Goal: Task Accomplishment & Management: Use online tool/utility

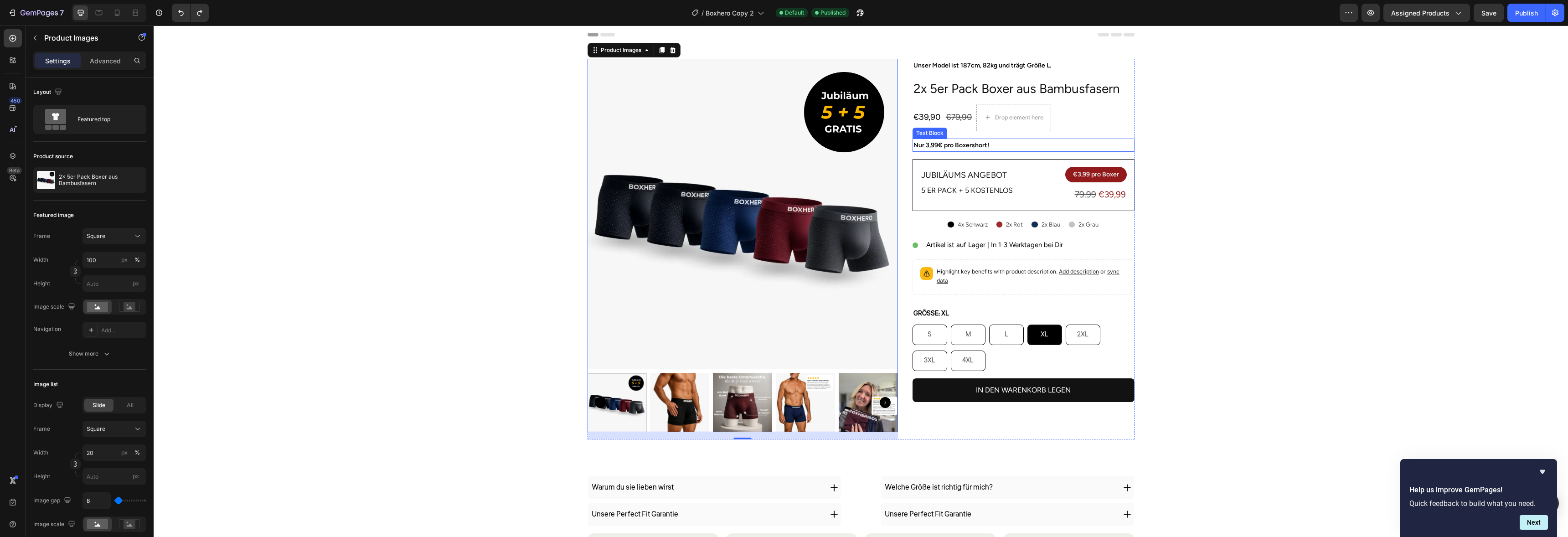
click at [973, 148] on p "Nur 3,99€ pro Boxershort!" at bounding box center [1024, 145] width 220 height 12
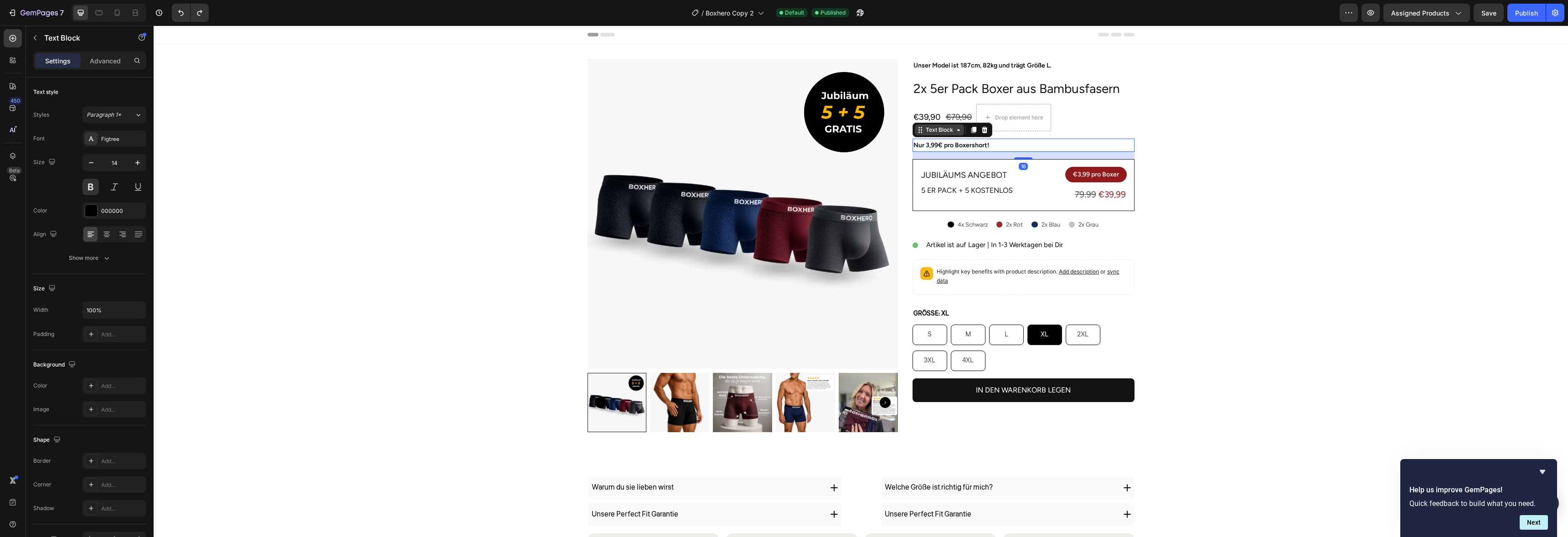
click at [956, 125] on div "Text Block" at bounding box center [939, 130] width 49 height 11
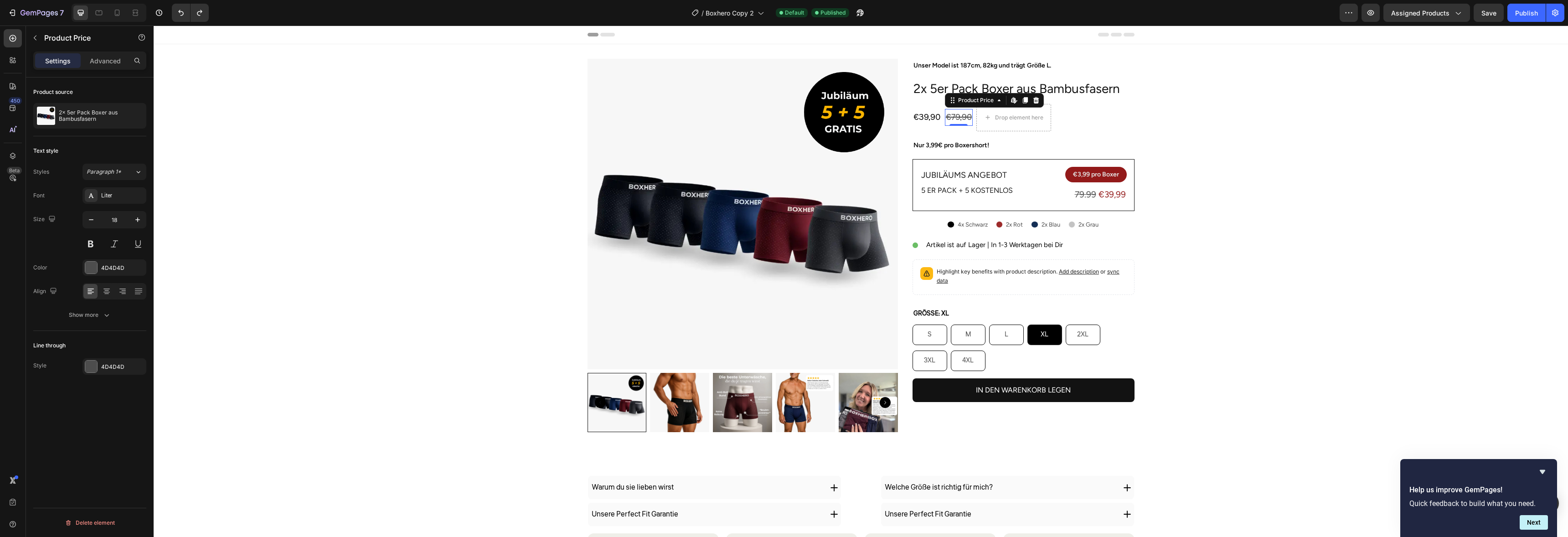
click at [953, 98] on div "Product Price Edit content in Shopify" at bounding box center [994, 100] width 99 height 15
click at [953, 118] on div "€79,90" at bounding box center [959, 117] width 28 height 16
click at [941, 123] on div "€39,90 Product Price Product Price €79,90 Product Price Edit content in Shopify…" at bounding box center [1023, 118] width 222 height 27
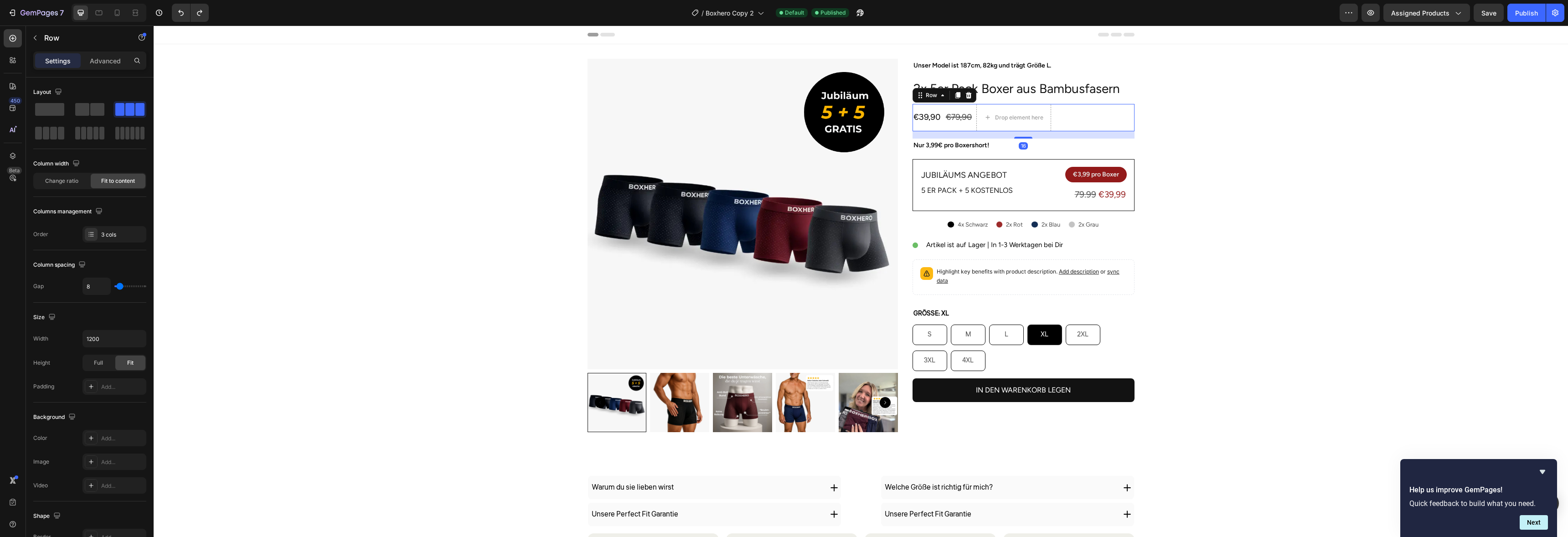
click at [1017, 133] on div "16" at bounding box center [1023, 135] width 222 height 7
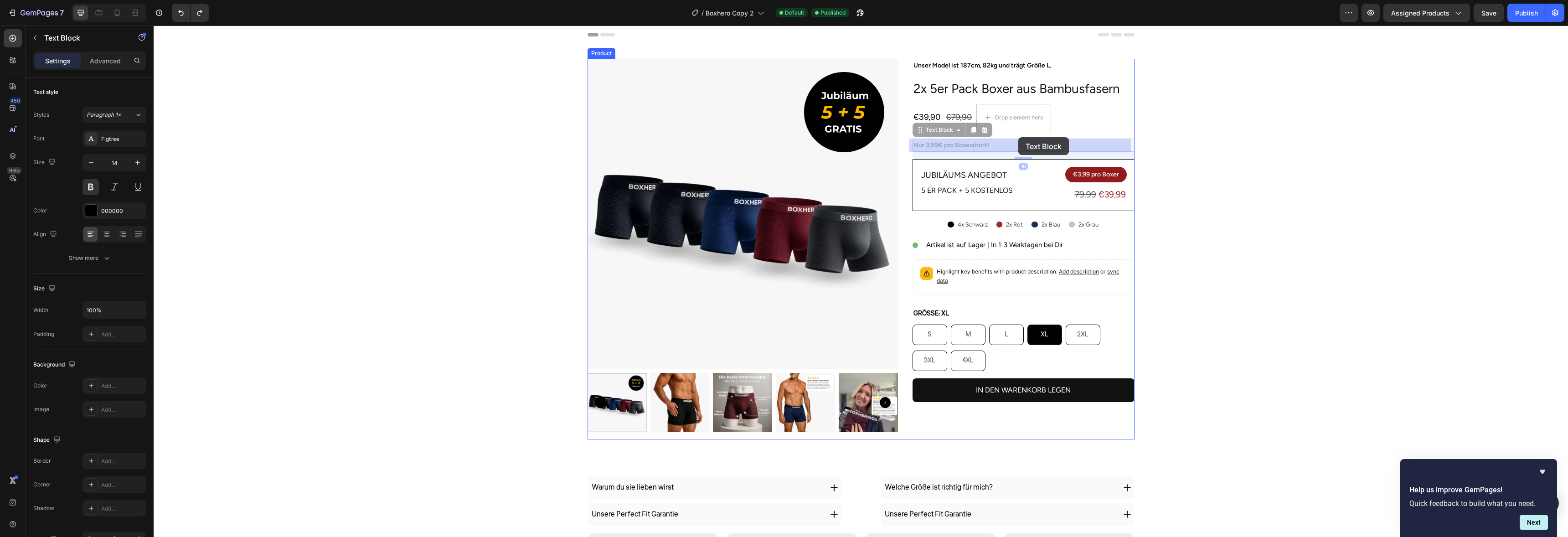
click at [1029, 135] on div "Unser Model ist 187cm, 82kg und trägt Größe L. Text Block 2x 5er Pack Boxer aus…" at bounding box center [1023, 249] width 222 height 381
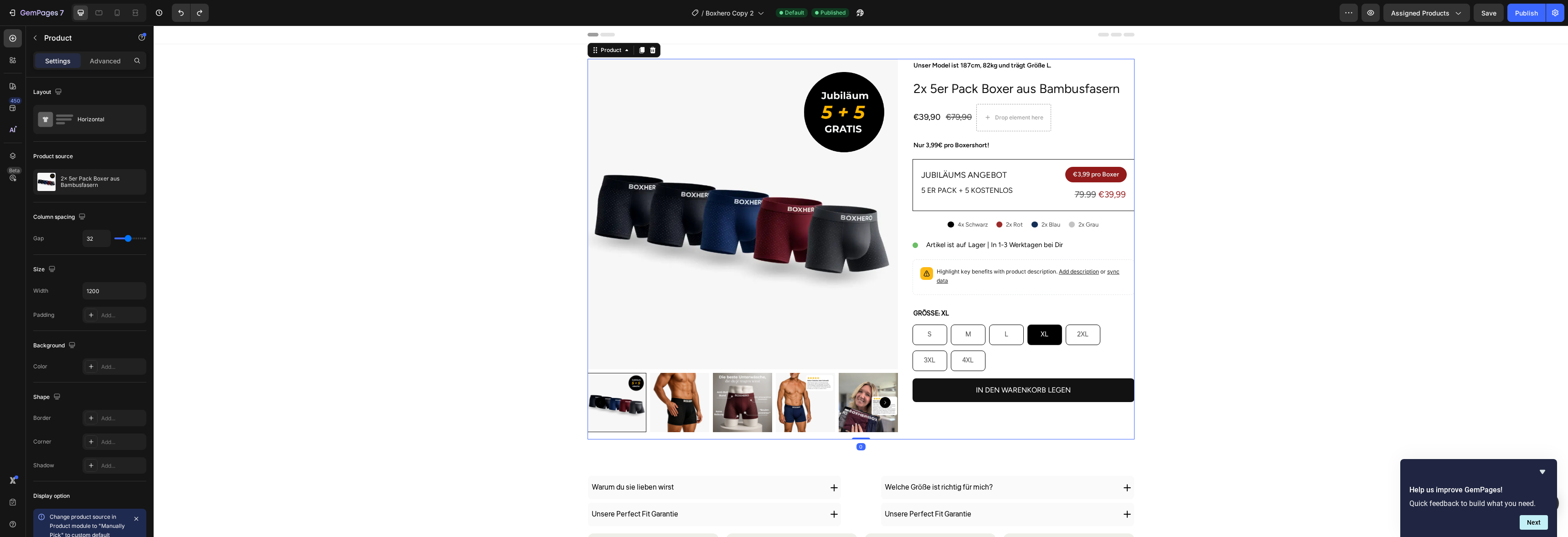
click at [1030, 133] on div "Unser Model ist 187cm, 82kg und trägt Größe L. Text Block 2x 5er Pack Boxer aus…" at bounding box center [1023, 249] width 222 height 381
click at [1029, 129] on div "Drop element here" at bounding box center [1013, 118] width 75 height 27
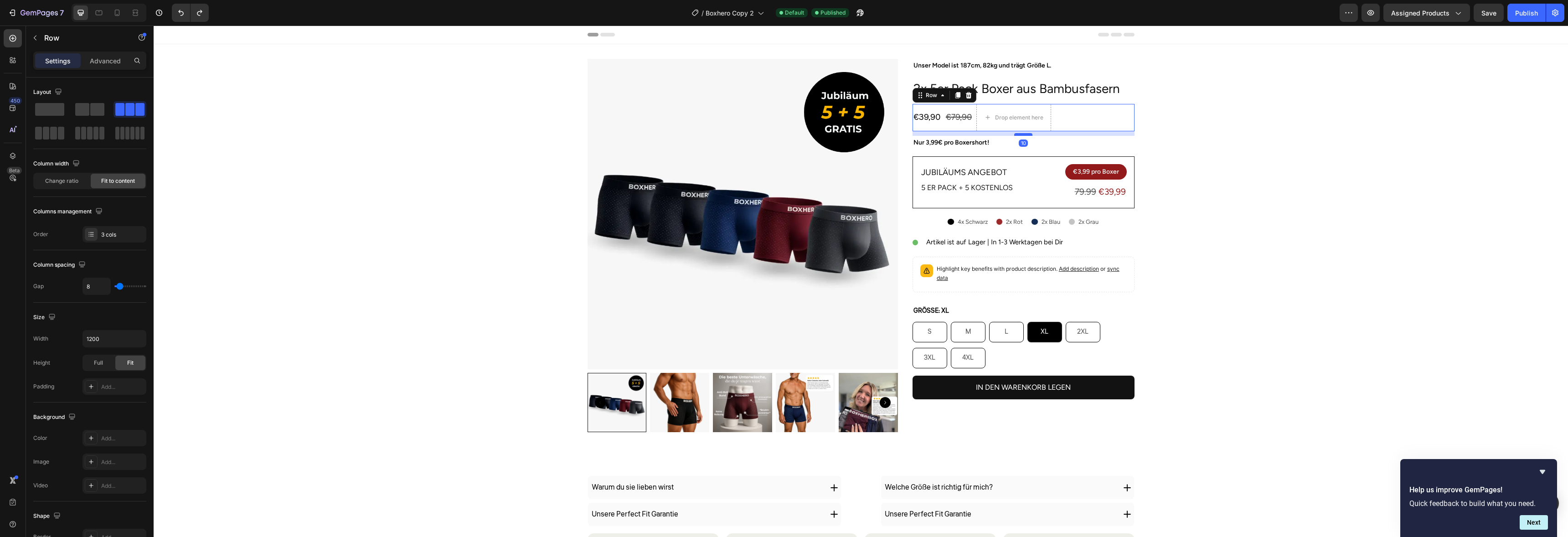
click at [1024, 133] on div at bounding box center [1023, 135] width 18 height 2
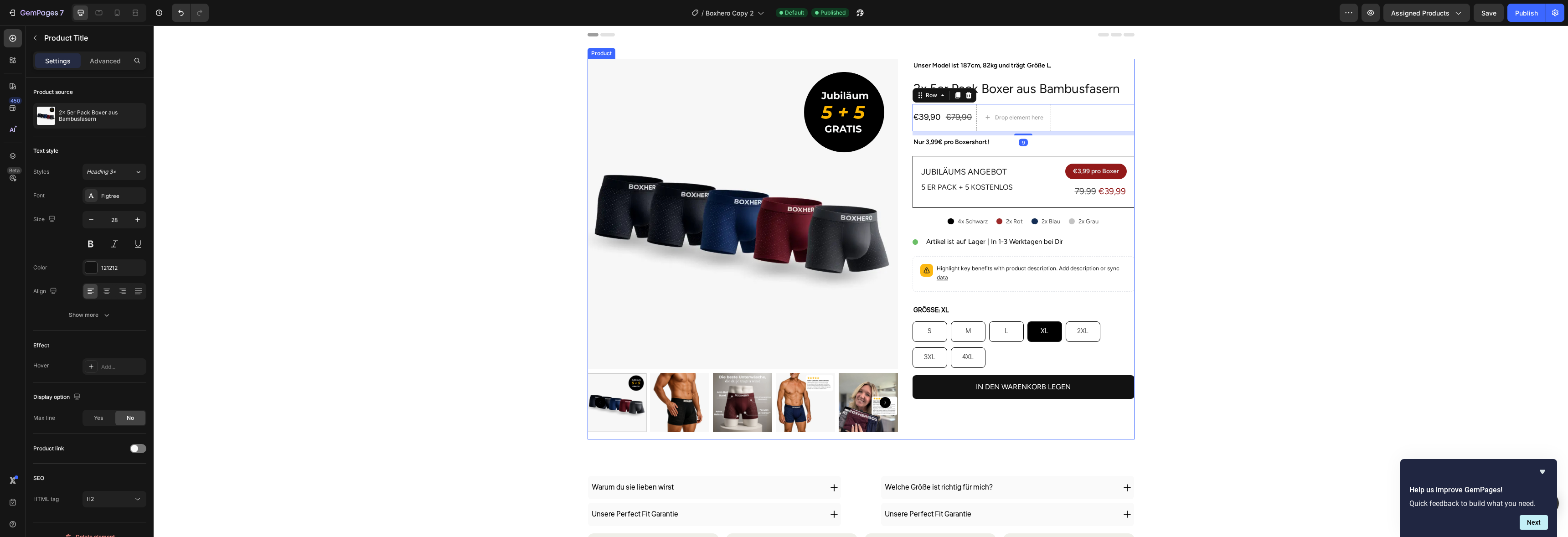
click at [1030, 85] on h2 "2x 5er Pack Boxer aus Bambusfasern" at bounding box center [1023, 88] width 222 height 18
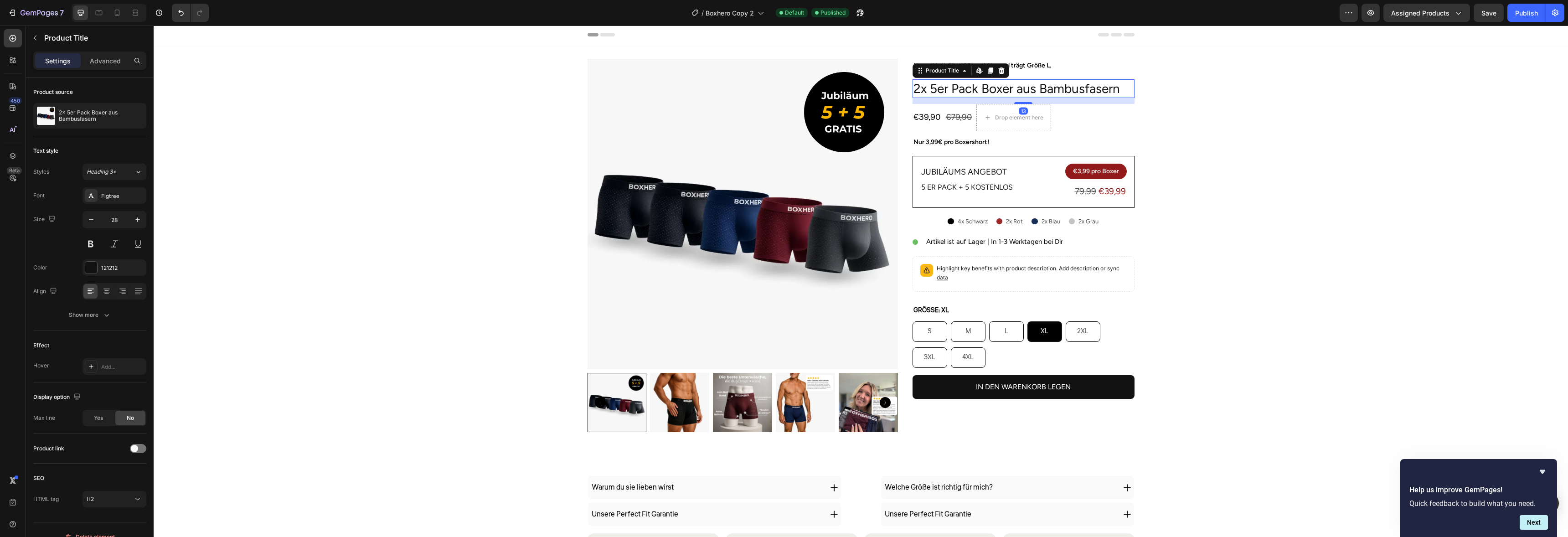
click at [1017, 94] on h2 "2x 5er Pack Boxer aus Bambusfasern" at bounding box center [1023, 88] width 222 height 18
click at [1228, 72] on div "Product Images Unser Model ist 187cm, 82kg und trägt Größe L. Text Block 2x 5er…" at bounding box center [861, 253] width 1415 height 388
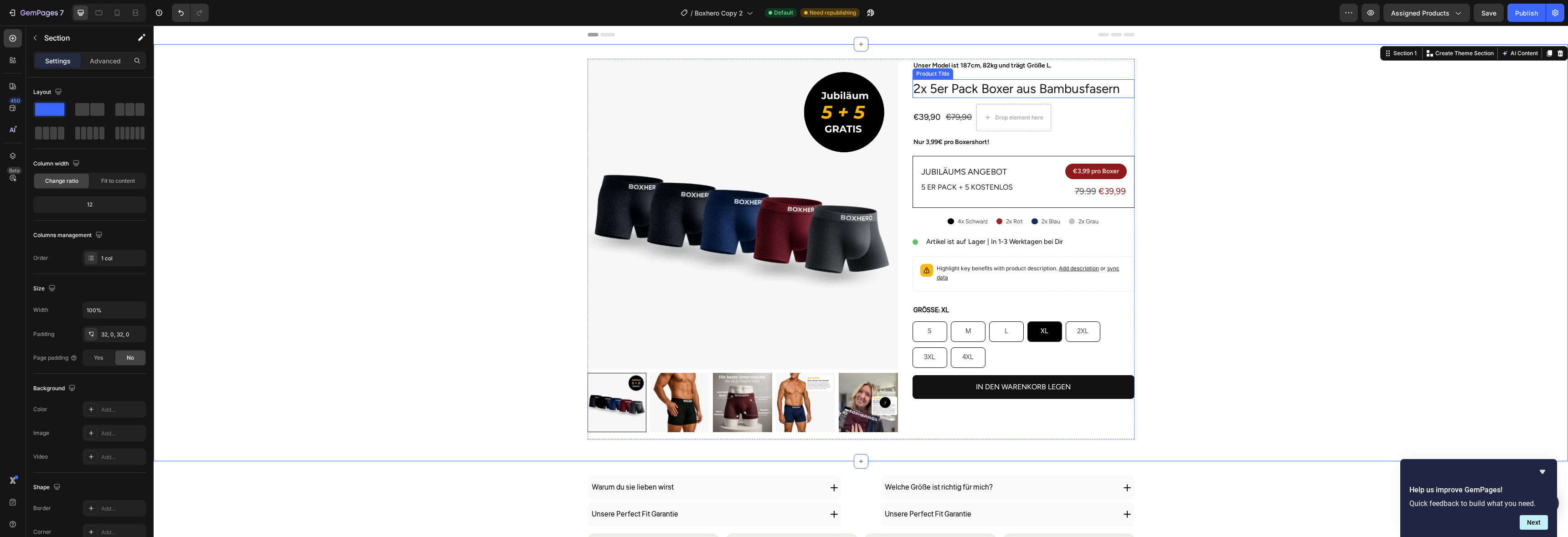
click at [986, 90] on h2 "2x 5er Pack Boxer aus Bambusfasern" at bounding box center [1023, 88] width 222 height 18
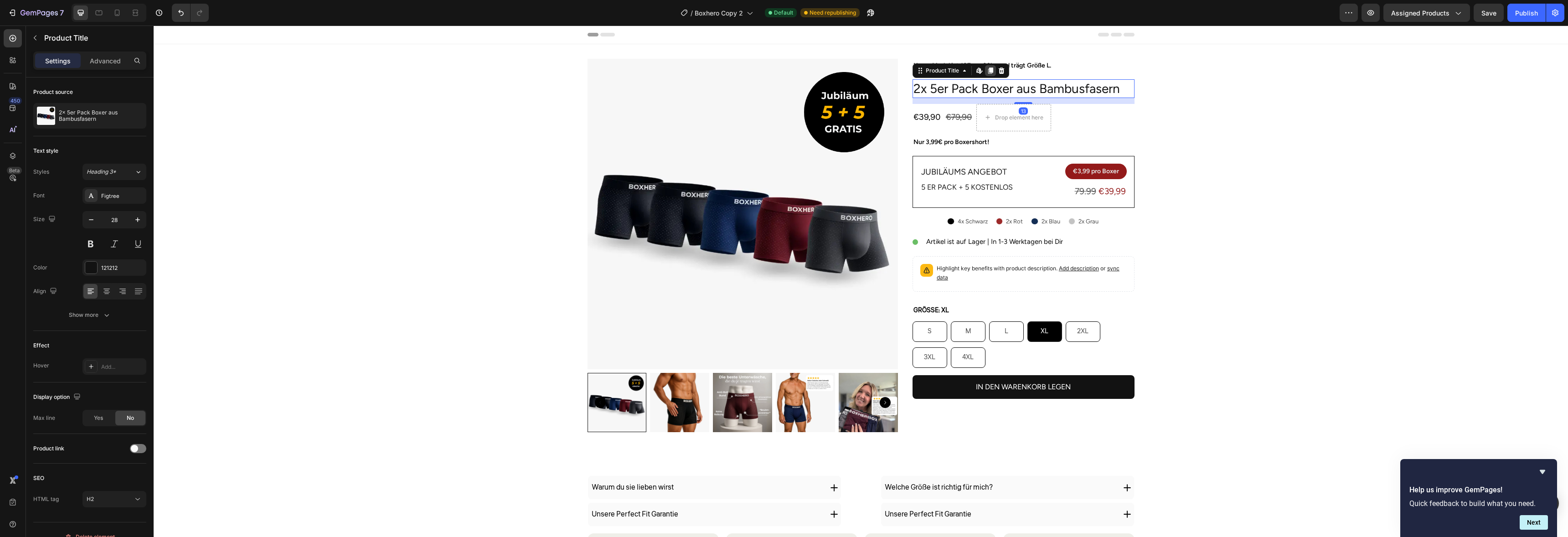
click at [992, 74] on div at bounding box center [990, 71] width 11 height 11
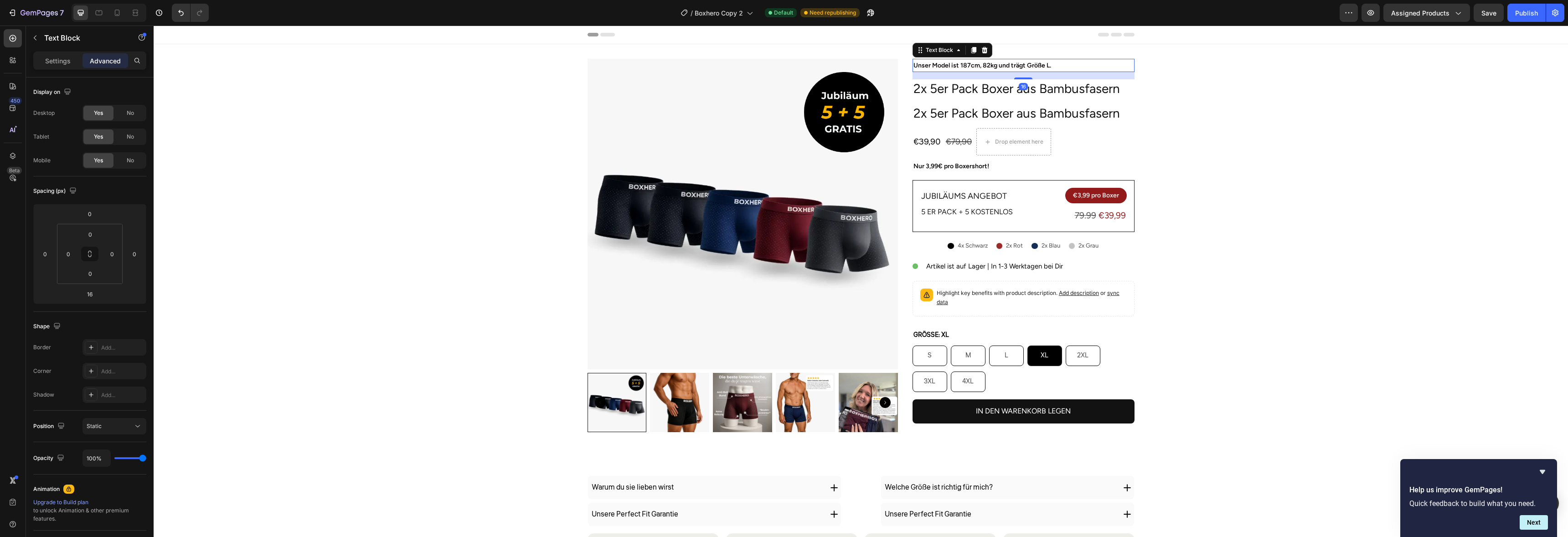
click at [995, 71] on div "Unser Model ist 187cm, 82kg und trägt Größe L." at bounding box center [1023, 66] width 222 height 13
click at [992, 83] on h2 "2x 5er Pack Boxer aus Bambusfasern" at bounding box center [1023, 88] width 222 height 18
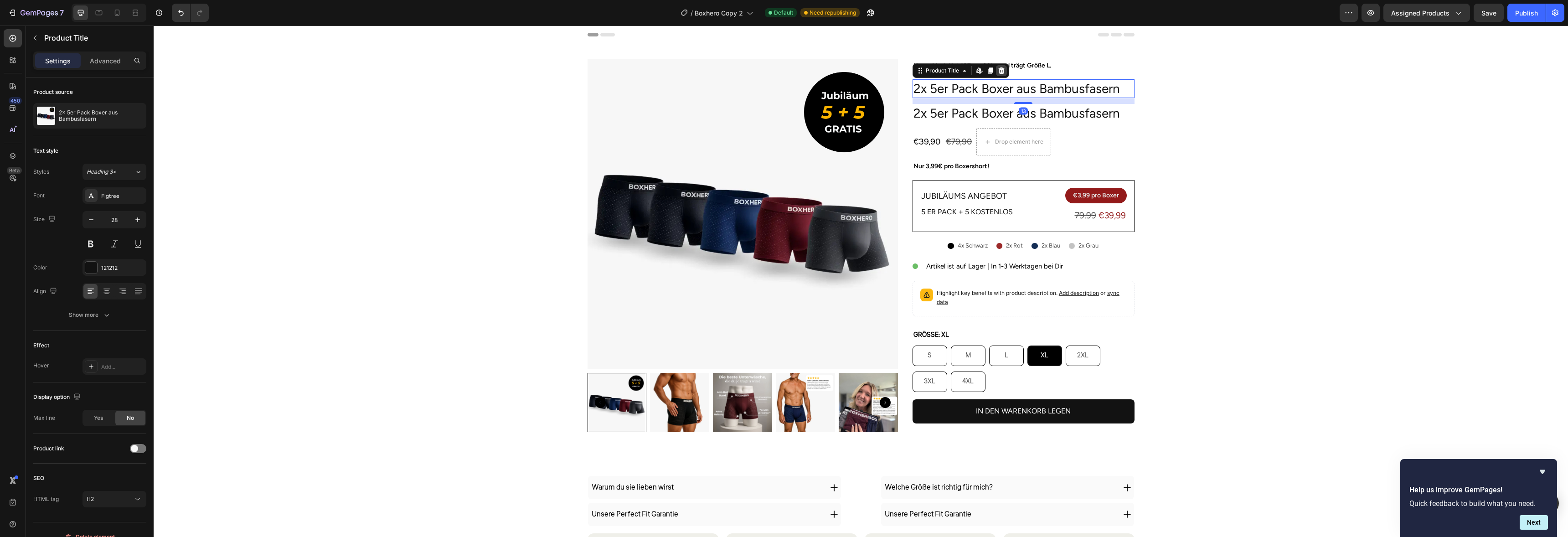
click at [998, 70] on icon at bounding box center [1001, 71] width 7 height 7
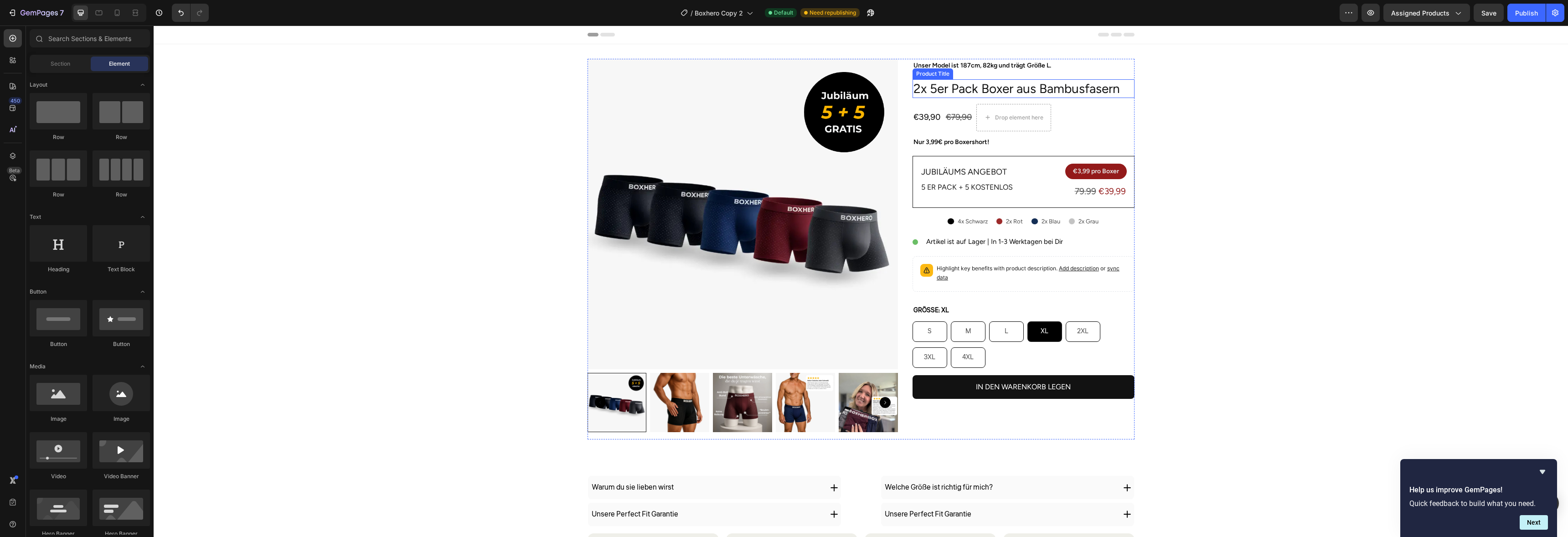
click at [992, 85] on h2 "2x 5er Pack Boxer aus Bambusfasern" at bounding box center [1023, 88] width 222 height 18
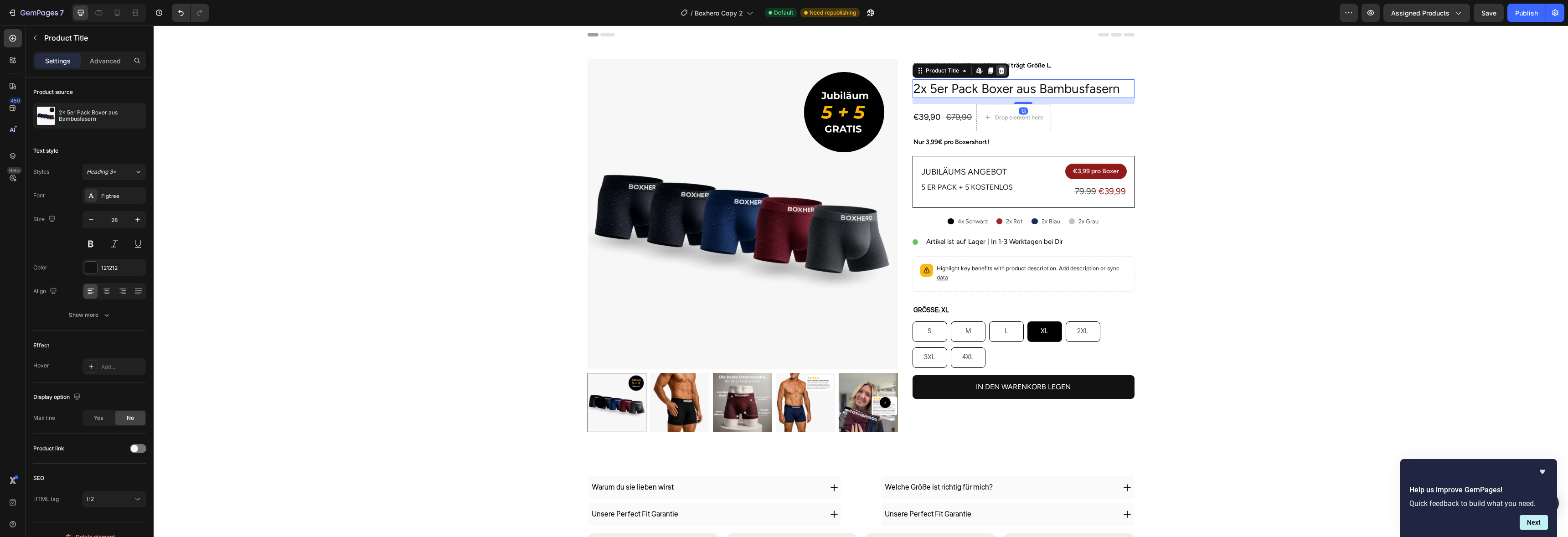
click at [1002, 70] on div at bounding box center [1001, 71] width 11 height 11
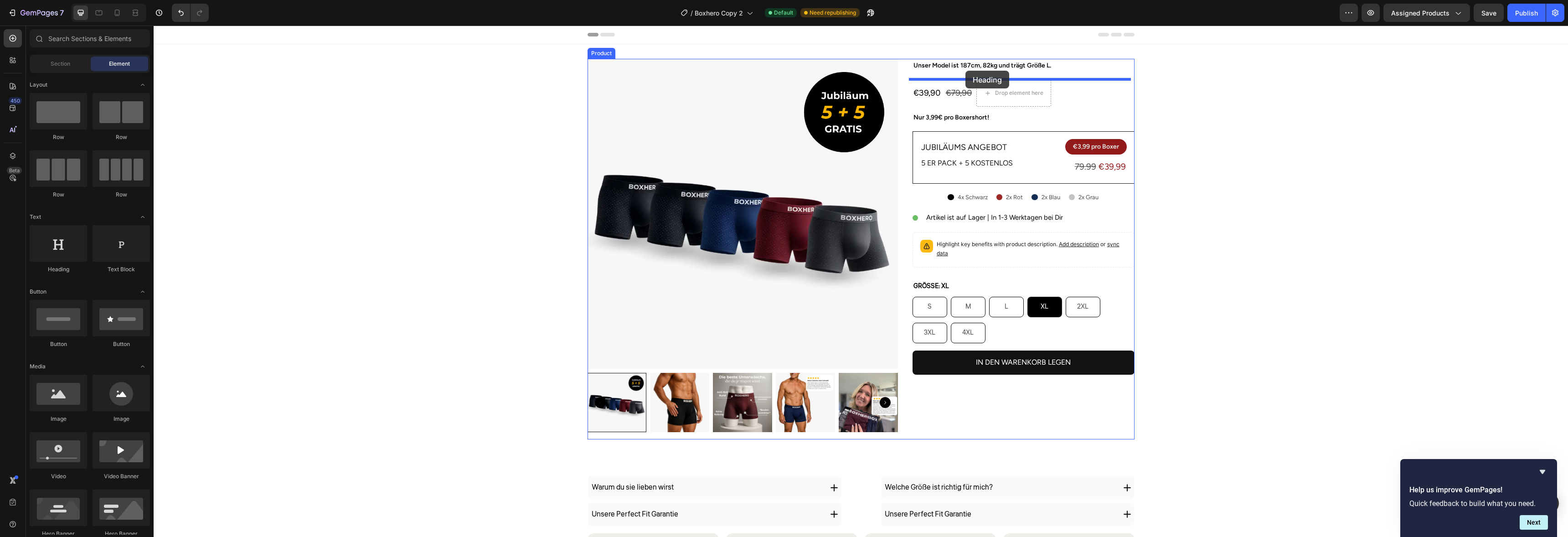
drag, startPoint x: 231, startPoint y: 263, endPoint x: 965, endPoint y: 71, distance: 758.7
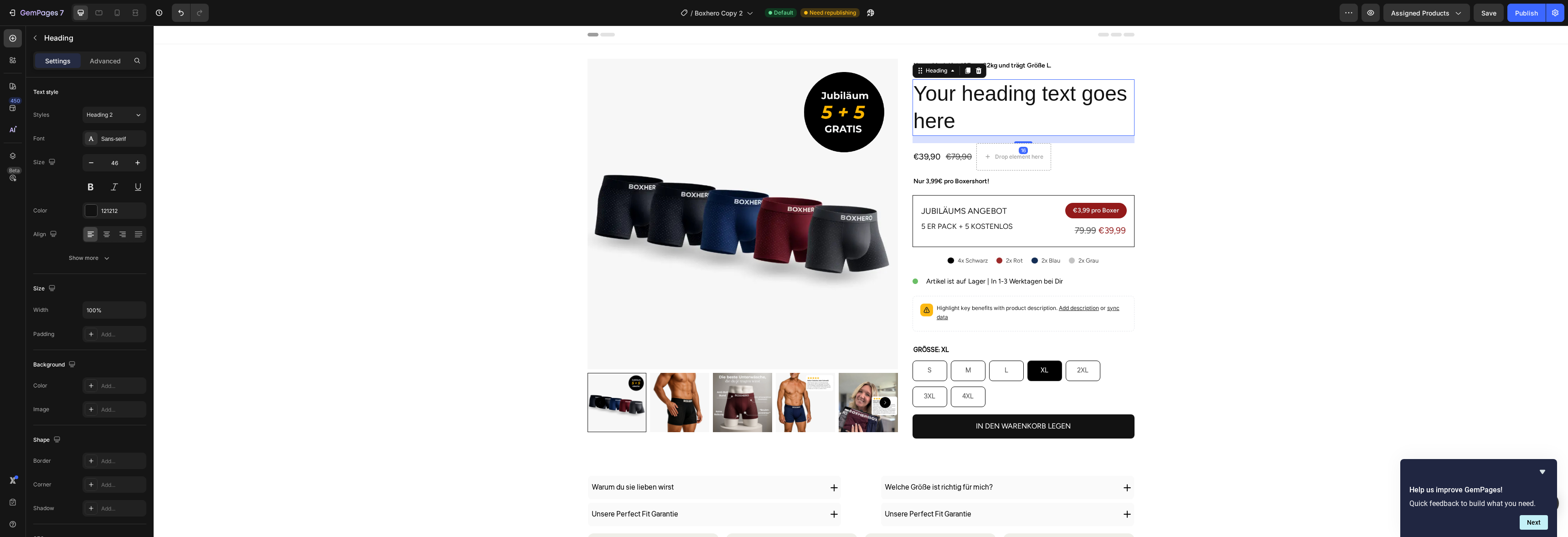
click at [963, 102] on h2 "Your heading text goes here" at bounding box center [1023, 107] width 222 height 57
click at [963, 102] on p "Your heading text goes here" at bounding box center [1024, 108] width 220 height 55
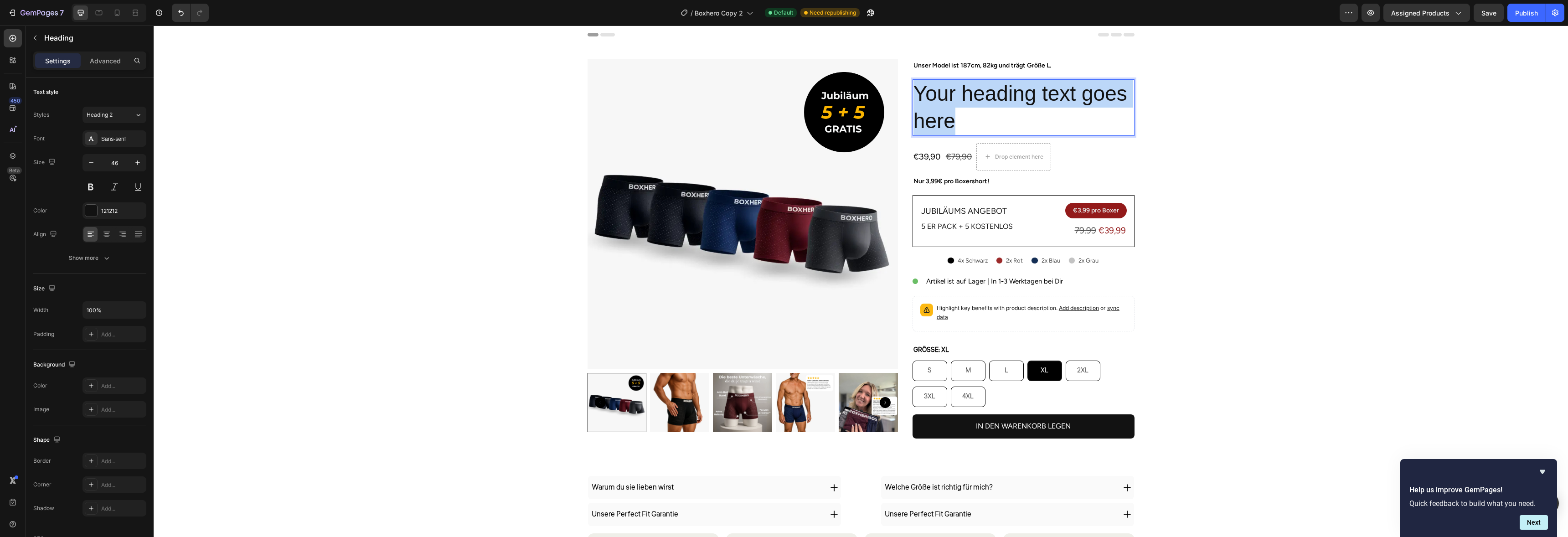
click at [963, 102] on p "Your heading text goes here" at bounding box center [1024, 108] width 220 height 55
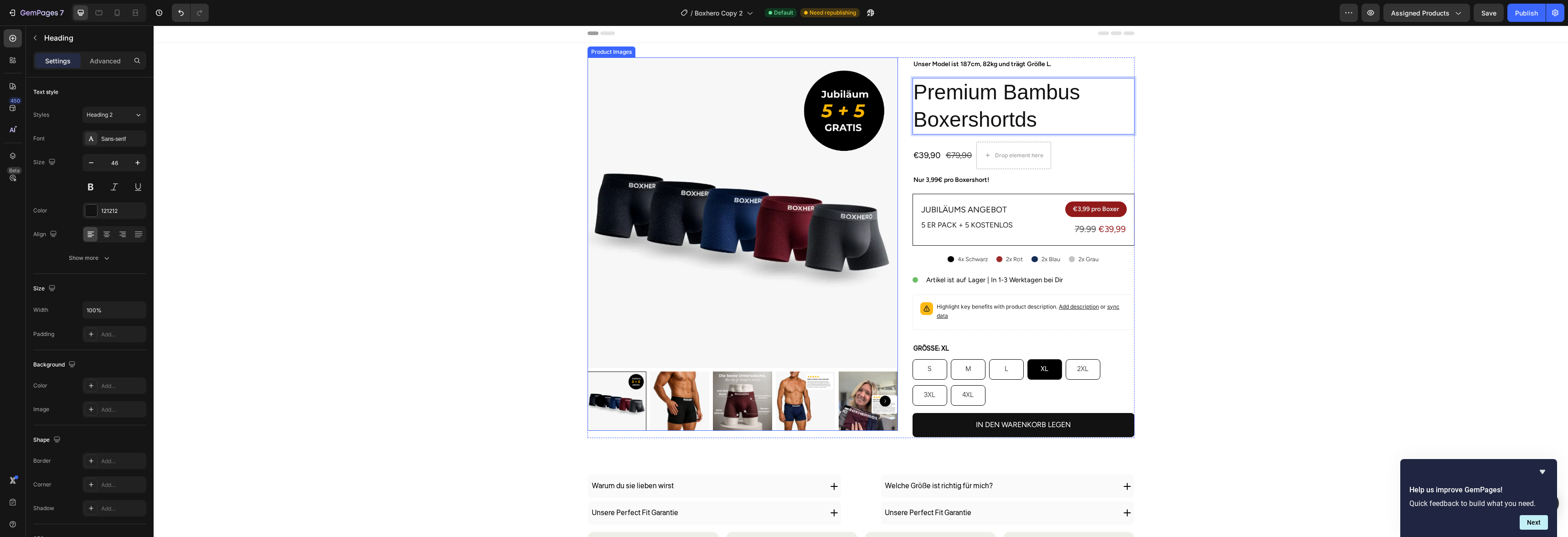
scroll to position [2, 0]
click at [971, 65] on p "Unser Model ist 187cm, 82kg und trägt Größe L." at bounding box center [1024, 63] width 220 height 12
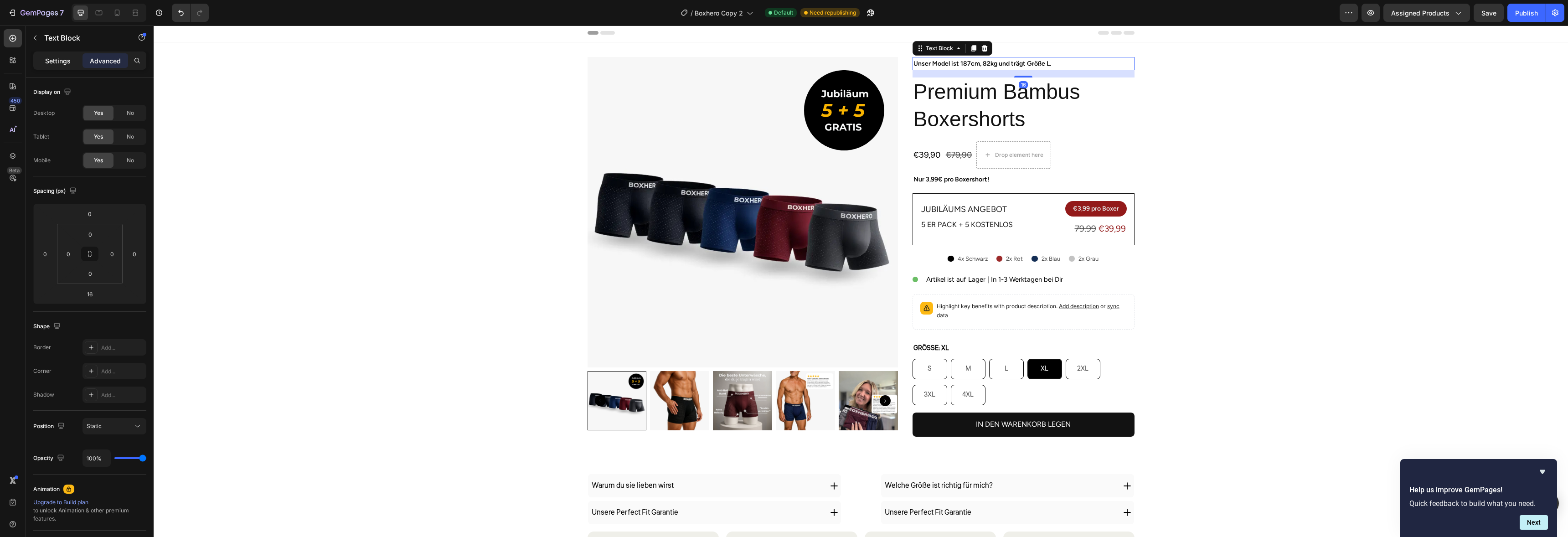
click at [35, 61] on div "Settings" at bounding box center [58, 61] width 46 height 15
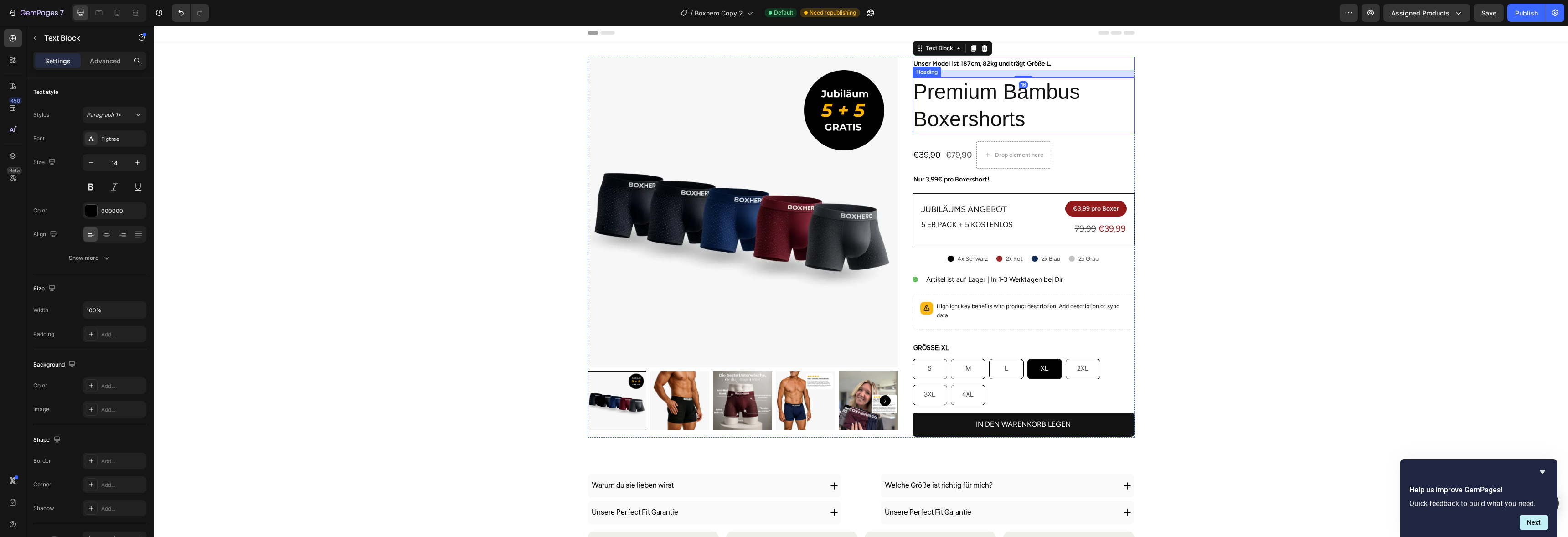
click at [963, 109] on p "Premium Bambus Boxershorts" at bounding box center [1024, 106] width 220 height 55
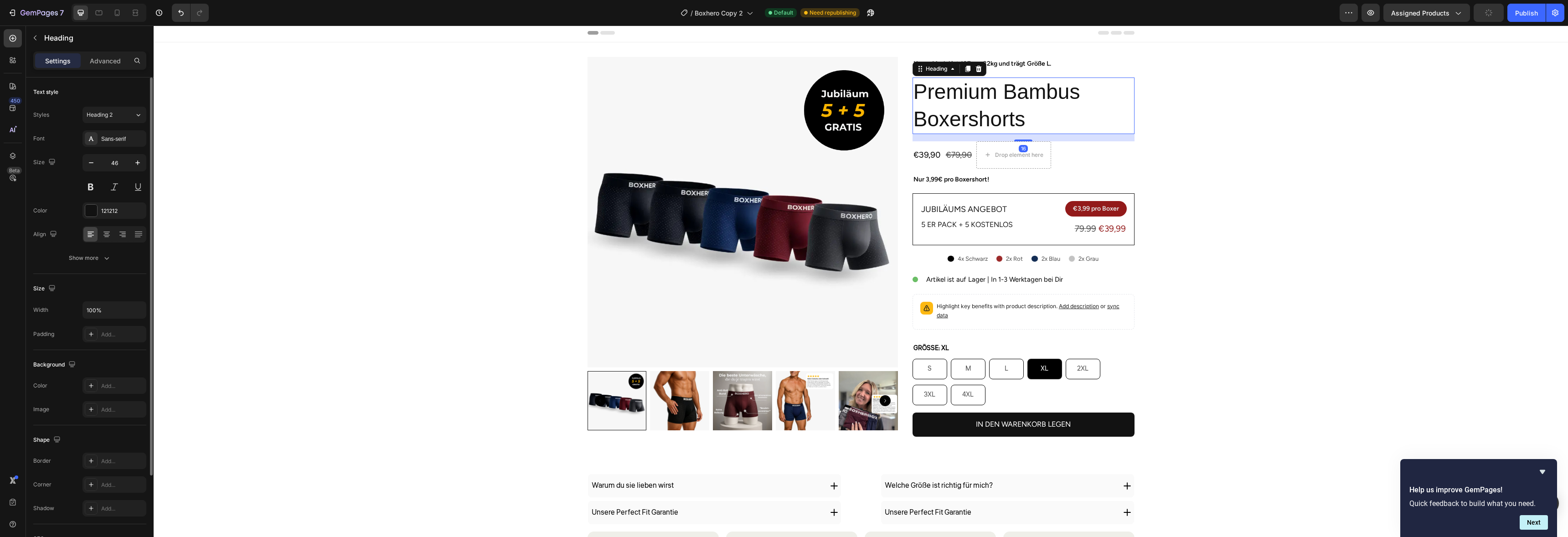
click at [122, 128] on div "Styles Heading 2 Font Sans-serif Size 46 Color 121212 Align Show more" at bounding box center [90, 186] width 113 height 160
click at [119, 135] on div "Sans-serif" at bounding box center [122, 139] width 43 height 8
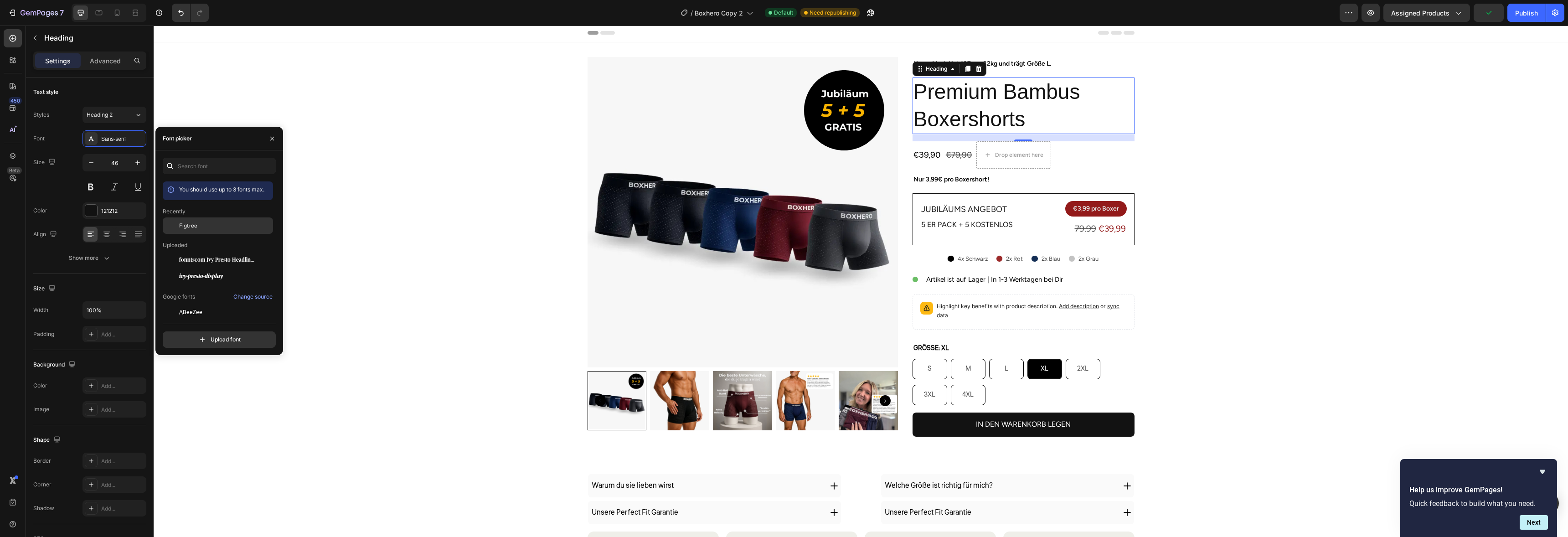
click at [198, 228] on div "Figtree" at bounding box center [225, 225] width 92 height 8
click at [91, 164] on icon "button" at bounding box center [91, 163] width 9 height 9
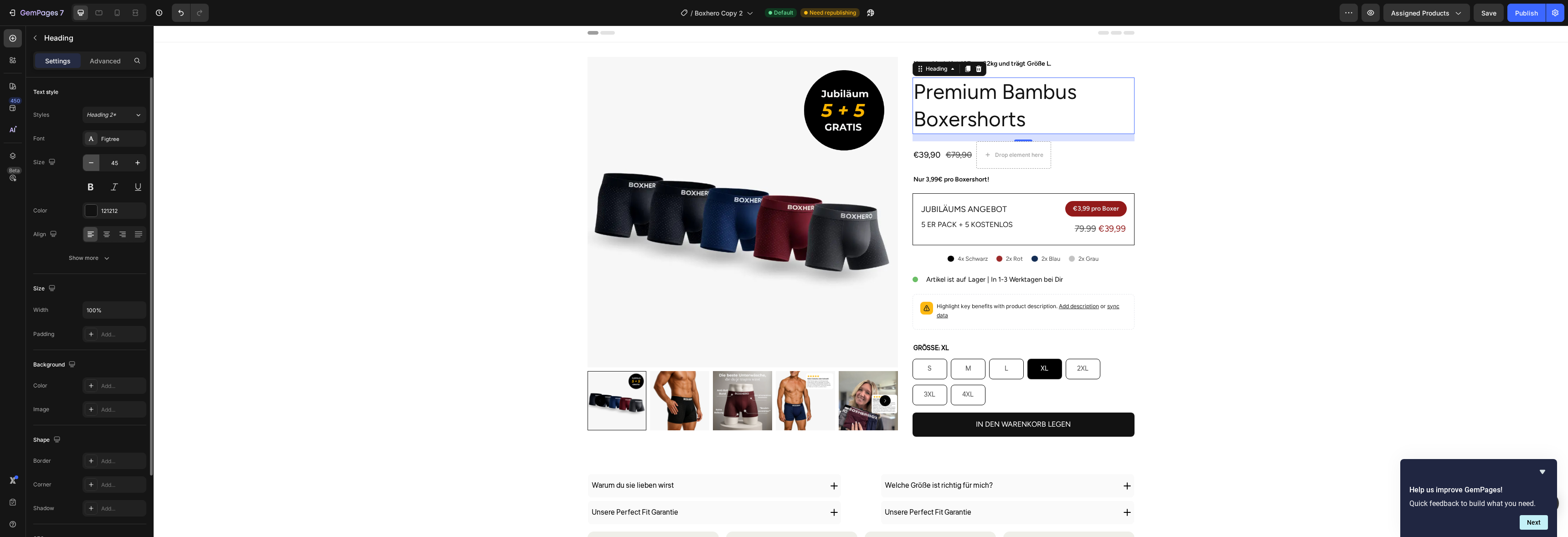
click at [91, 164] on icon "button" at bounding box center [91, 163] width 9 height 9
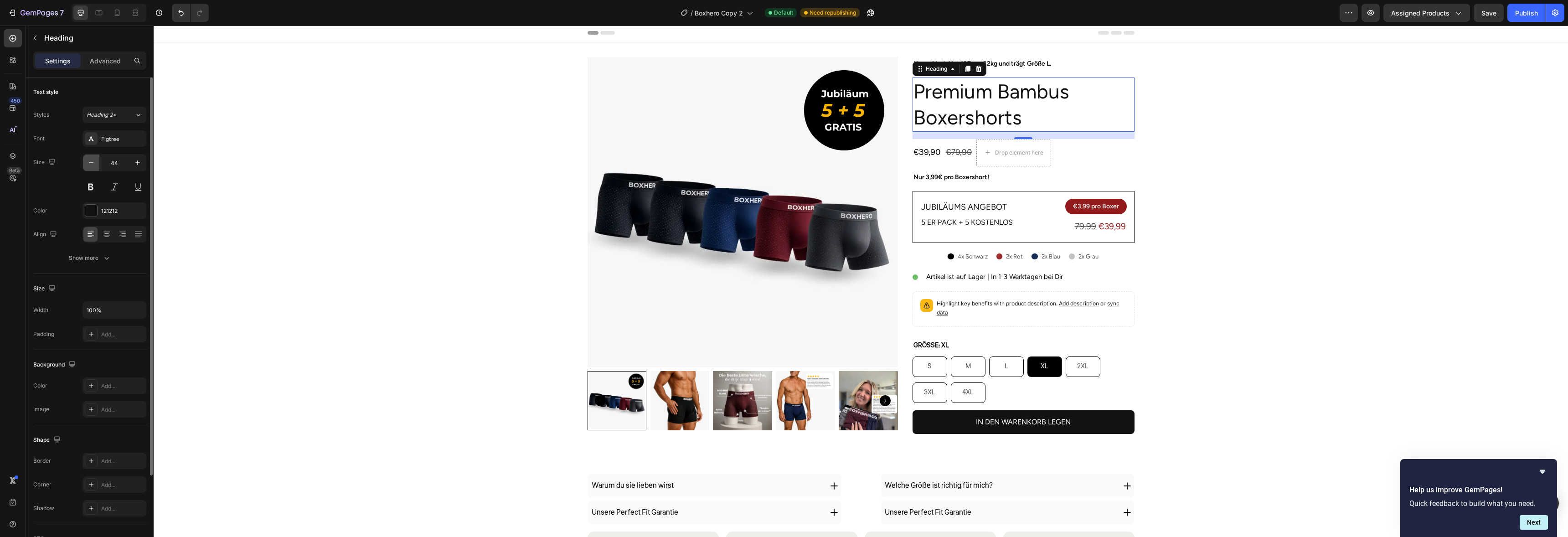
click at [91, 164] on icon "button" at bounding box center [91, 163] width 9 height 9
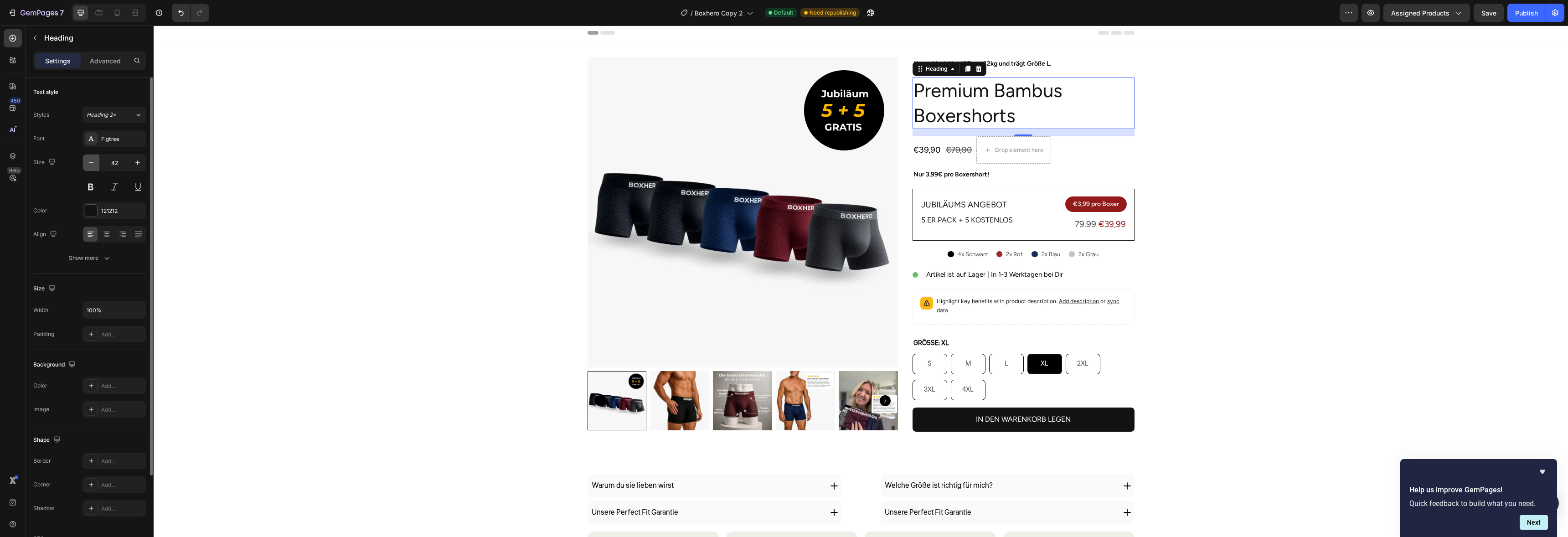
click at [91, 164] on icon "button" at bounding box center [91, 163] width 9 height 9
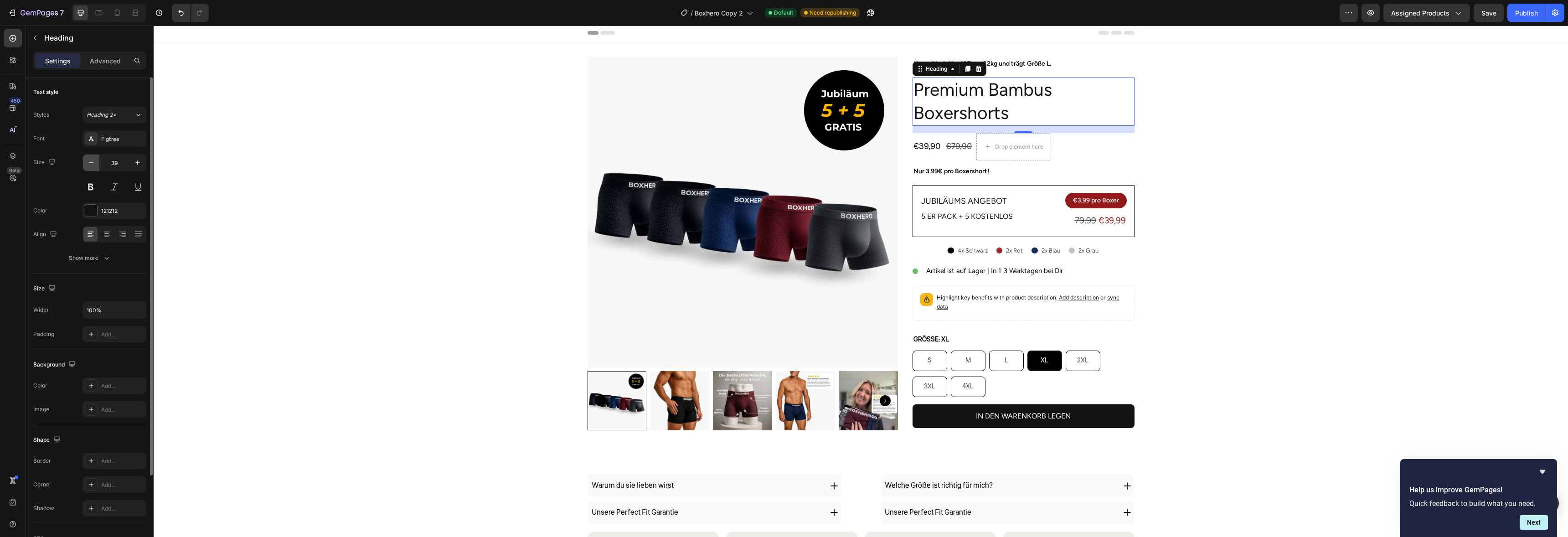
click at [91, 164] on icon "button" at bounding box center [91, 163] width 9 height 9
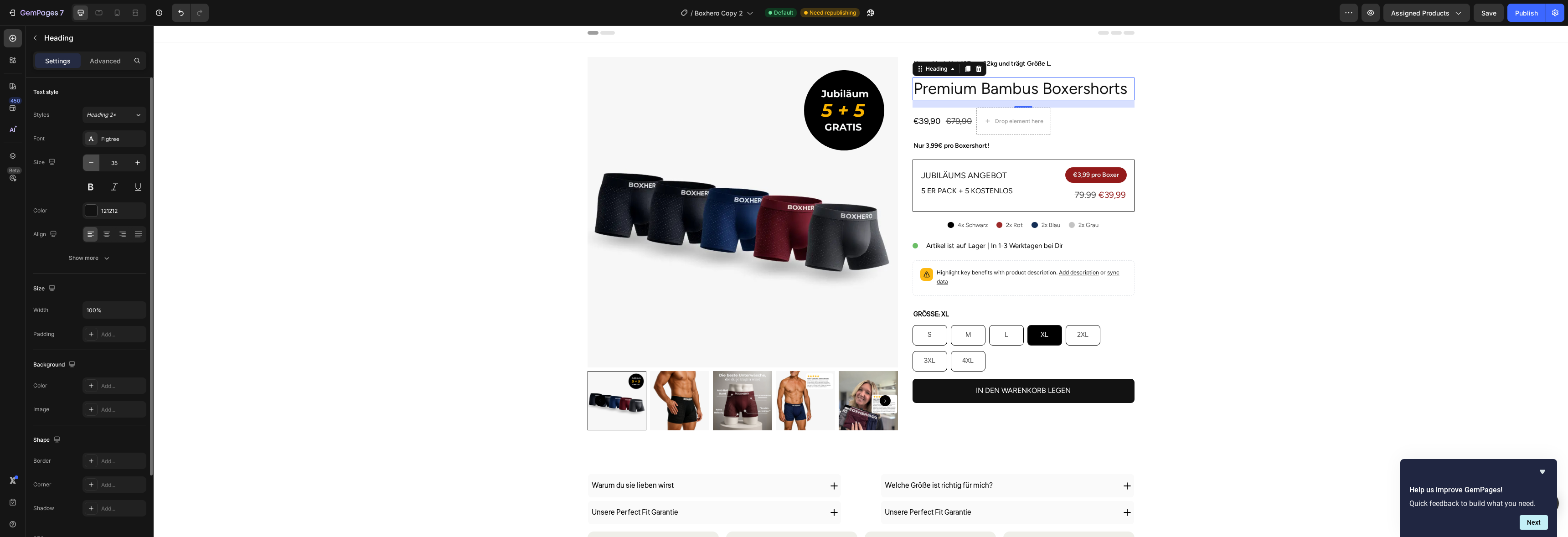
click at [91, 164] on icon "button" at bounding box center [91, 163] width 9 height 9
type input "34"
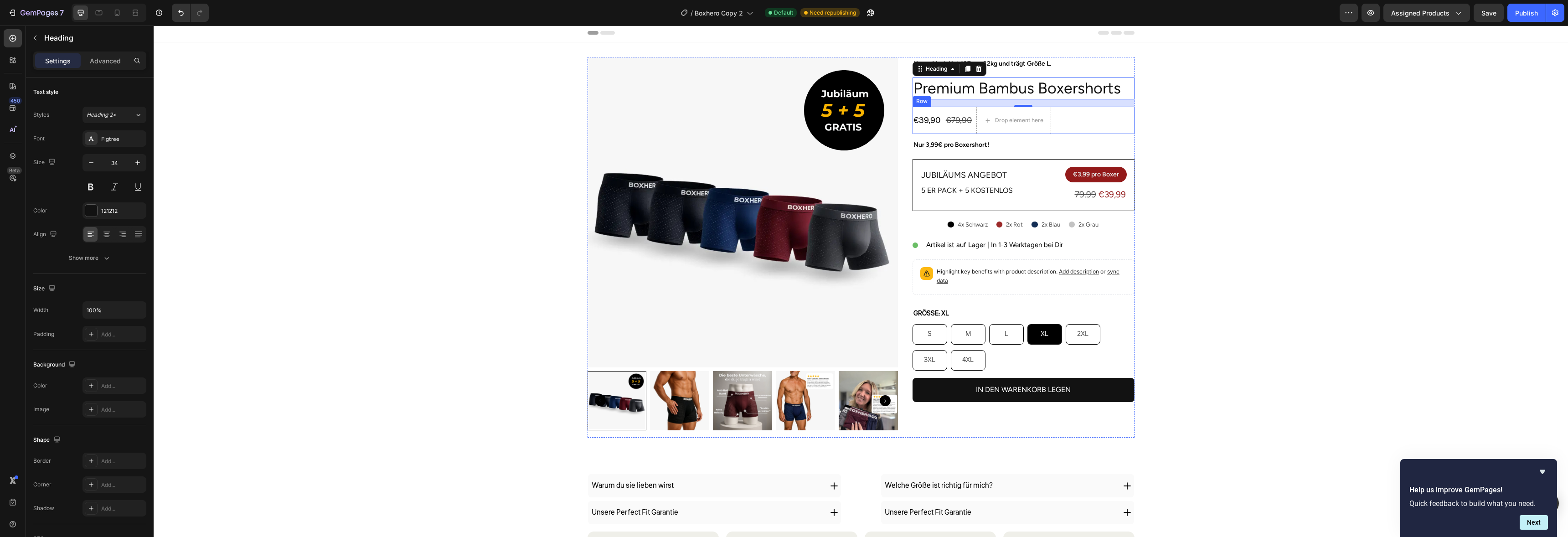
click at [1066, 119] on div "€39,90 Product Price Product Price €79,90 Product Price Product Price Drop elem…" at bounding box center [1023, 120] width 222 height 27
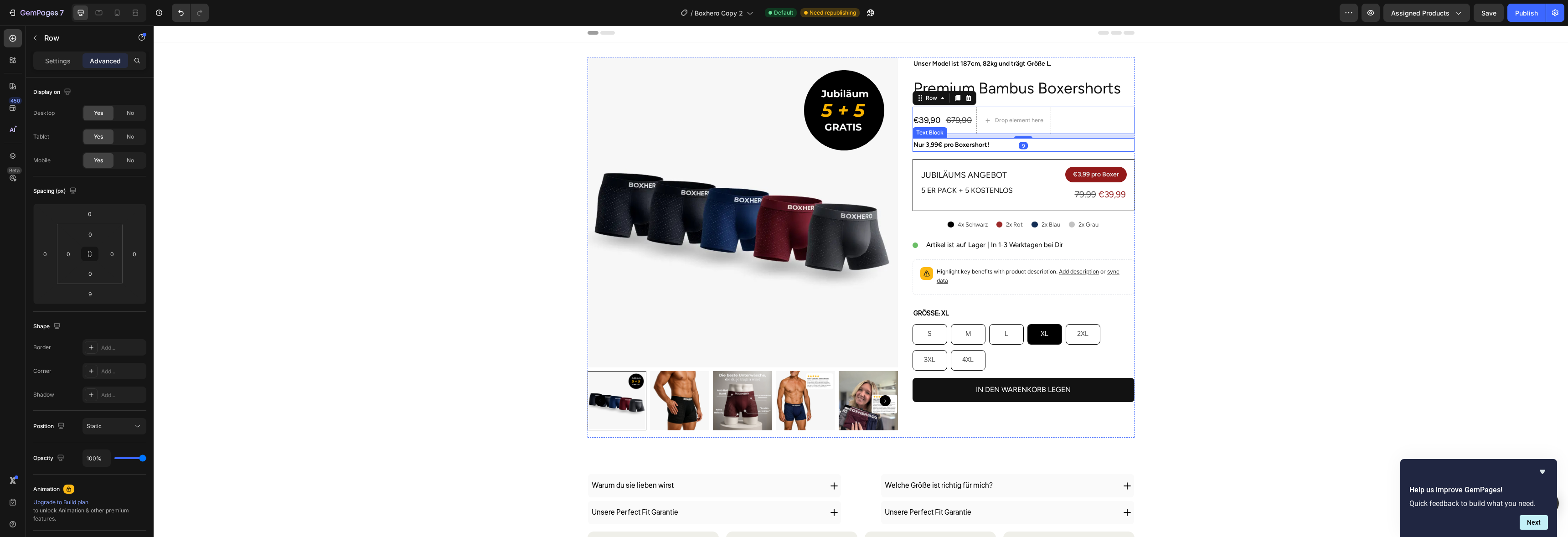
click at [1013, 142] on p "Nur 3,99€ pro Boxershort!" at bounding box center [1024, 144] width 220 height 12
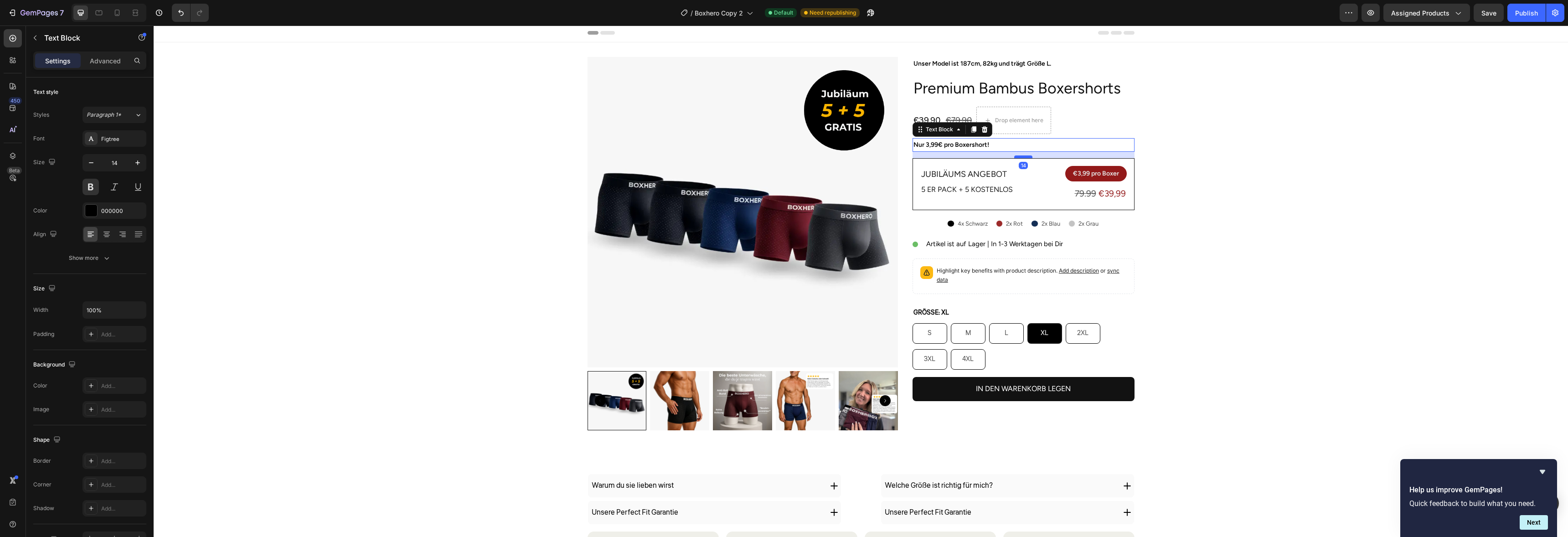
click at [1021, 156] on div at bounding box center [1023, 156] width 18 height 2
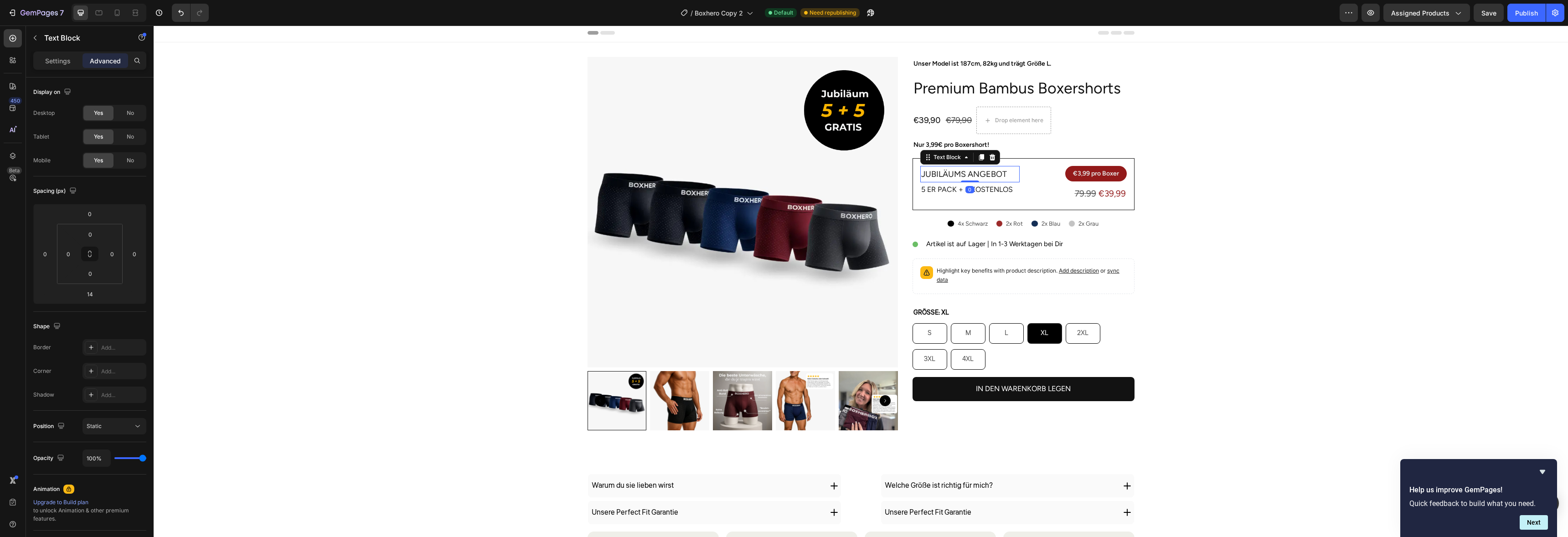
click at [1006, 175] on p "Jubiläums angebot" at bounding box center [970, 174] width 97 height 15
click at [991, 195] on p "5 er Pack + 5 Kostenlos" at bounding box center [970, 190] width 97 height 13
click at [1110, 190] on span "€39,99" at bounding box center [1112, 193] width 27 height 10
click at [1032, 202] on div "79.99 €39,99 Text Block 0 Row" at bounding box center [1076, 194] width 99 height 17
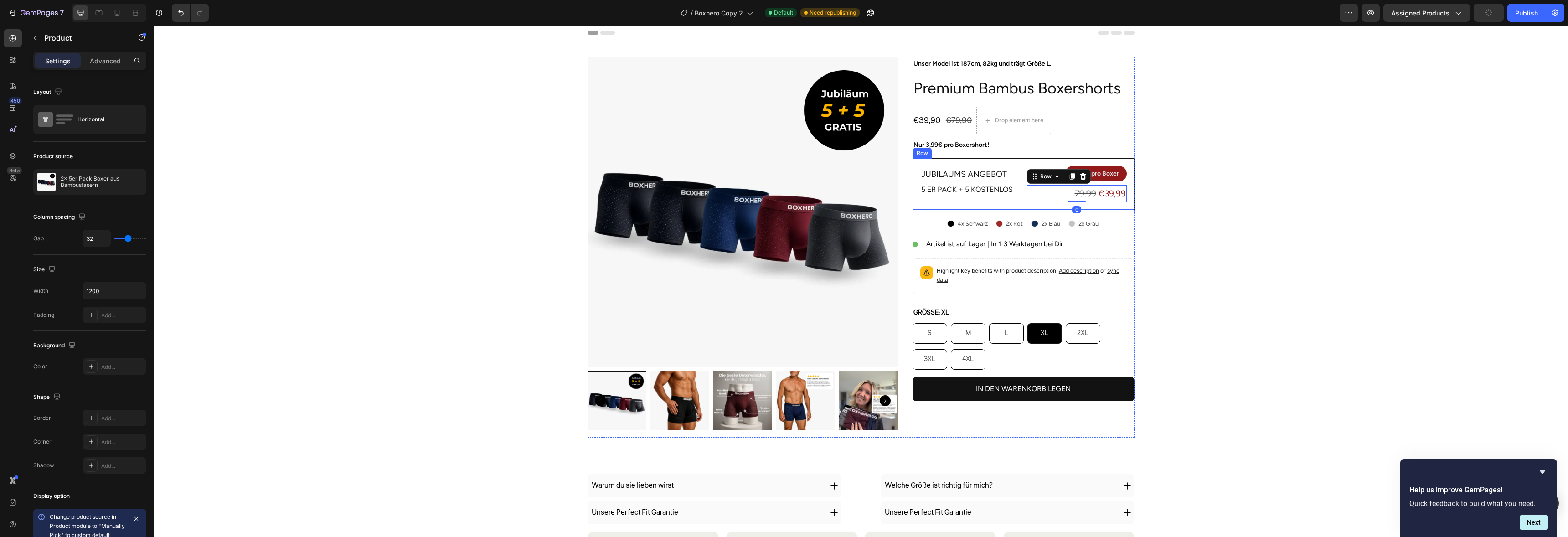
click at [1010, 209] on div "Unser Model ist 187cm, 82kg und trägt Größe L. Text Block Premium Bambus Boxers…" at bounding box center [1023, 247] width 222 height 381
click at [994, 208] on div "Jubiläums angebot Text Block 5 er Pack + 5 Kostenlos Text Block € 3,99 pro Boxe…" at bounding box center [1023, 184] width 222 height 52
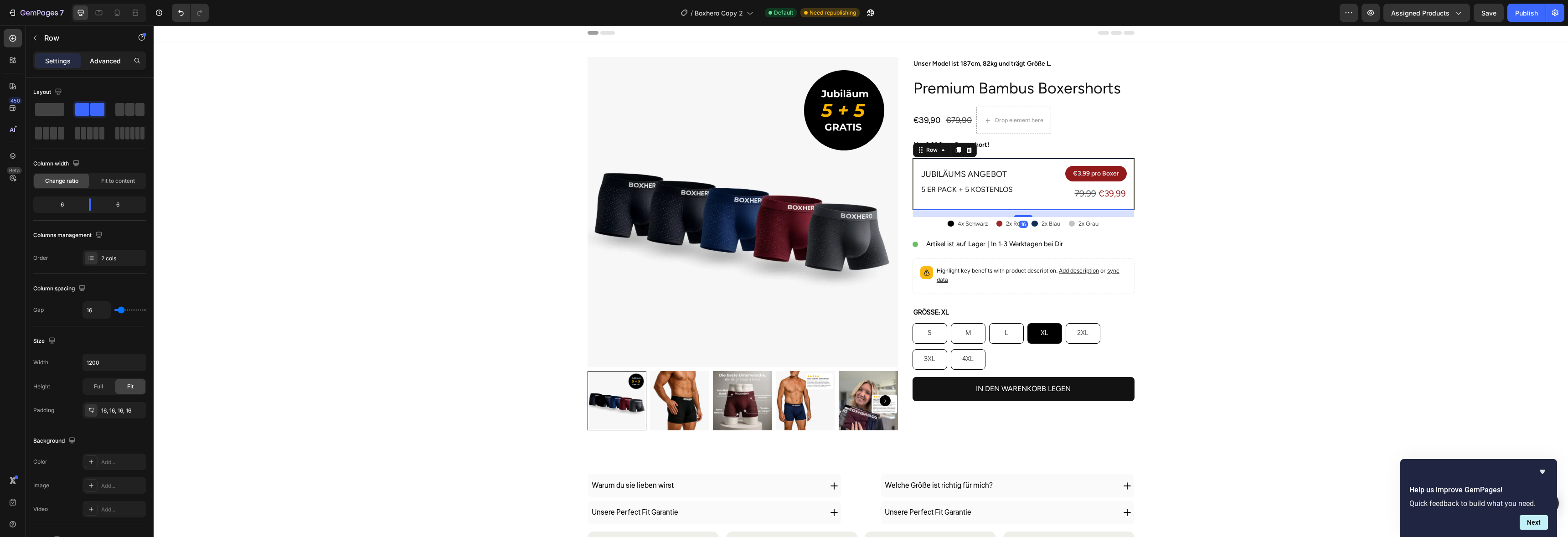
click at [120, 61] on p "Advanced" at bounding box center [105, 61] width 31 height 10
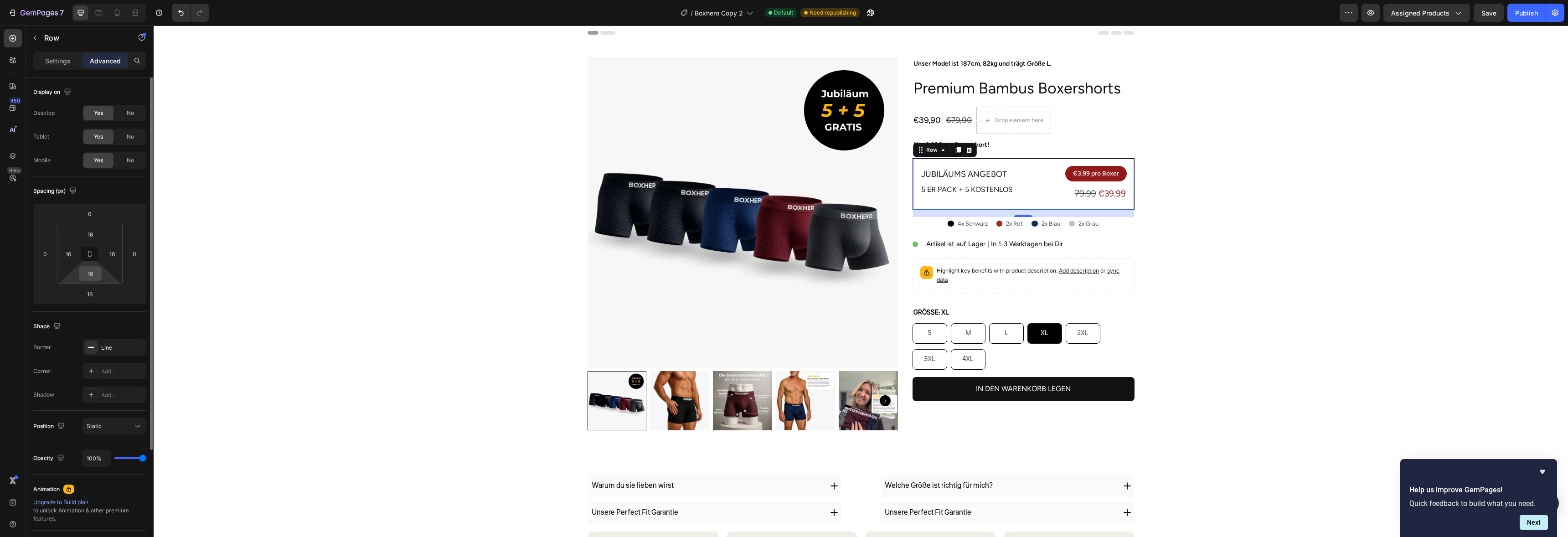
click at [94, 277] on input "16" at bounding box center [90, 273] width 18 height 13
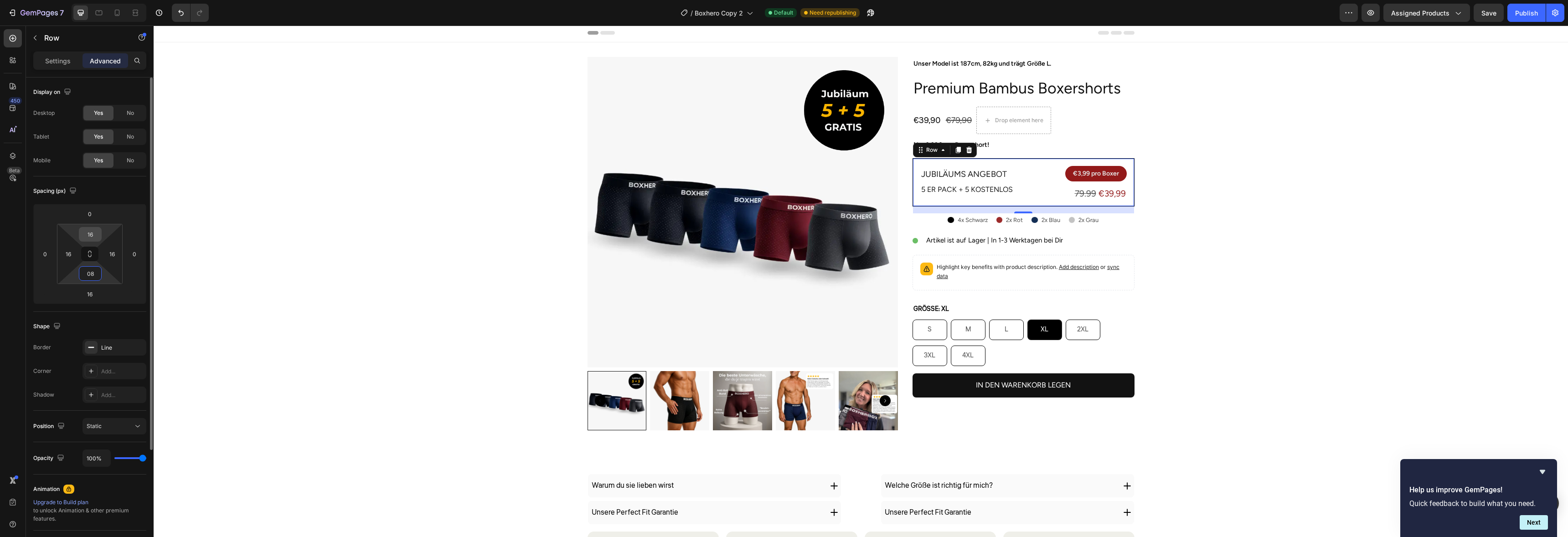
type input "8"
click at [94, 230] on input "16" at bounding box center [90, 234] width 18 height 13
type input "6"
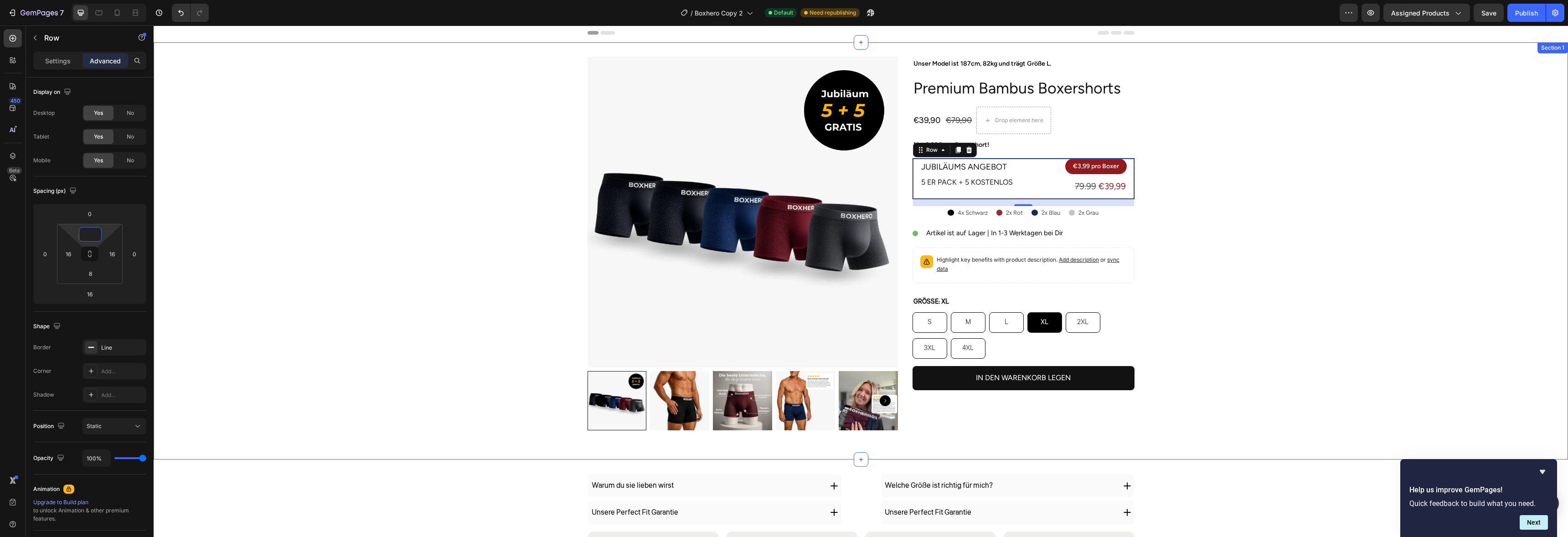
type input "8"
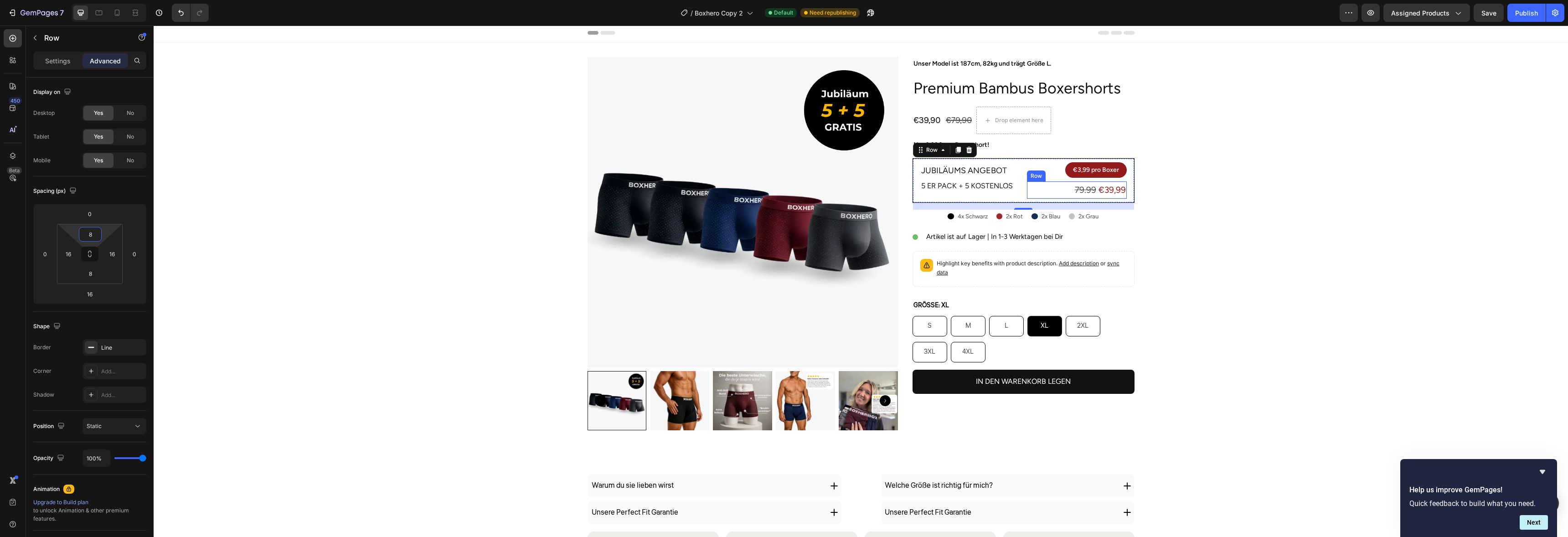
click at [1027, 180] on div "Row" at bounding box center [1036, 176] width 19 height 11
click at [958, 246] on div "Unser Model ist 187cm, 82kg und trägt Größe L. Text Block Premium Bambus Boxers…" at bounding box center [1023, 247] width 222 height 381
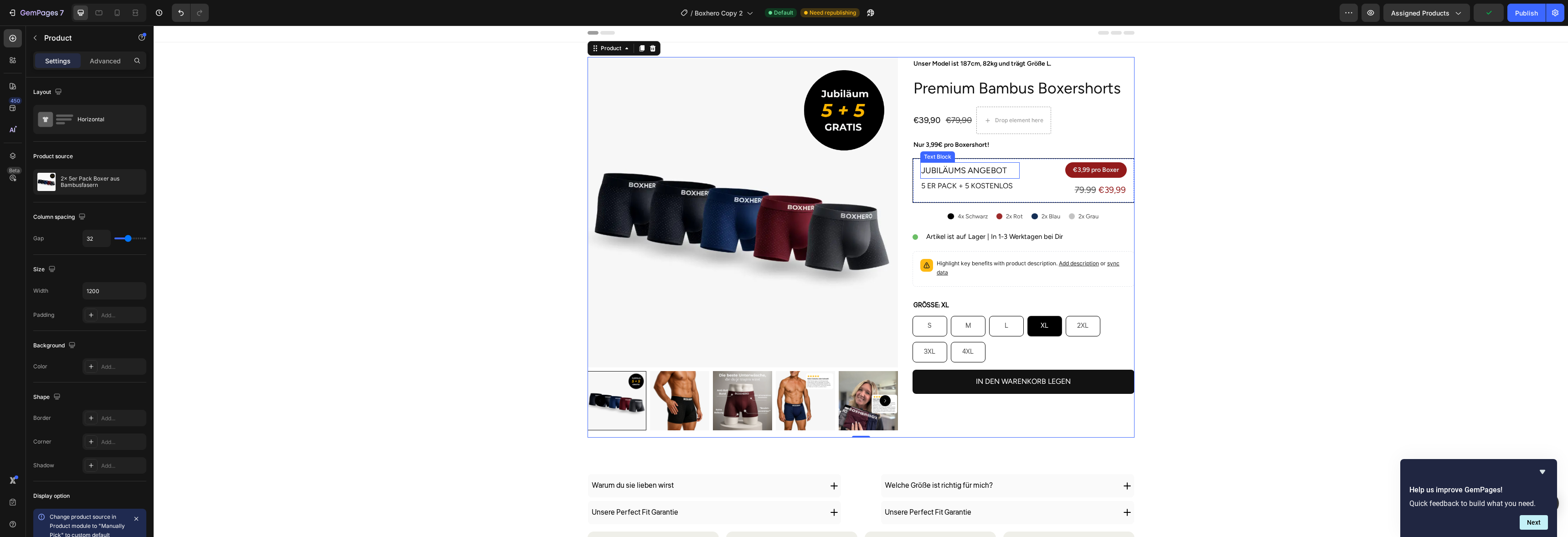
click at [1007, 164] on p "Jubiläums angebot" at bounding box center [970, 170] width 97 height 15
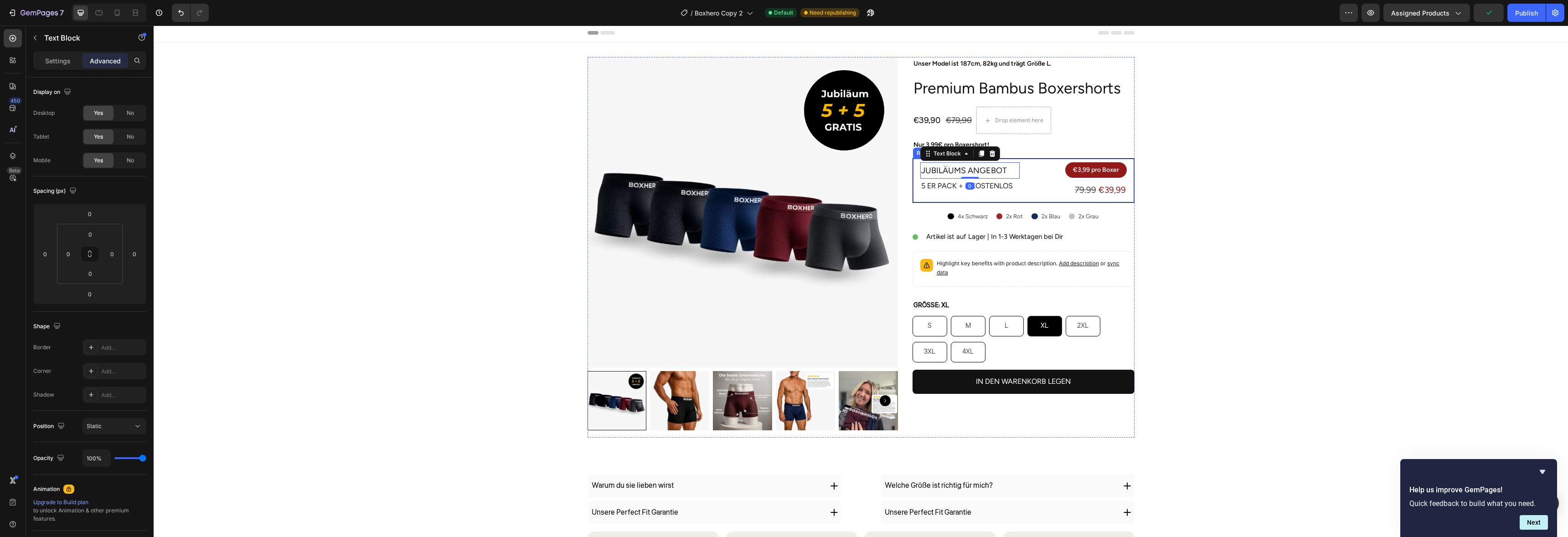
click at [1036, 159] on div "Jubiläums angebot Text Block 0 5 er Pack + 5 Kostenlos Text Block € 3,99 pro Bo…" at bounding box center [1023, 180] width 222 height 44
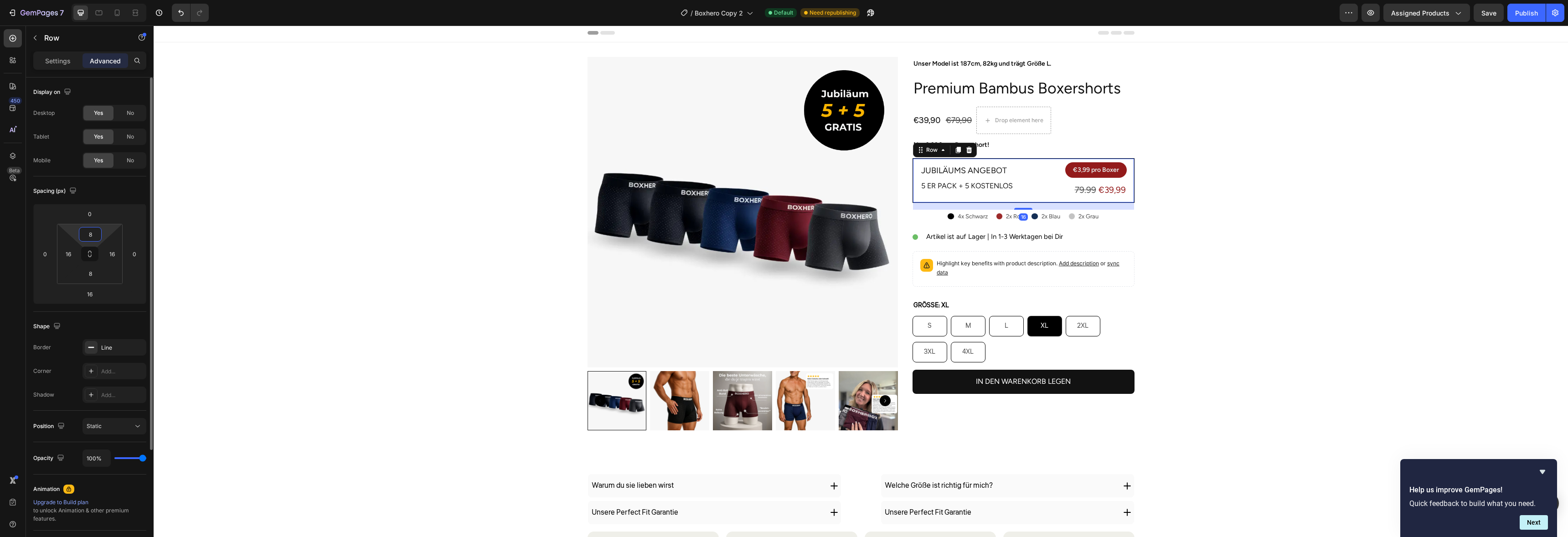
click at [93, 235] on input "8" at bounding box center [90, 234] width 18 height 13
type input "12"
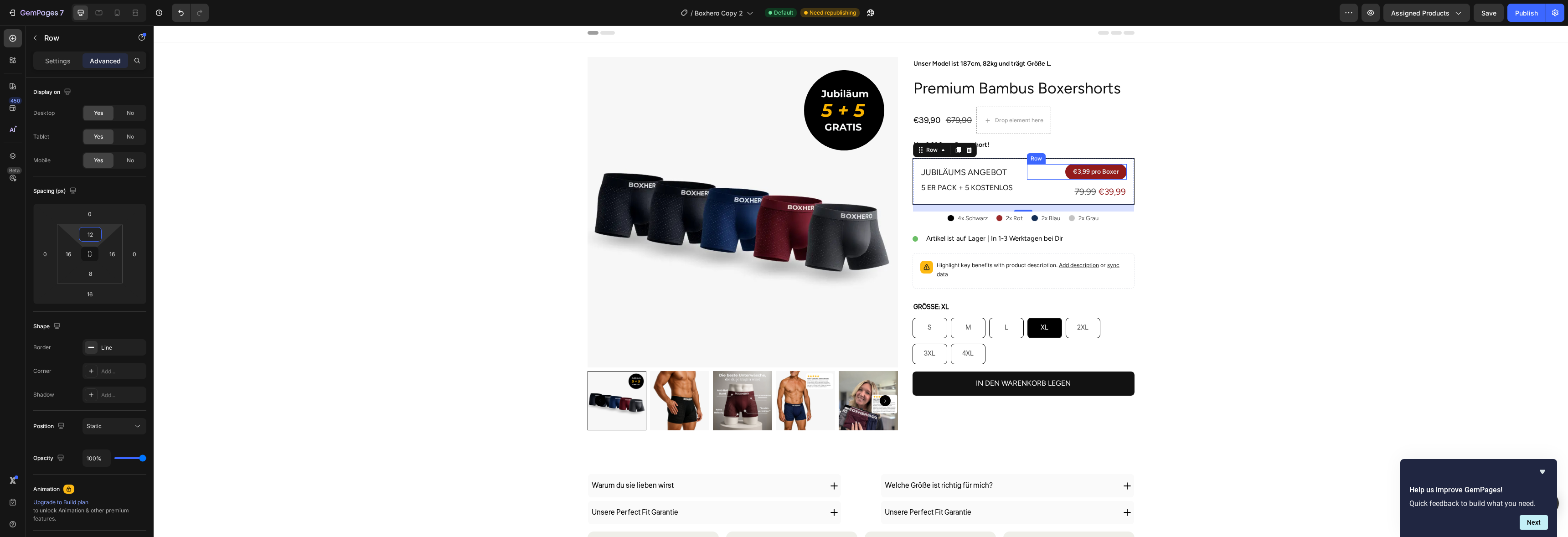
click at [1351, 195] on div "Product Images Unser Model ist 187cm, 82kg und trägt Größe L. Text Block Premiu…" at bounding box center [861, 251] width 1415 height 388
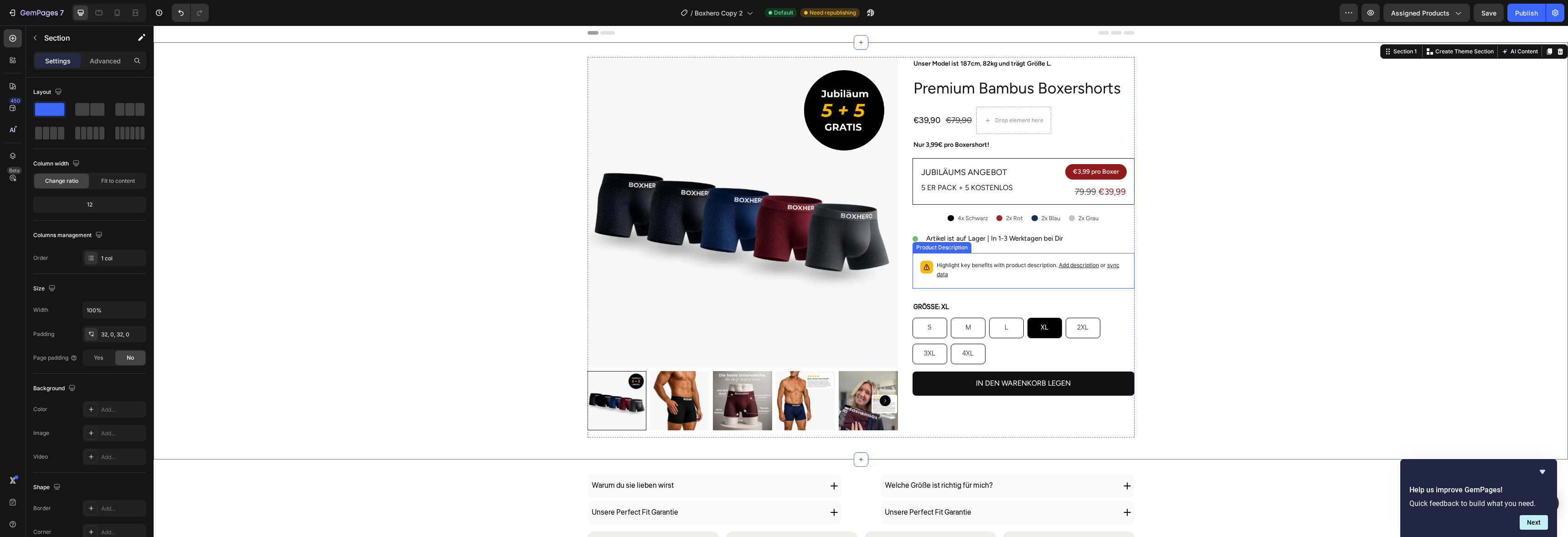
click at [990, 285] on div "Highlight key benefits with product description. Add description or sync data" at bounding box center [1023, 271] width 222 height 35
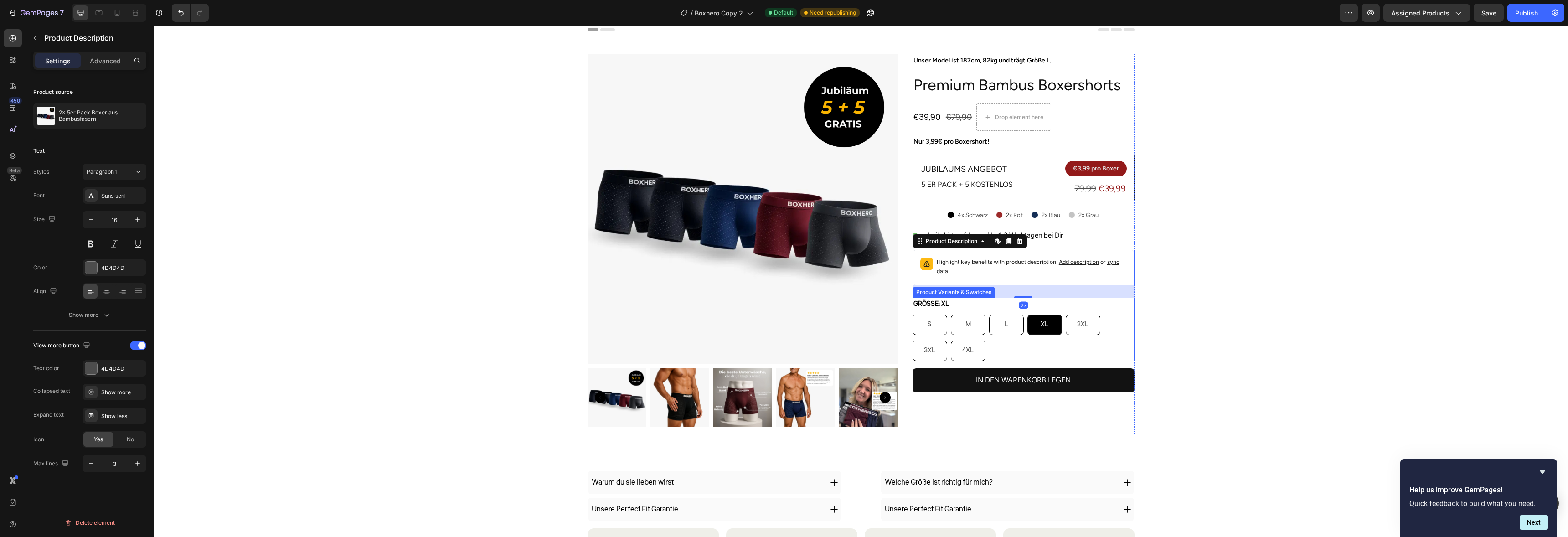
scroll to position [6, 0]
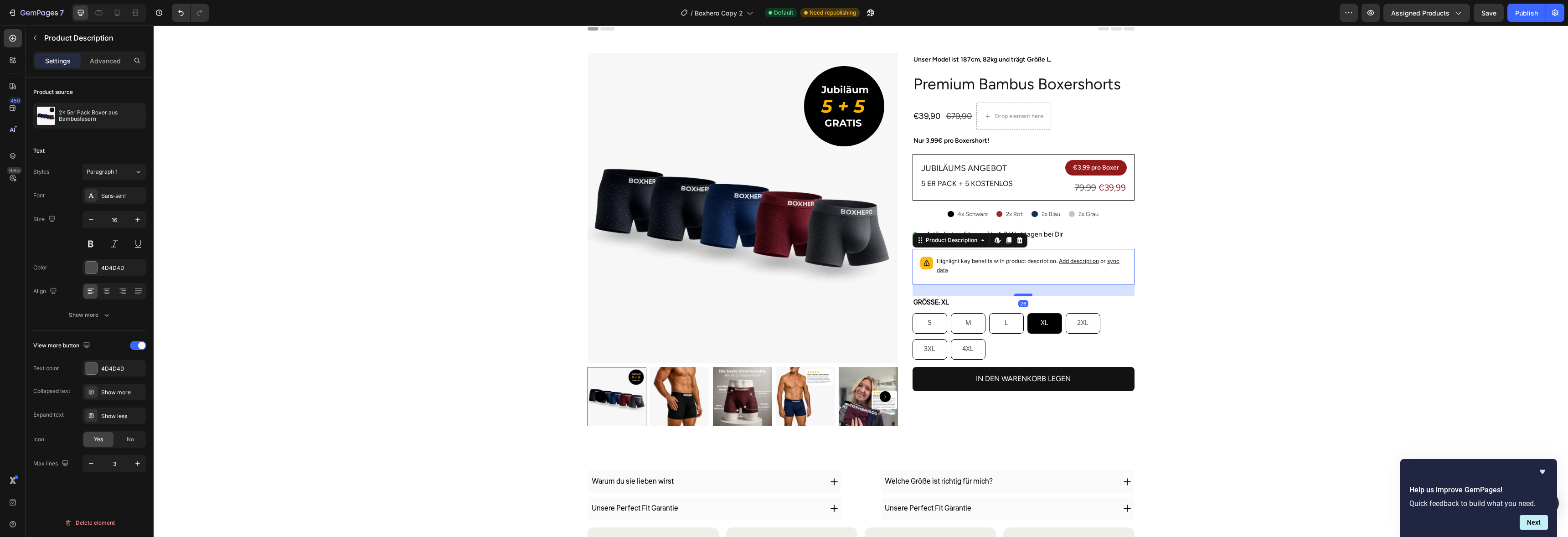
click at [1022, 297] on div "Unser Model ist 187cm, 82kg und trägt Größe L. Text Block Premium Bambus Boxers…" at bounding box center [1023, 243] width 222 height 381
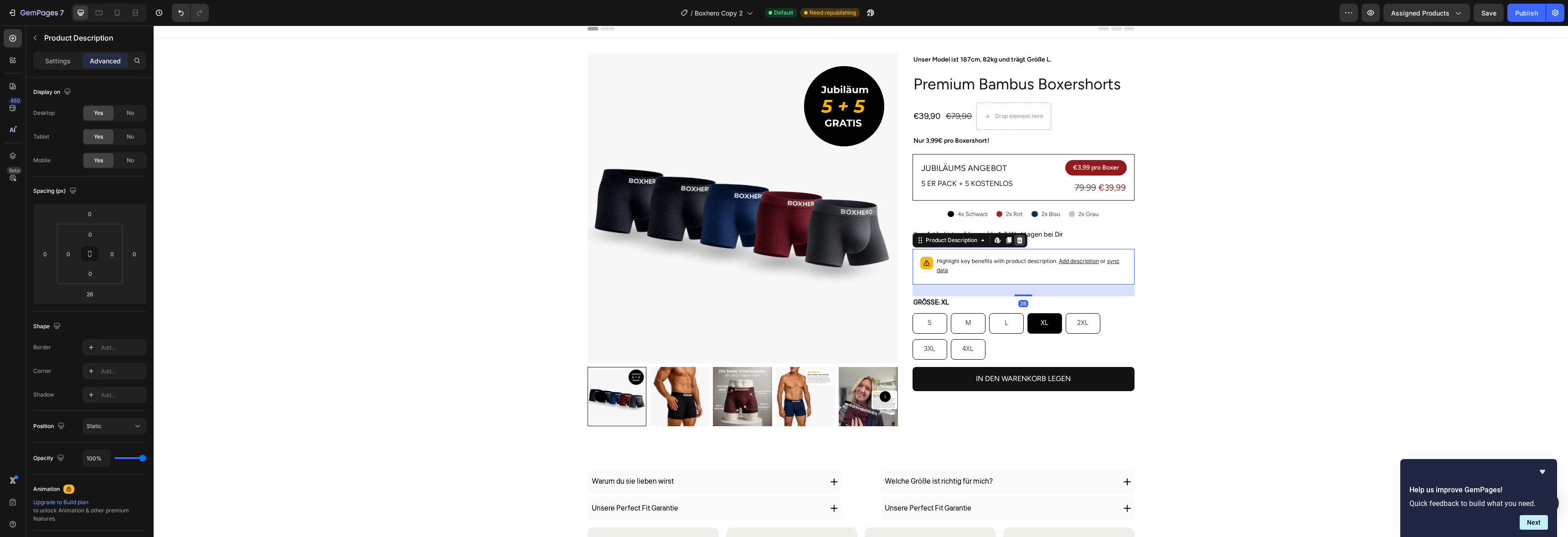
click at [1020, 245] on div at bounding box center [1020, 240] width 11 height 11
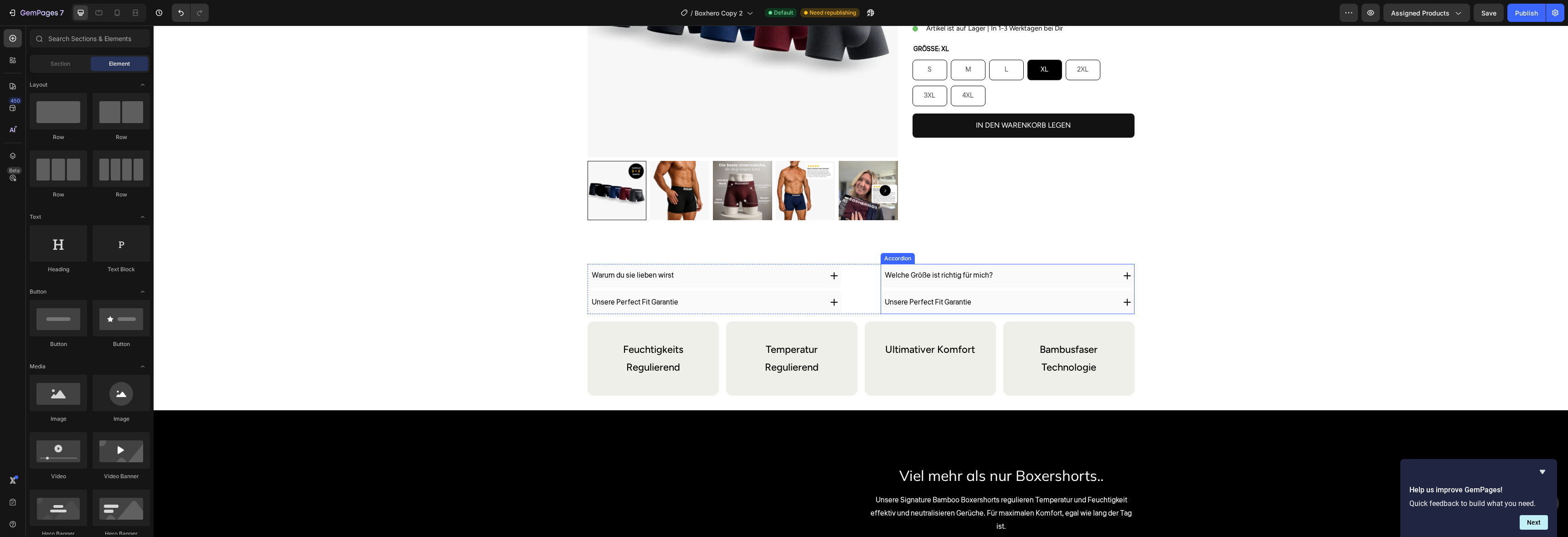
scroll to position [223, 0]
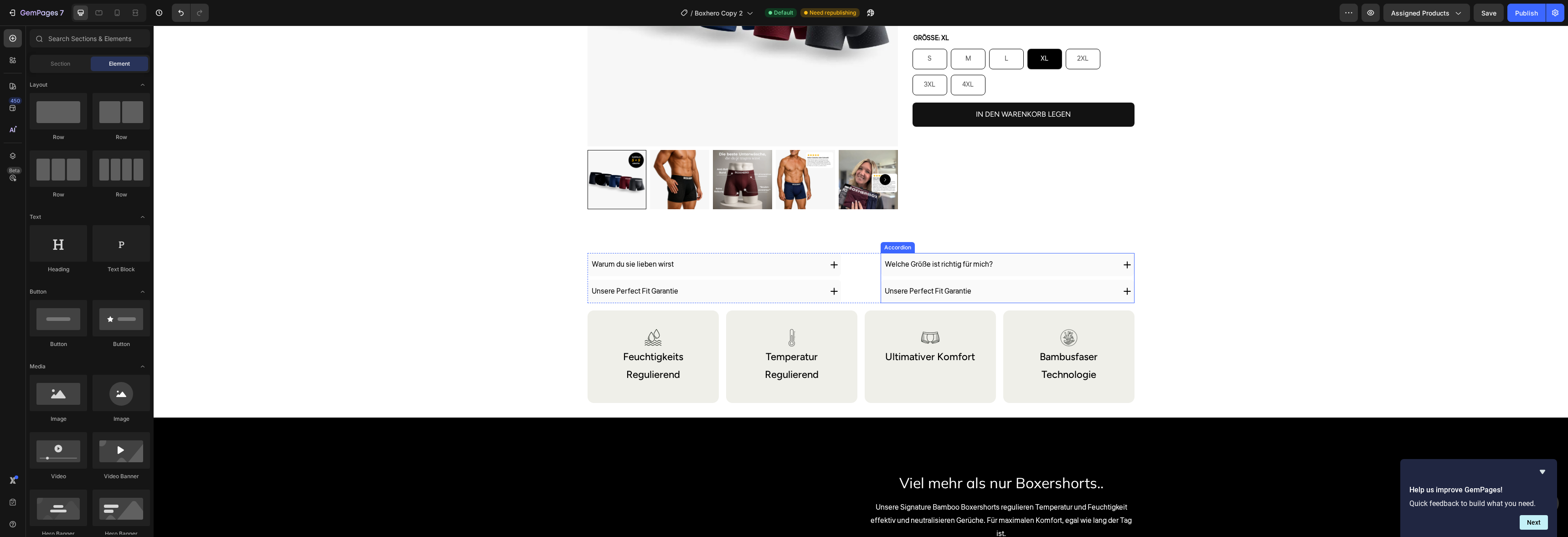
click at [1049, 244] on div "Warum du sie lieben wirst Unsere Perfect Fit Garantie Accordion Welche Größe is…" at bounding box center [861, 328] width 1415 height 179
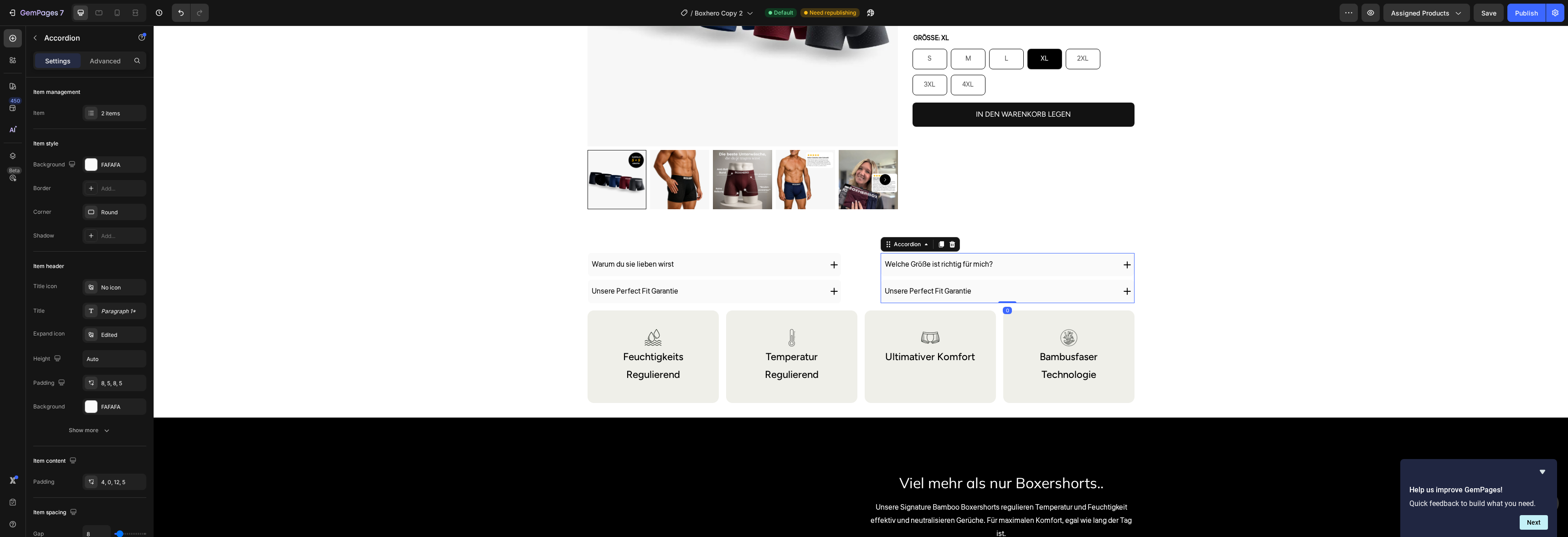
click at [1045, 257] on div "Welche Größe ist richtig für mich?" at bounding box center [999, 265] width 232 height 16
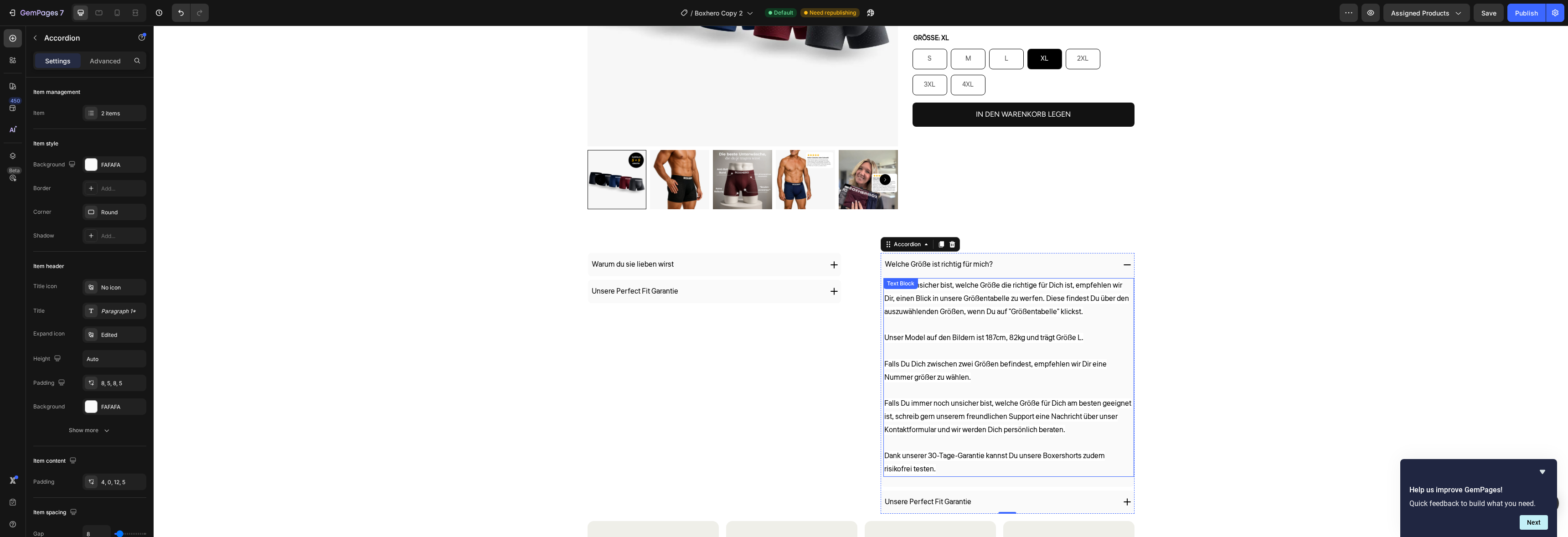
click at [1010, 309] on span "Falls Du unsicher bist, welche Größe die richtige für Dich ist, empfehlen wir D…" at bounding box center [1007, 299] width 245 height 37
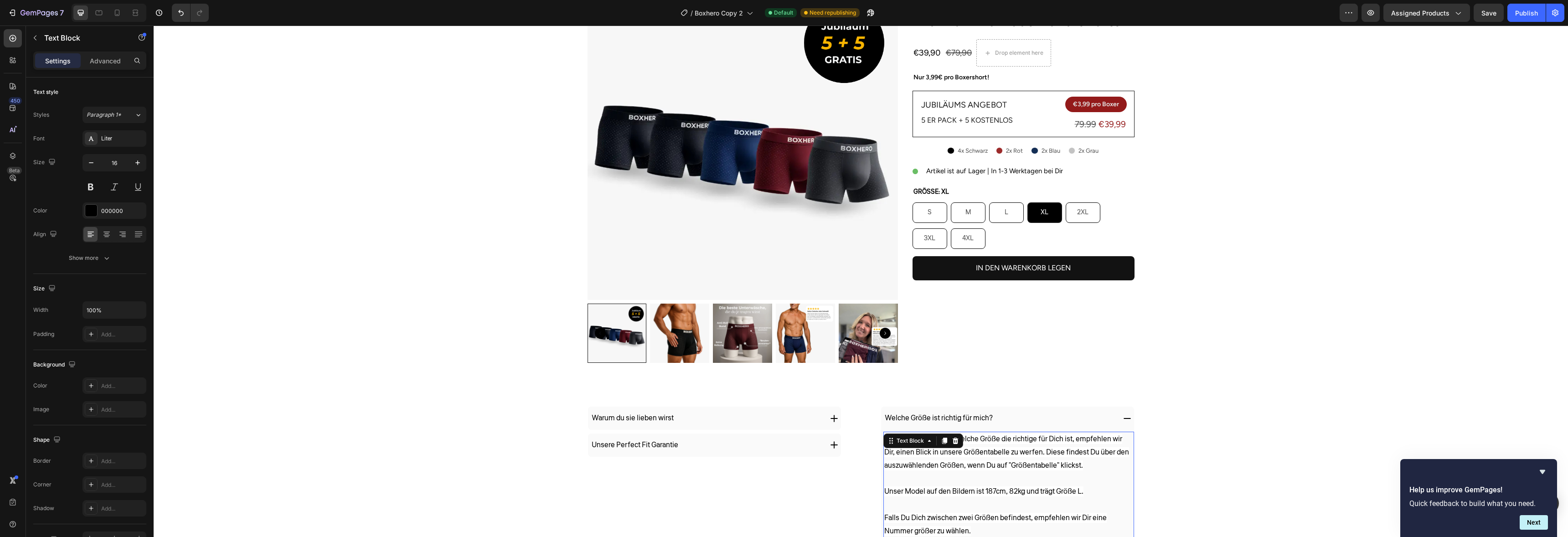
scroll to position [0, 0]
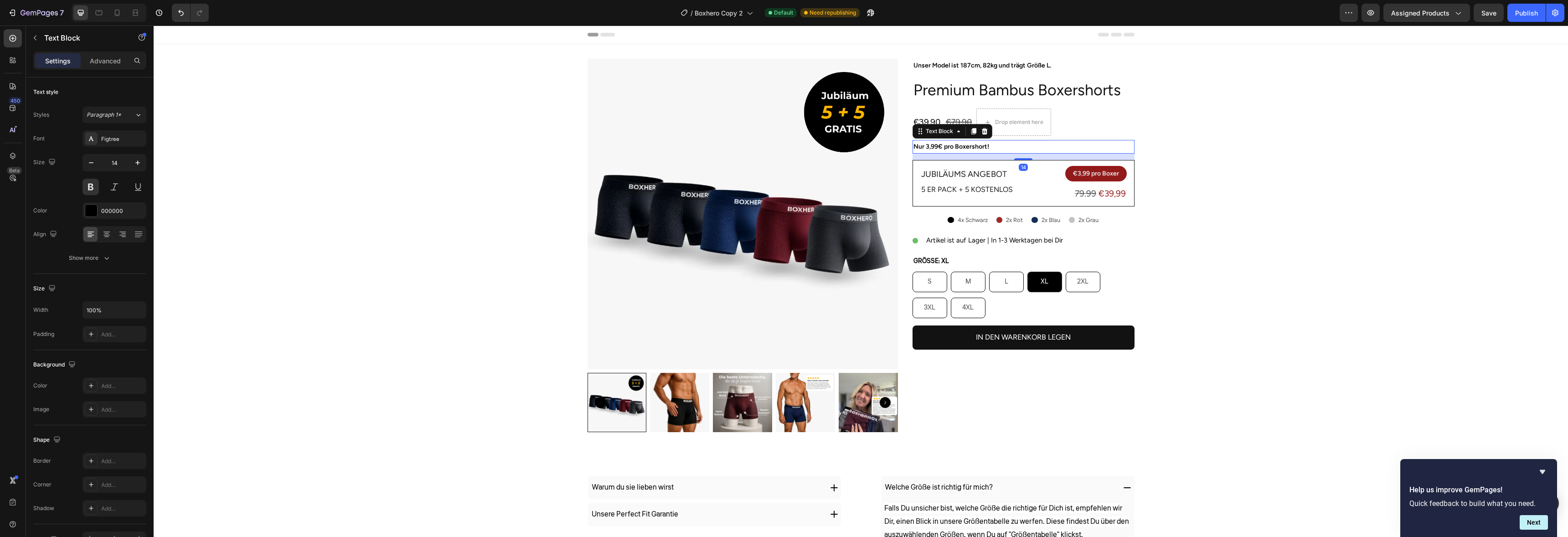
click at [974, 150] on p "Nur 3,99€ pro Boxershort!" at bounding box center [1024, 146] width 220 height 12
click at [40, 47] on div "Text Block" at bounding box center [78, 38] width 104 height 24
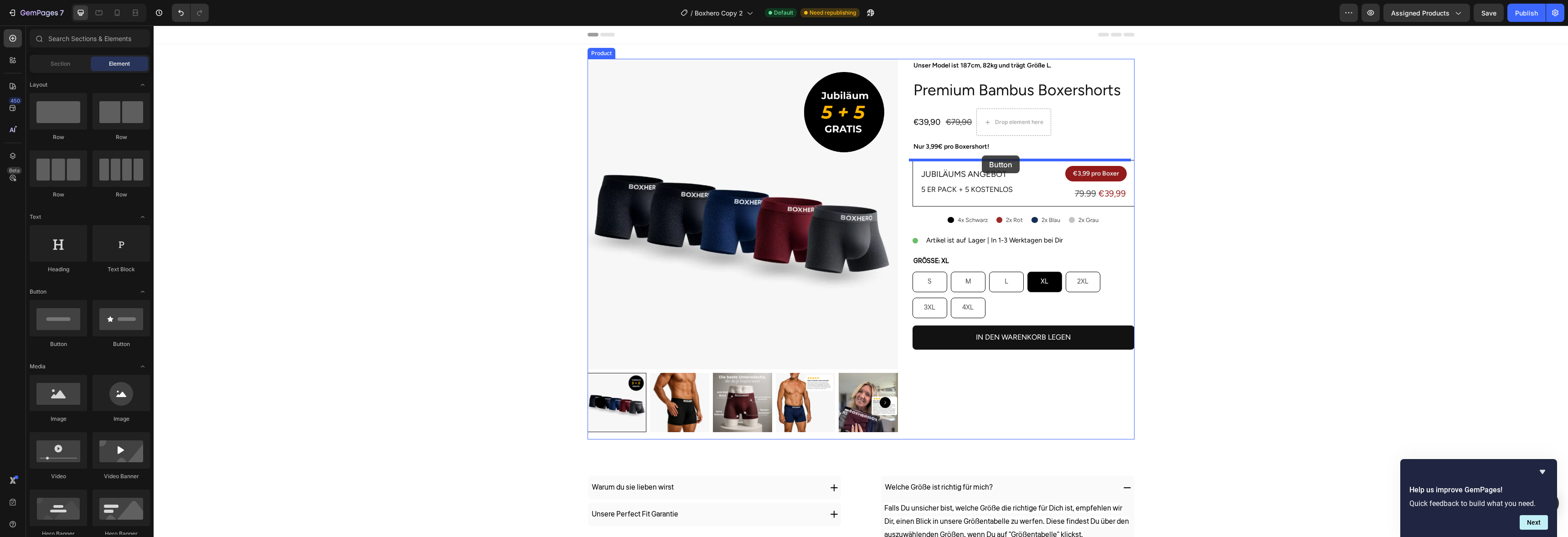
drag, startPoint x: 226, startPoint y: 349, endPoint x: 981, endPoint y: 155, distance: 779.5
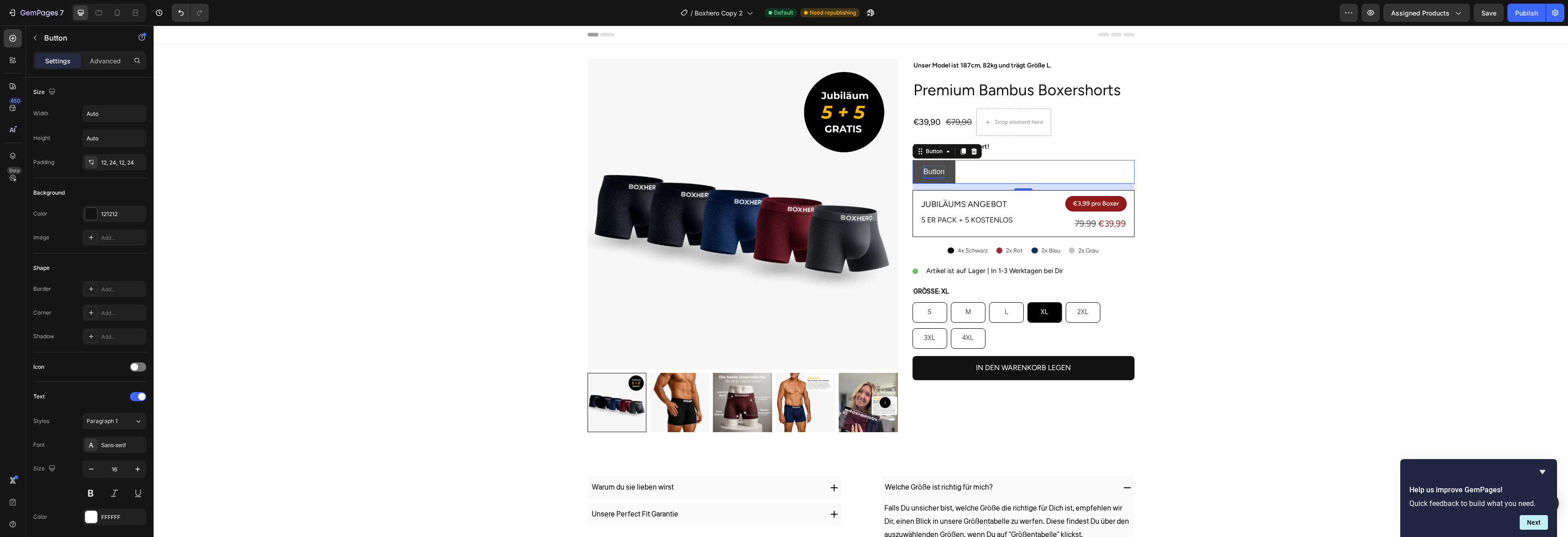
click at [927, 170] on p "Button" at bounding box center [934, 172] width 21 height 13
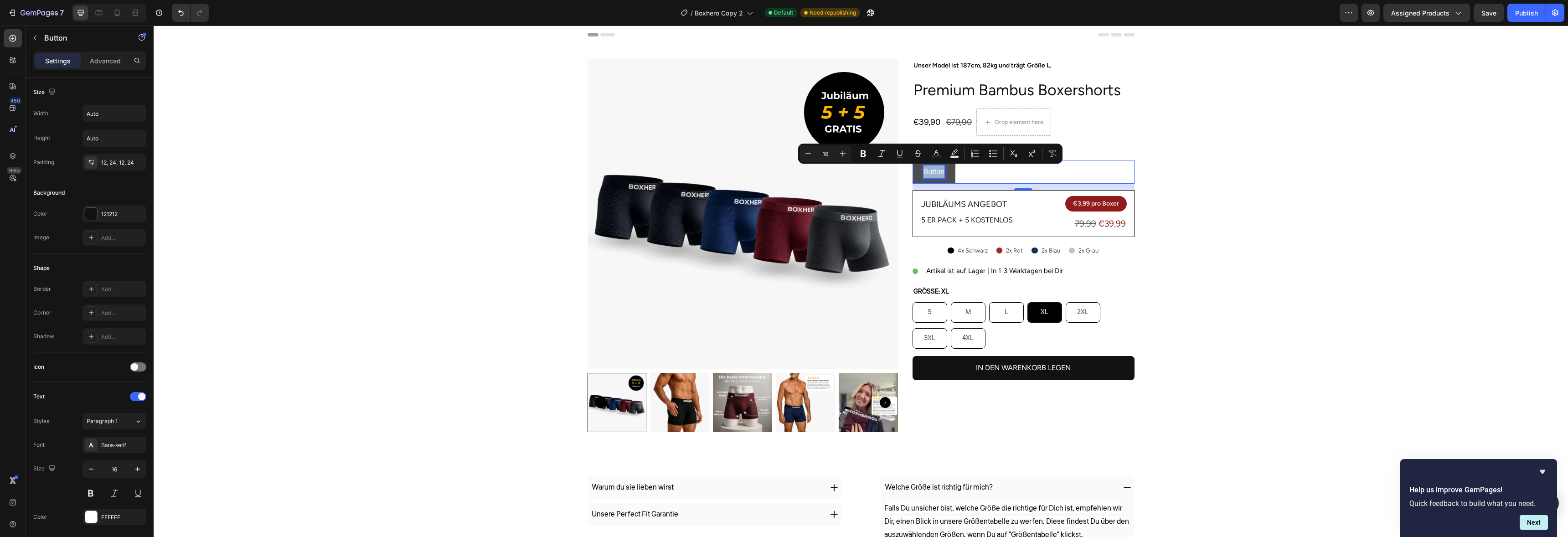
click at [927, 170] on p "Button" at bounding box center [934, 172] width 21 height 13
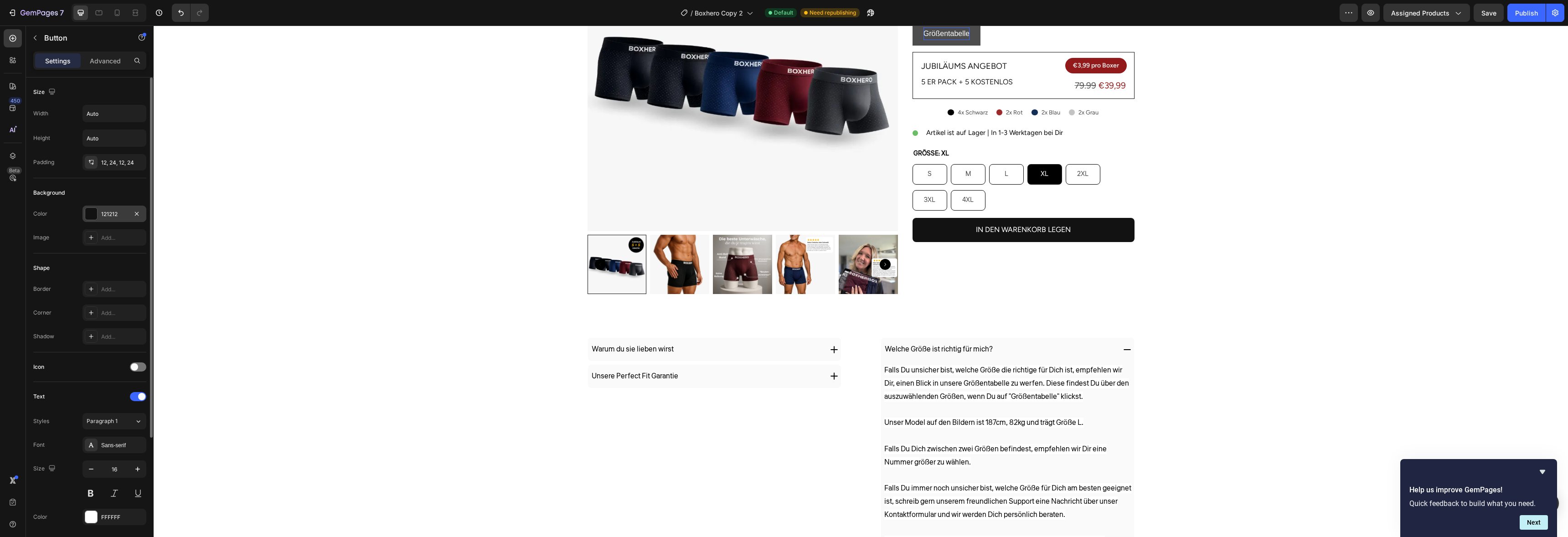
click at [115, 219] on div "121212" at bounding box center [114, 214] width 64 height 16
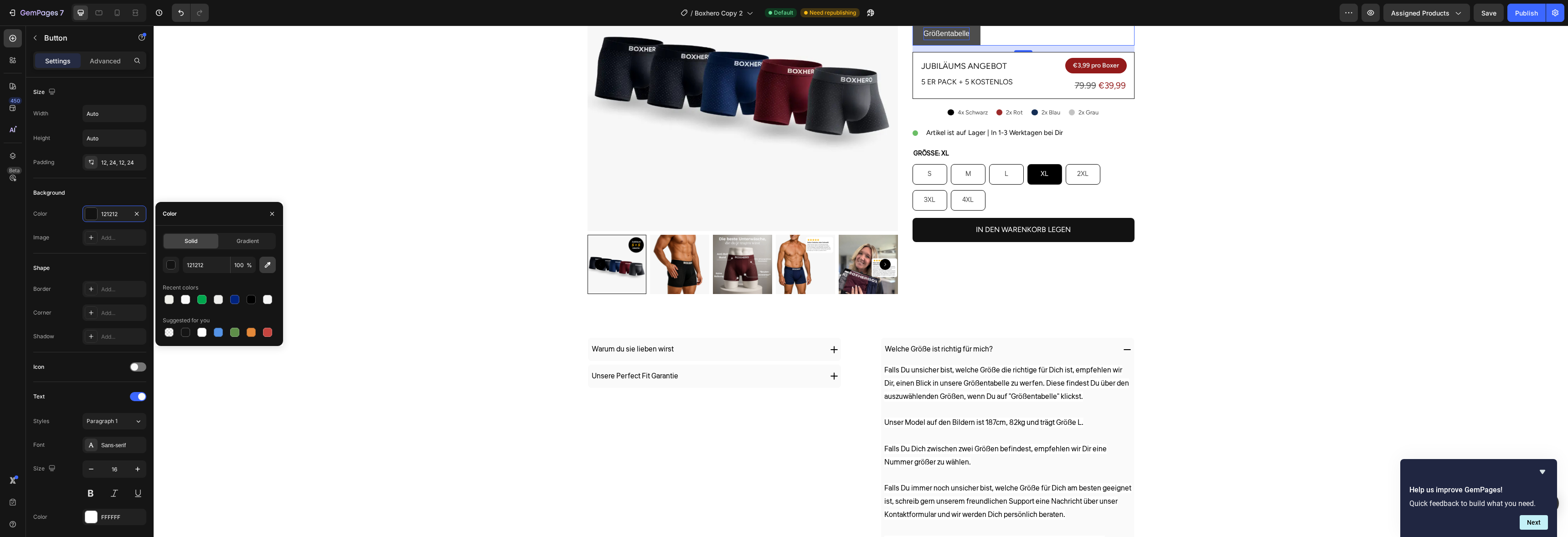
click at [261, 268] on button "button" at bounding box center [267, 265] width 16 height 16
click at [243, 268] on input "100" at bounding box center [243, 265] width 25 height 16
type input "0"
click at [117, 524] on div "FFFFFF" at bounding box center [114, 517] width 64 height 16
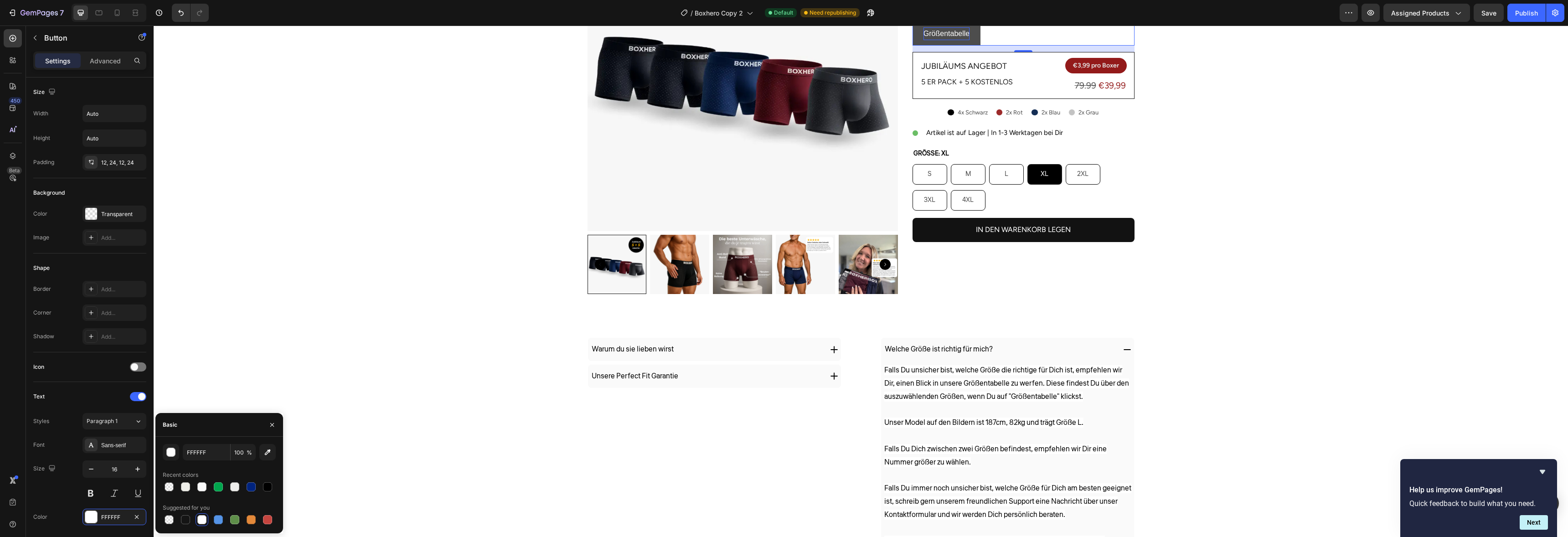
click at [184, 511] on div "Suggested for you" at bounding box center [186, 507] width 47 height 8
click at [185, 514] on div at bounding box center [186, 520] width 11 height 11
type input "151515"
click at [141, 494] on button at bounding box center [138, 493] width 16 height 16
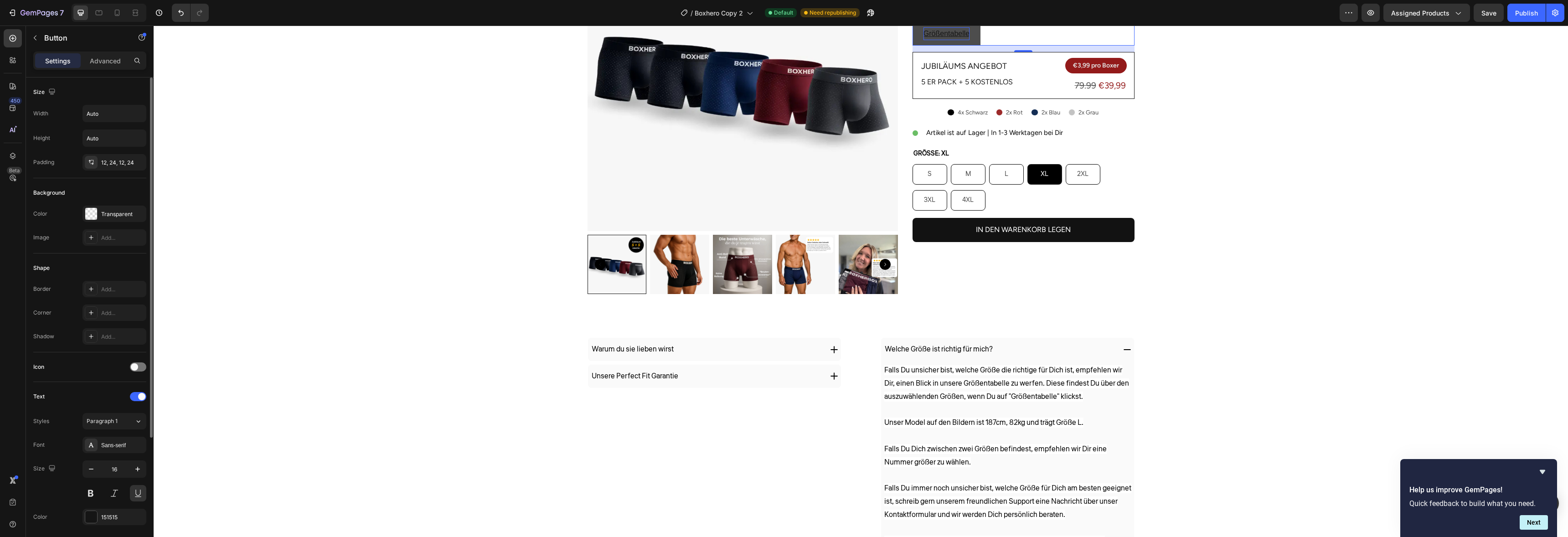
scroll to position [168, 0]
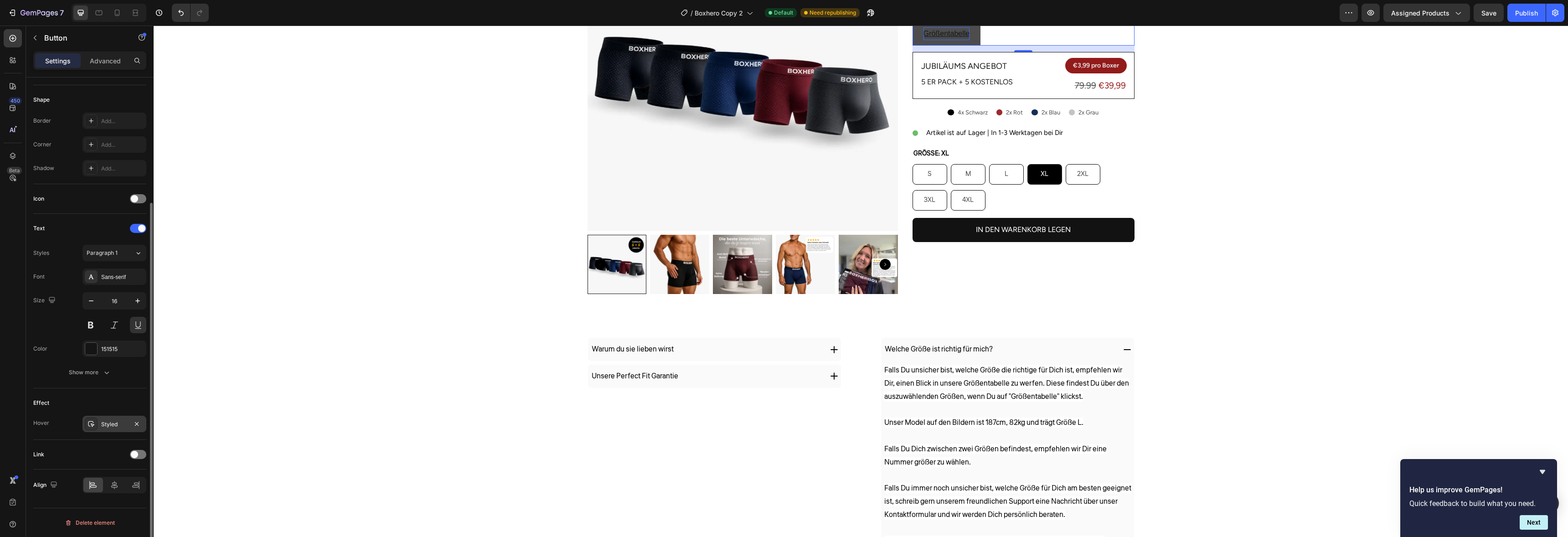
click at [117, 430] on div "Styled" at bounding box center [114, 424] width 64 height 16
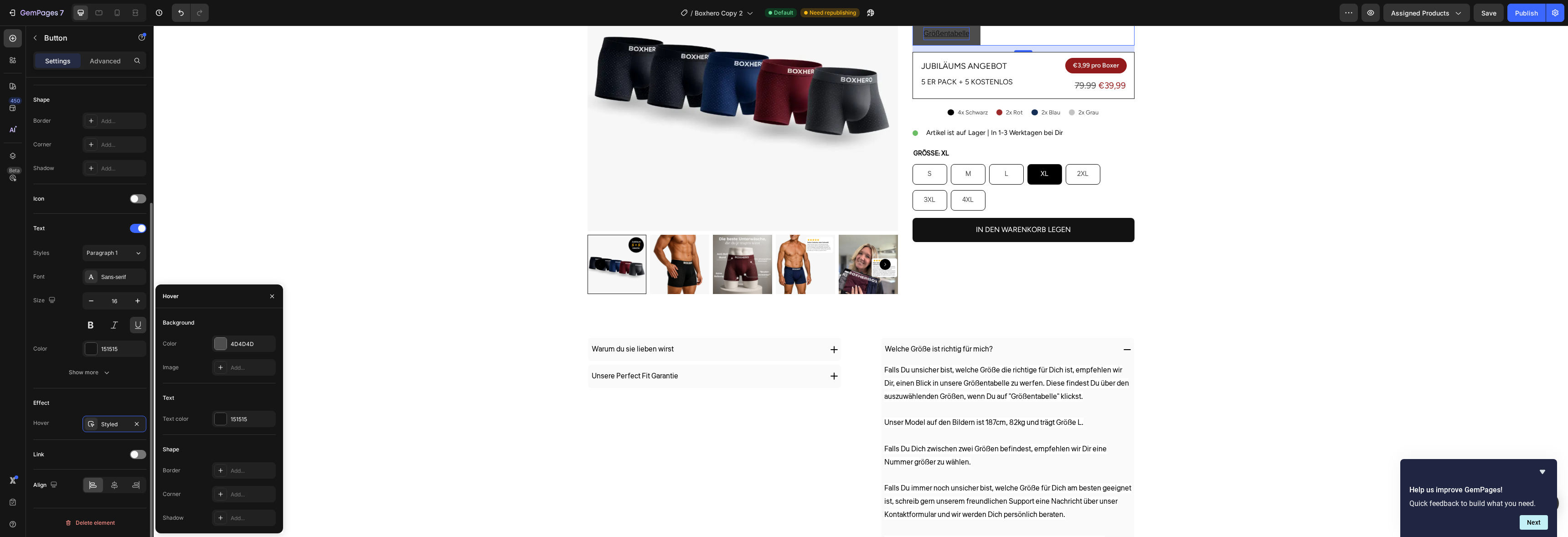
click at [106, 455] on div "Link" at bounding box center [90, 455] width 113 height 15
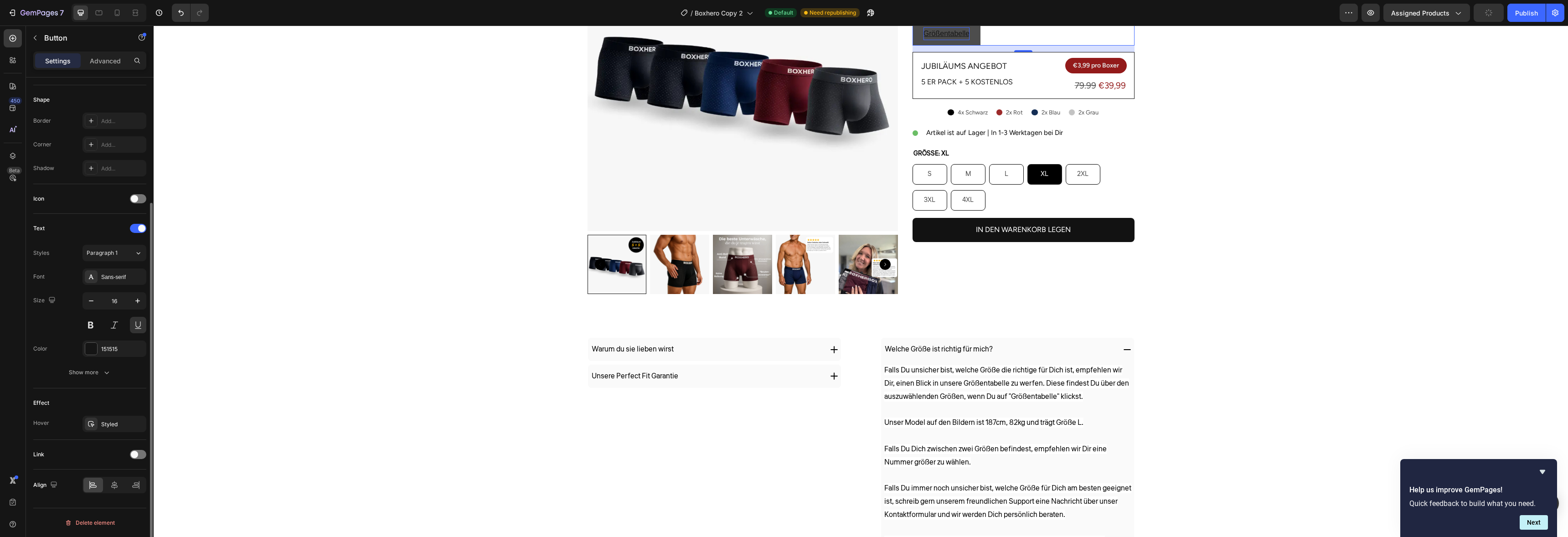
click at [127, 458] on div "Link" at bounding box center [90, 455] width 113 height 15
click at [139, 457] on div at bounding box center [138, 454] width 16 height 9
click at [116, 483] on button "Open page" at bounding box center [114, 477] width 64 height 16
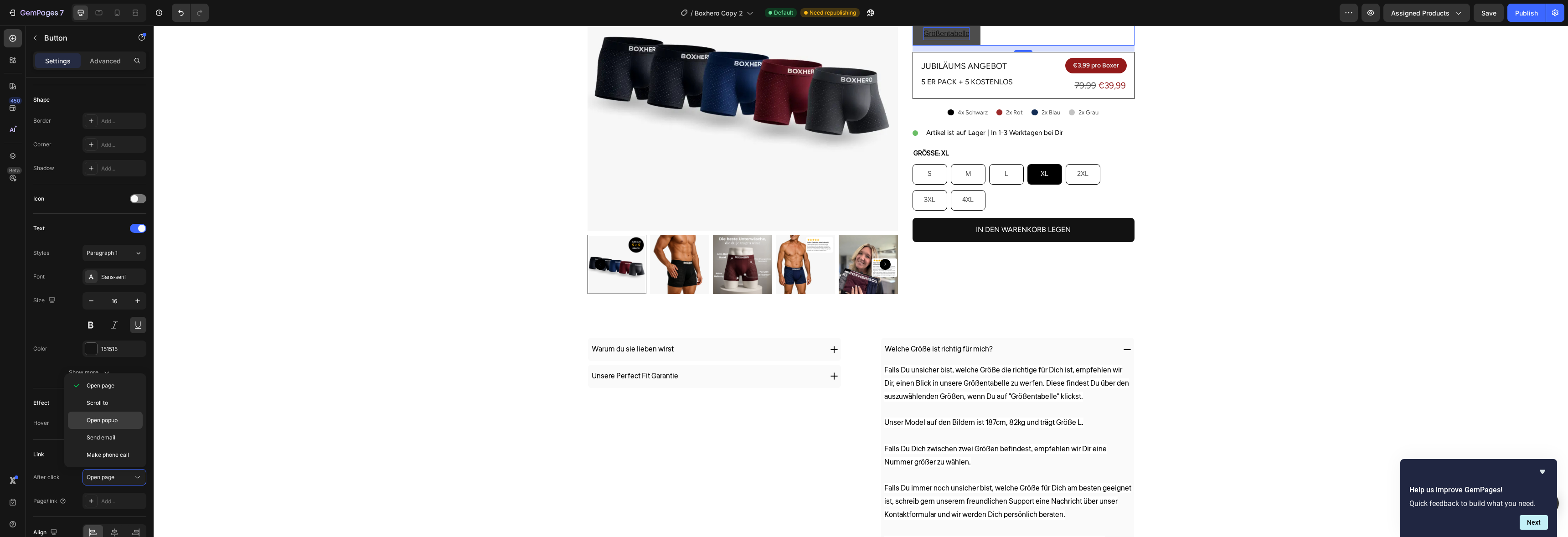
click at [111, 413] on div "Open popup" at bounding box center [105, 420] width 75 height 17
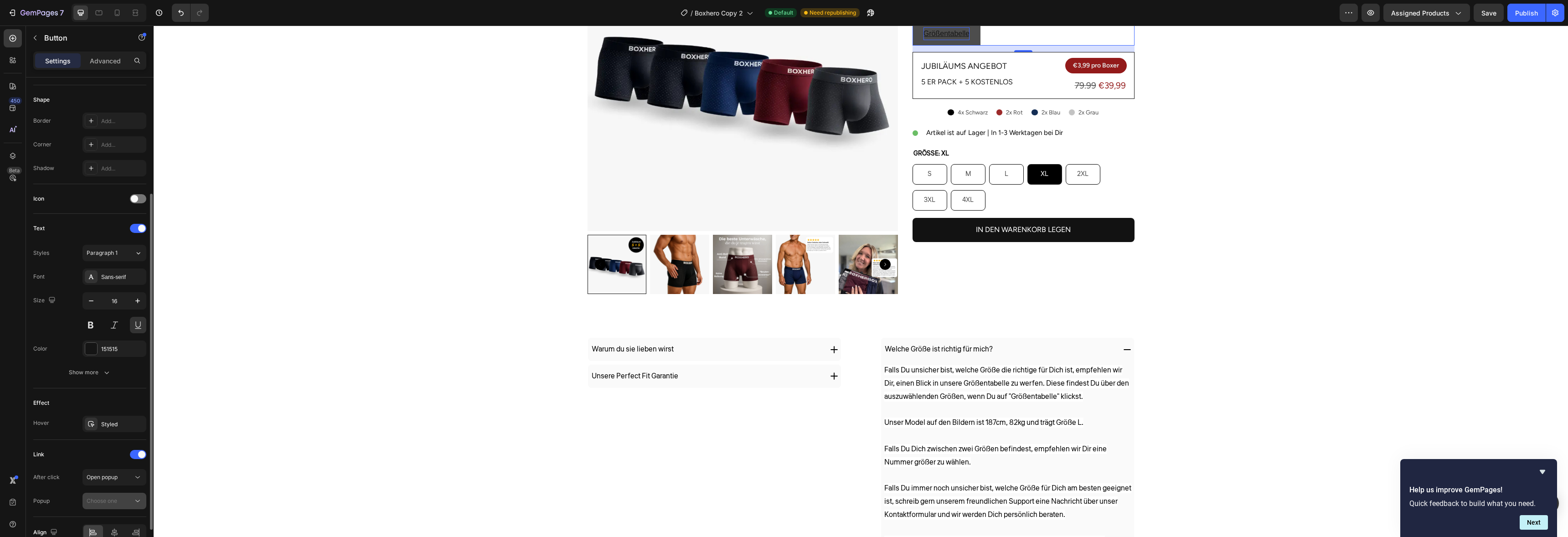
click at [114, 497] on span "Choose one" at bounding box center [102, 500] width 30 height 7
click at [117, 479] on div "Create a popup" at bounding box center [104, 480] width 40 height 8
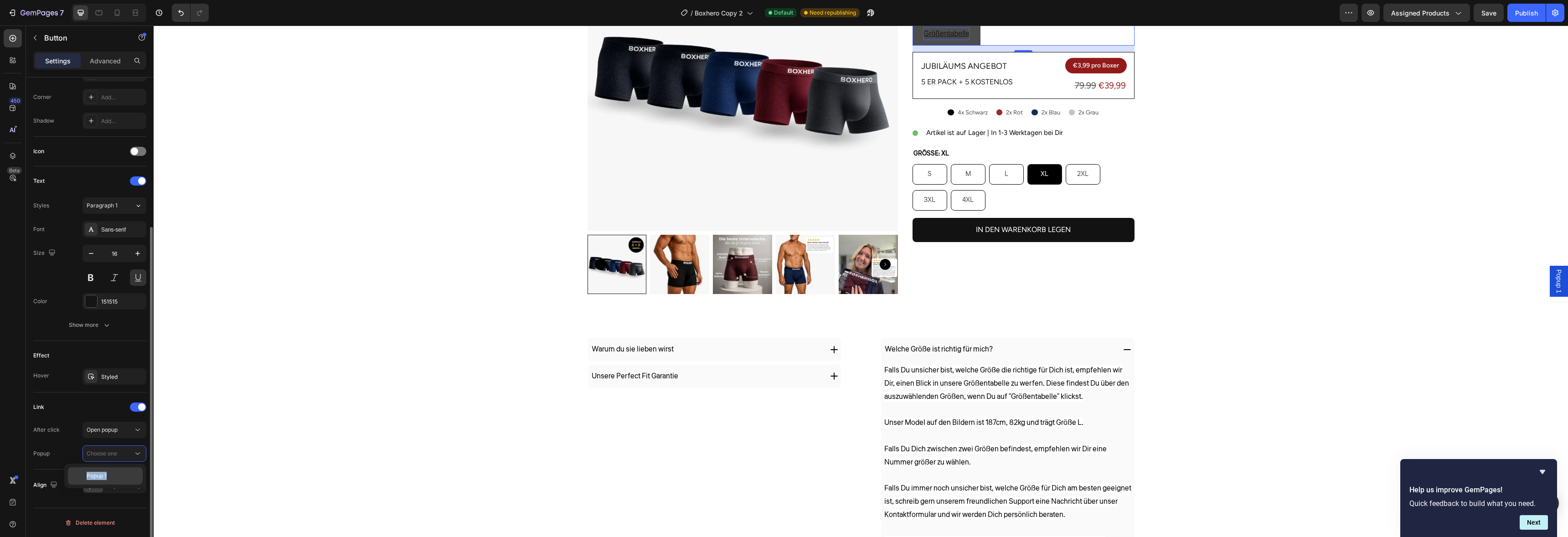
click at [113, 472] on p "Popup 1" at bounding box center [112, 476] width 52 height 8
click at [1555, 280] on span "Popup 1" at bounding box center [1559, 281] width 9 height 24
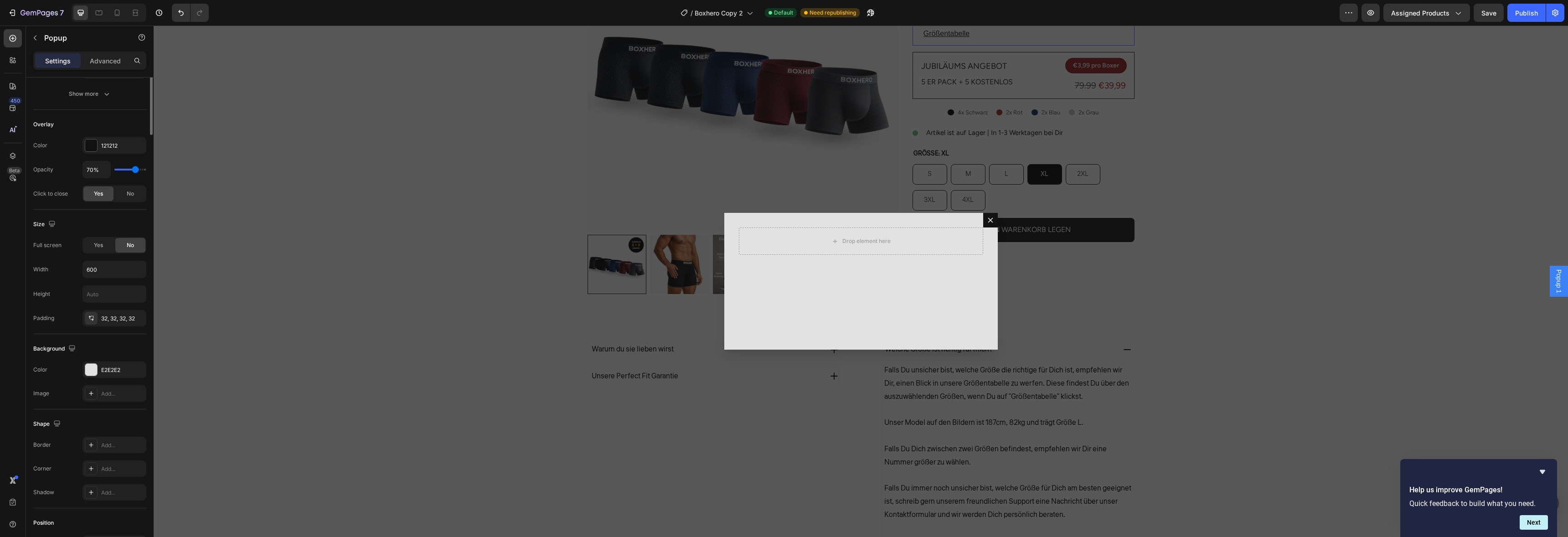
scroll to position [0, 0]
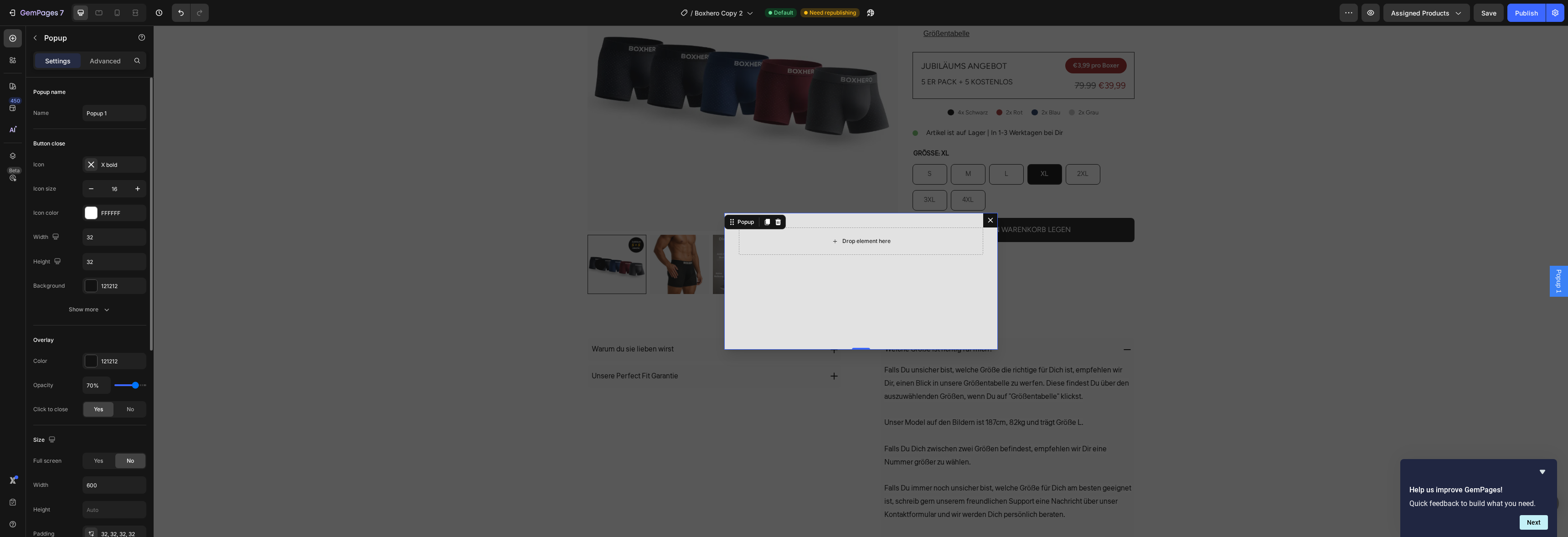
click at [811, 244] on div "Drop element here" at bounding box center [861, 241] width 244 height 27
click at [36, 36] on icon "button" at bounding box center [35, 38] width 7 height 7
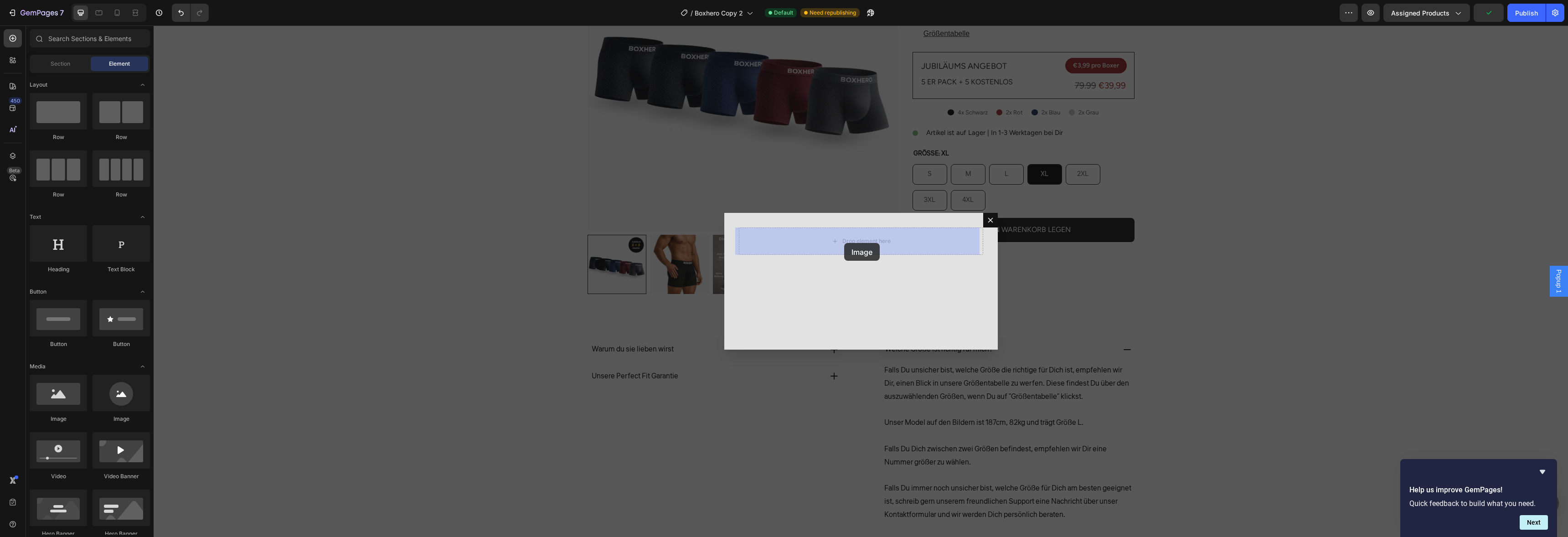
drag, startPoint x: 225, startPoint y: 425, endPoint x: 844, endPoint y: 243, distance: 645.2
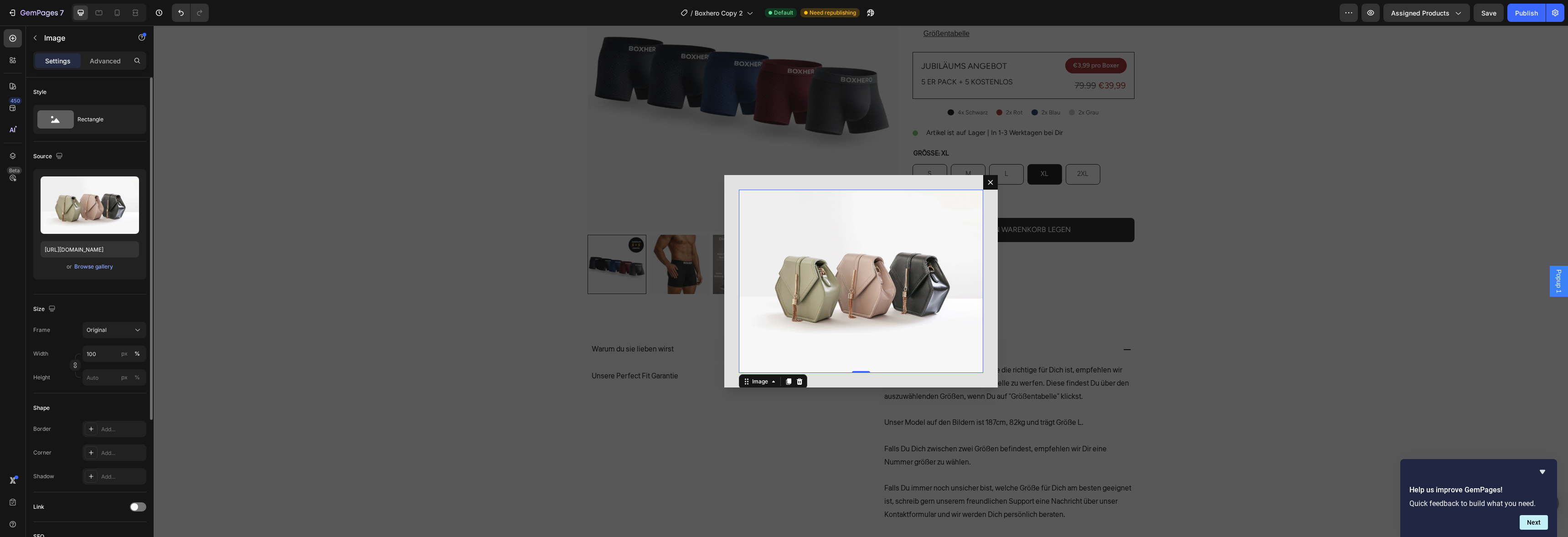
click at [86, 239] on div "Upload Image https://cdn.shopify.com/s/files/1/2005/9307/files/image_demo.jpg o…" at bounding box center [90, 224] width 113 height 110
click at [86, 245] on input "https://cdn.shopify.com/s/files/1/2005/9307/files/image_demo.jpg" at bounding box center [90, 249] width 99 height 16
paste input "https://cdn.shopify.com/s/files/1/0984/5407/7780/files/gempages_512617833461449…"
paste input "text"
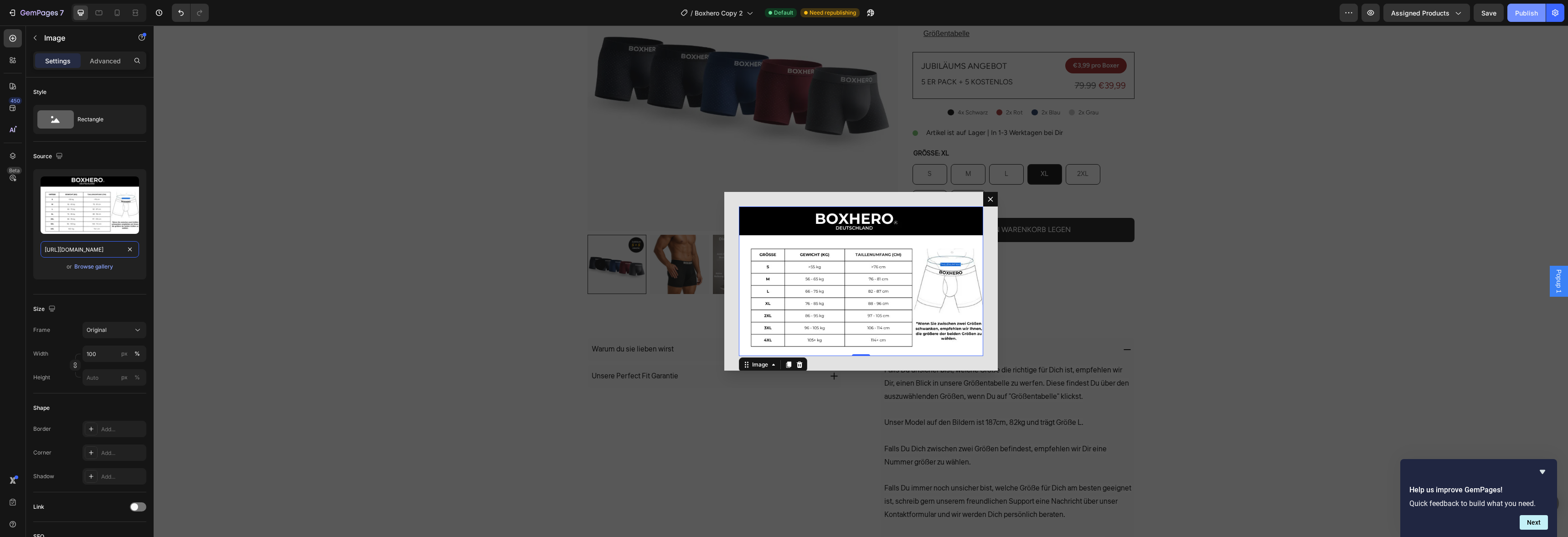
type input "https://cdn.shopify.com/s/files/1/0984/5407/7780/files/gempages_512617833461449…"
click at [1531, 14] on div "Publish" at bounding box center [1526, 13] width 23 height 10
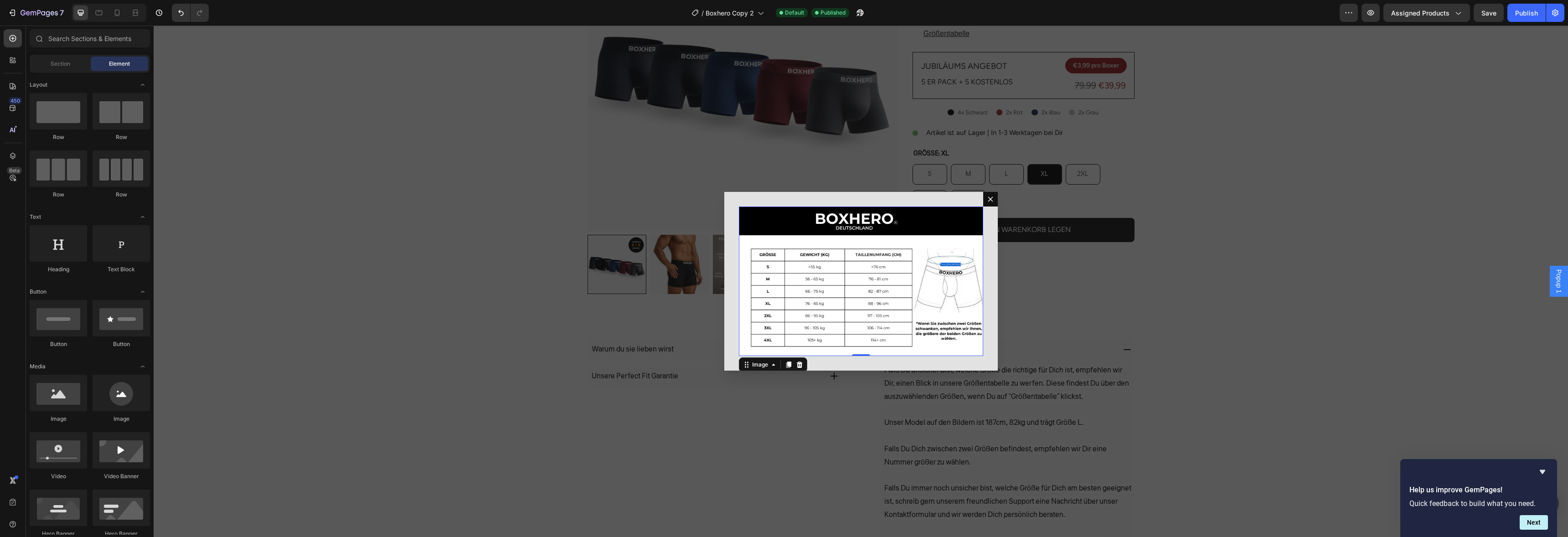
click at [943, 169] on div "Backdrop" at bounding box center [861, 281] width 1415 height 511
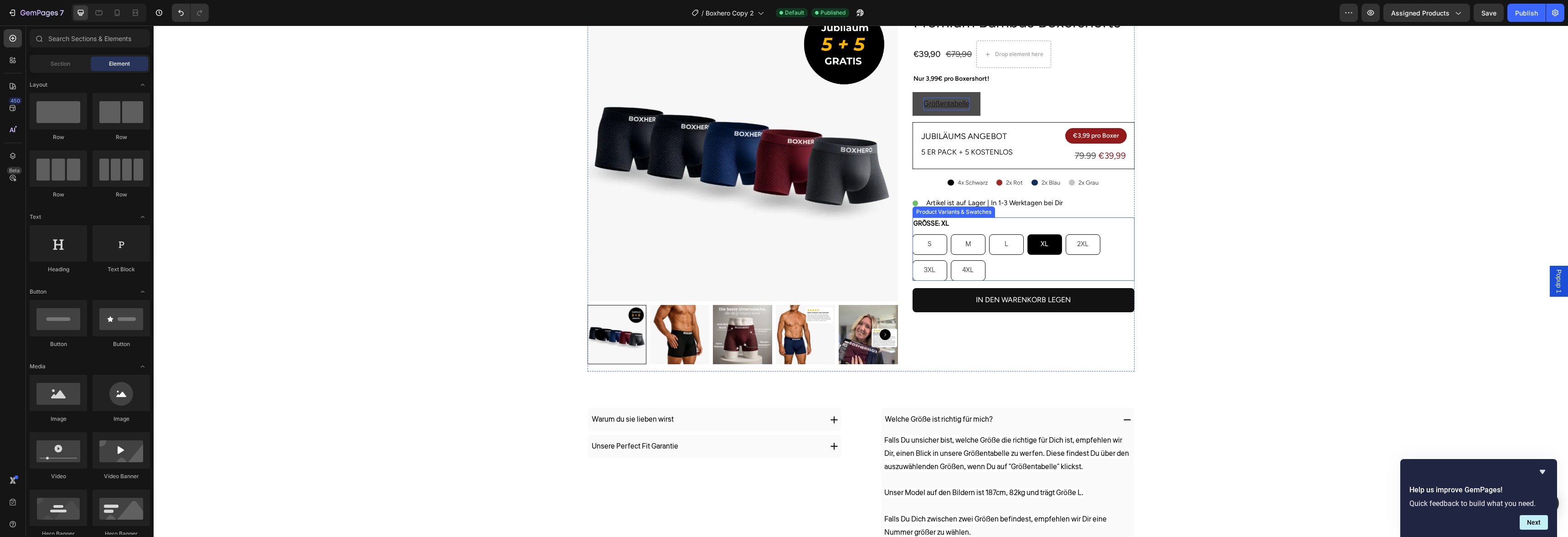
scroll to position [52, 0]
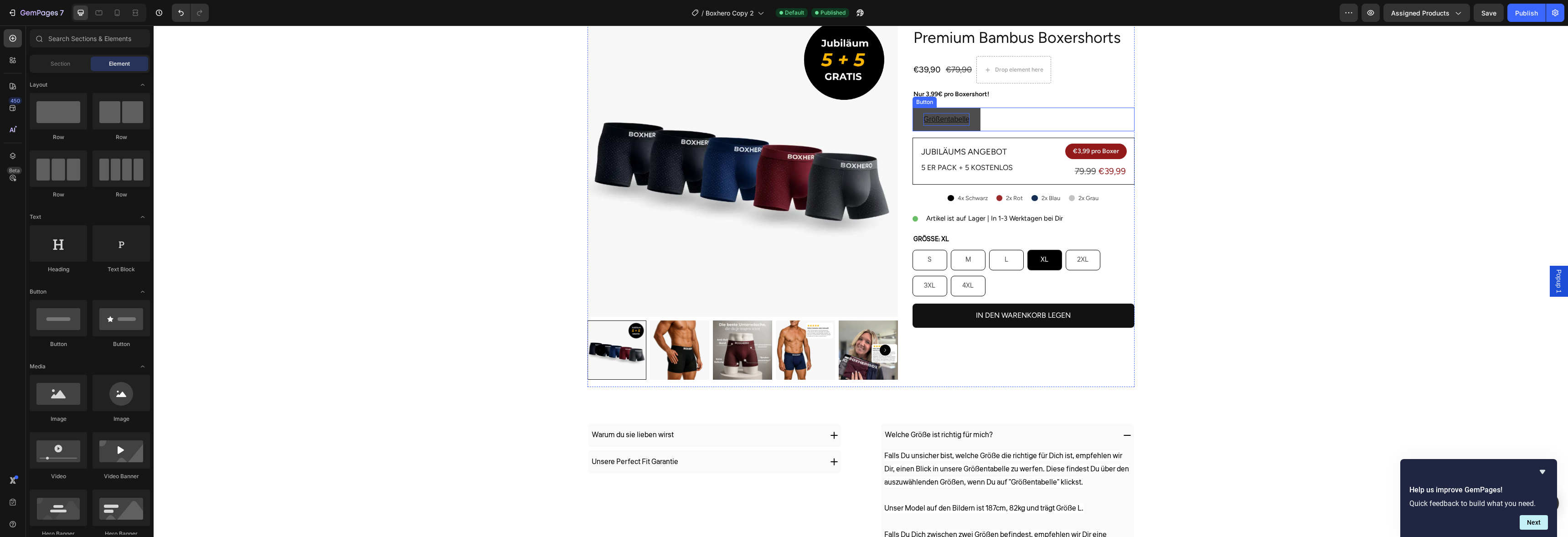
click at [957, 126] on p "Größentabelle" at bounding box center [947, 120] width 46 height 13
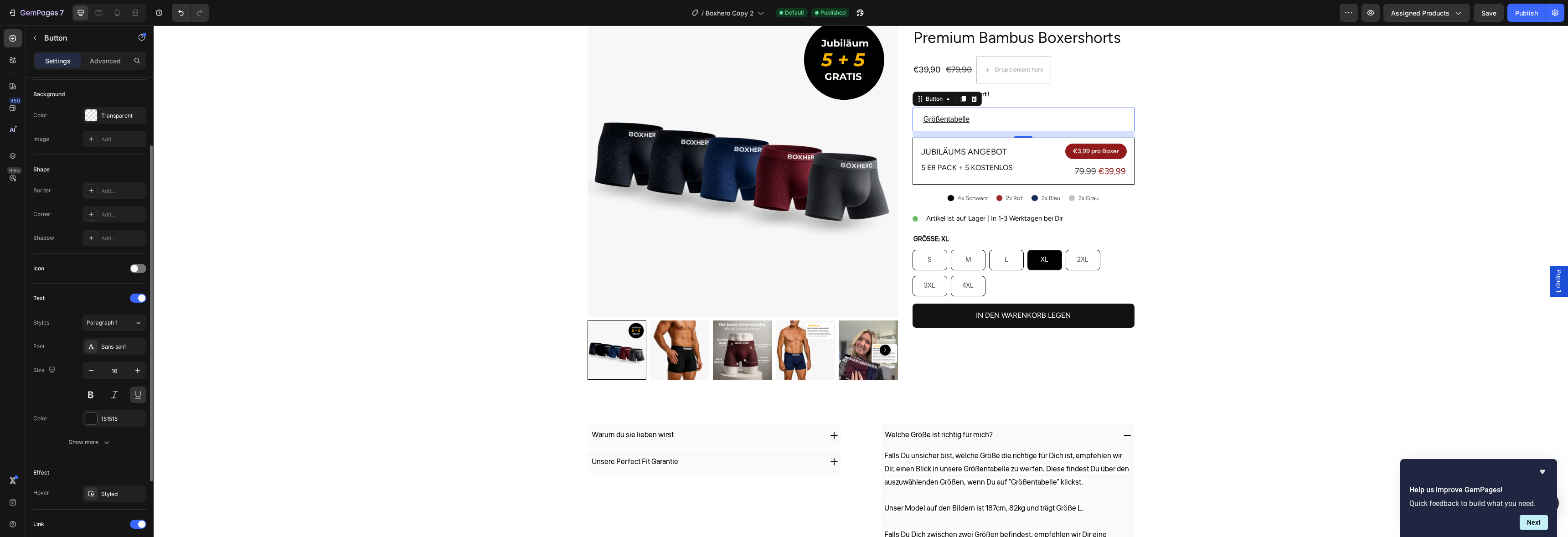
scroll to position [0, 0]
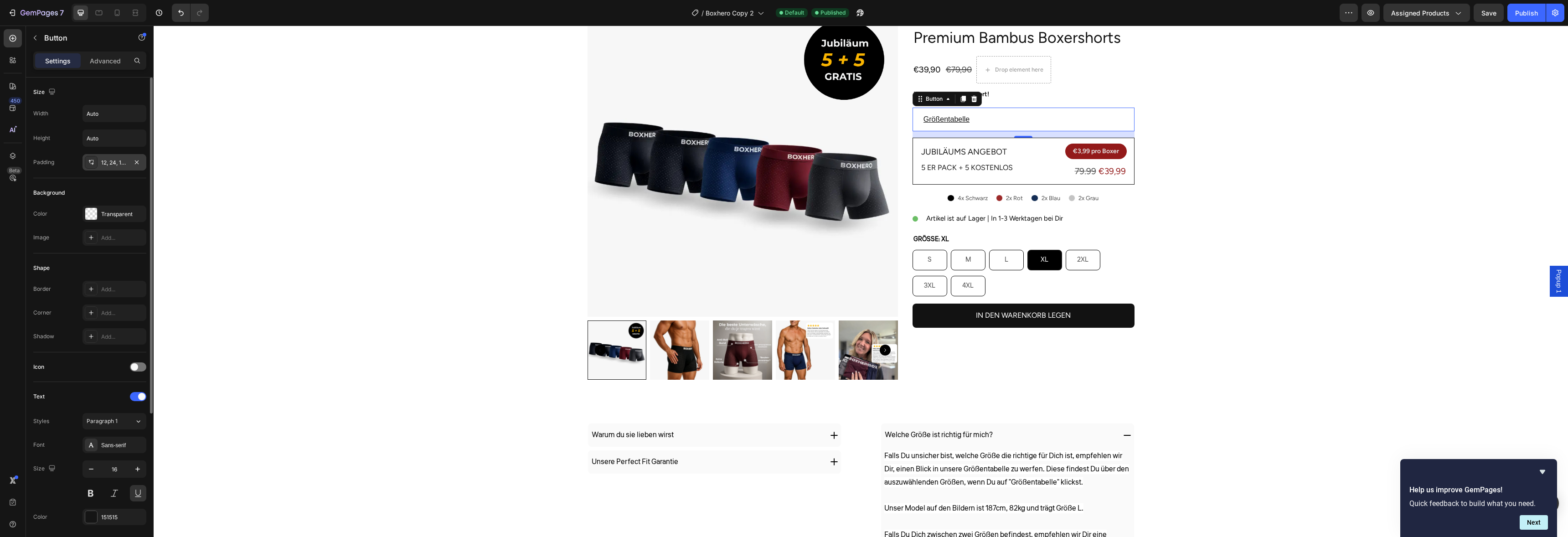
click at [102, 160] on div "12, 24, 12, 24" at bounding box center [114, 163] width 26 height 8
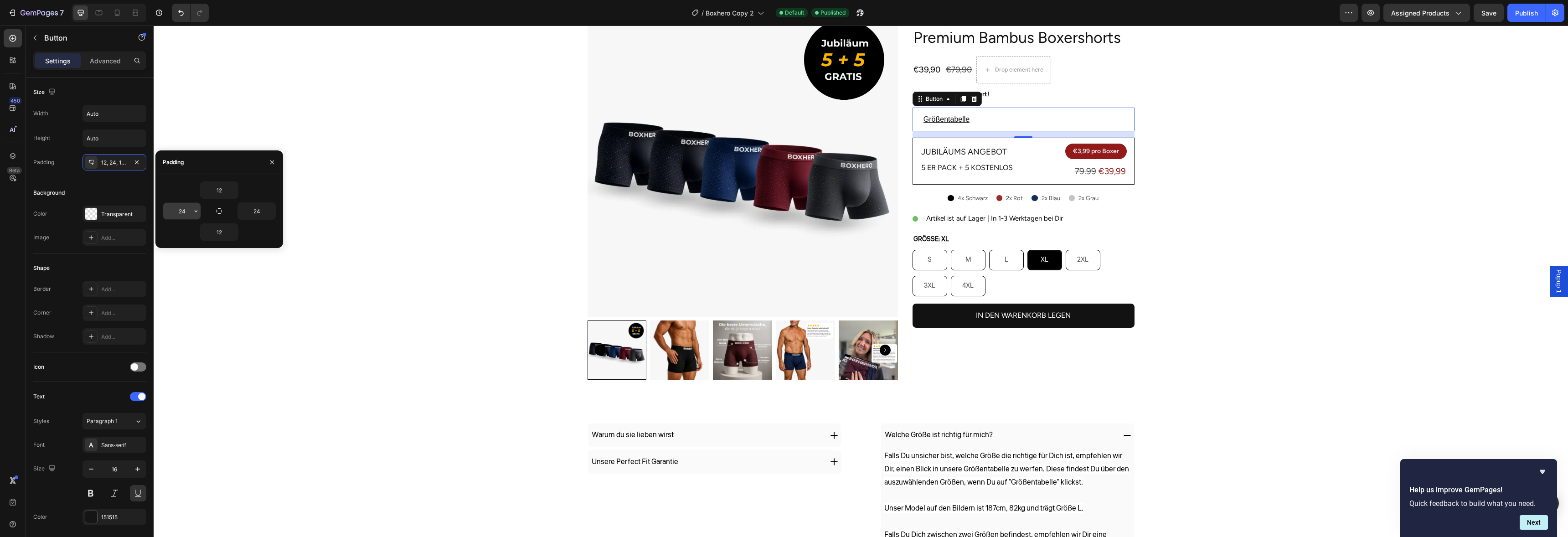
click at [180, 206] on input "24" at bounding box center [181, 211] width 37 height 16
type input "0"
click at [264, 203] on input "24" at bounding box center [256, 211] width 37 height 16
type input "0"
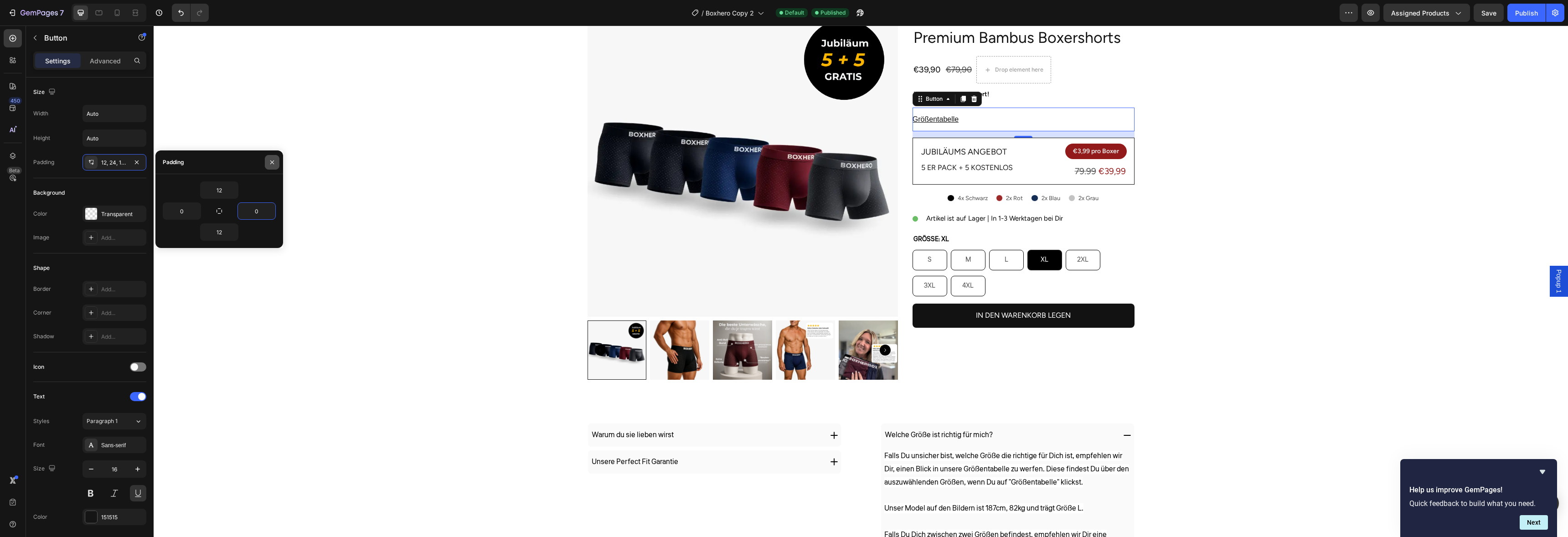
click at [278, 161] on button "button" at bounding box center [272, 163] width 15 height 15
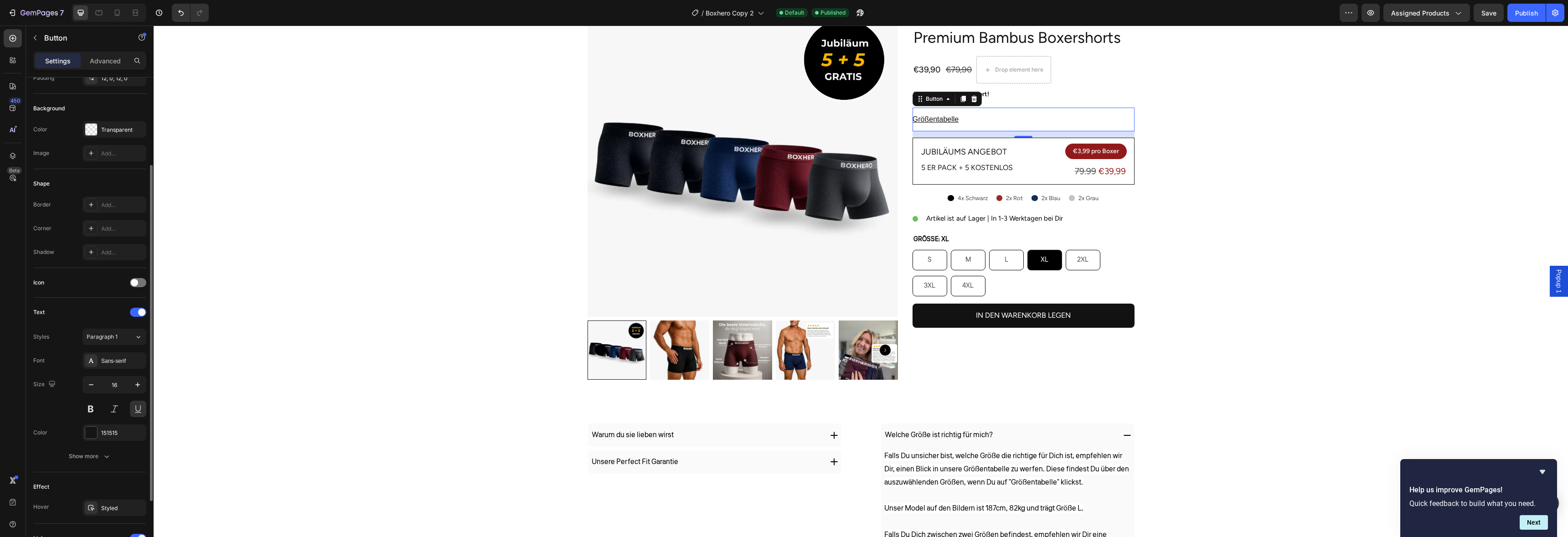
scroll to position [153, 0]
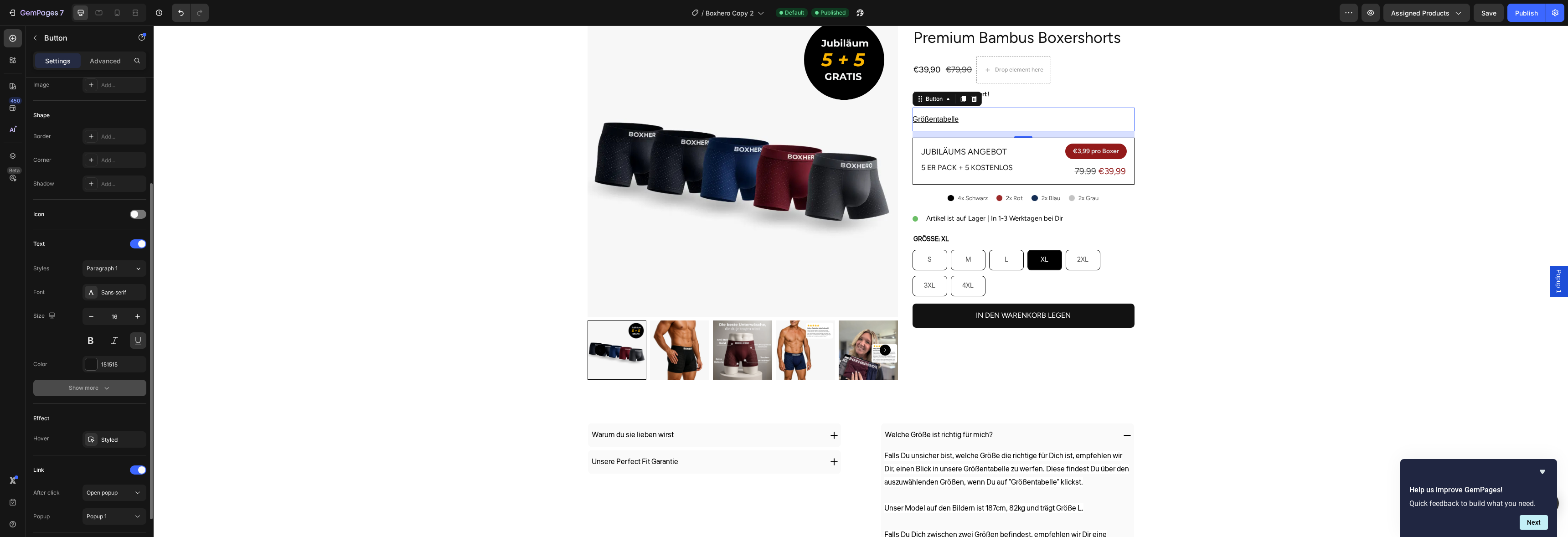
click at [103, 380] on button "Show more" at bounding box center [90, 388] width 113 height 16
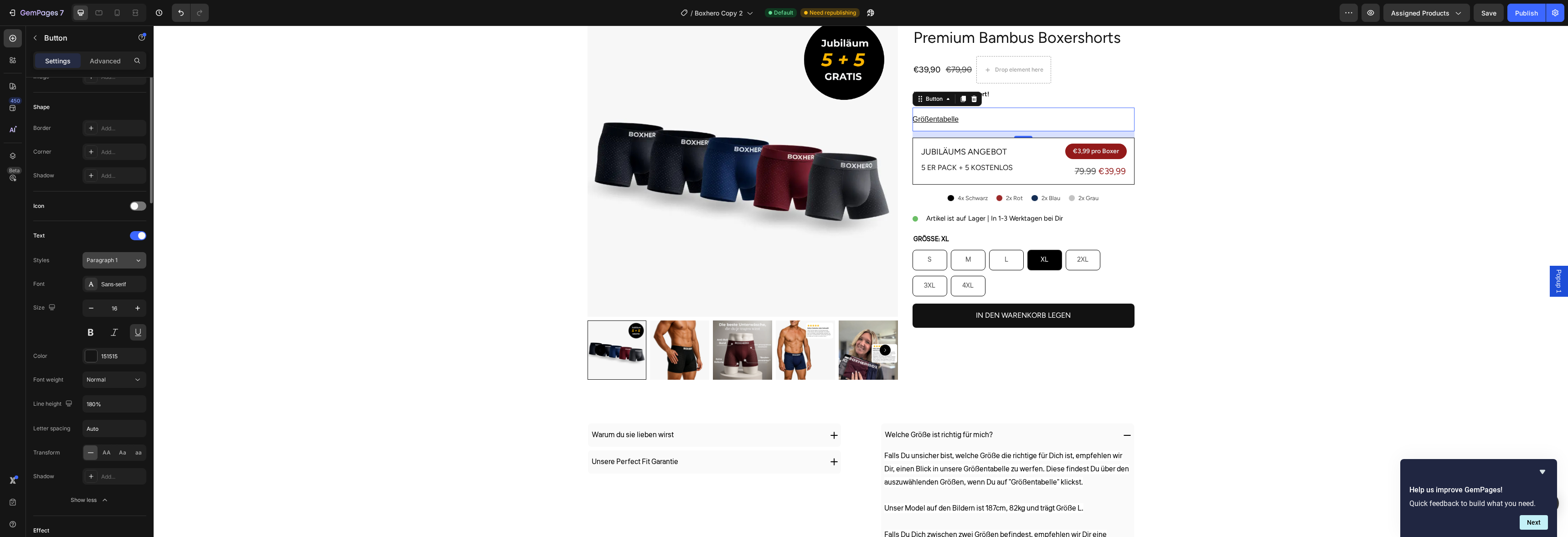
scroll to position [0, 0]
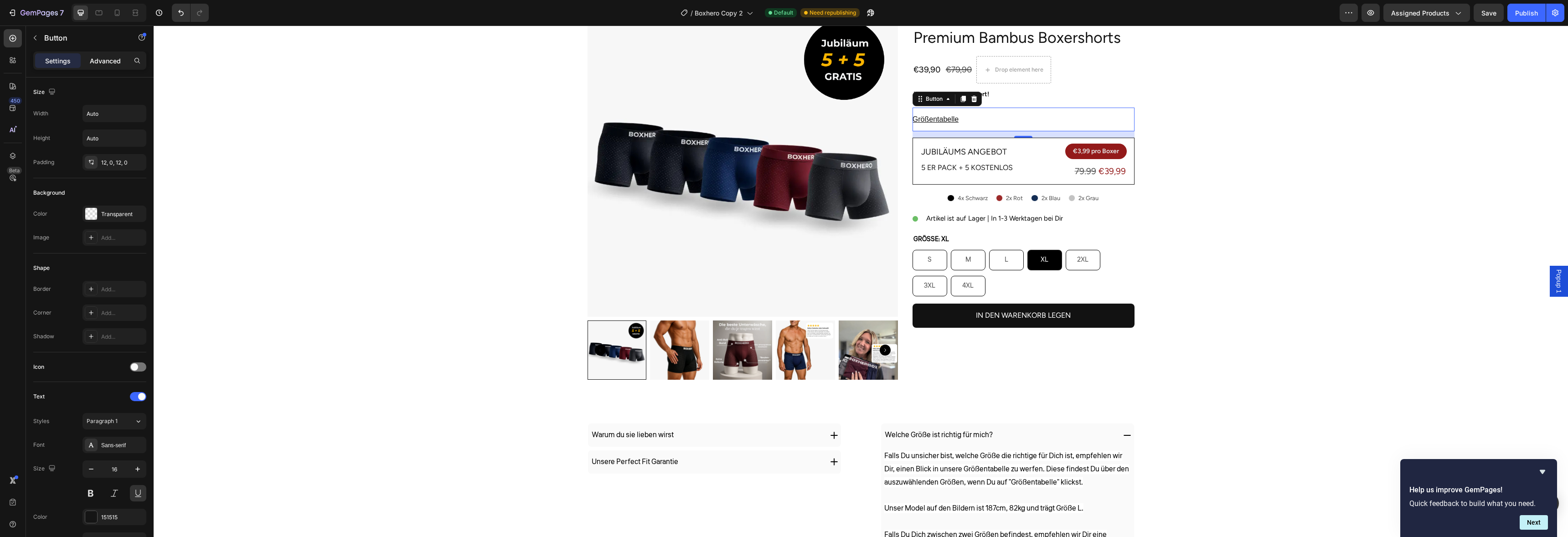
click at [110, 66] on div "Advanced" at bounding box center [105, 61] width 46 height 15
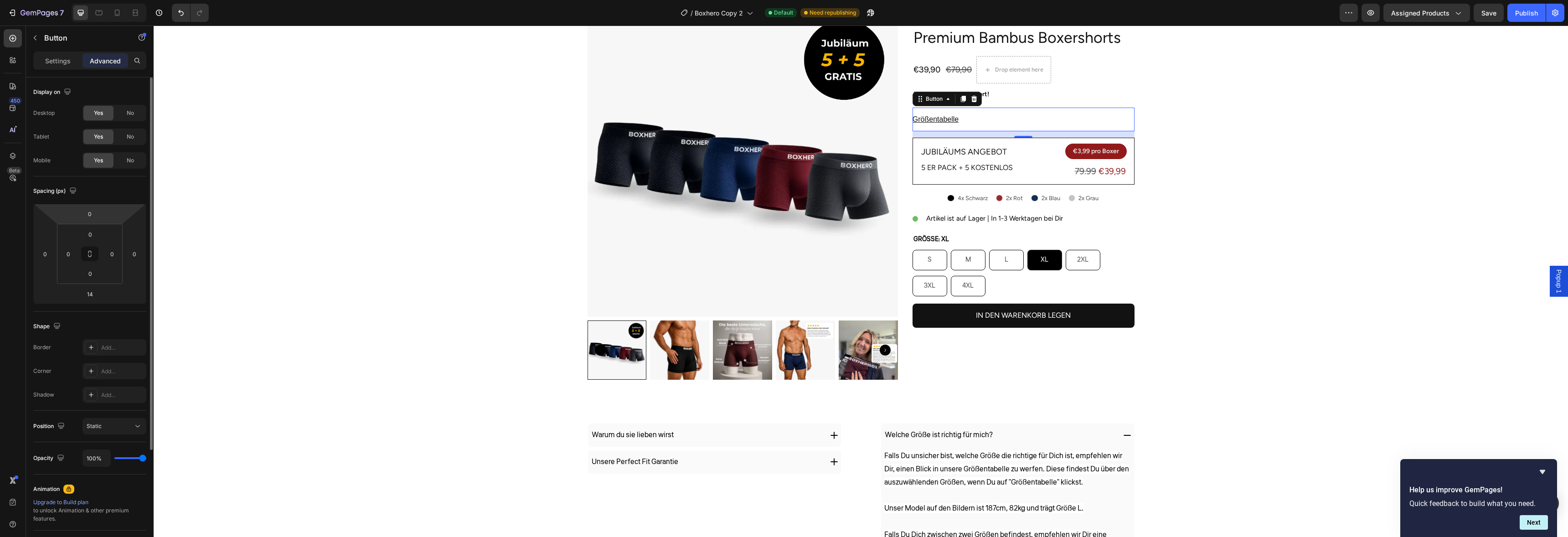
click at [52, 56] on p "Settings" at bounding box center [58, 61] width 26 height 10
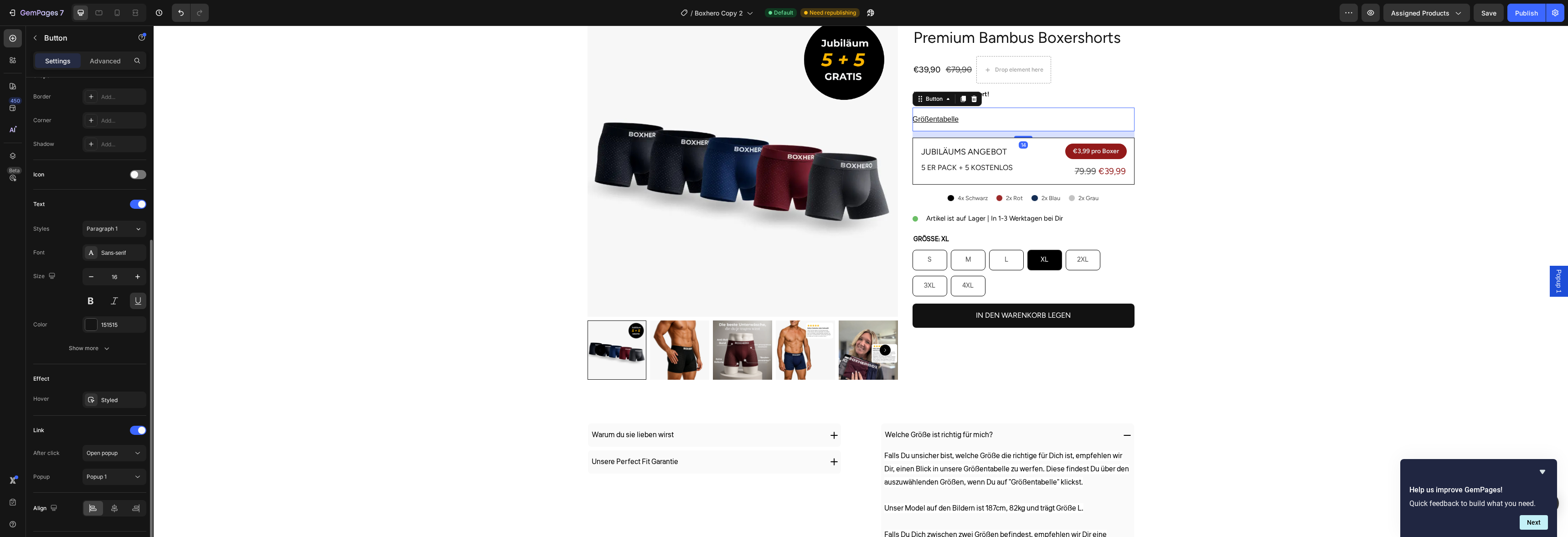
scroll to position [216, 0]
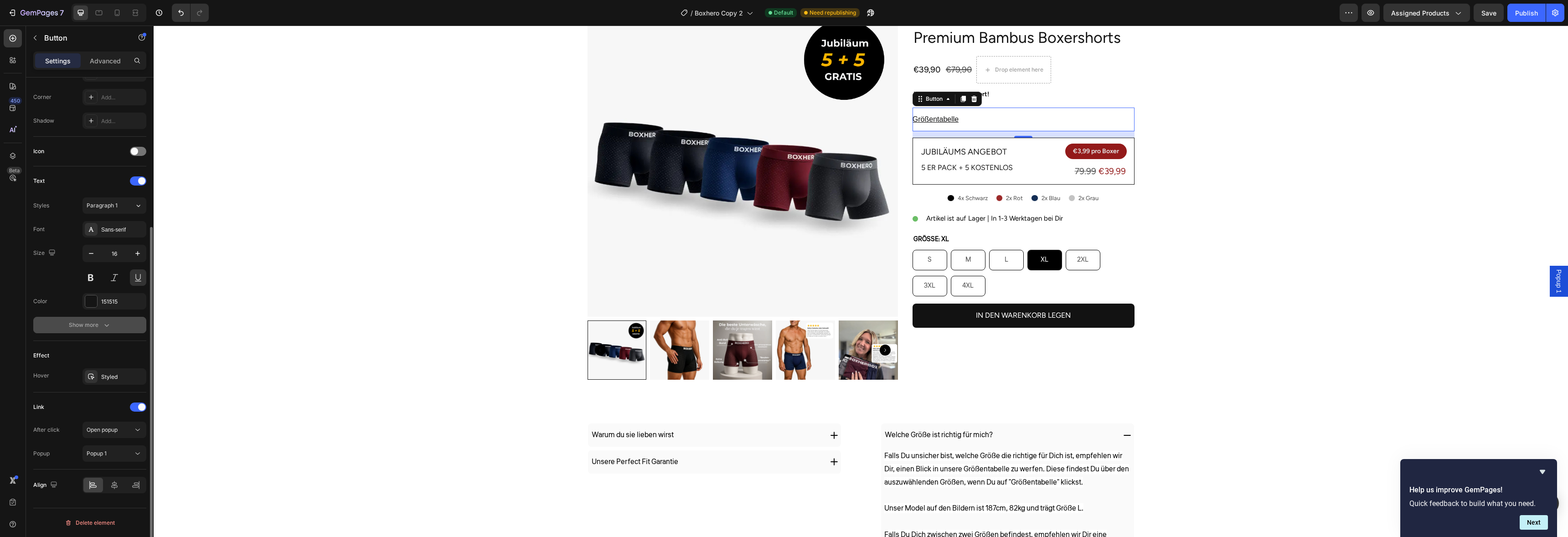
click at [124, 317] on button "Show more" at bounding box center [90, 325] width 113 height 16
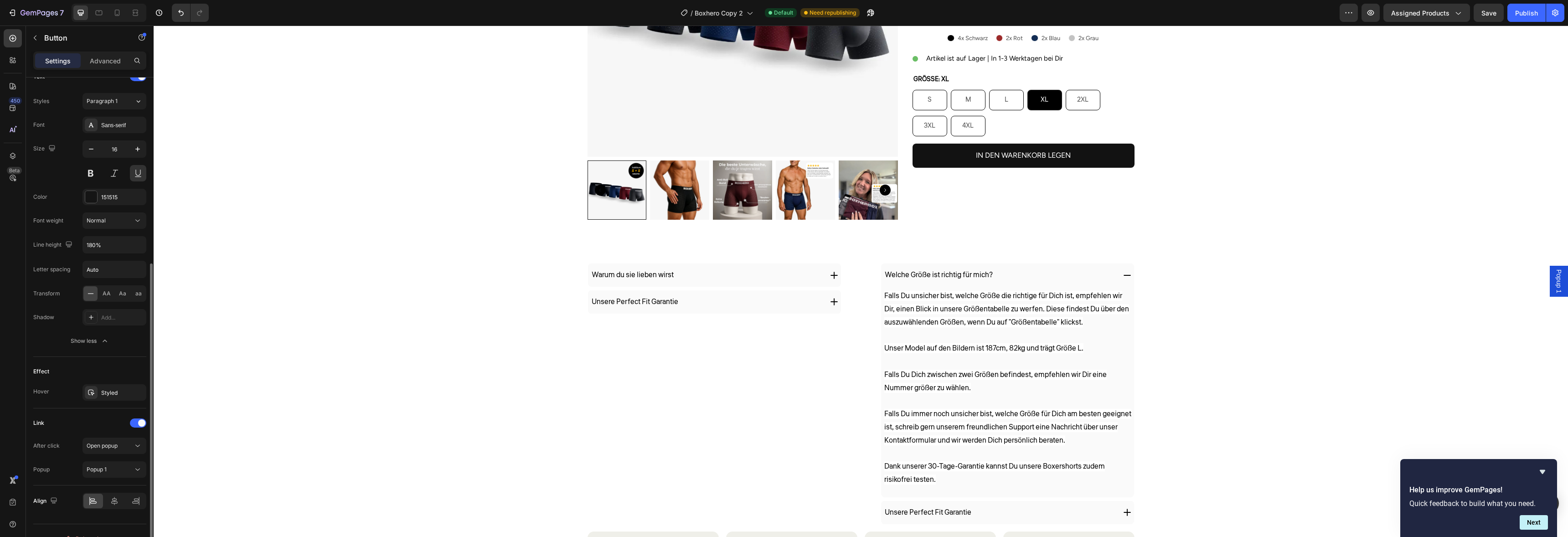
scroll to position [318, 0]
click at [115, 395] on div "Styled" at bounding box center [114, 395] width 26 height 8
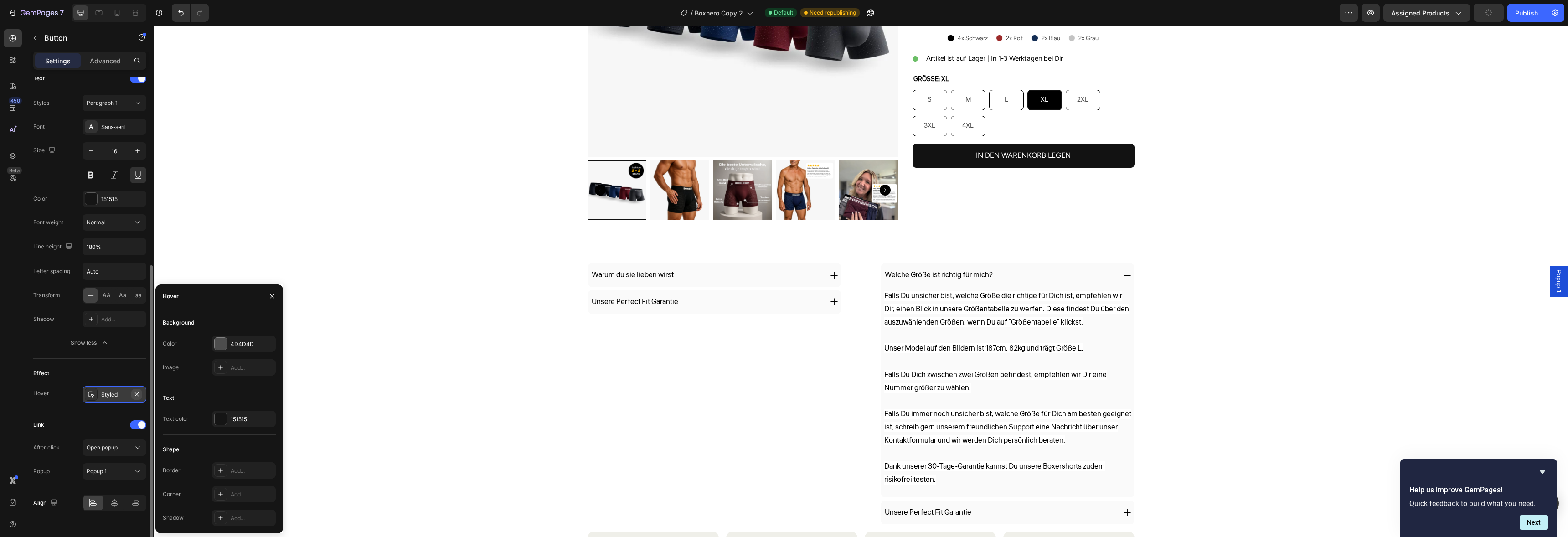
click at [133, 392] on button "button" at bounding box center [137, 395] width 11 height 11
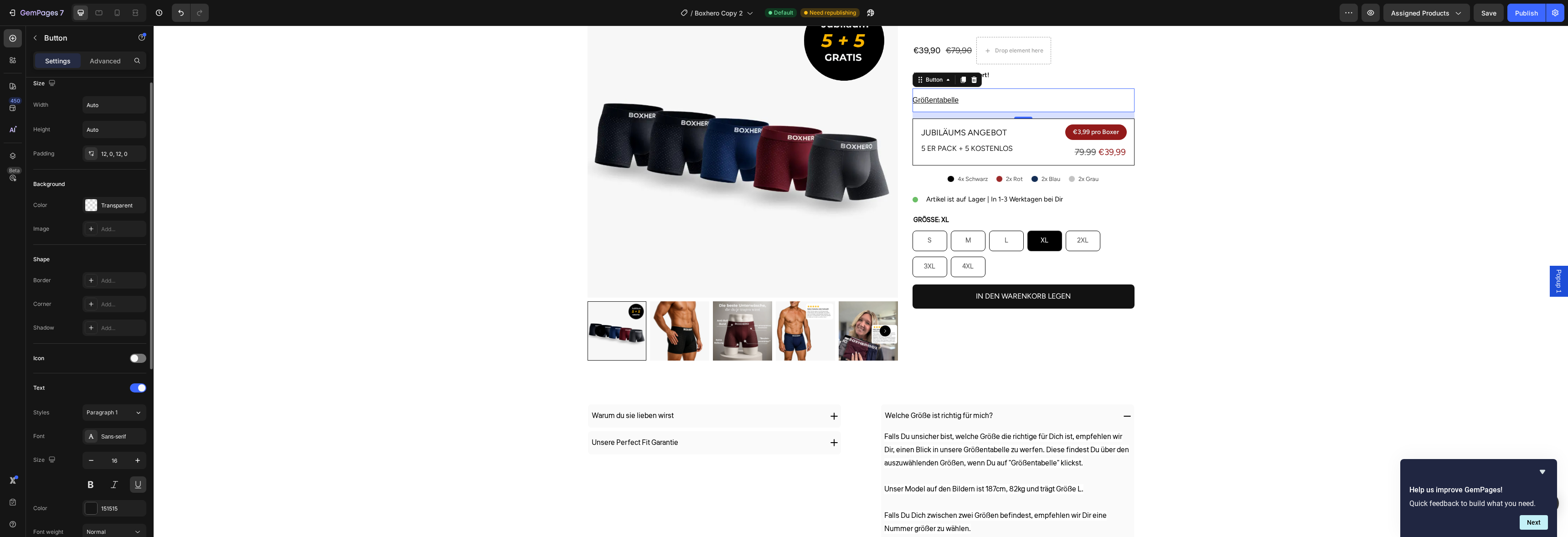
scroll to position [0, 0]
click at [135, 371] on div at bounding box center [138, 367] width 16 height 9
click at [121, 388] on div "Star filled" at bounding box center [122, 390] width 43 height 8
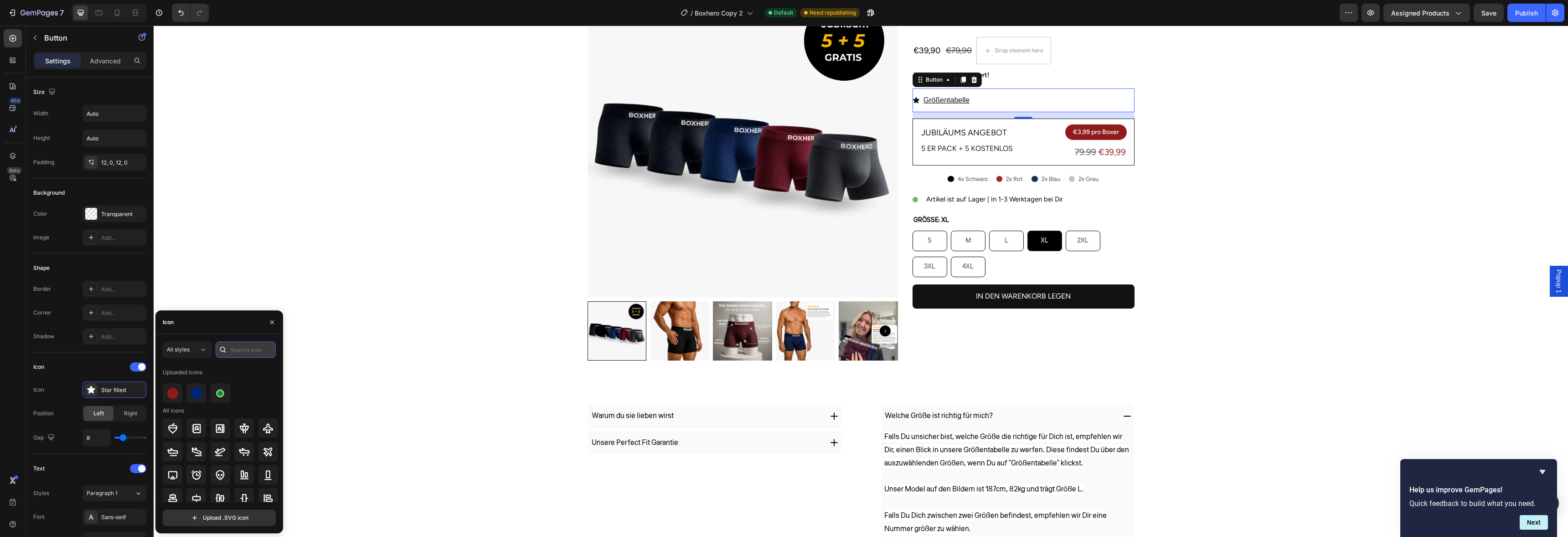
click at [233, 348] on input "text" at bounding box center [245, 349] width 60 height 16
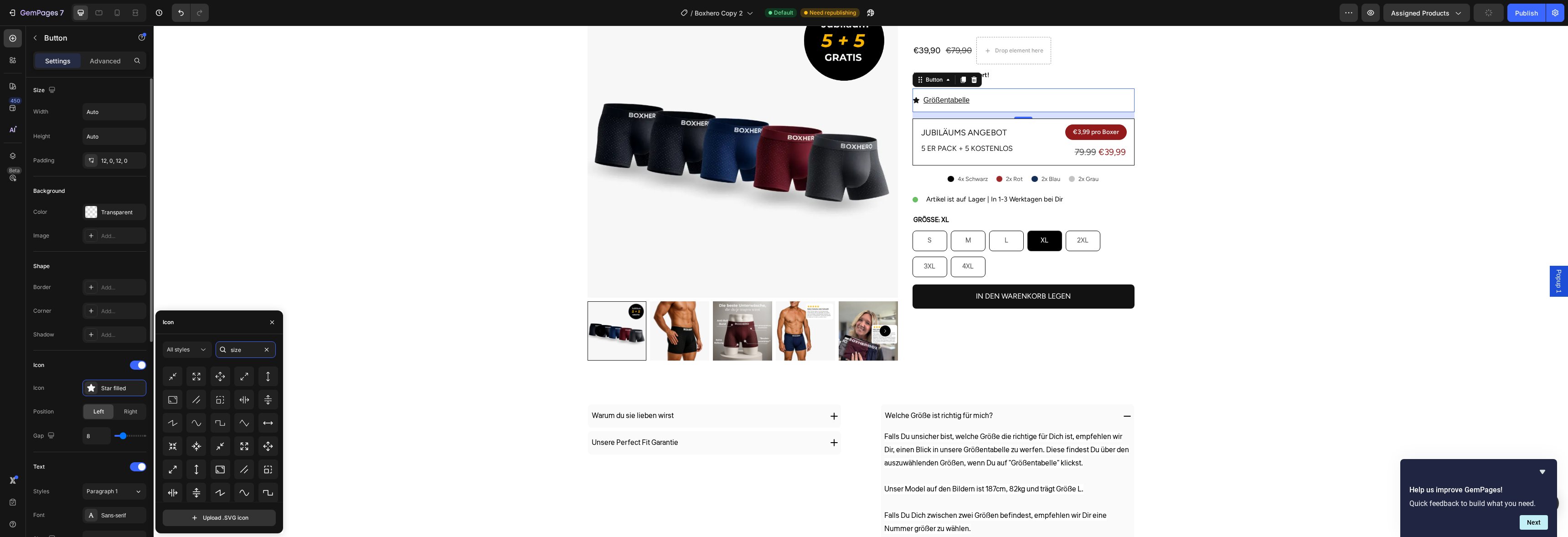
scroll to position [100, 0]
type input "s"
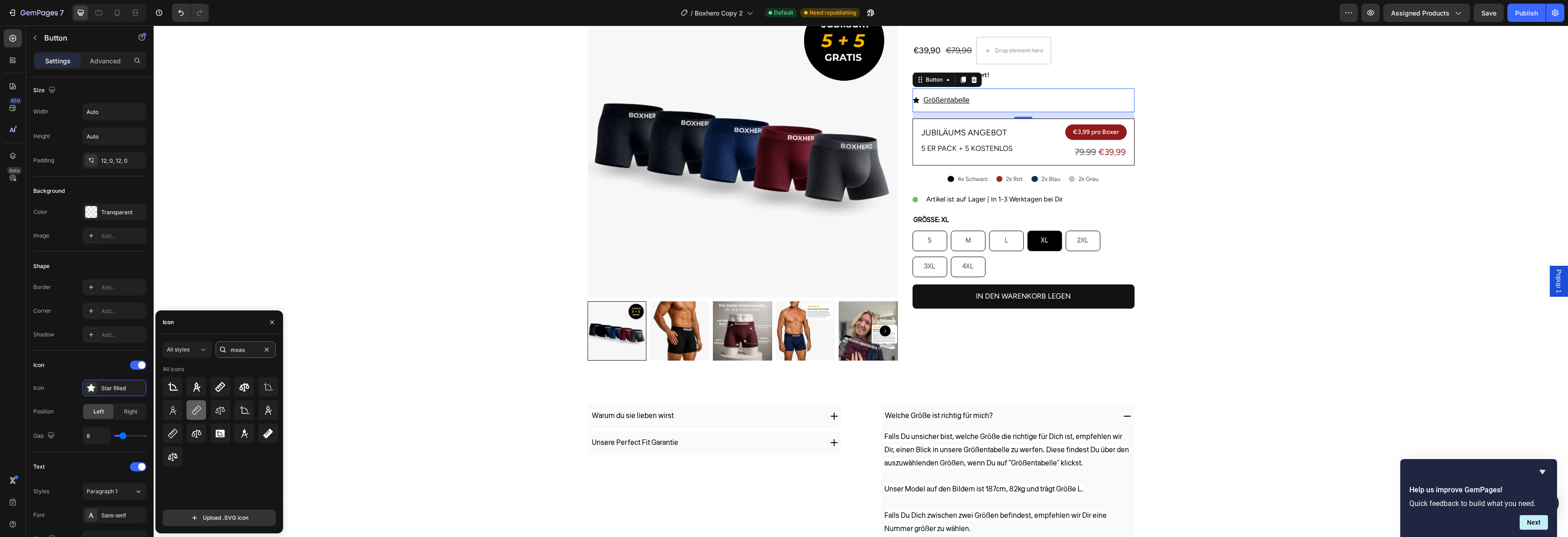
type input "meas"
click at [189, 409] on div at bounding box center [196, 410] width 19 height 19
click at [1526, 17] on button "Publish" at bounding box center [1526, 13] width 38 height 18
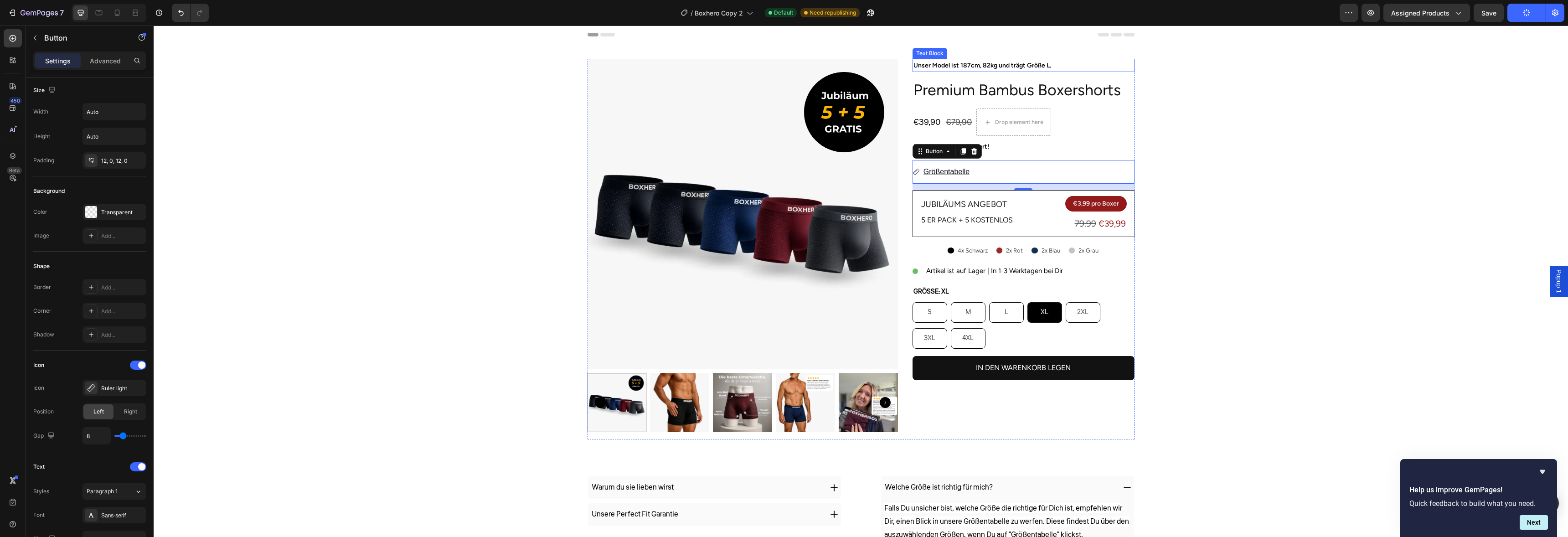
click at [951, 68] on p "Unser Model ist 187cm, 82kg und trägt Größe L." at bounding box center [1024, 65] width 220 height 12
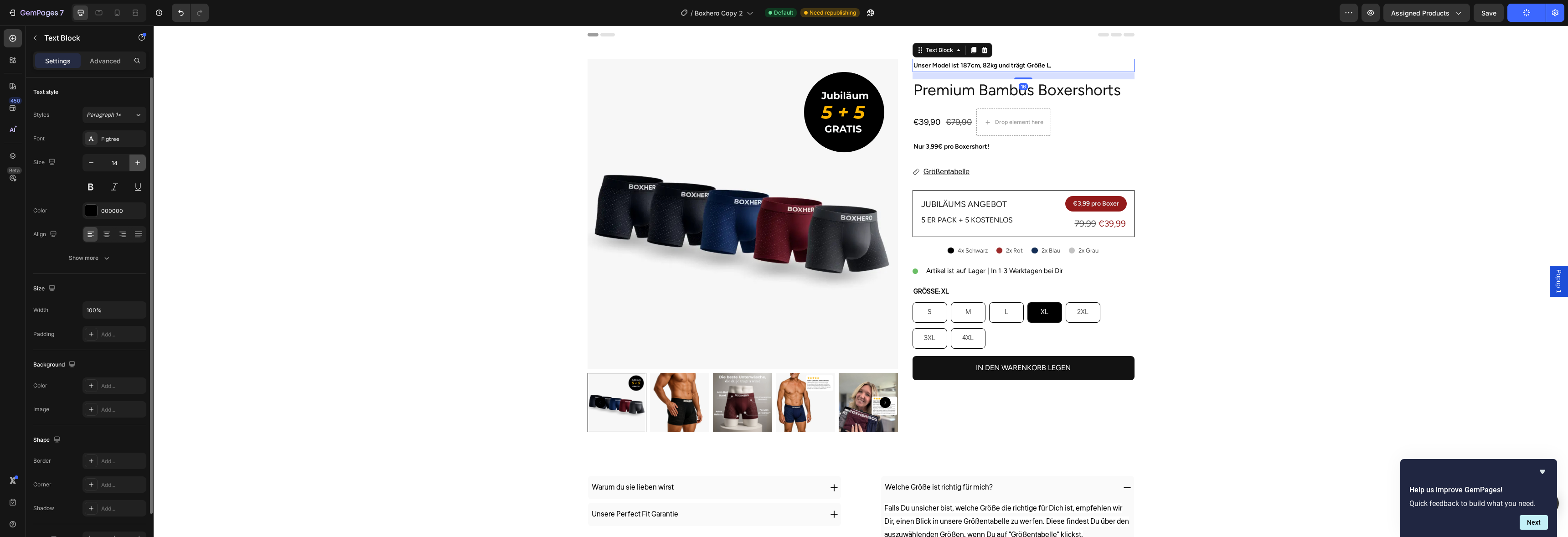
click at [144, 163] on button "button" at bounding box center [138, 163] width 16 height 16
click at [144, 163] on button "button" at bounding box center [138, 163] width 16 height 16
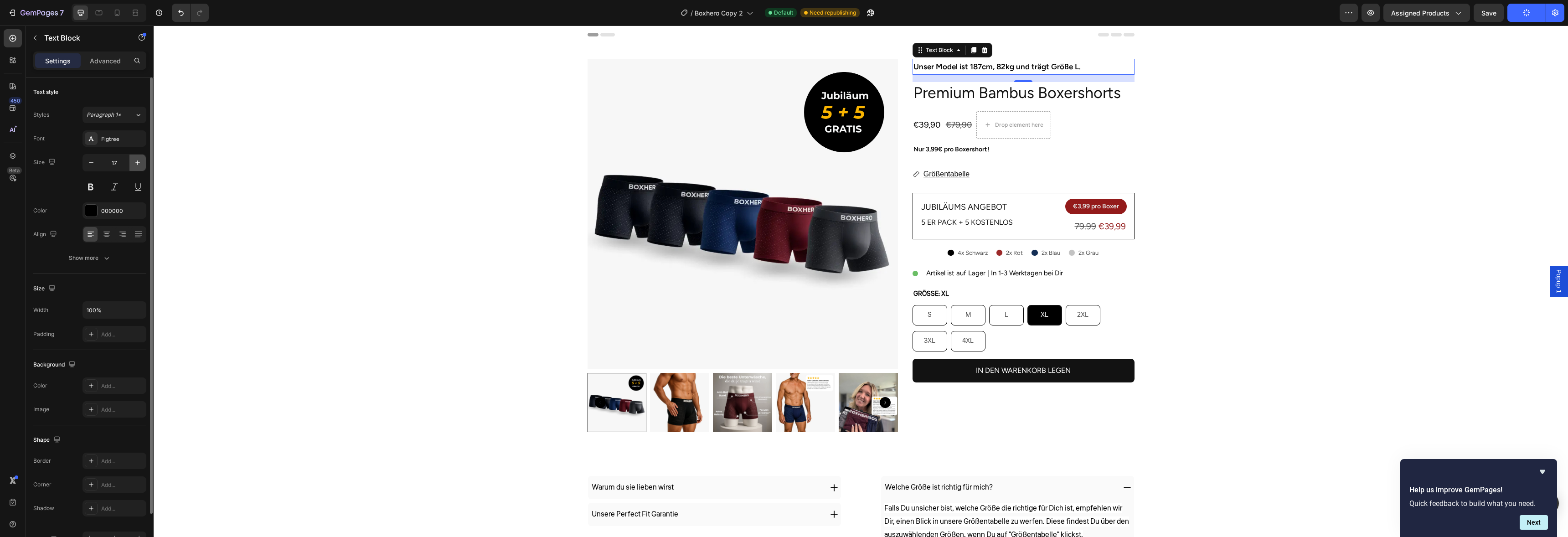
click at [144, 163] on button "button" at bounding box center [138, 163] width 16 height 16
type input "18"
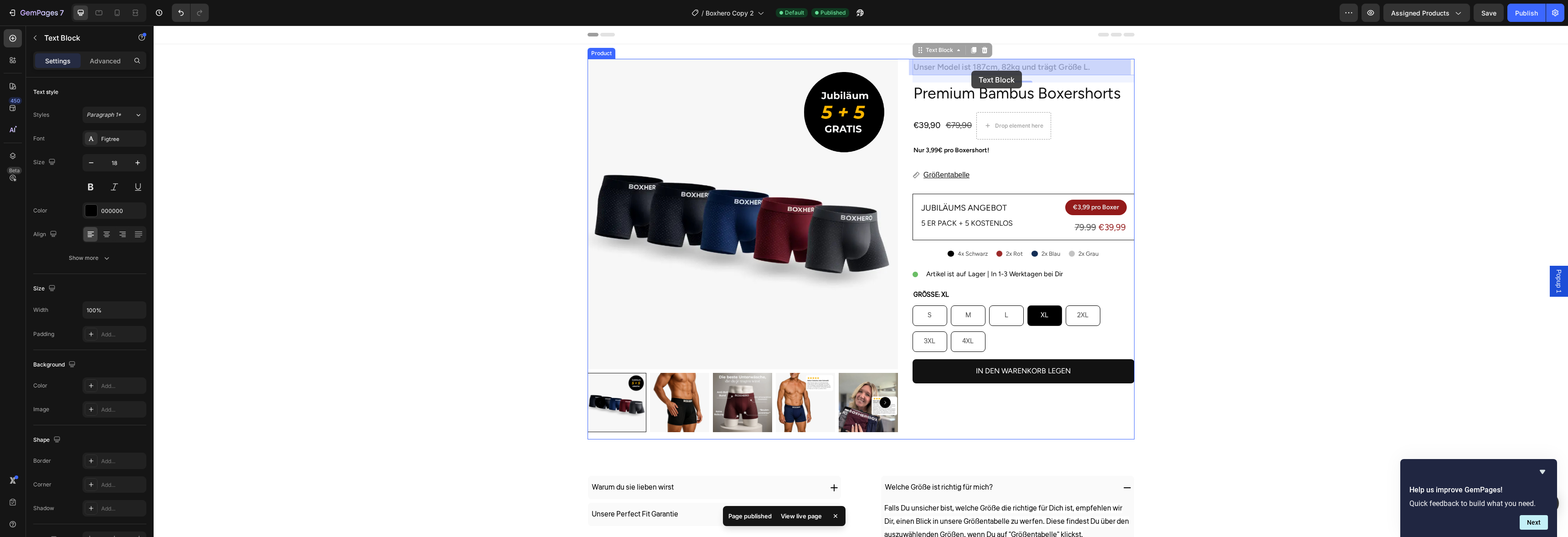
drag, startPoint x: 976, startPoint y: 67, endPoint x: 971, endPoint y: 69, distance: 5.4
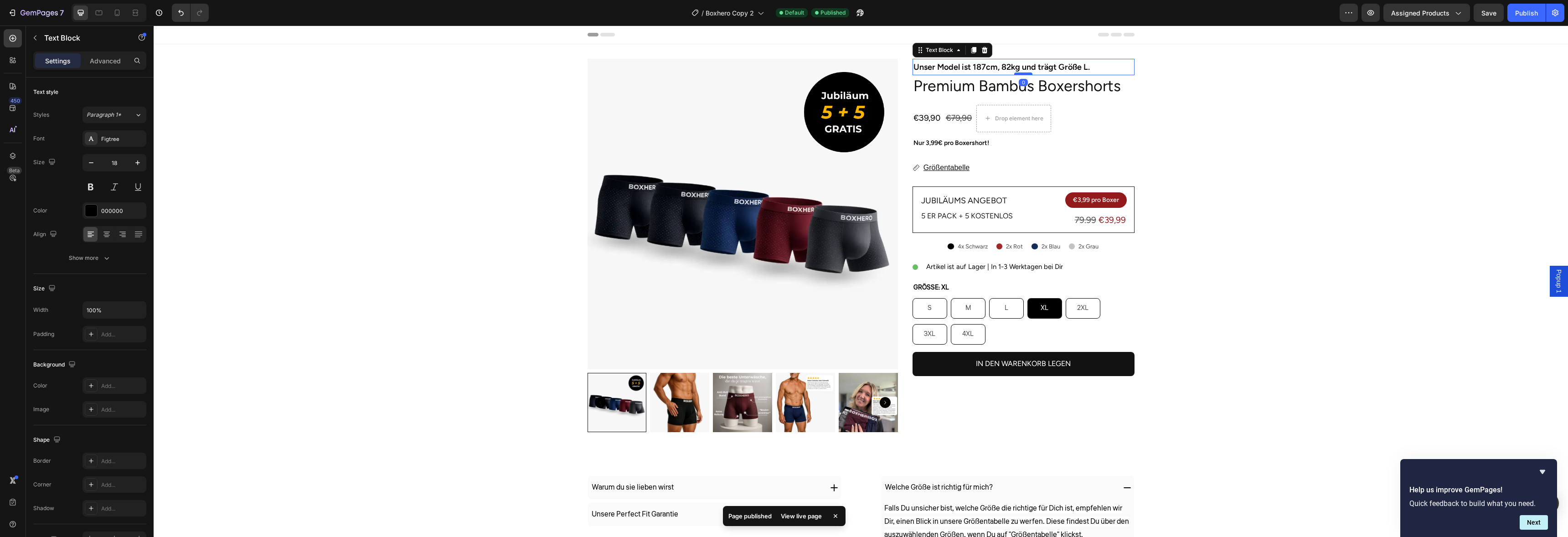
drag, startPoint x: 1015, startPoint y: 82, endPoint x: 1012, endPoint y: 72, distance: 10.4
click at [1014, 72] on div at bounding box center [1023, 74] width 18 height 2
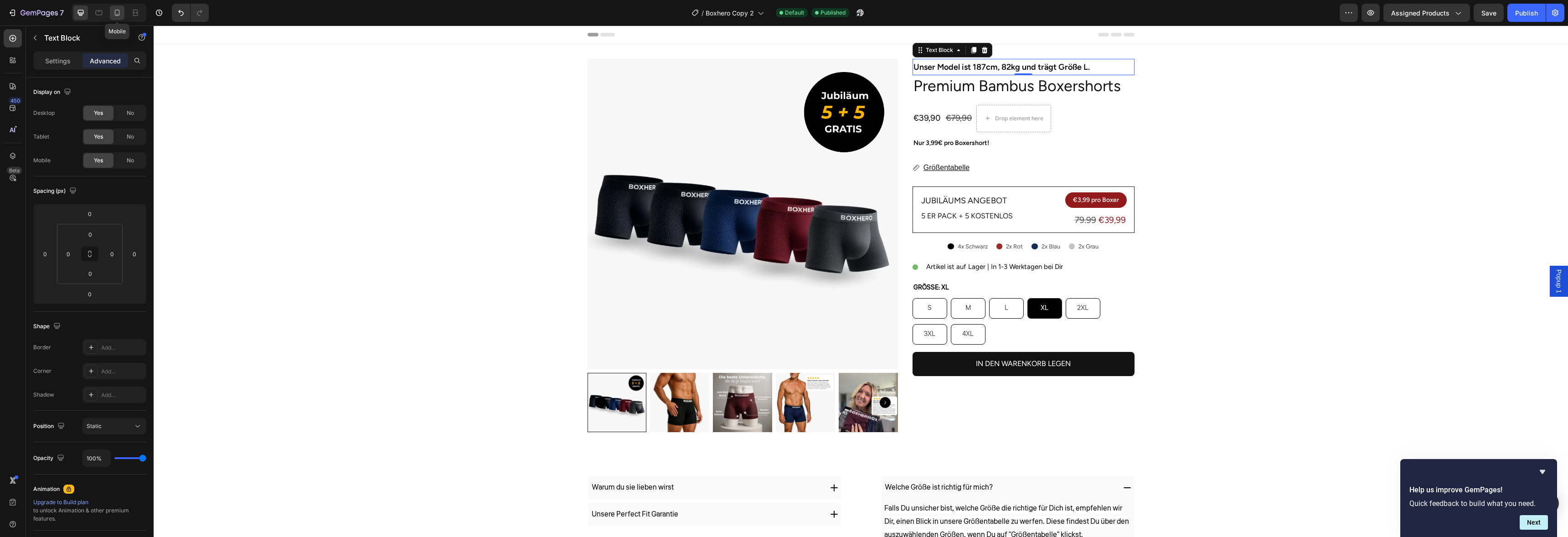
click at [114, 9] on icon at bounding box center [117, 12] width 9 height 9
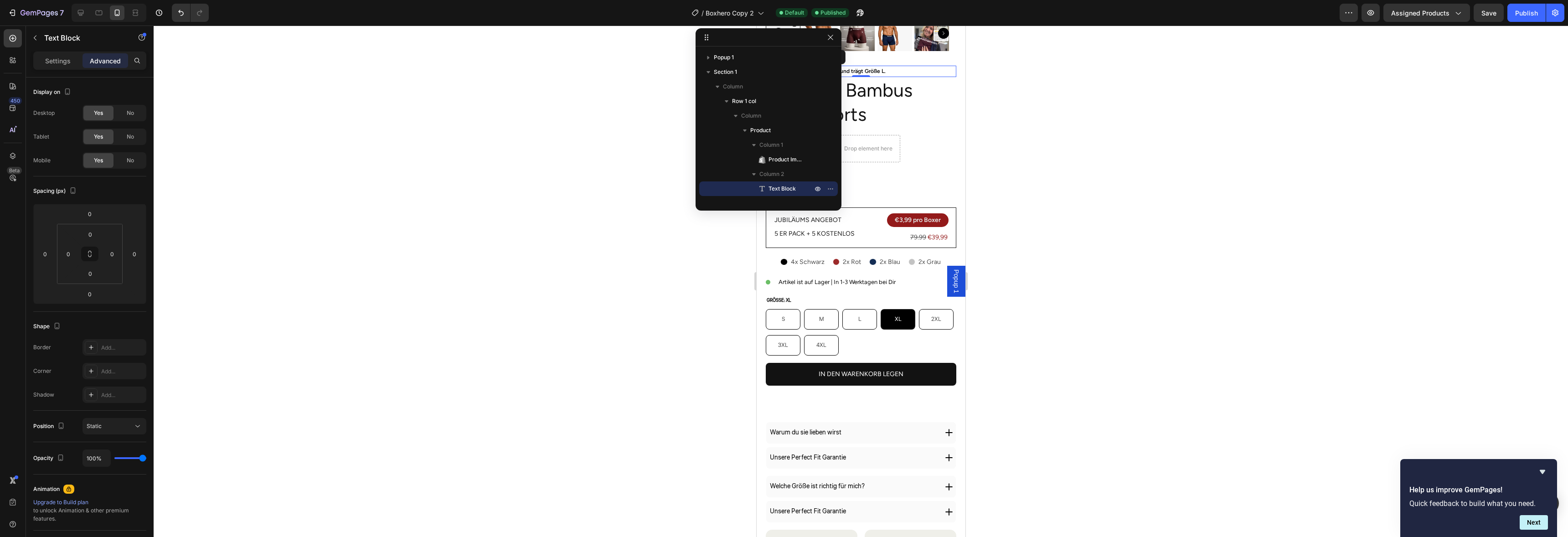
scroll to position [239, 0]
click at [1046, 170] on div at bounding box center [861, 281] width 1415 height 511
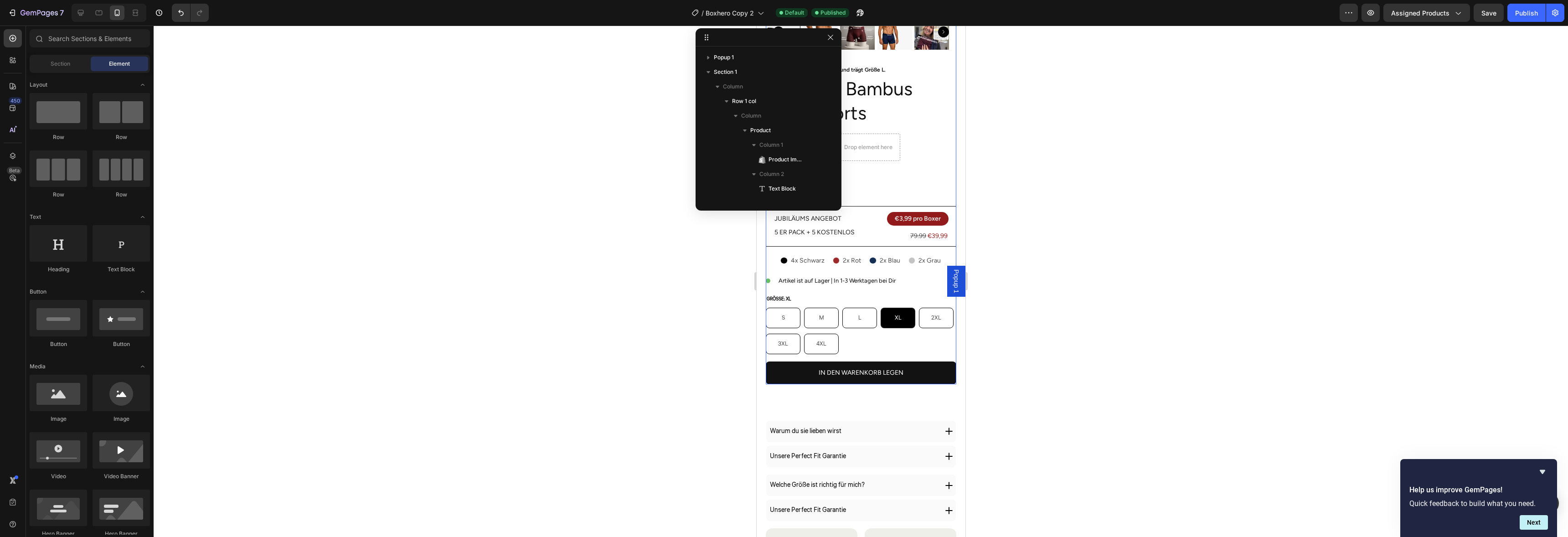
click at [895, 101] on p "Premium Bambus Boxershorts" at bounding box center [861, 101] width 189 height 49
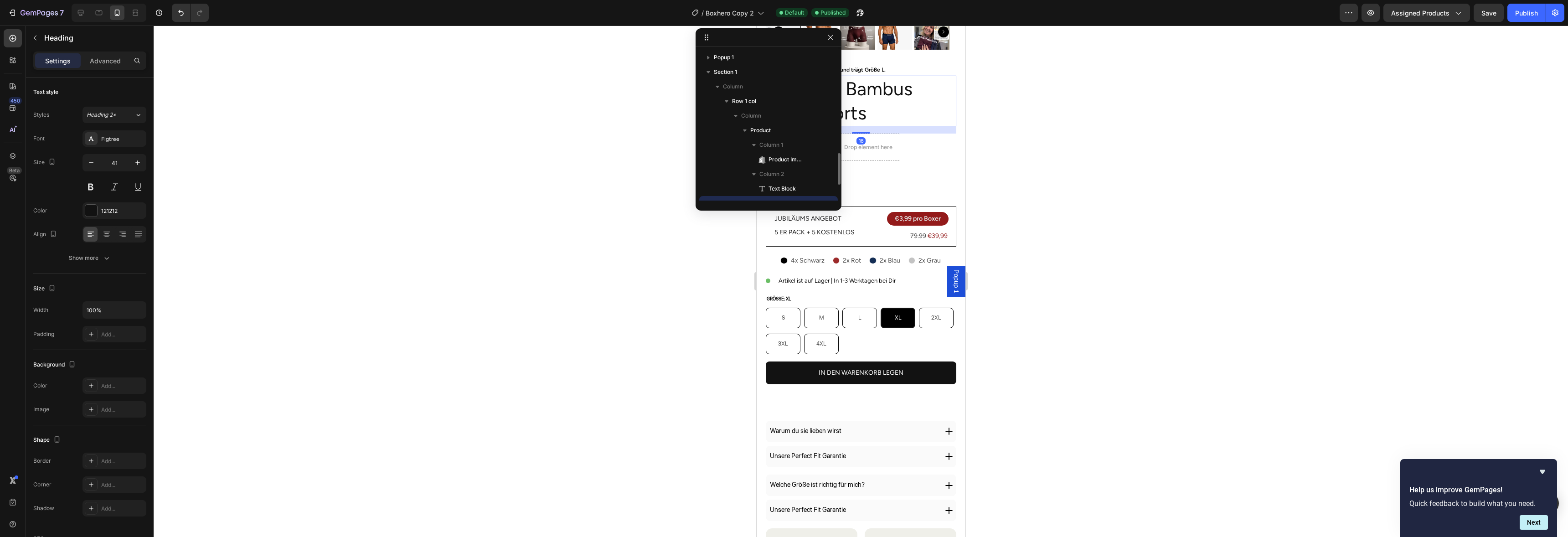
scroll to position [85, 0]
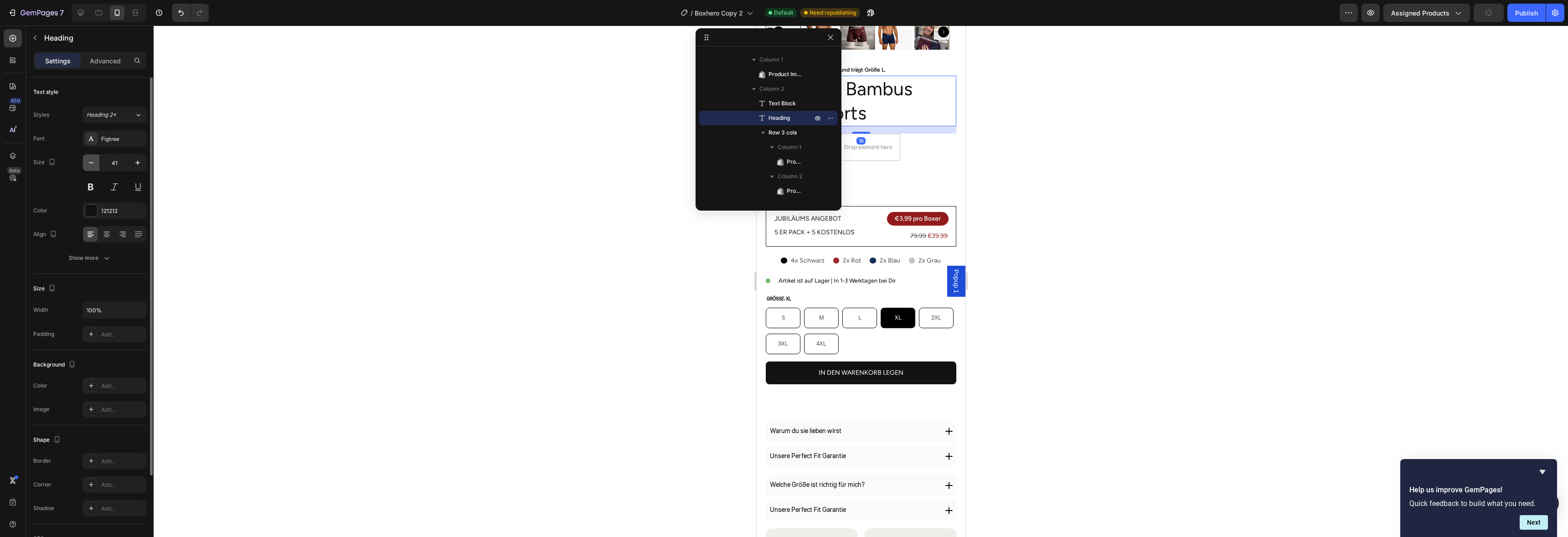
click at [91, 161] on icon "button" at bounding box center [91, 163] width 9 height 9
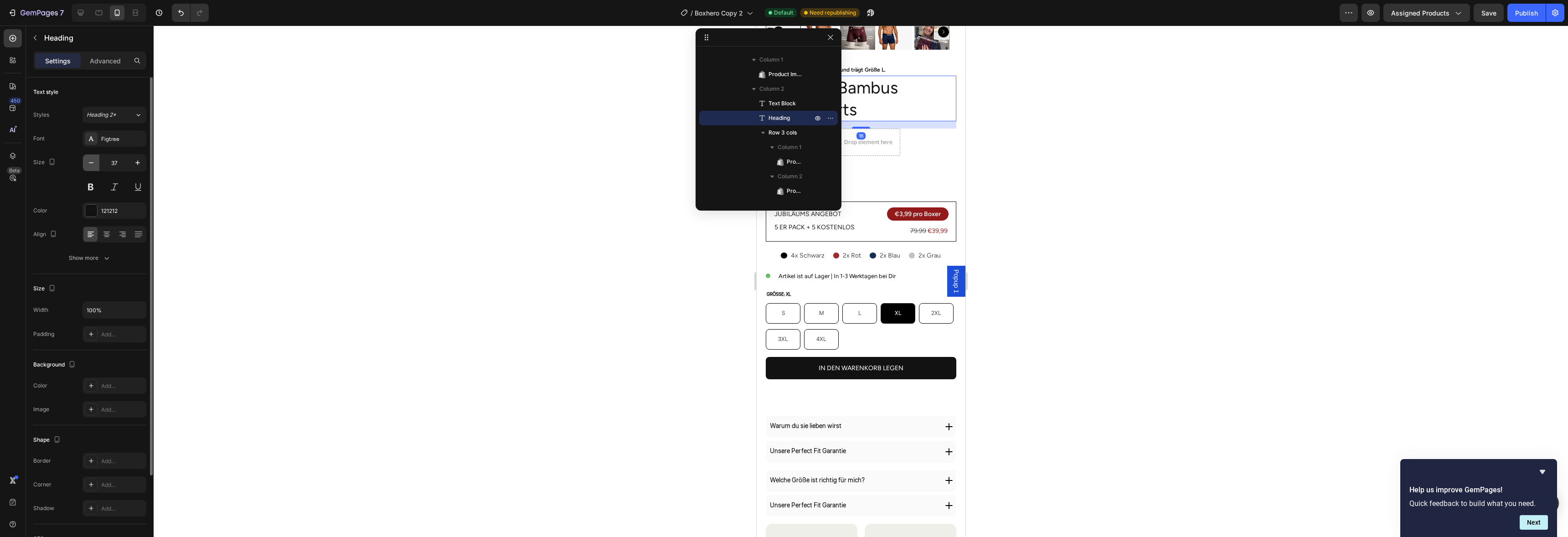
click at [91, 161] on icon "button" at bounding box center [91, 163] width 9 height 9
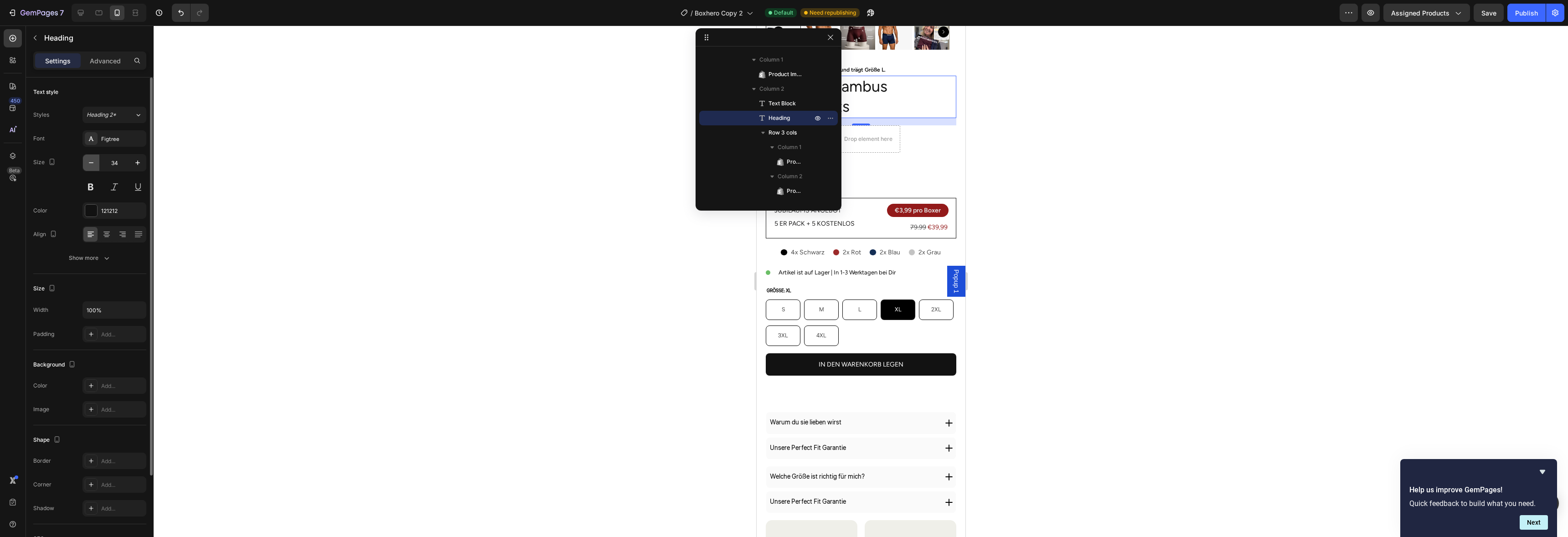
click at [91, 161] on icon "button" at bounding box center [91, 163] width 9 height 9
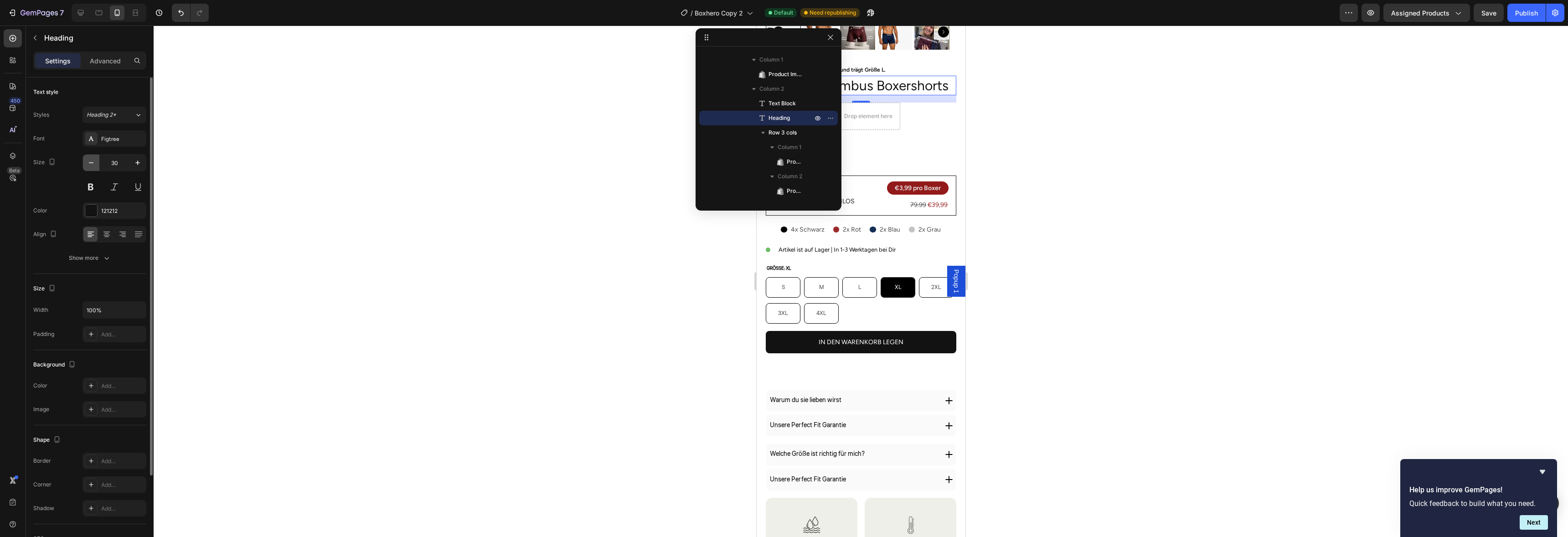
click at [91, 161] on icon "button" at bounding box center [91, 163] width 9 height 9
type input "27"
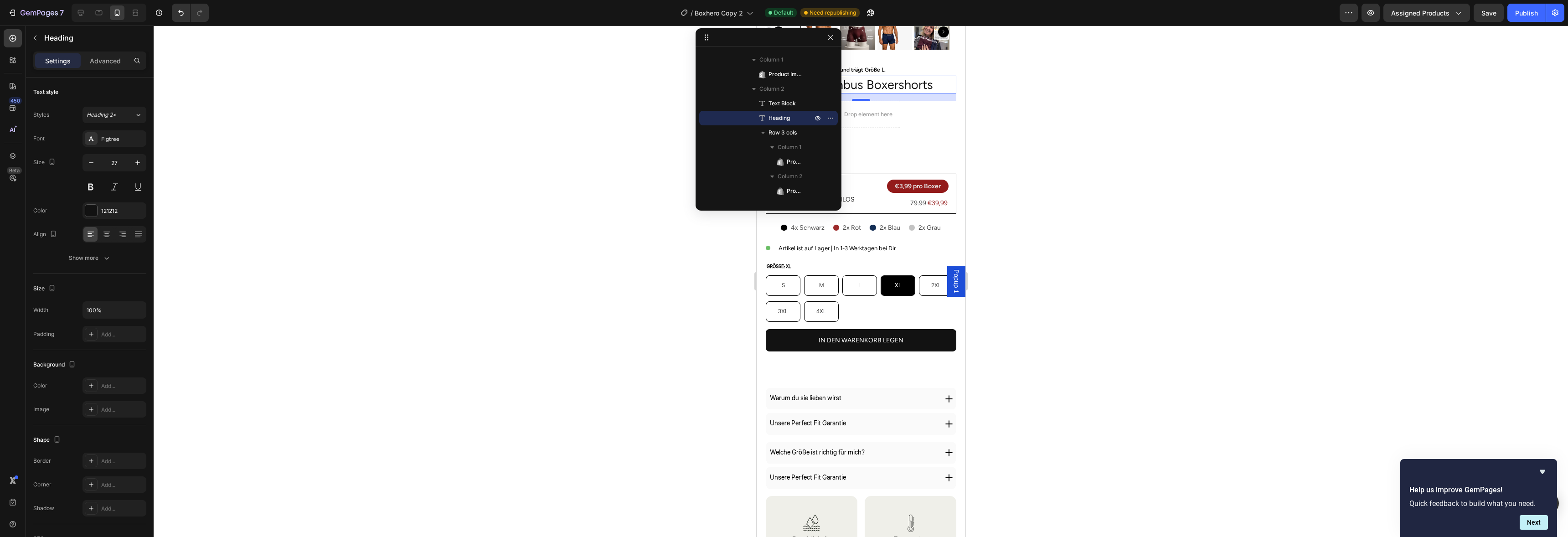
click at [348, 181] on div at bounding box center [861, 281] width 1415 height 511
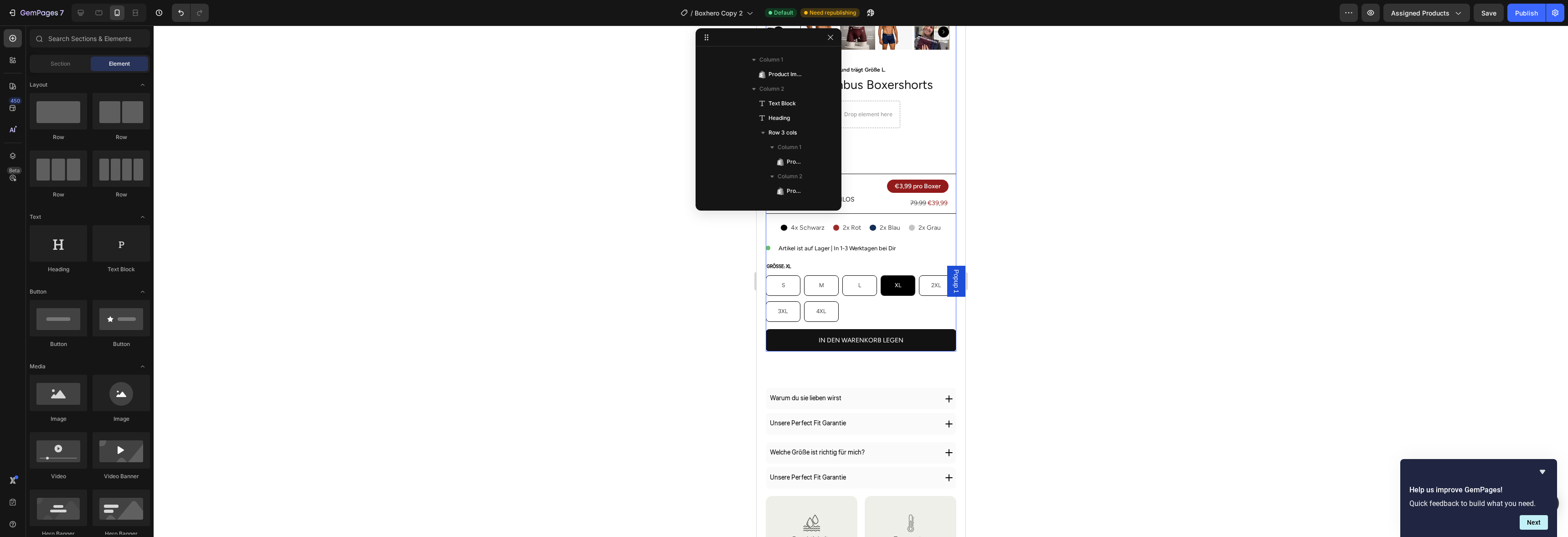
click at [906, 88] on div "Unser Model ist 187cm, 82kg und trägt Größe L. Text Block Premium Bambus Boxers…" at bounding box center [860, 208] width 191 height 288
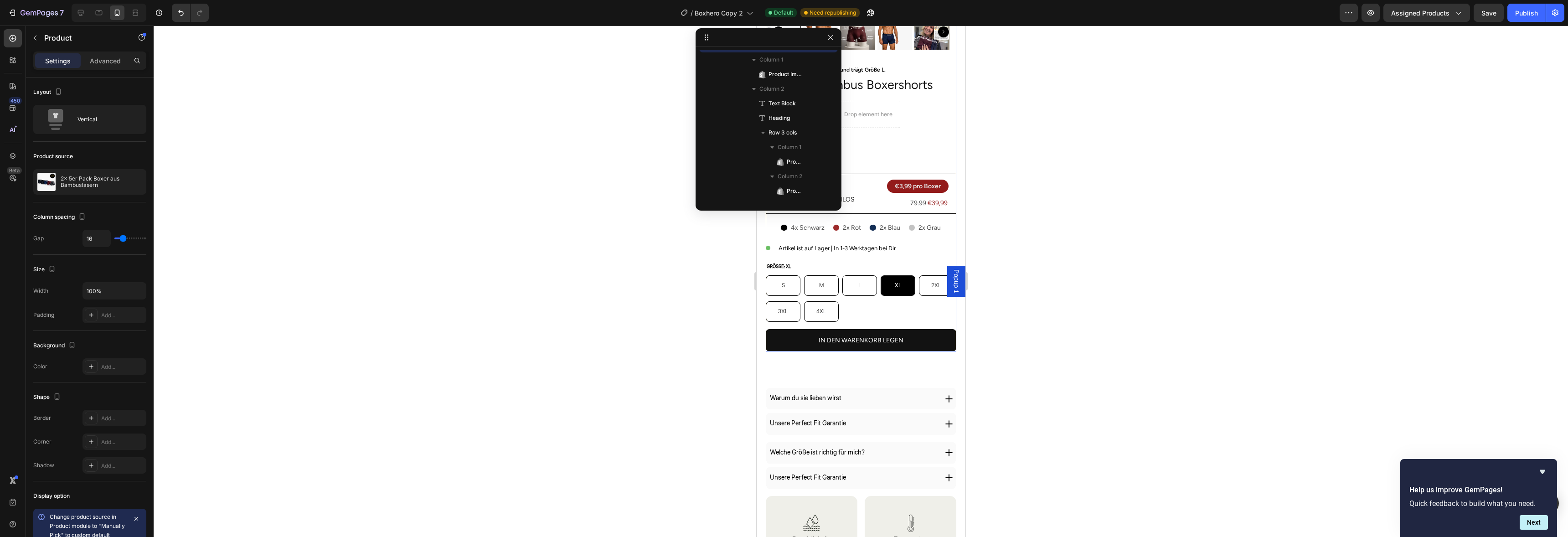
scroll to position [12, 0]
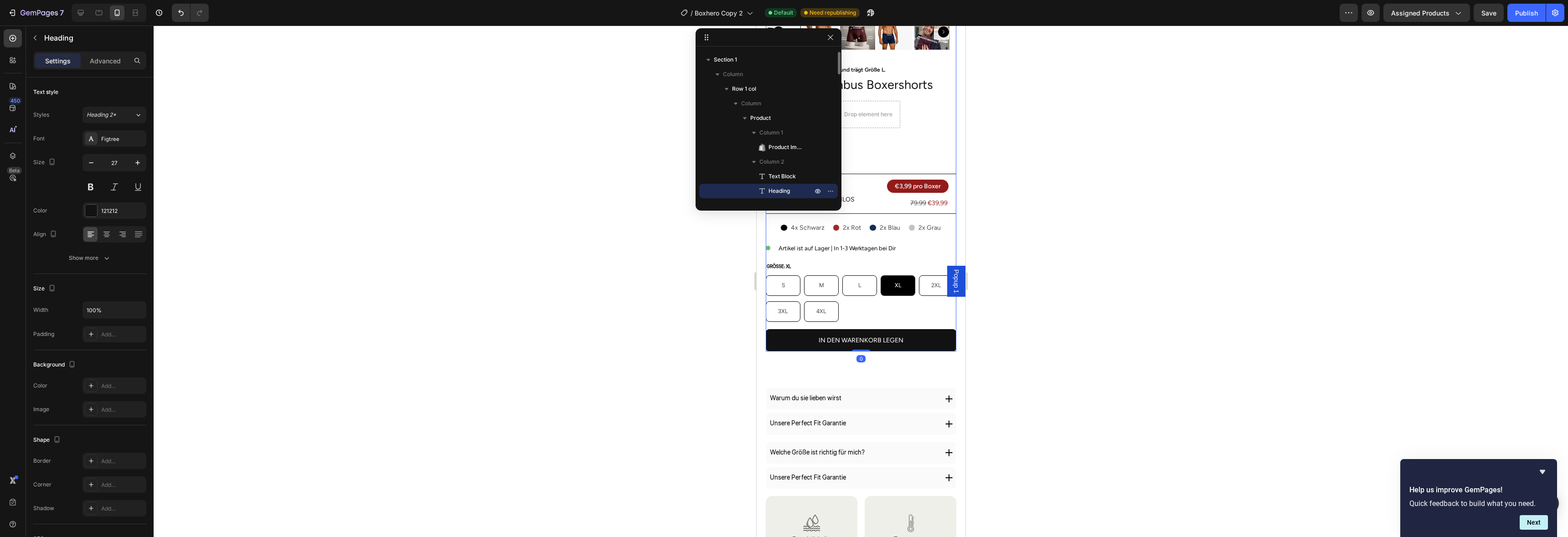
click at [901, 78] on p "Premium Bambus Boxershorts" at bounding box center [861, 85] width 189 height 16
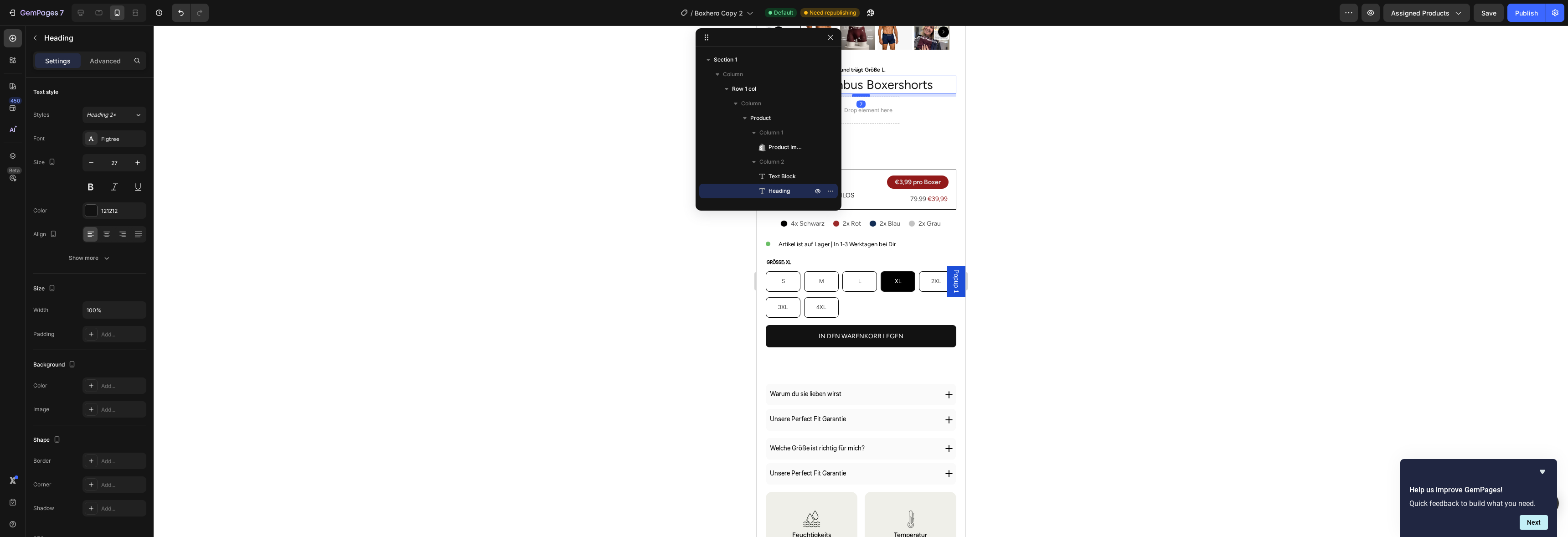
drag, startPoint x: 862, startPoint y: 92, endPoint x: 1734, endPoint y: 106, distance: 872.1
click at [859, 94] on div at bounding box center [861, 95] width 18 height 2
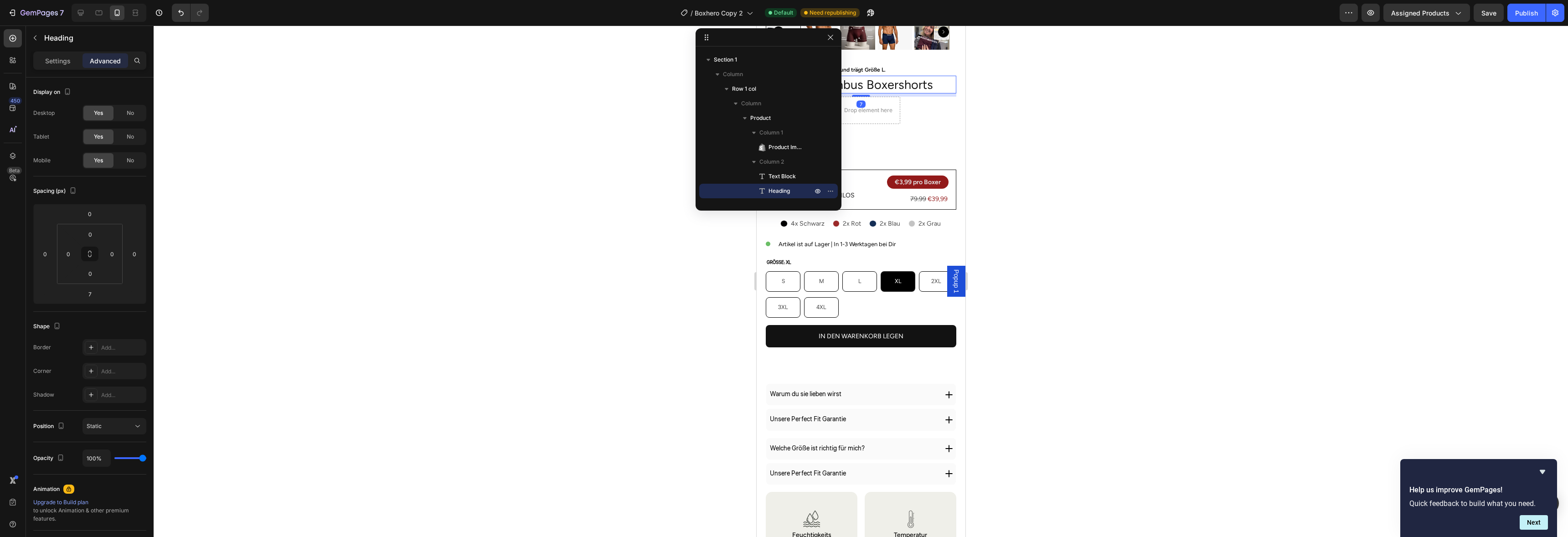
drag, startPoint x: 200, startPoint y: 55, endPoint x: 978, endPoint y: 81, distance: 778.4
click at [978, 81] on div at bounding box center [861, 281] width 1415 height 511
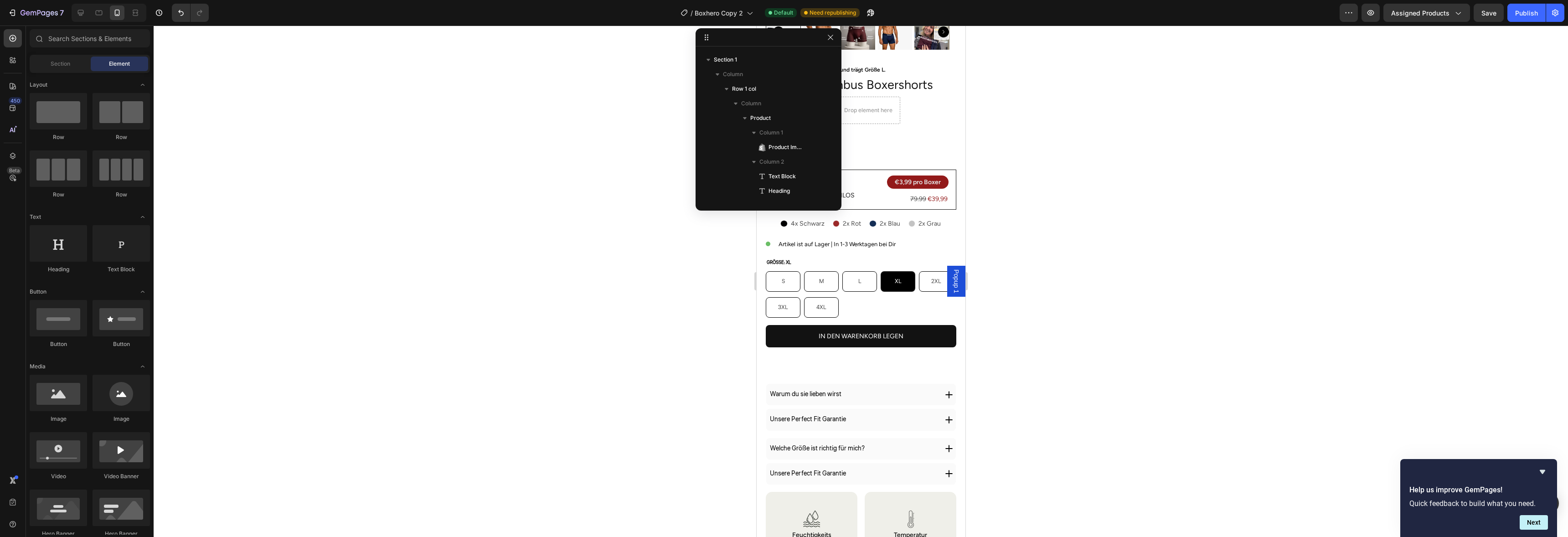
click at [836, 45] on div at bounding box center [769, 37] width 146 height 18
click at [831, 39] on icon "button" at bounding box center [830, 37] width 7 height 7
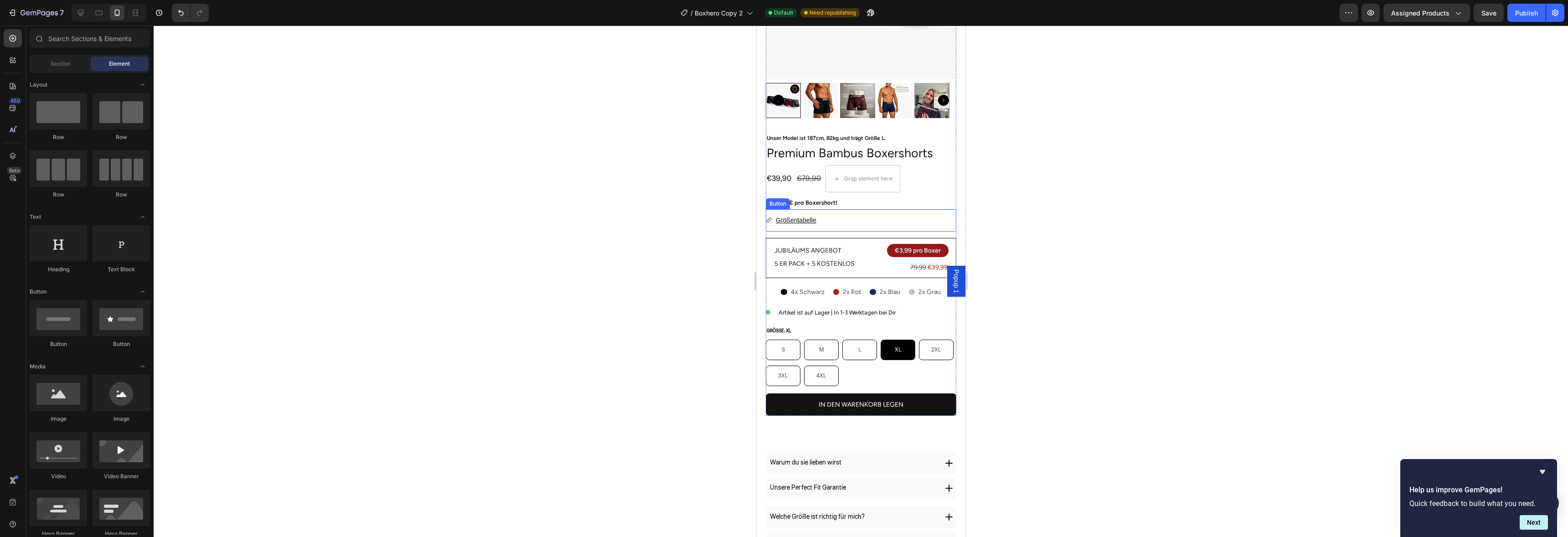
scroll to position [163, 0]
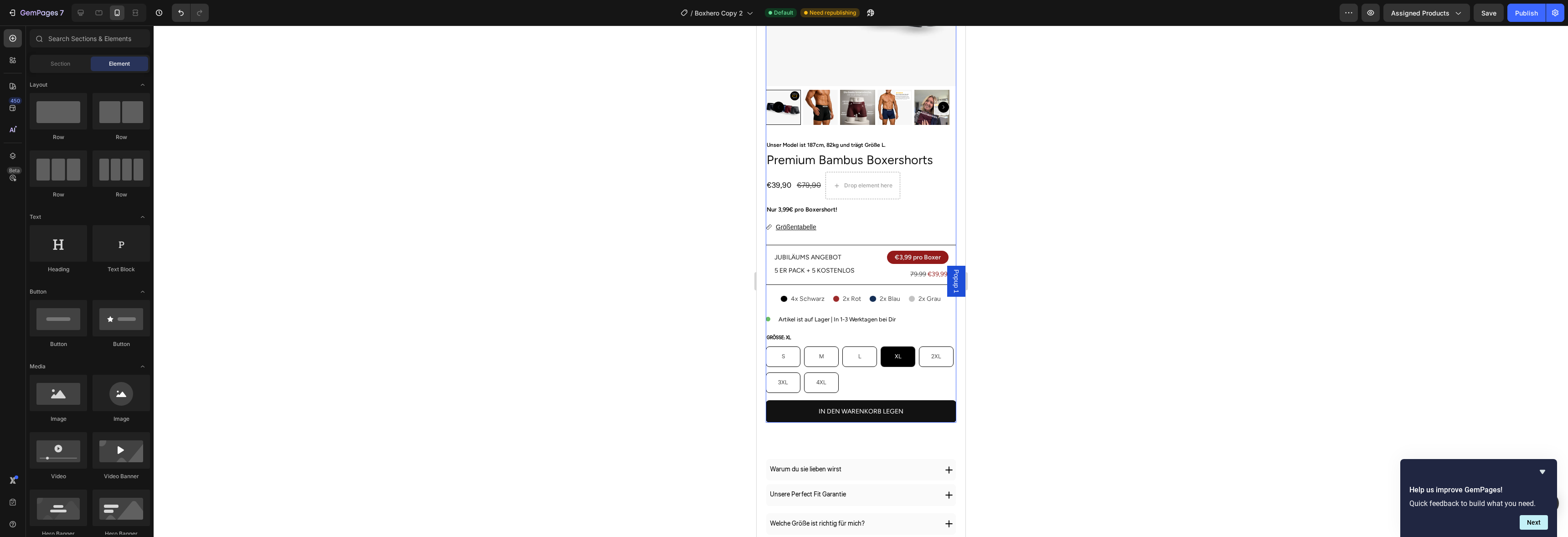
click at [780, 172] on div "€39,90 Product Price Product Price" at bounding box center [778, 185] width 26 height 27
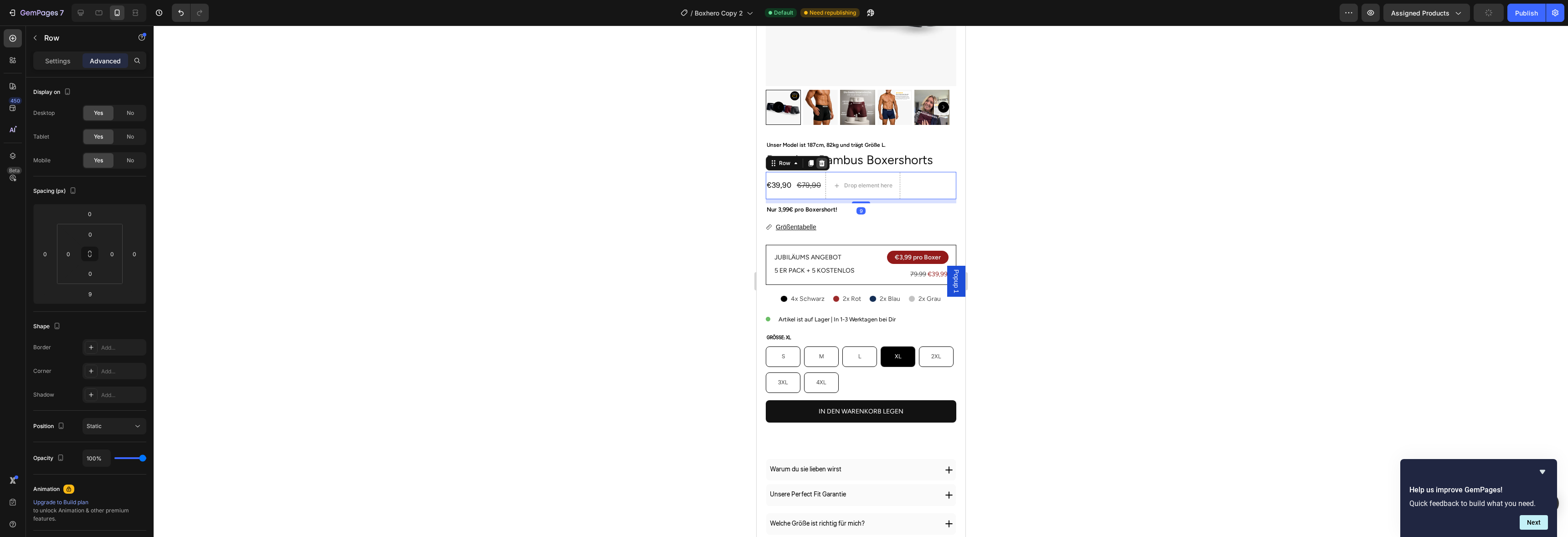
click at [824, 160] on icon at bounding box center [821, 163] width 7 height 7
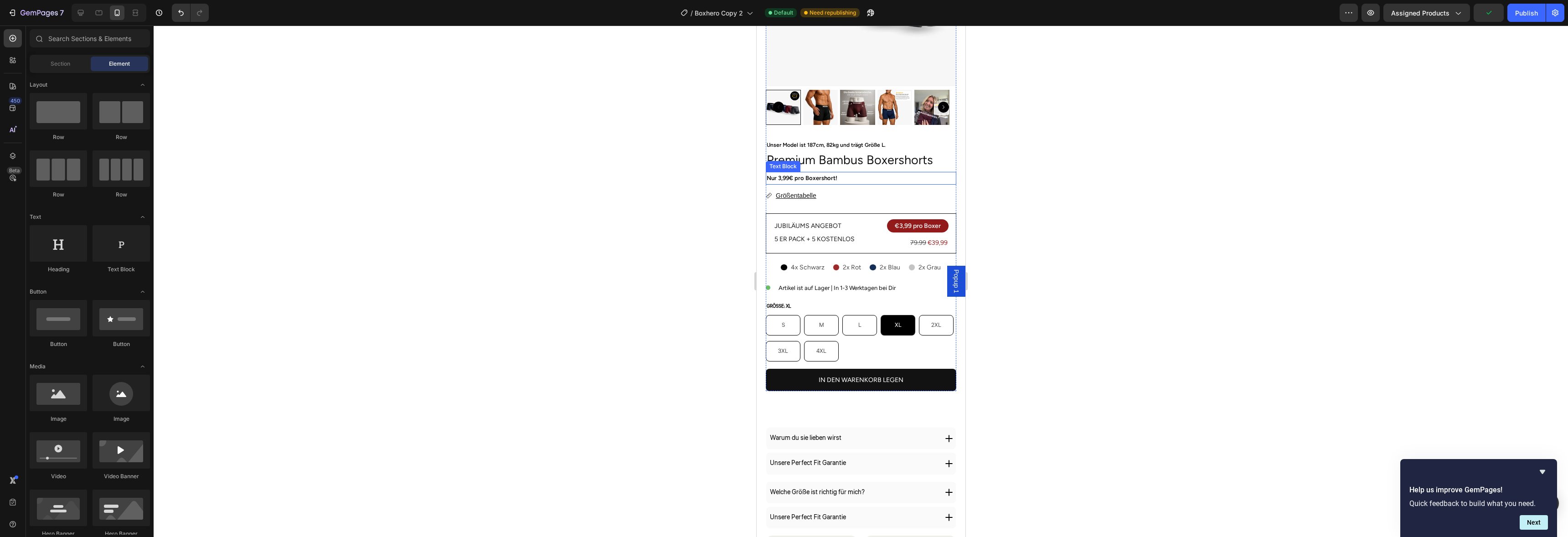
click at [819, 173] on p "Nur 3,99€ pro Boxershort!" at bounding box center [861, 178] width 189 height 10
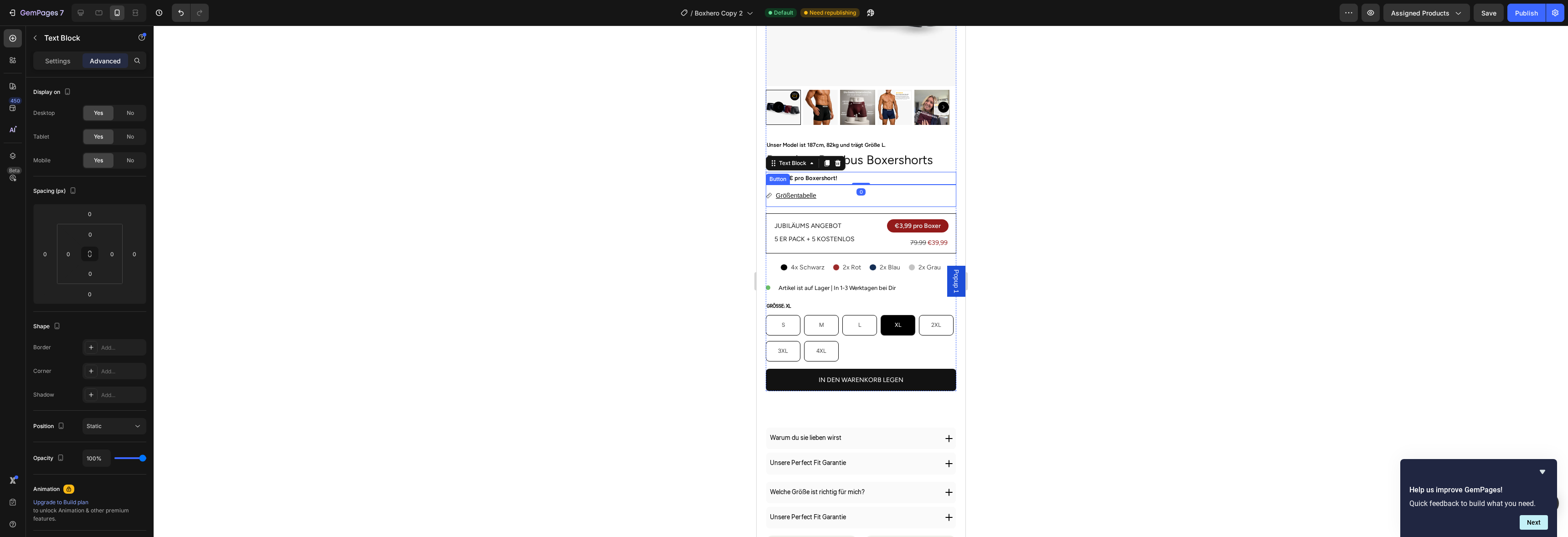
click at [820, 186] on div "Größentabelle Button" at bounding box center [860, 195] width 191 height 23
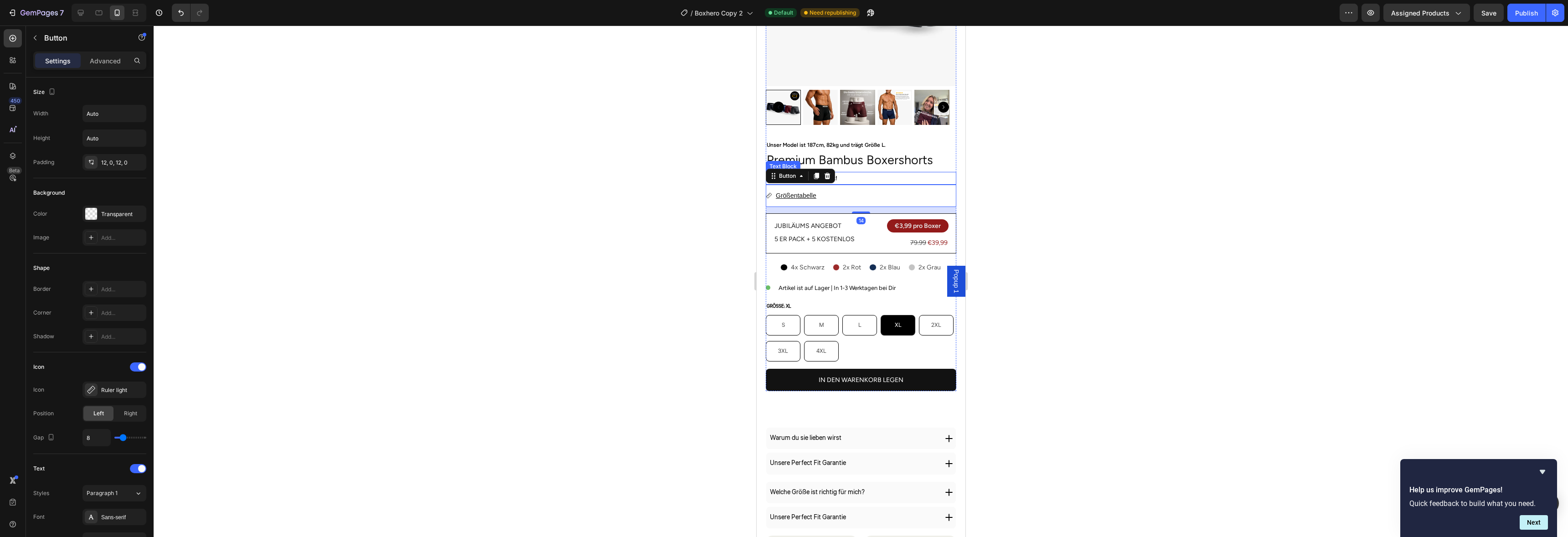
click at [1013, 152] on div at bounding box center [861, 281] width 1415 height 511
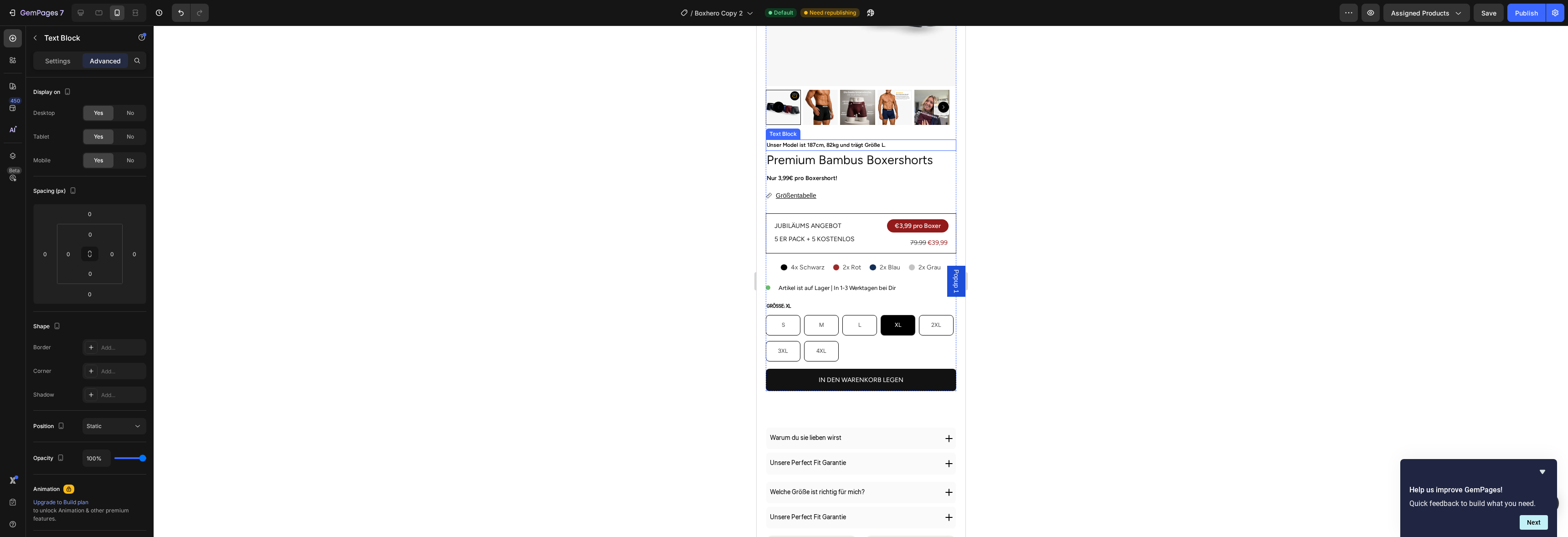
click at [852, 141] on p "Unser Model ist 187cm, 82kg und trägt Größe L." at bounding box center [861, 146] width 189 height 10
click at [68, 54] on div "Settings" at bounding box center [58, 61] width 46 height 15
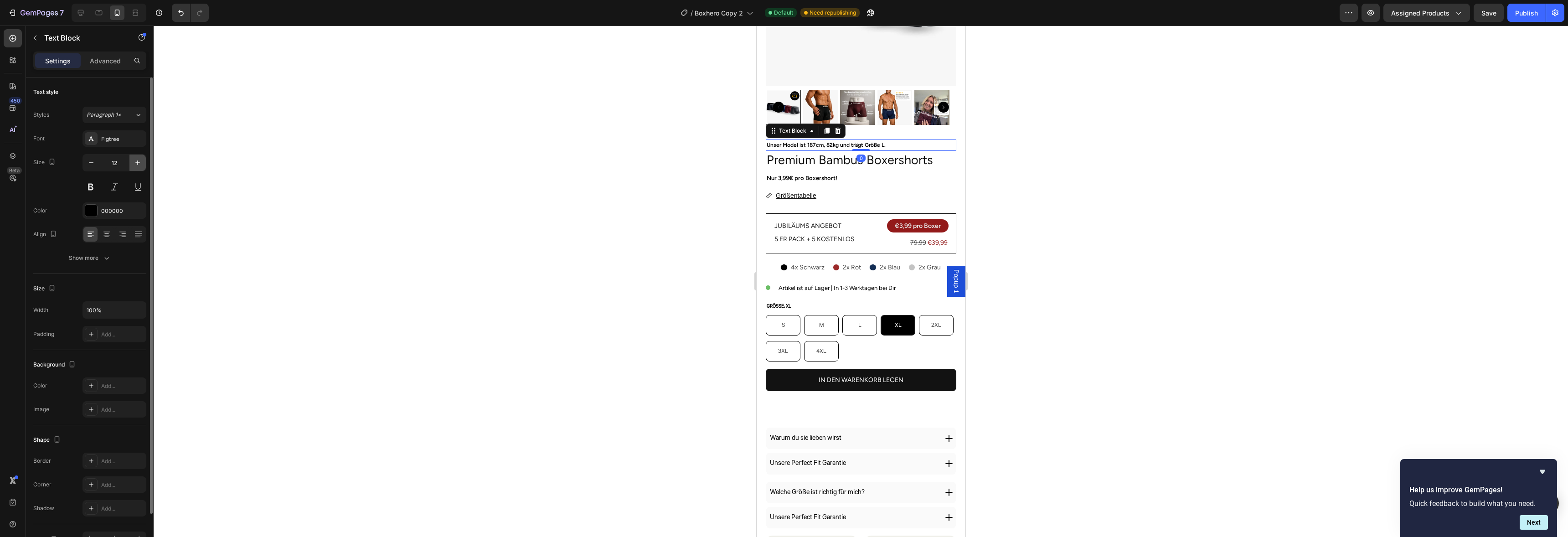
click at [131, 161] on button "button" at bounding box center [138, 163] width 16 height 16
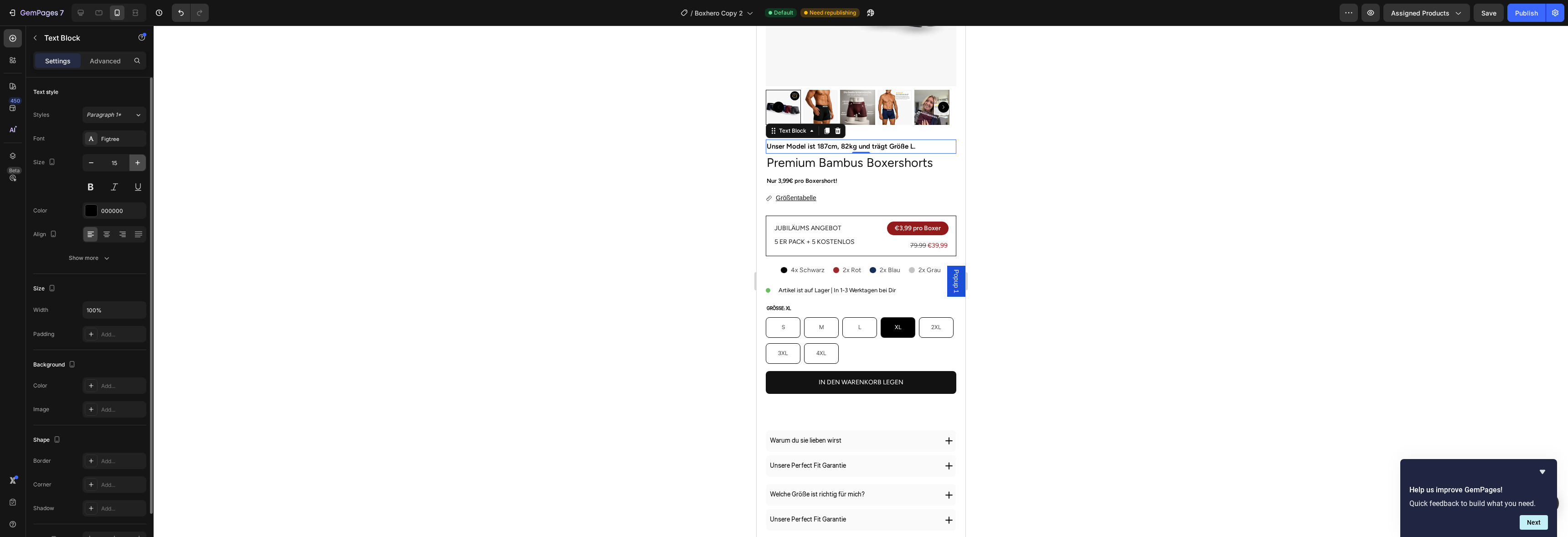
click at [131, 161] on button "button" at bounding box center [138, 163] width 16 height 16
type input "16"
click at [794, 167] on div "Unser Model ist 187cm, 82kg und trägt Größe L. Text Block 0 Premium Bambus Boxe…" at bounding box center [860, 267] width 191 height 255
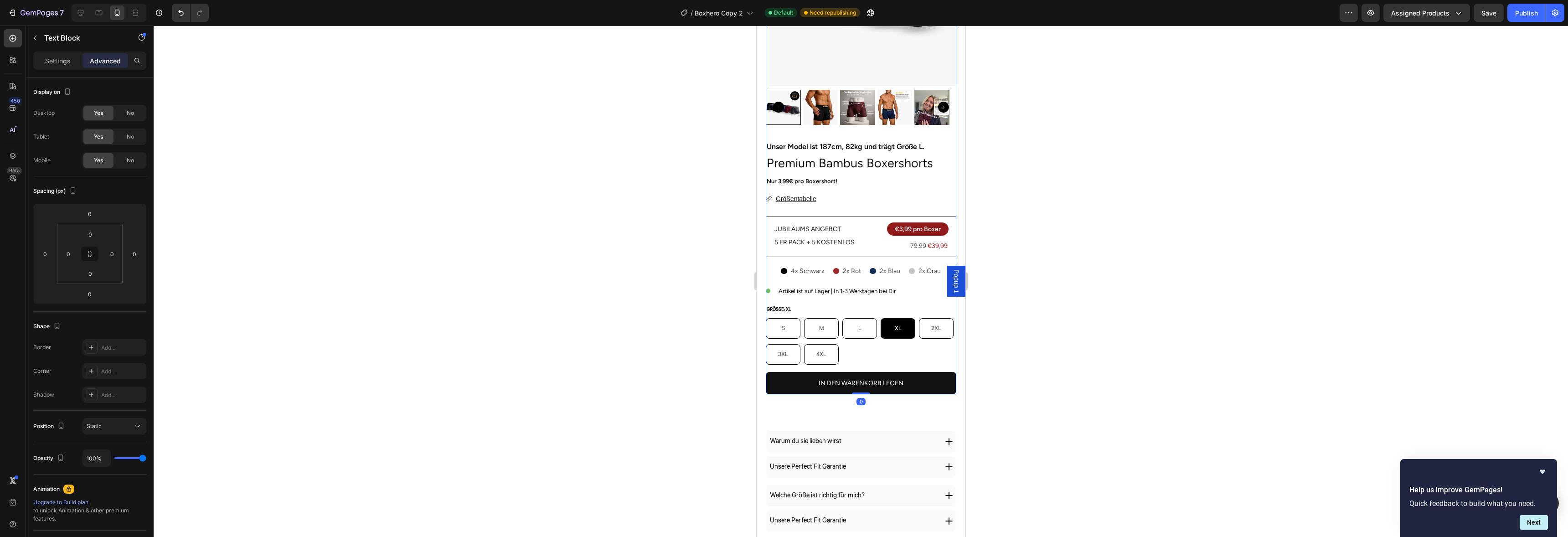
click at [792, 176] on p "Nur 3,99€ pro Boxershort!" at bounding box center [861, 181] width 189 height 10
click at [58, 58] on p "Settings" at bounding box center [58, 61] width 26 height 10
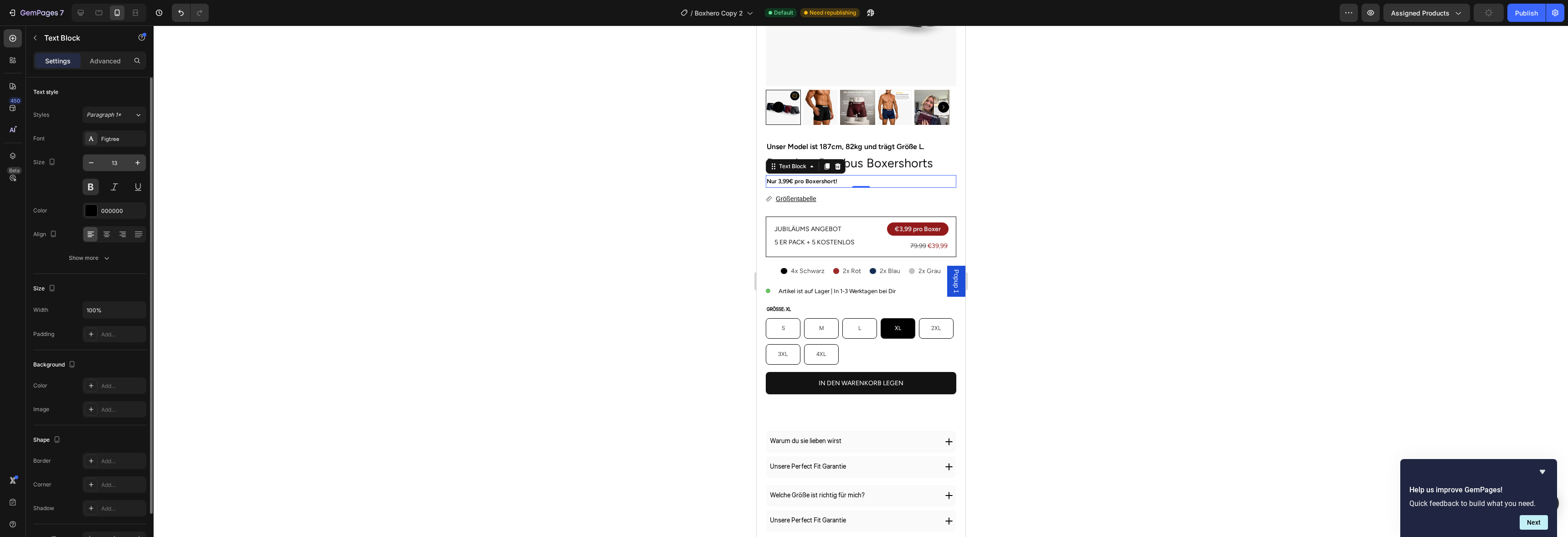
click at [124, 163] on input "13" at bounding box center [114, 163] width 30 height 16
click at [139, 161] on icon "button" at bounding box center [138, 163] width 9 height 9
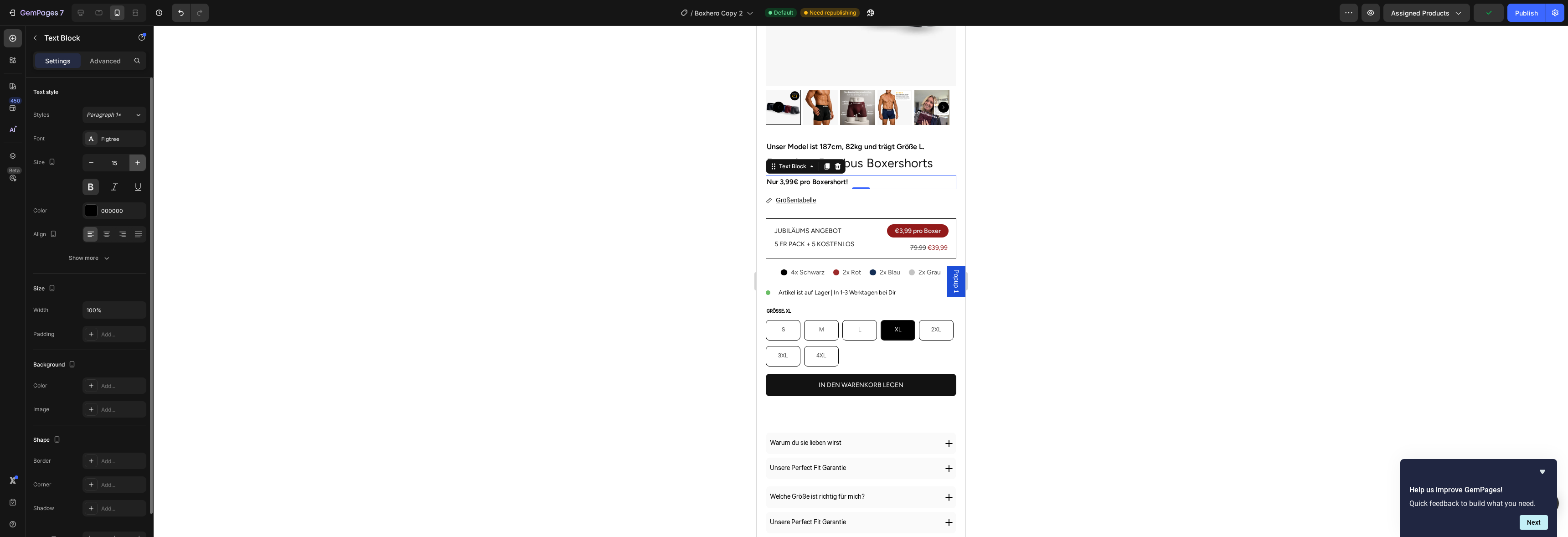
click at [139, 161] on icon "button" at bounding box center [138, 163] width 9 height 9
type input "16"
click at [707, 175] on div at bounding box center [861, 281] width 1415 height 511
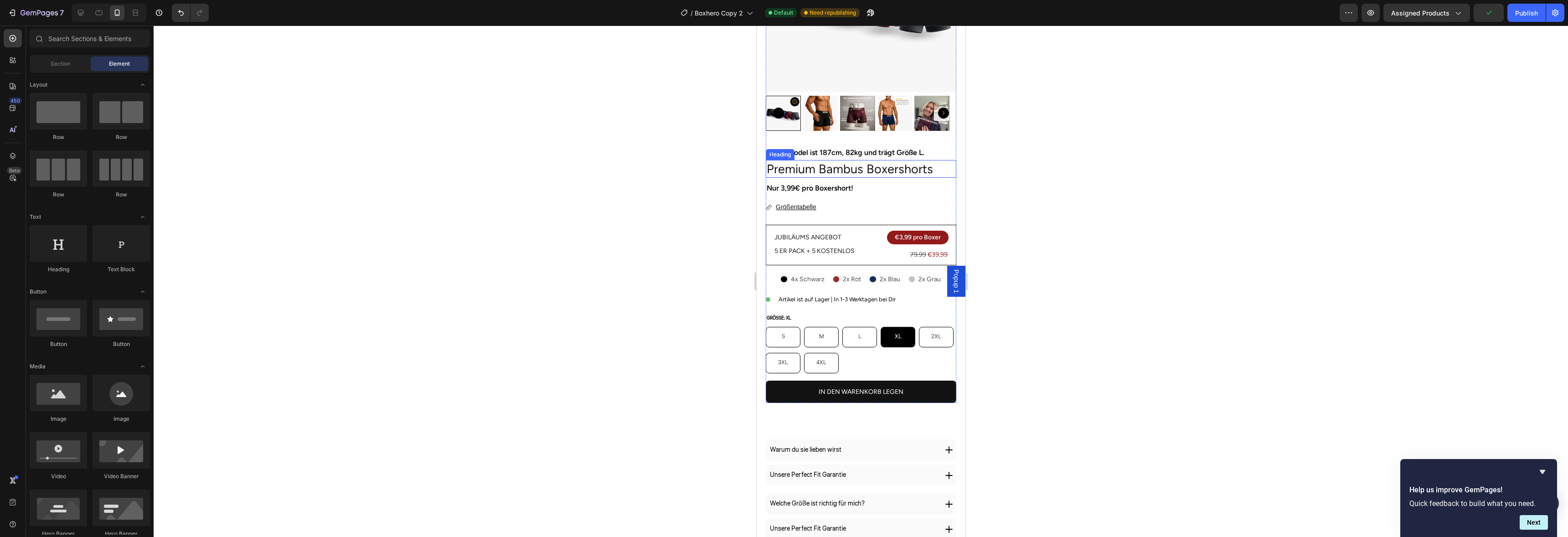
scroll to position [106, 0]
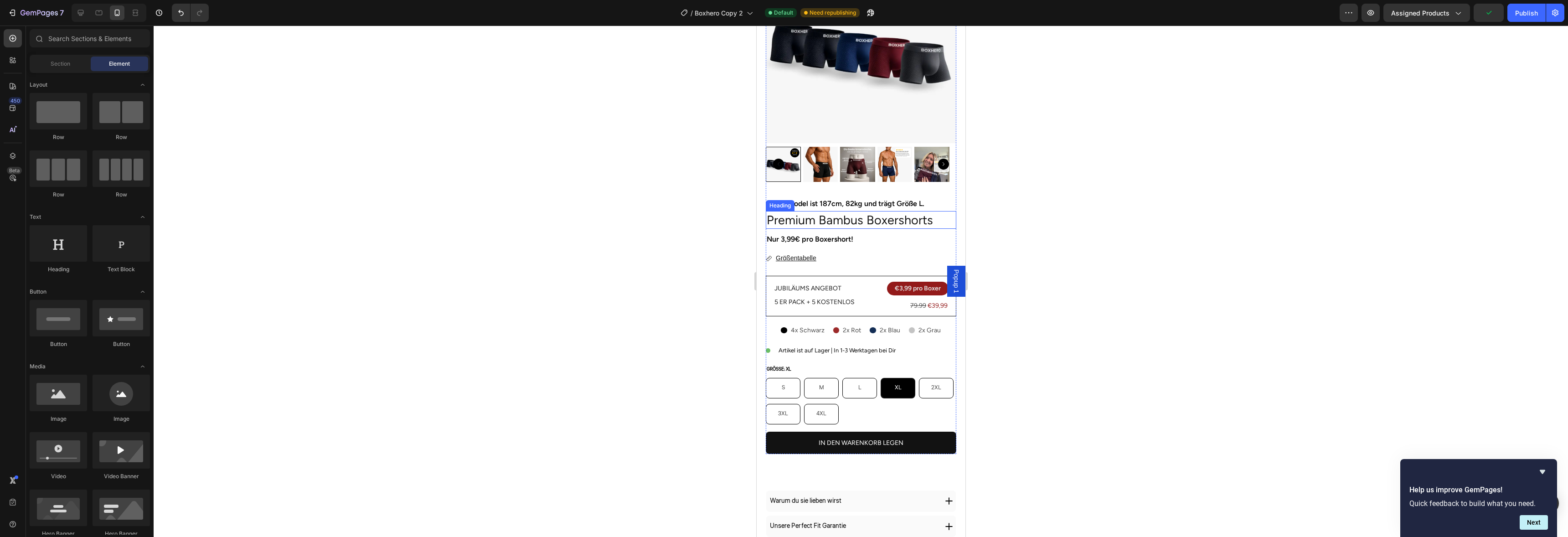
click at [849, 219] on p "Premium Bambus Boxershorts" at bounding box center [861, 220] width 189 height 16
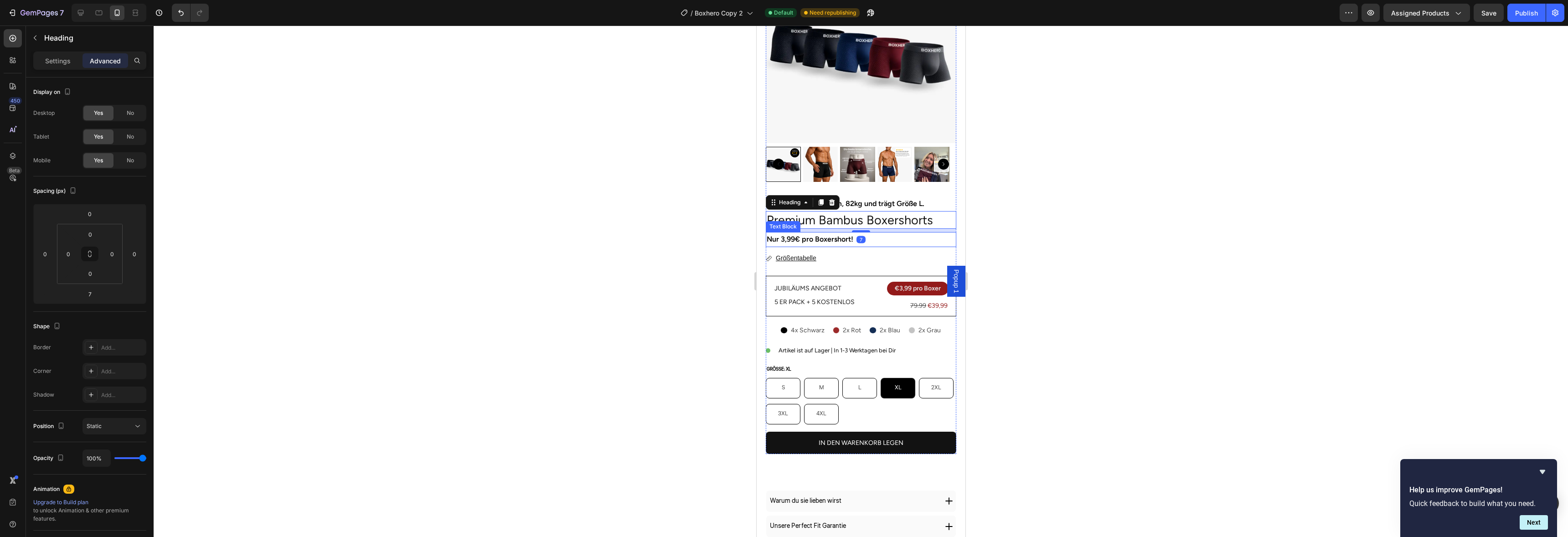
click at [858, 233] on p "Nur 3,99€ pro Boxershort!" at bounding box center [861, 240] width 189 height 13
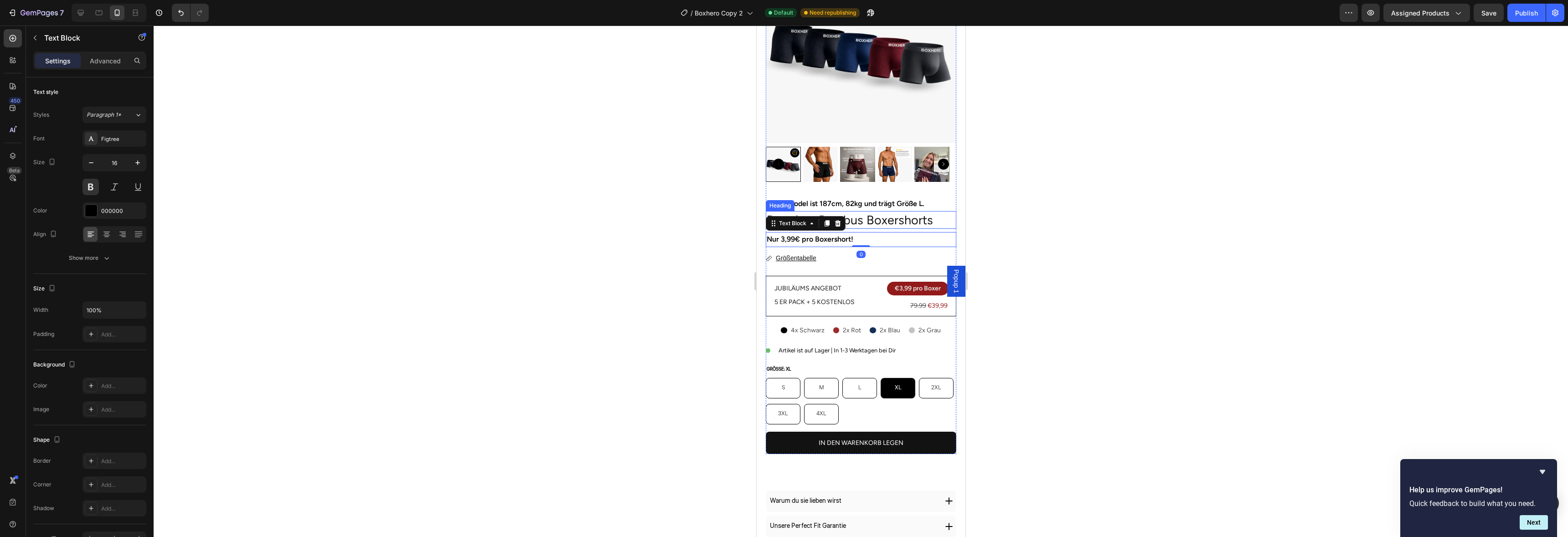
click at [861, 218] on p "Premium Bambus Boxershorts" at bounding box center [861, 220] width 189 height 16
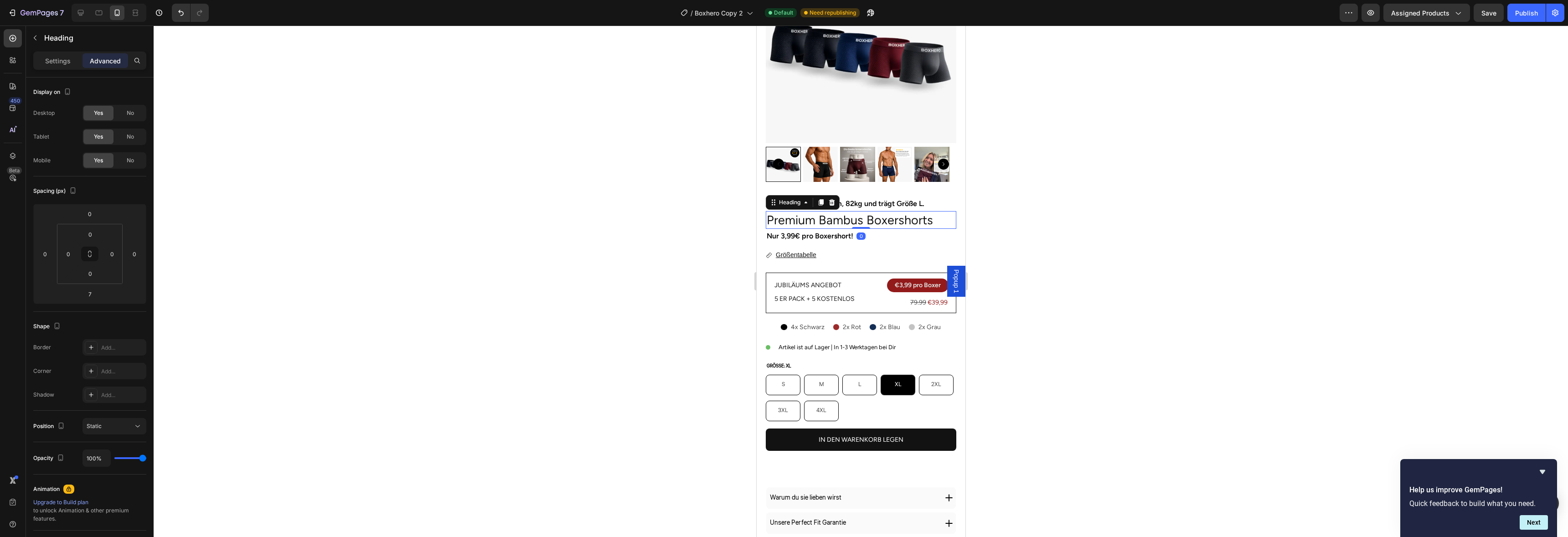
drag, startPoint x: 859, startPoint y: 225, endPoint x: 855, endPoint y: 214, distance: 11.7
click at [855, 214] on div "Premium Bambus Boxershorts Heading 0" at bounding box center [860, 220] width 191 height 18
type input "0"
click at [942, 211] on h2 "Premium Bambus Boxershorts" at bounding box center [860, 220] width 191 height 18
click at [977, 210] on div at bounding box center [861, 281] width 1415 height 511
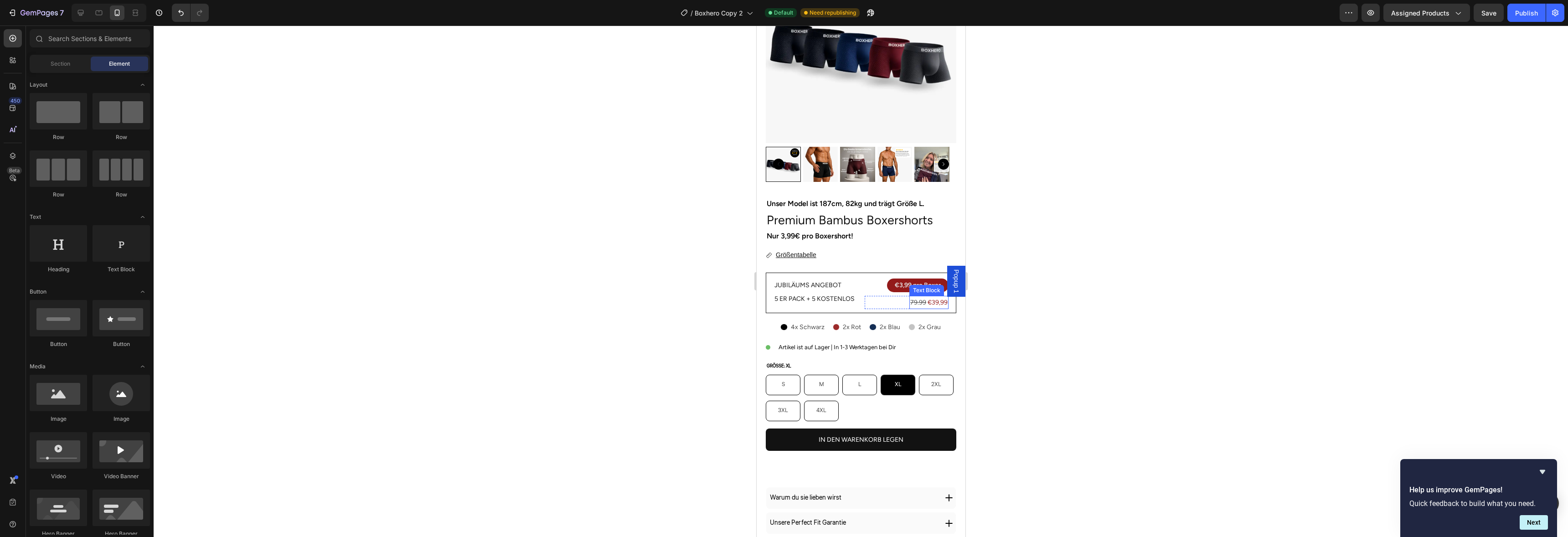
click at [916, 302] on s "79.99" at bounding box center [918, 302] width 16 height 8
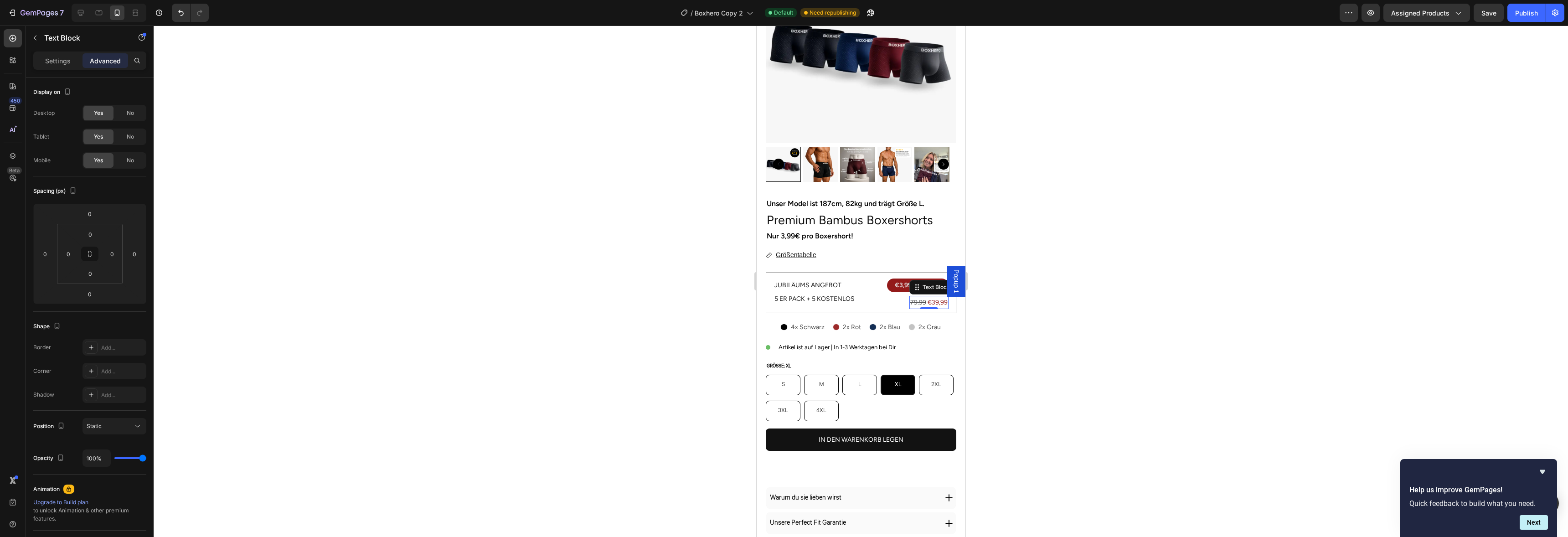
click at [51, 52] on div "Settings Advanced" at bounding box center [90, 61] width 113 height 18
click at [73, 75] on div "Settings Advanced" at bounding box center [90, 65] width 128 height 26
click at [66, 70] on div "Settings Advanced" at bounding box center [90, 65] width 128 height 26
click at [66, 67] on div "Settings" at bounding box center [58, 61] width 46 height 15
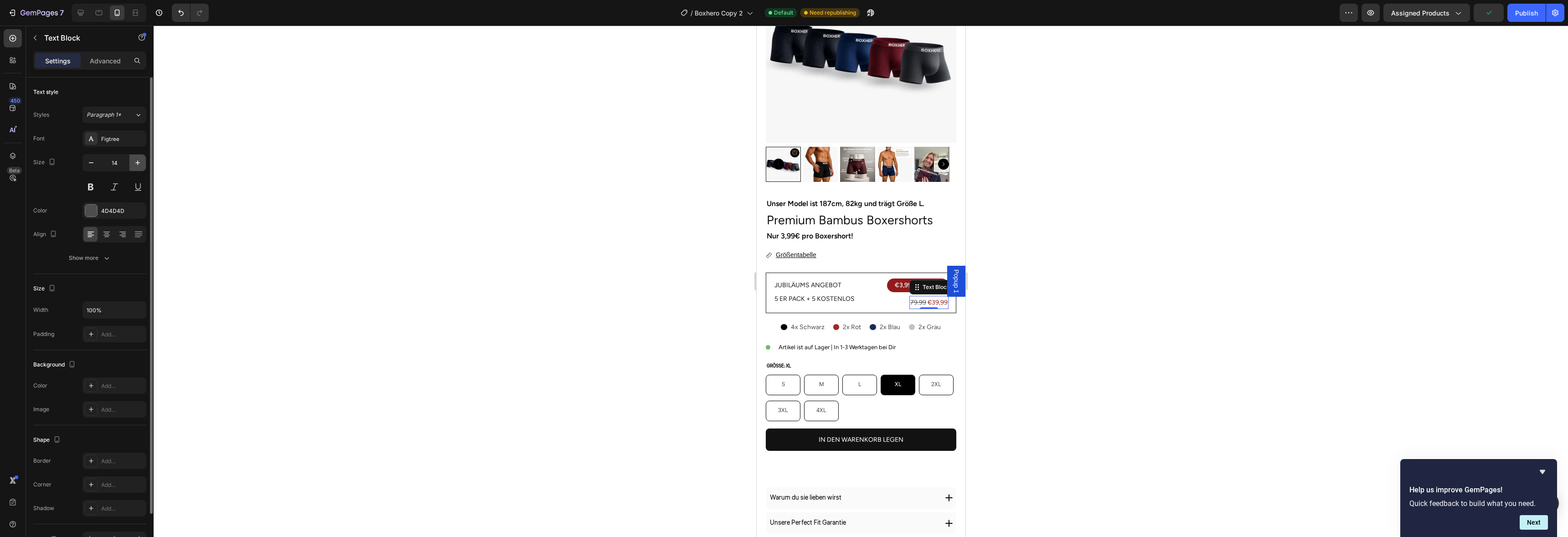
click at [138, 163] on icon "button" at bounding box center [137, 163] width 4 height 4
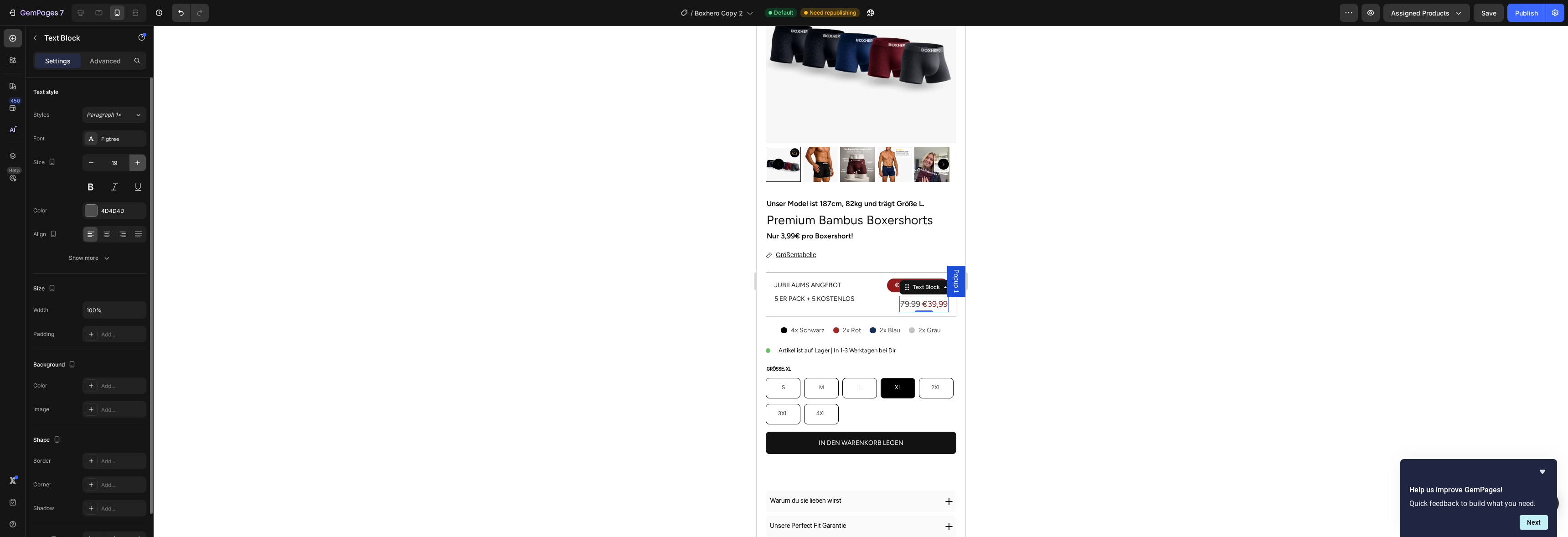
click at [138, 163] on icon "button" at bounding box center [137, 163] width 4 height 4
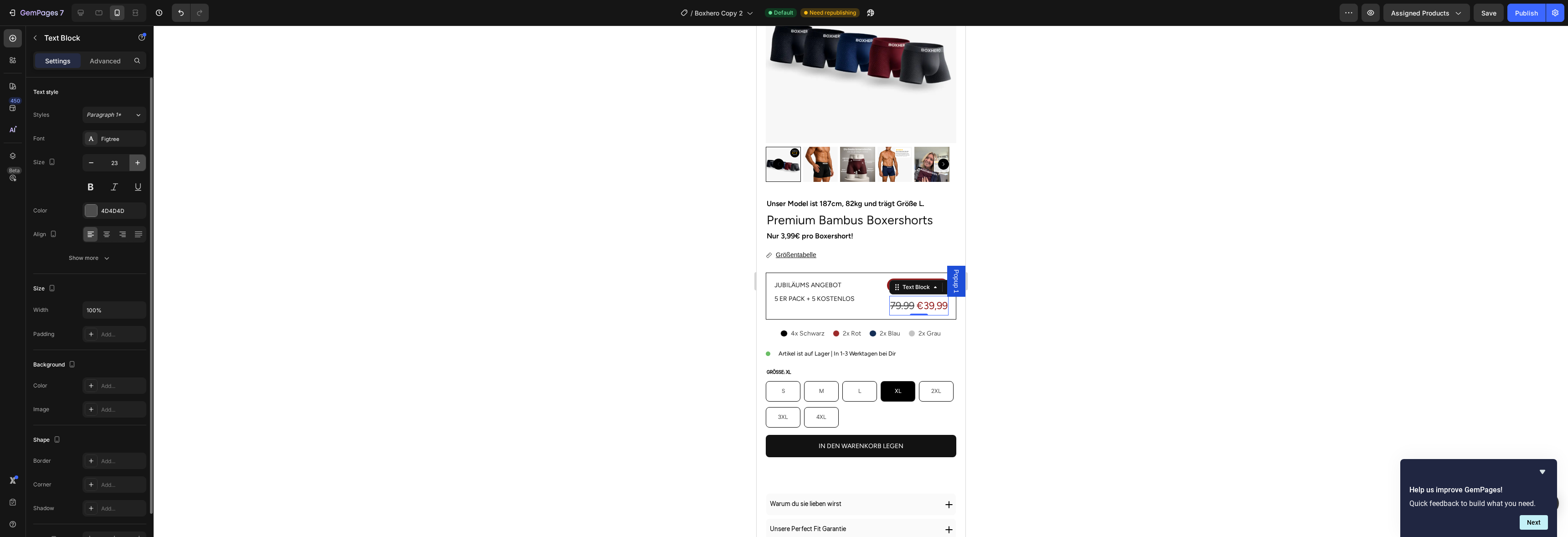
click at [138, 163] on icon "button" at bounding box center [137, 163] width 4 height 4
type input "24"
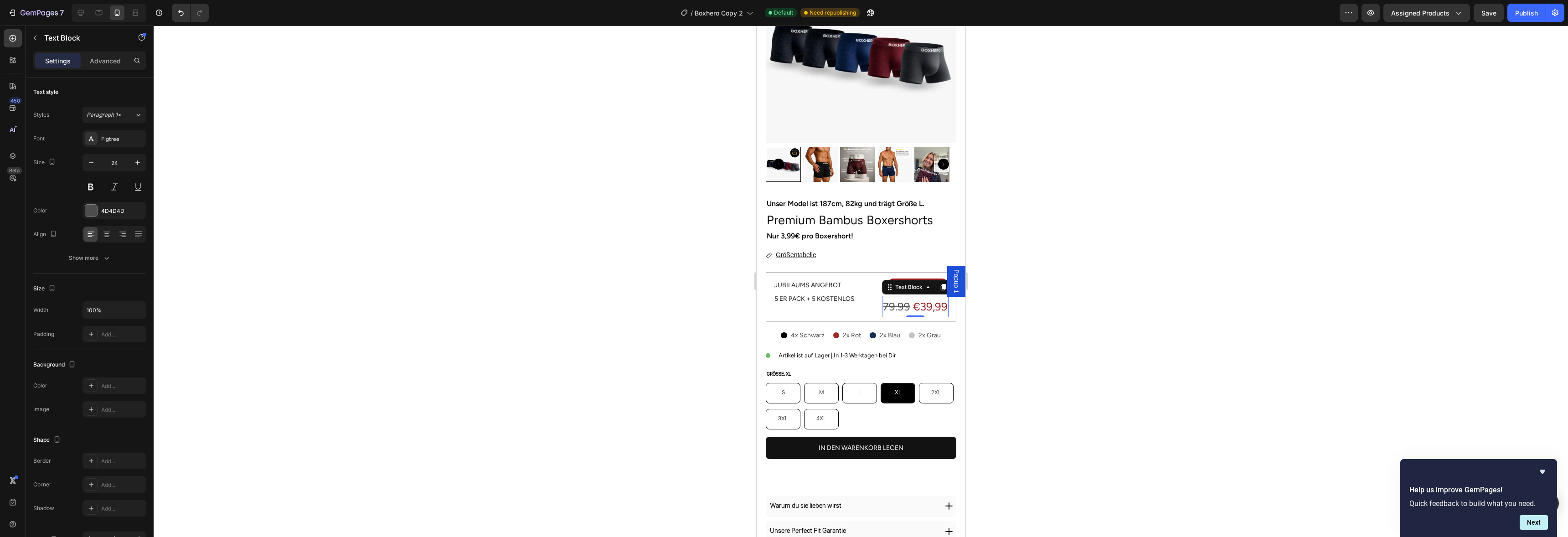
click at [1063, 254] on div at bounding box center [861, 281] width 1415 height 511
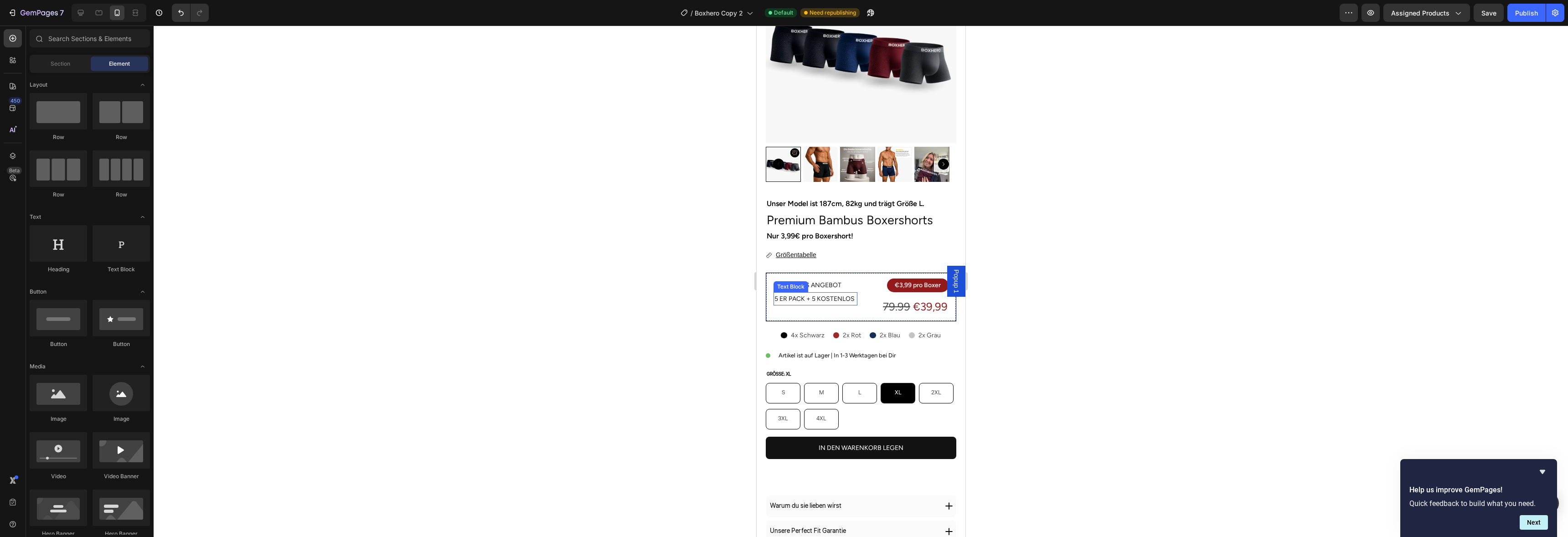
click at [824, 293] on p "5 er Pack + 5 Kostenlos" at bounding box center [815, 299] width 82 height 12
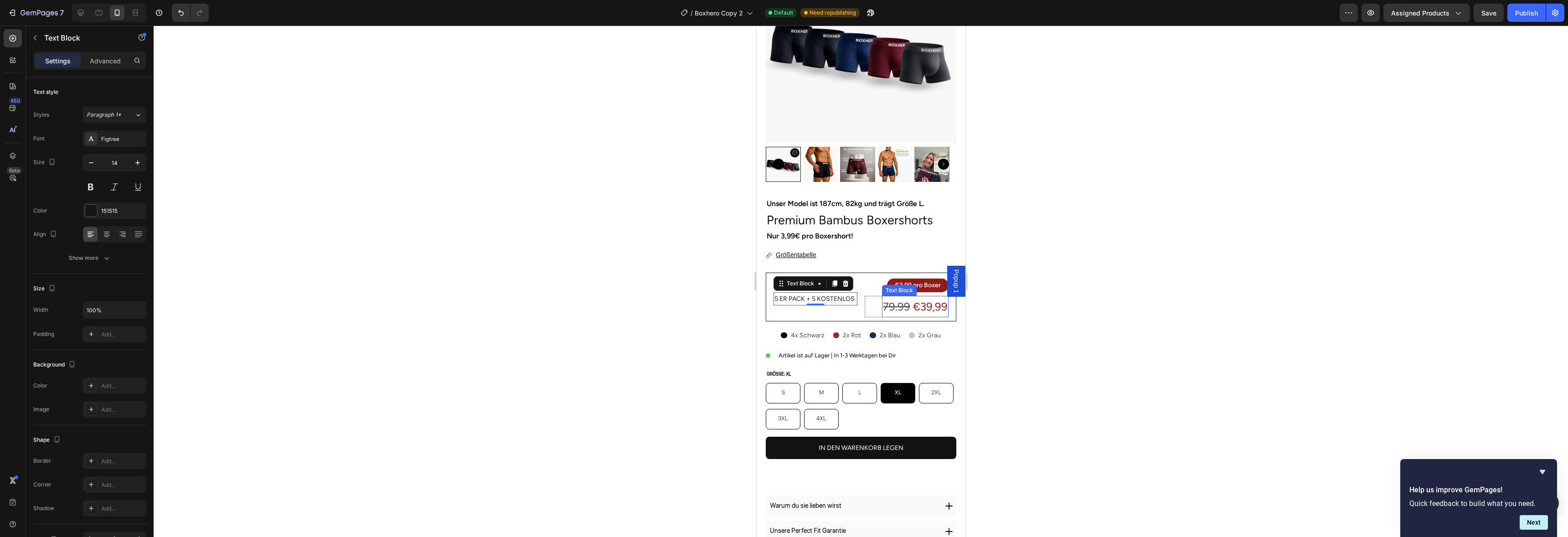
click at [890, 307] on p "79.99 €39,99" at bounding box center [915, 306] width 65 height 19
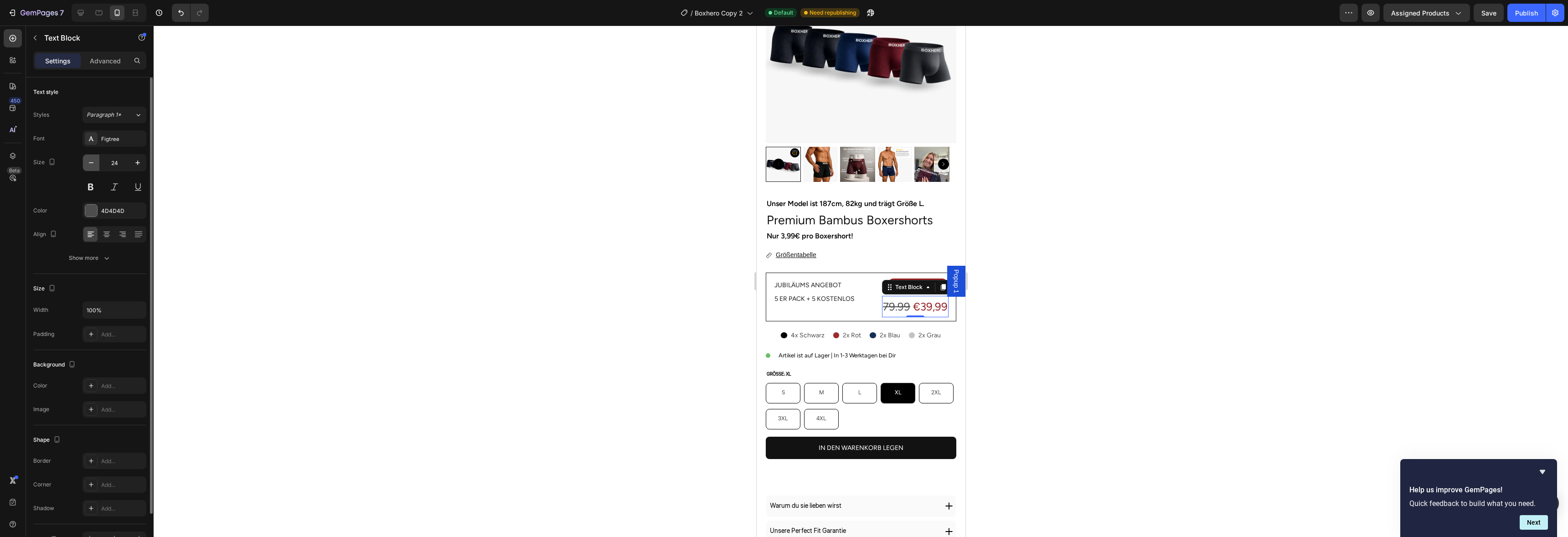
click at [93, 164] on icon "button" at bounding box center [91, 163] width 9 height 9
type input "20"
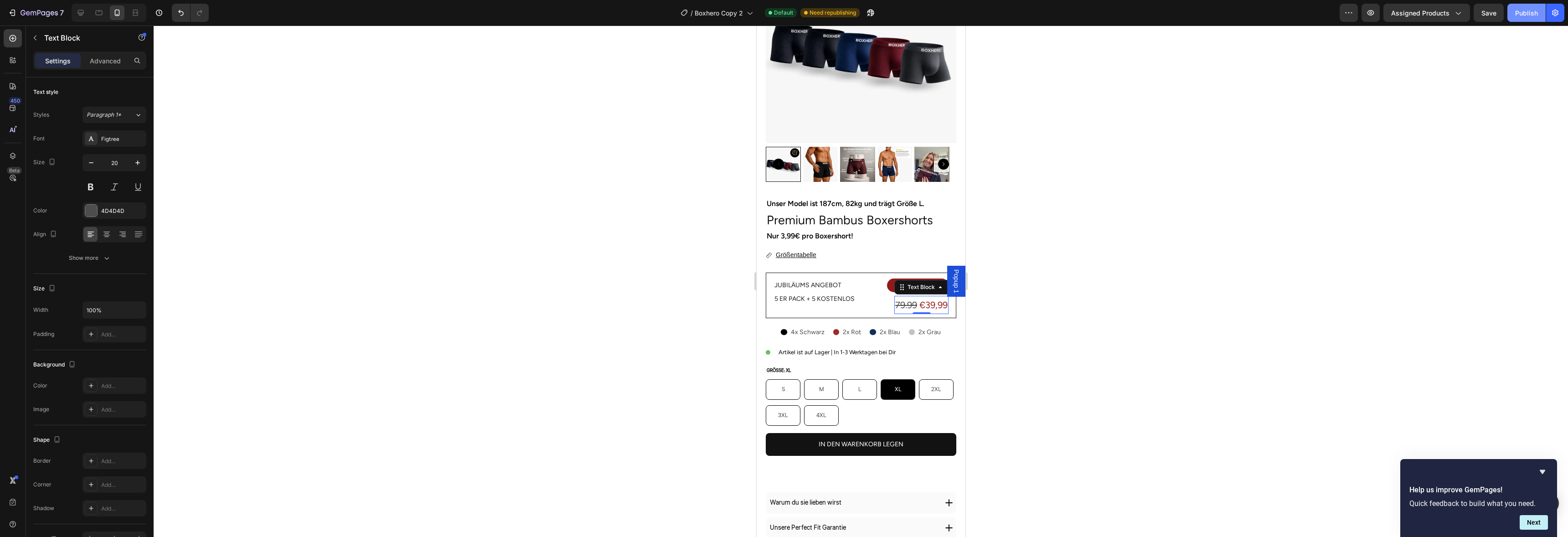
click at [1518, 10] on div "Publish" at bounding box center [1526, 13] width 23 height 10
click at [819, 197] on p "Unser Model ist 187cm, 82kg und trägt Größe L." at bounding box center [861, 204] width 189 height 13
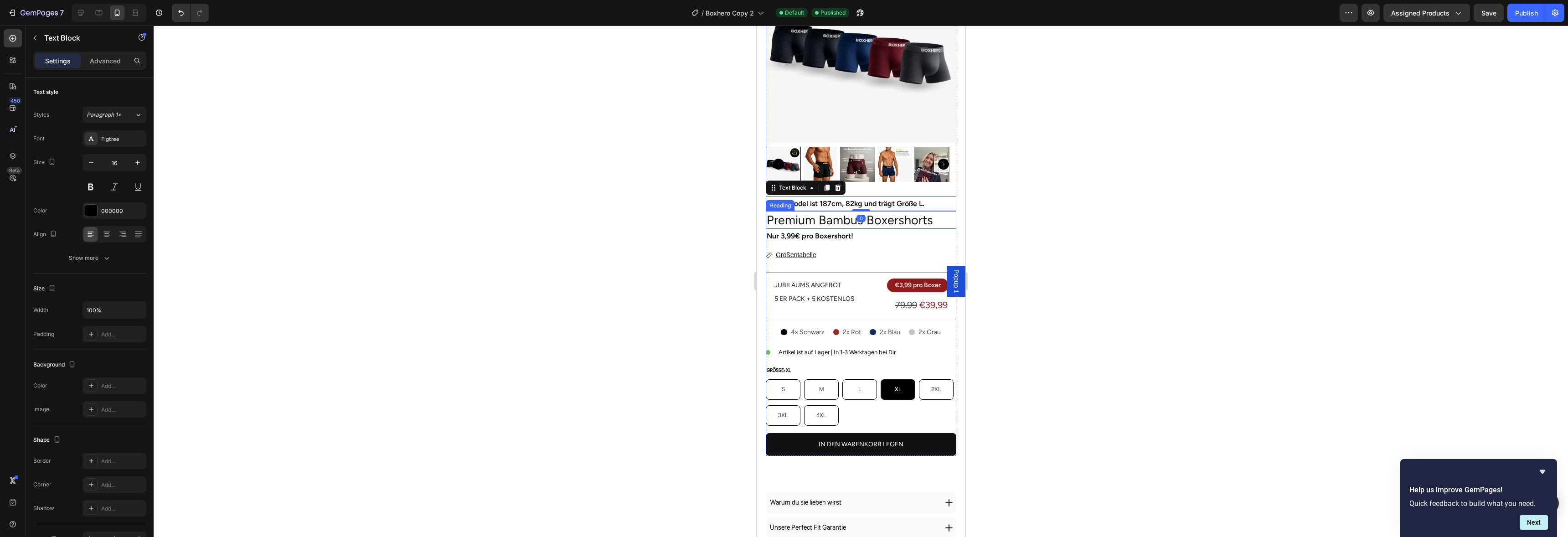
click at [865, 212] on p "Premium Bambus Boxershorts" at bounding box center [861, 220] width 189 height 16
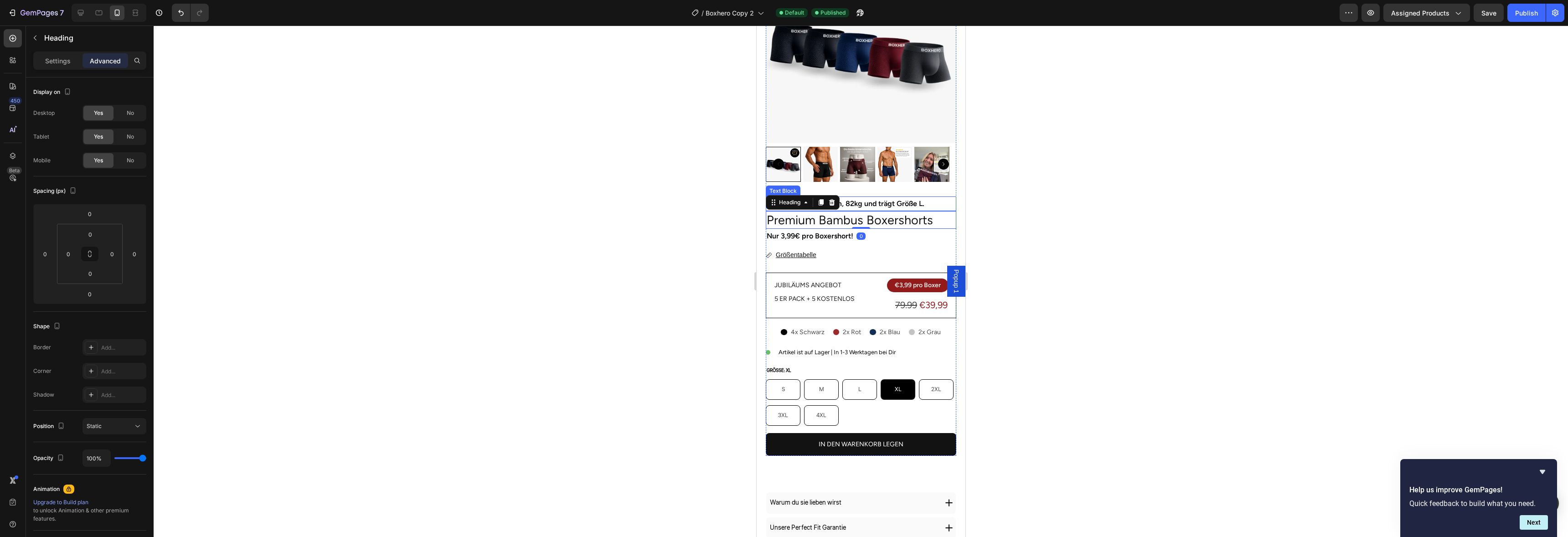
click at [877, 202] on p "Unser Model ist 187cm, 82kg und trägt Größe L." at bounding box center [861, 204] width 189 height 13
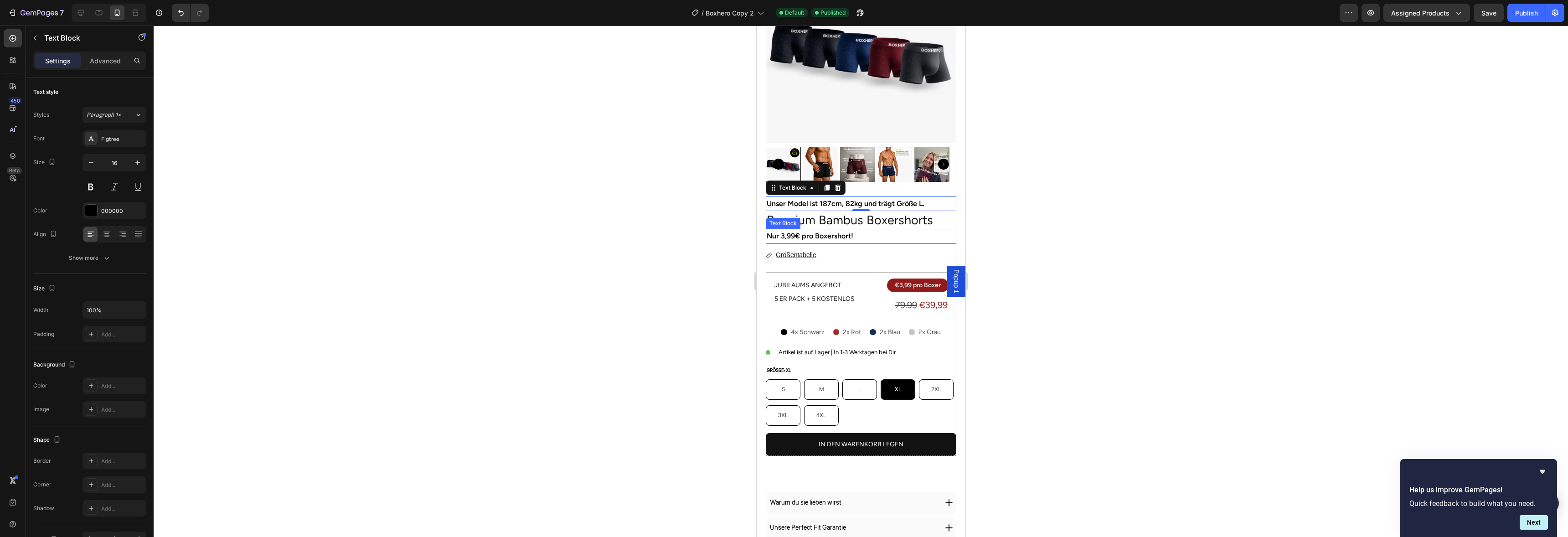
click at [841, 230] on p "Nur 3,99€ pro Boxershort!" at bounding box center [861, 236] width 189 height 13
click at [836, 217] on icon at bounding box center [838, 220] width 6 height 6
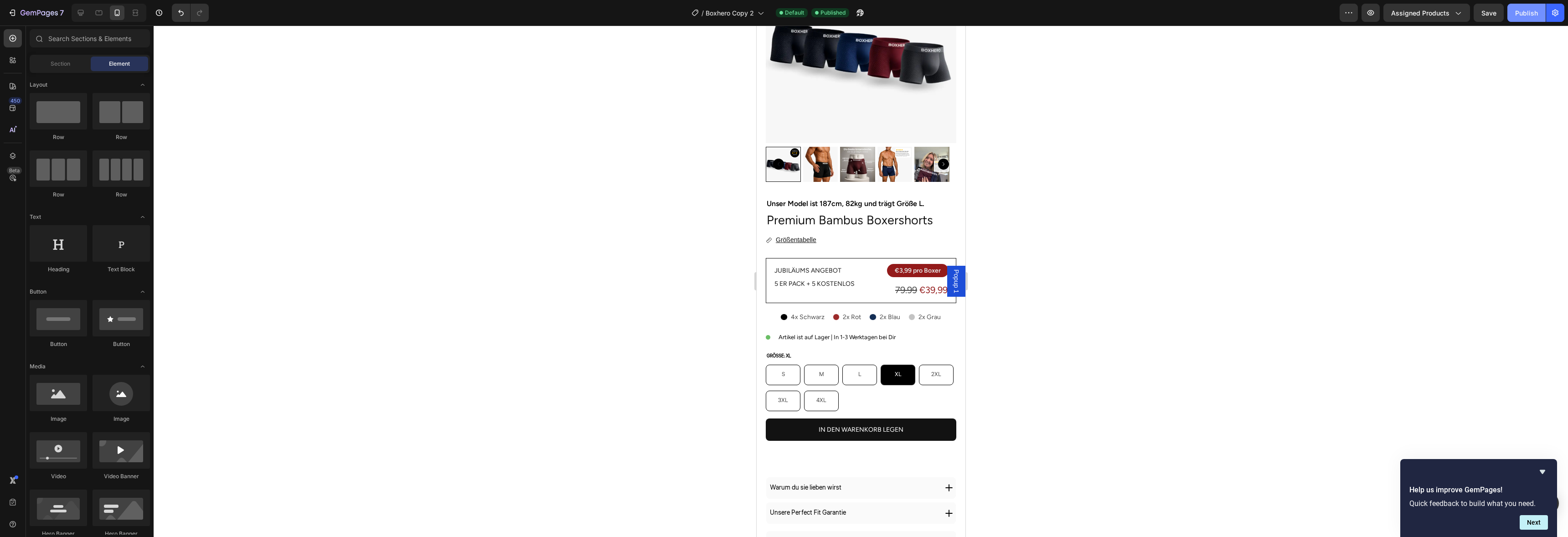
click at [1516, 10] on div "Publish" at bounding box center [1526, 13] width 23 height 10
click at [830, 265] on p "Jubiläums angebot" at bounding box center [815, 270] width 82 height 12
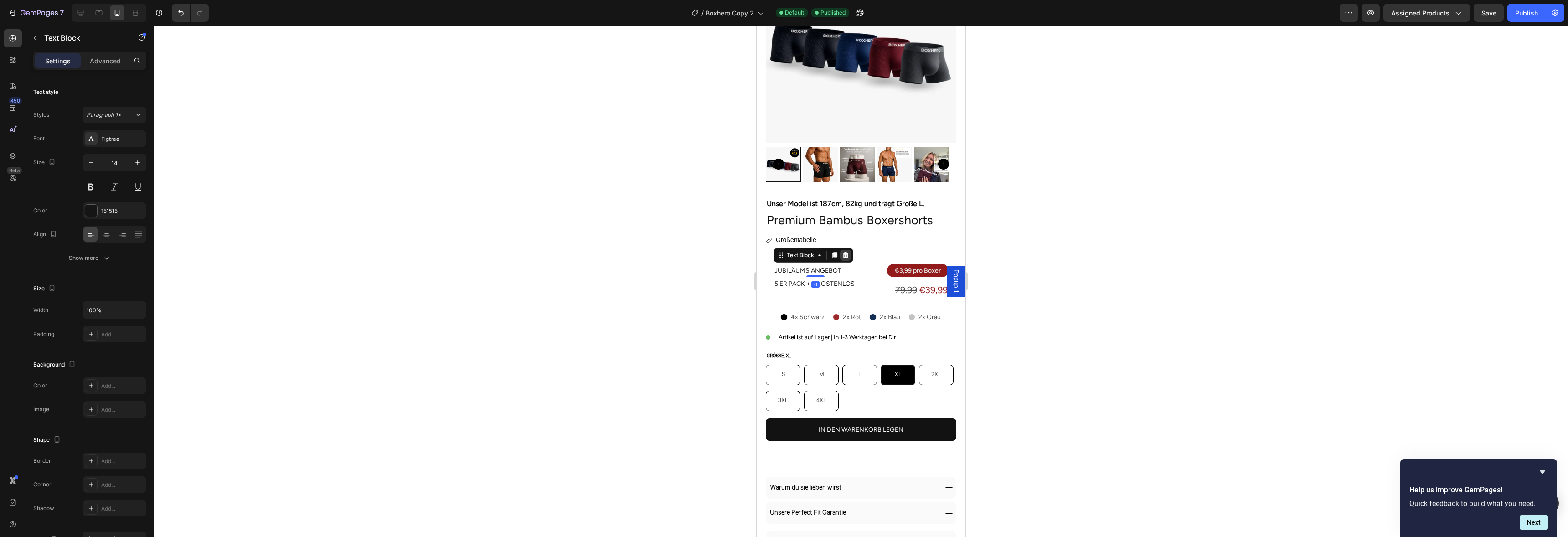
click at [845, 252] on div at bounding box center [845, 255] width 11 height 11
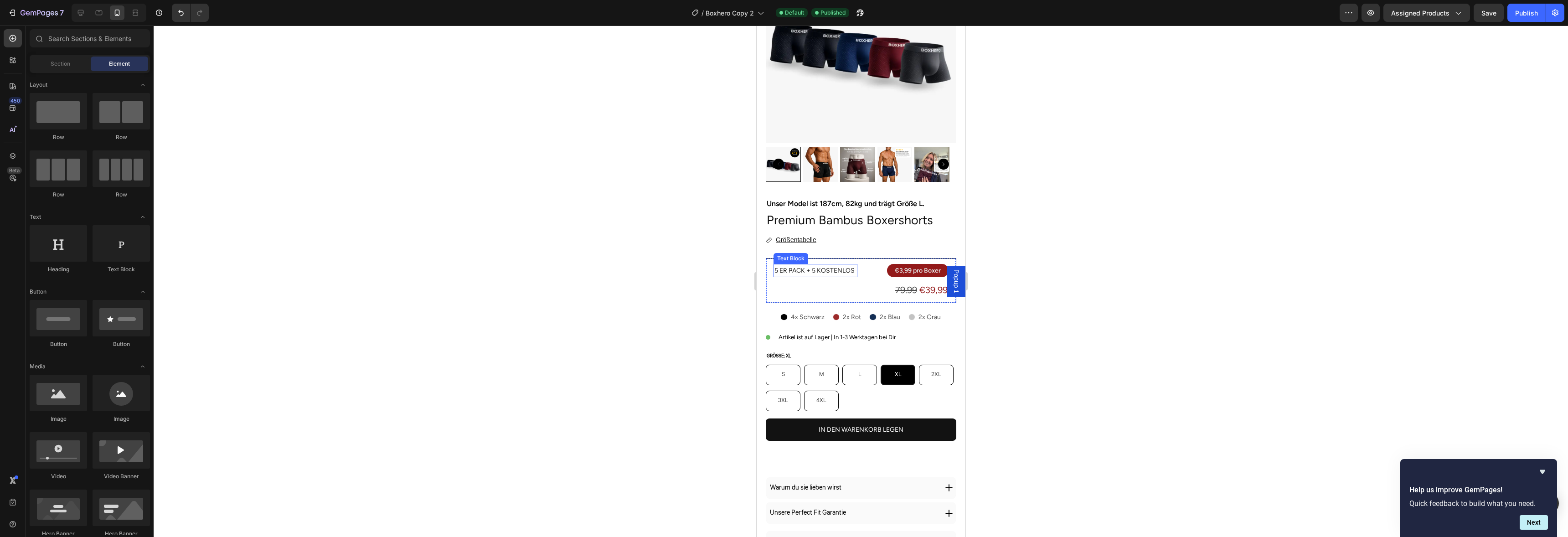
click at [843, 266] on p "5 er Pack + 5 Kostenlos" at bounding box center [815, 270] width 82 height 12
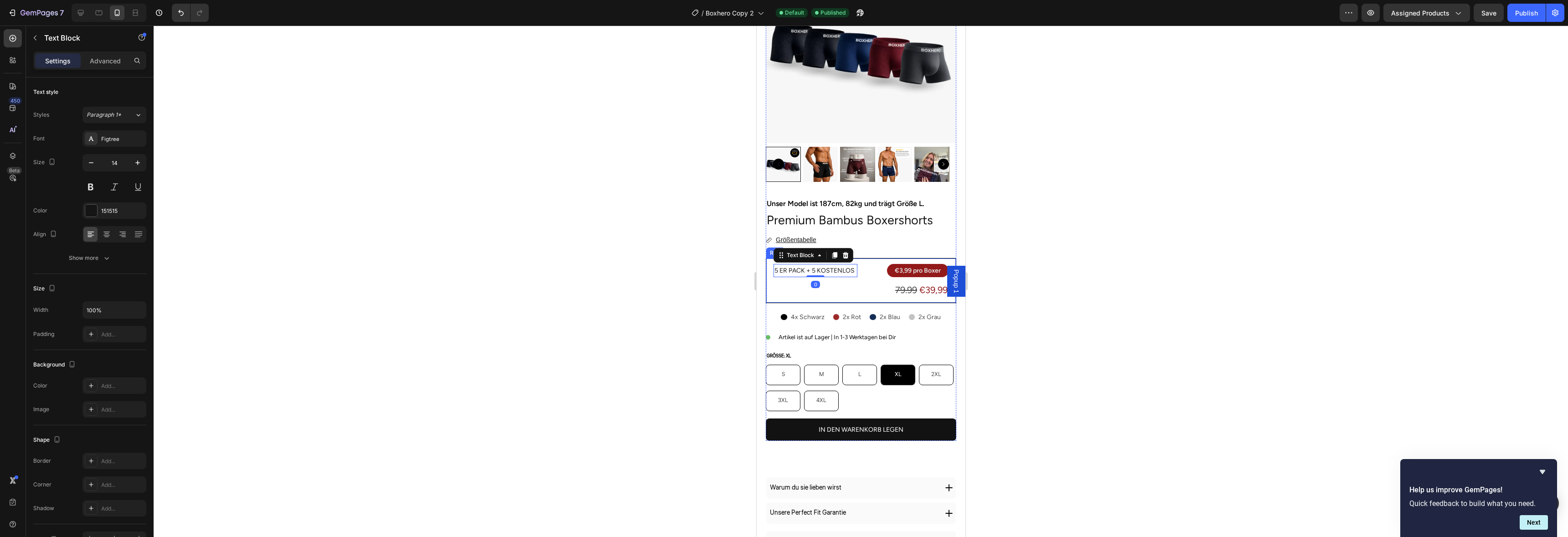
click at [839, 290] on div "5 er Pack + 5 Kostenlos Text Block 0" at bounding box center [815, 282] width 84 height 35
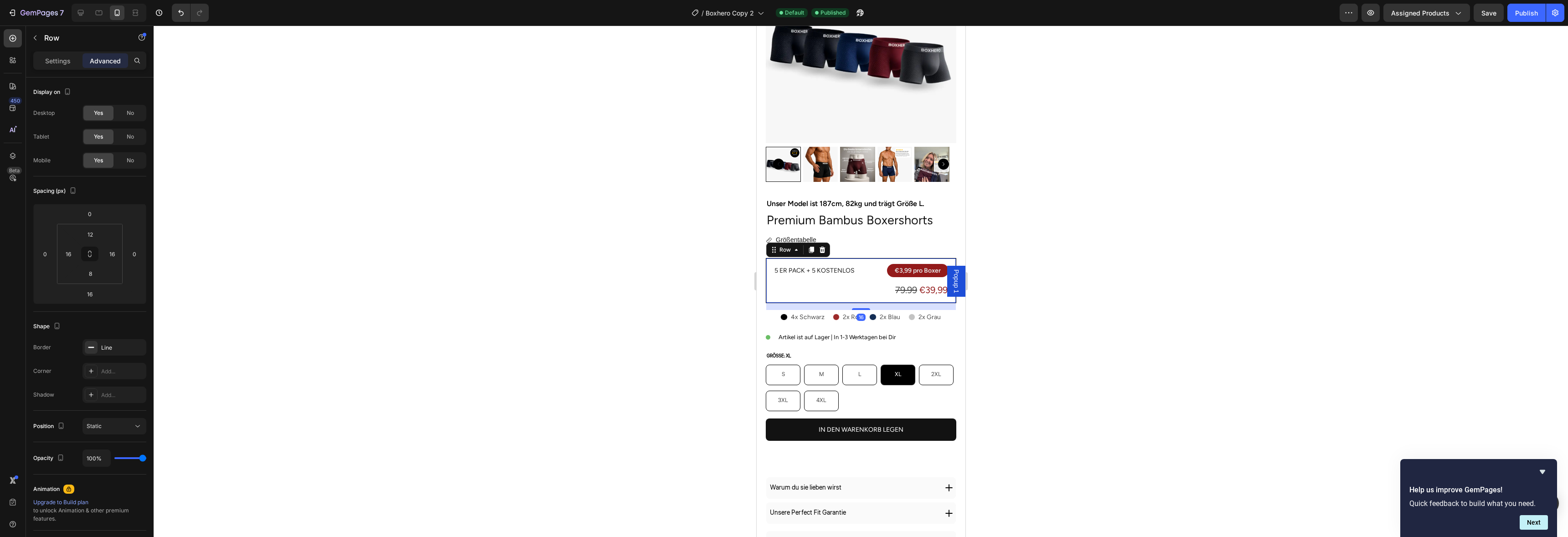
click at [47, 71] on div "Settings Advanced" at bounding box center [90, 65] width 128 height 26
click at [52, 67] on div "Settings" at bounding box center [58, 61] width 46 height 15
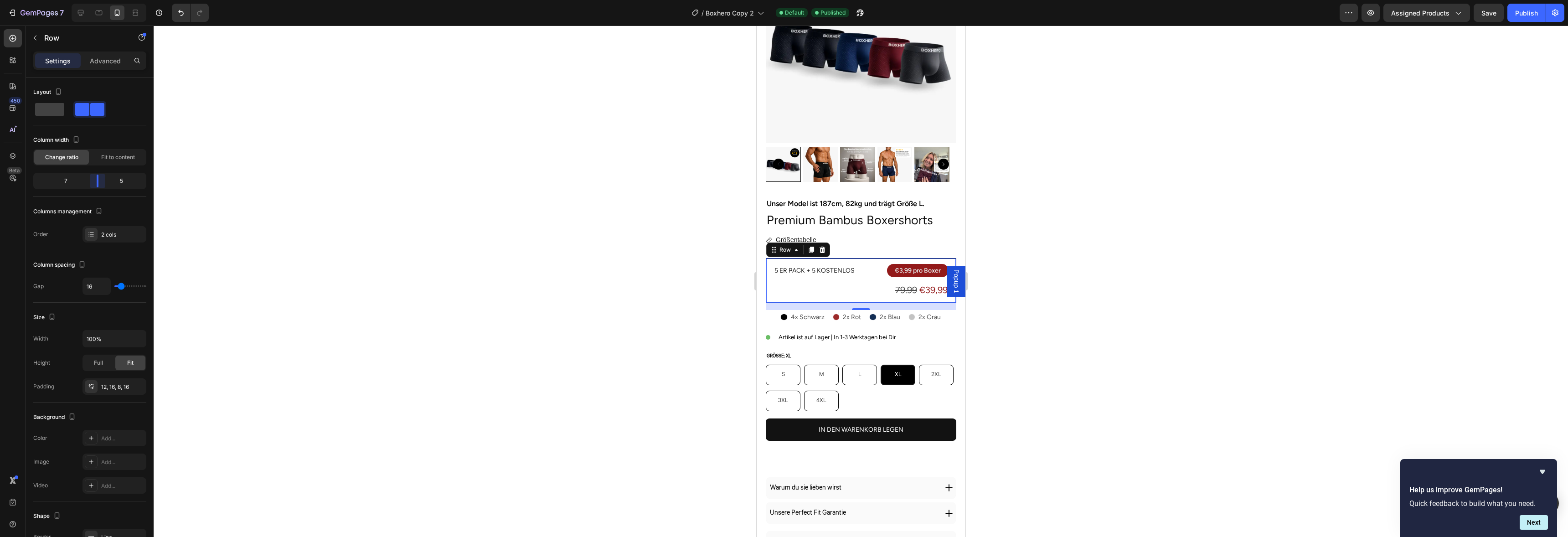
drag, startPoint x: 90, startPoint y: 176, endPoint x: 104, endPoint y: 183, distance: 15.7
click at [104, 0] on body "7 / Boxhero Copy 2 Default Published Preview Assigned Products Save Publish 450…" at bounding box center [784, 0] width 1568 height 0
click at [723, 247] on div at bounding box center [861, 281] width 1415 height 511
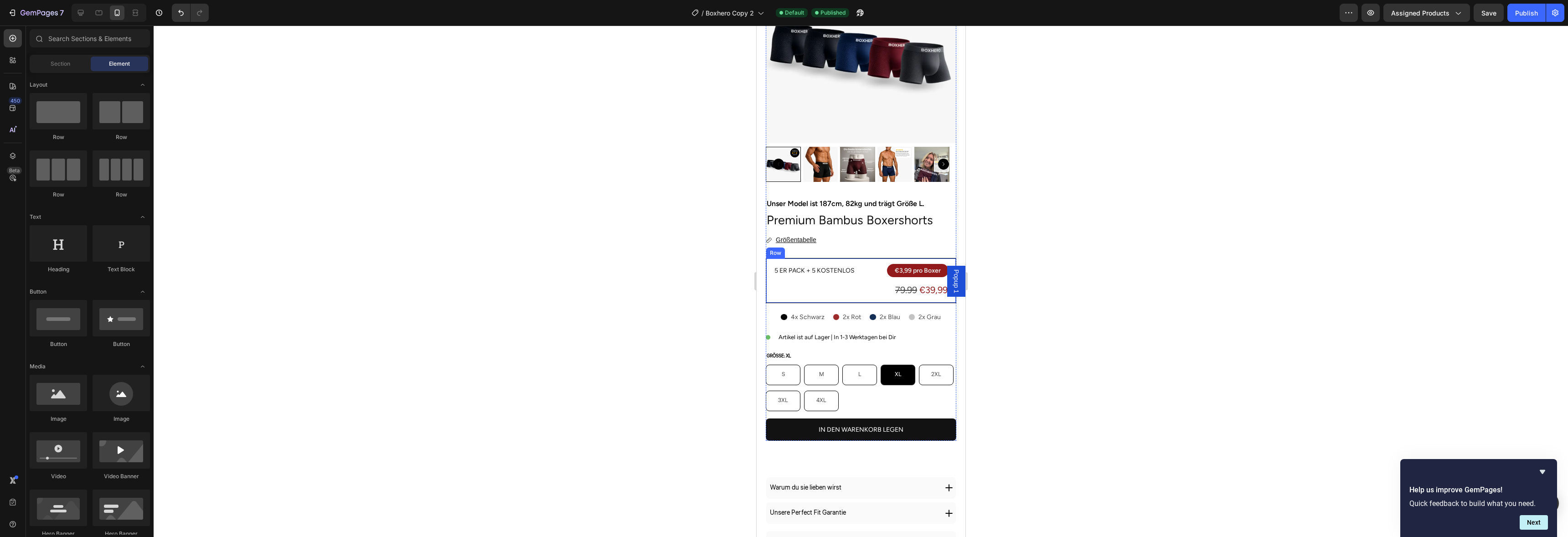
click at [799, 265] on p "5 er Pack + 5 Kostenlos" at bounding box center [822, 270] width 96 height 12
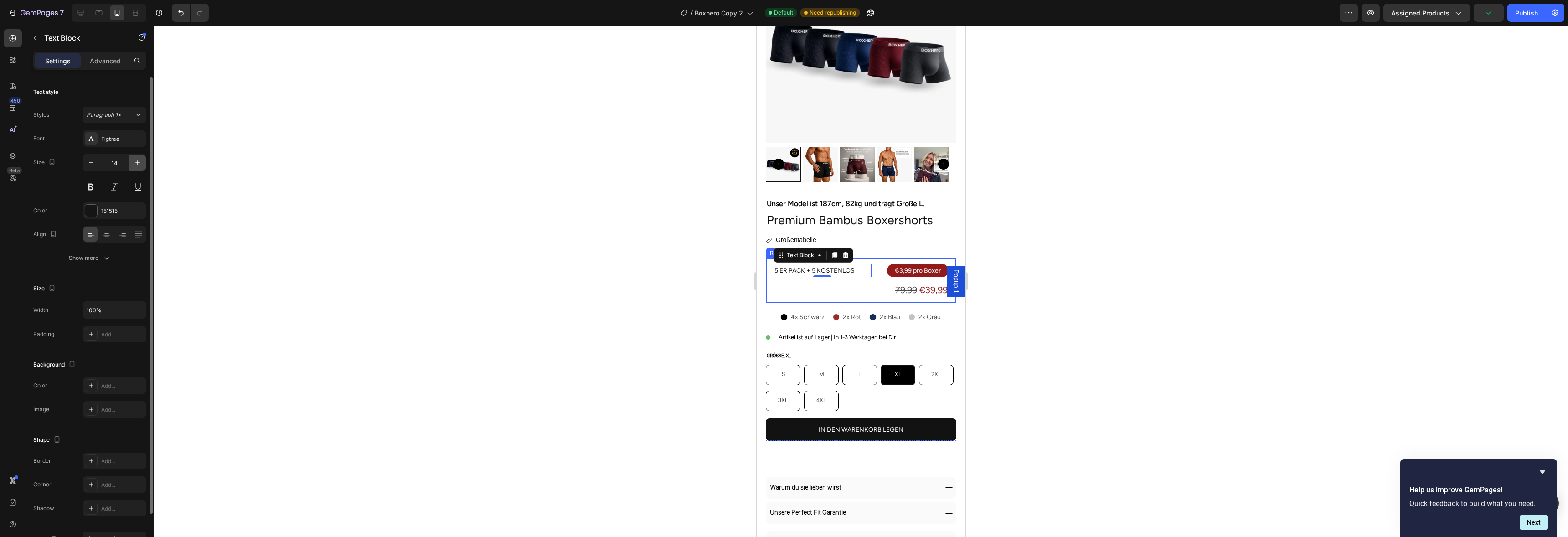
click at [142, 166] on icon "button" at bounding box center [138, 163] width 9 height 9
click at [142, 166] on button "button" at bounding box center [138, 163] width 16 height 16
click at [142, 166] on button "button" at bounding box center [138, 163] width 16 height 16
click at [143, 166] on button "button" at bounding box center [138, 163] width 16 height 16
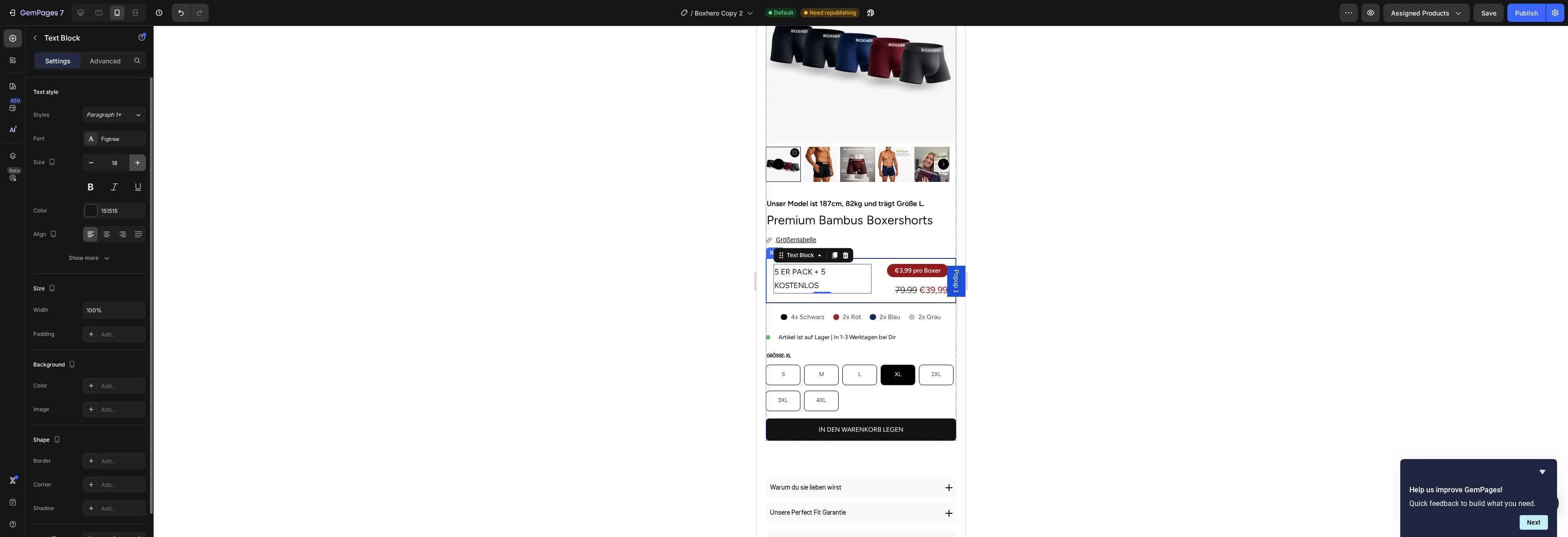
type input "19"
click at [789, 268] on p "5 er Pack + 5 Kostenlos" at bounding box center [822, 280] width 96 height 31
click at [786, 267] on p "5 er Pack + 5 Kostenlos" at bounding box center [822, 280] width 96 height 31
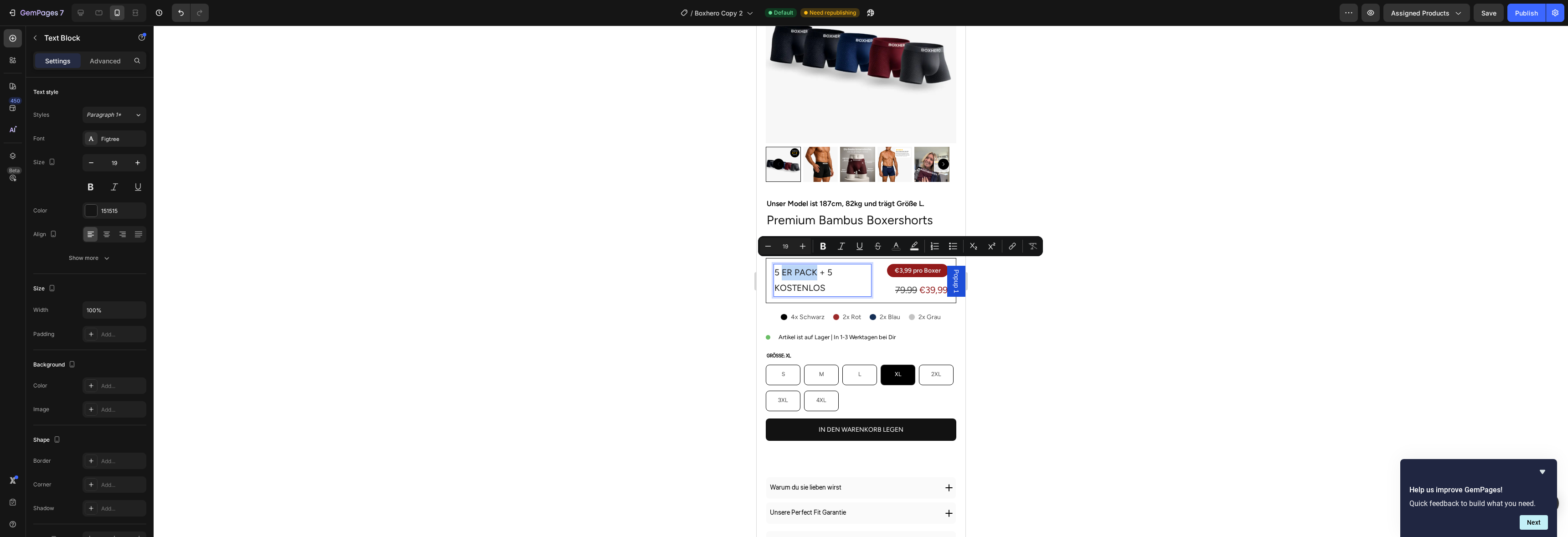
drag, startPoint x: 783, startPoint y: 264, endPoint x: 813, endPoint y: 262, distance: 30.1
click at [813, 265] on p "5 er Pack + 5 Kostenlos" at bounding box center [822, 280] width 96 height 31
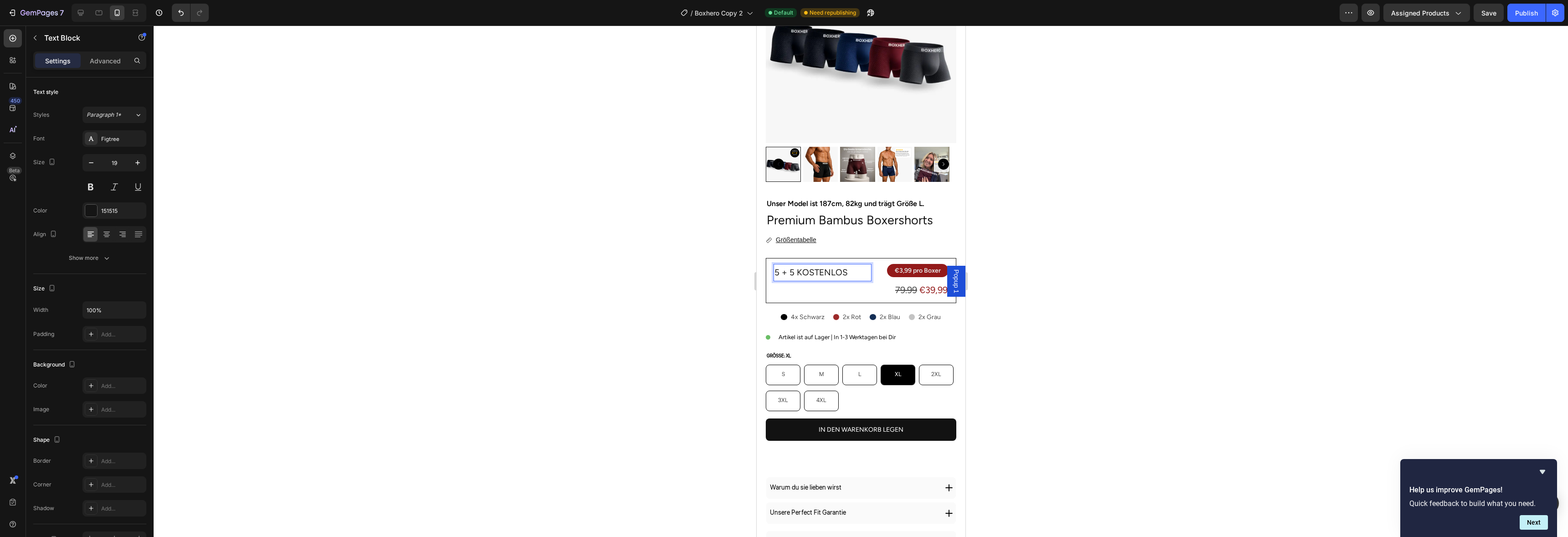
click at [1177, 108] on div at bounding box center [861, 281] width 1415 height 511
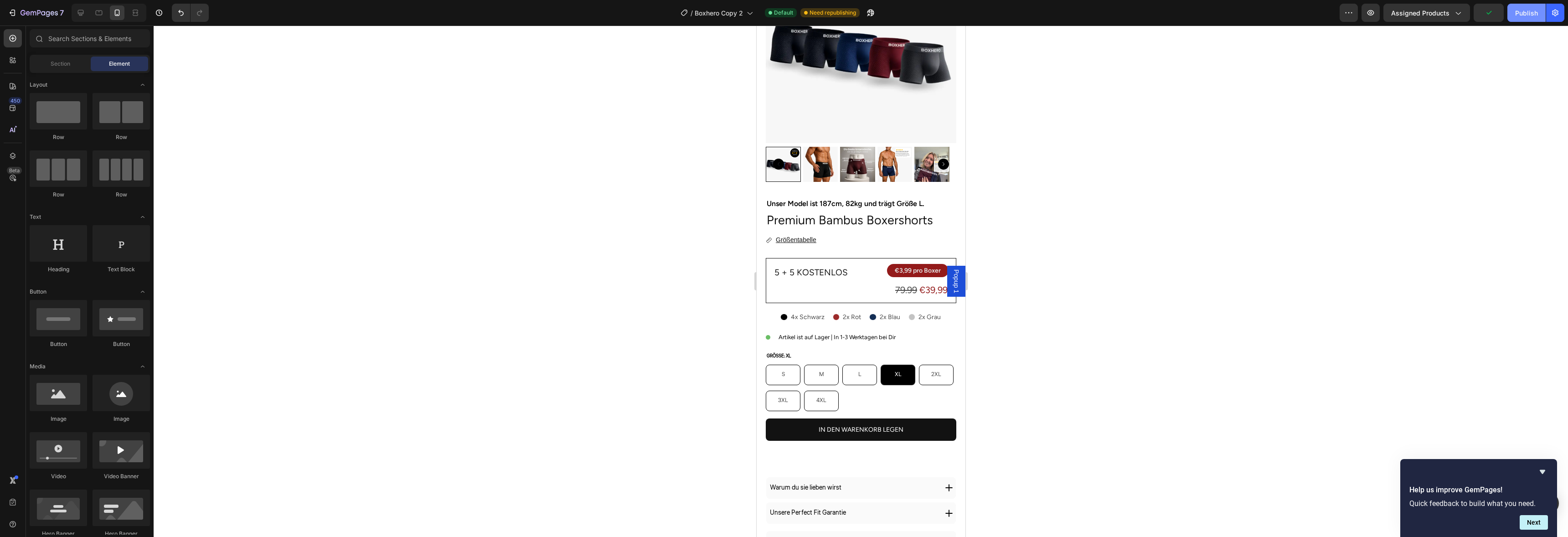
click at [1537, 19] on button "Publish" at bounding box center [1526, 13] width 38 height 18
click at [797, 267] on p "5 + 5 Kostenlos" at bounding box center [822, 272] width 96 height 15
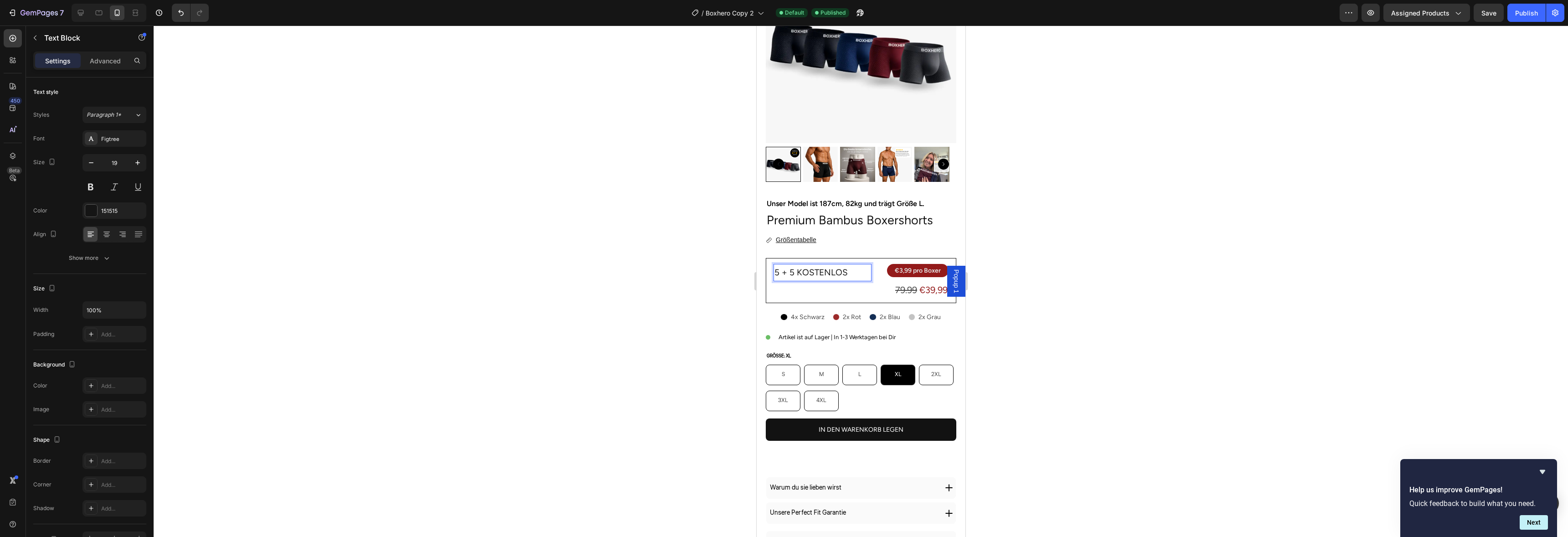
click at [778, 268] on p "5 + 5 Kostenlos" at bounding box center [822, 272] width 96 height 15
click at [90, 162] on icon "button" at bounding box center [91, 163] width 9 height 9
type input "18"
click at [811, 288] on div "5 Paar + 5 Kostenlos Text Block 0" at bounding box center [822, 282] width 98 height 35
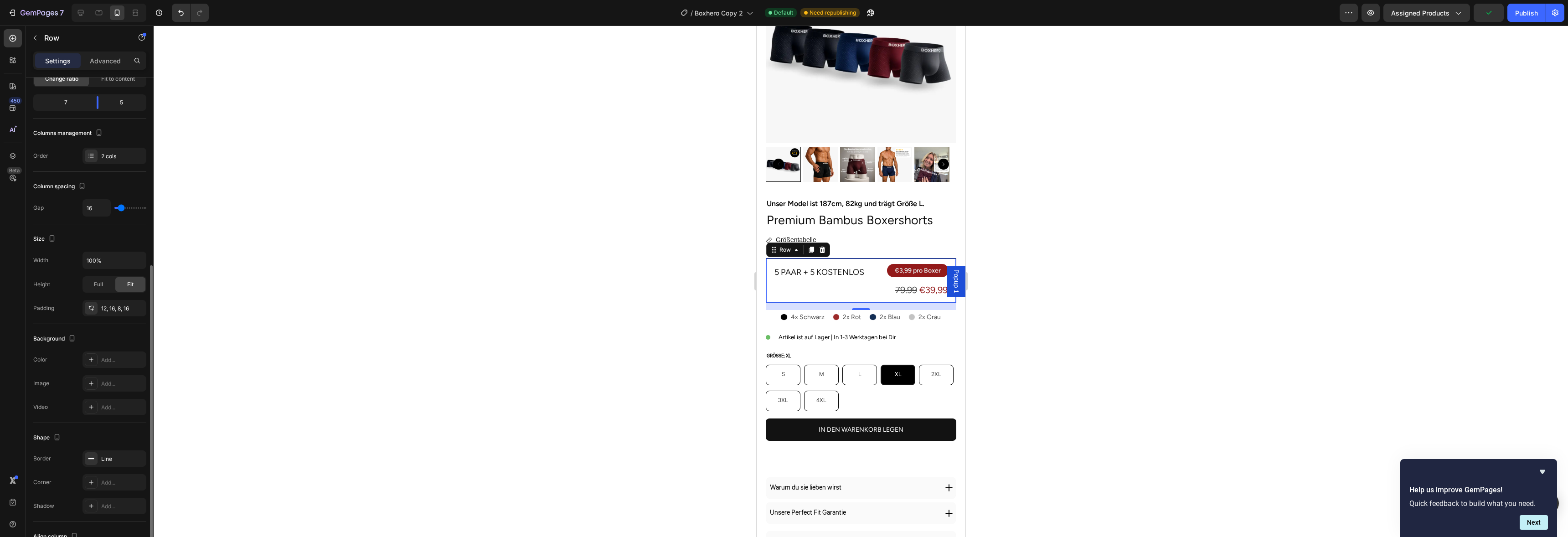
scroll to position [151, 0]
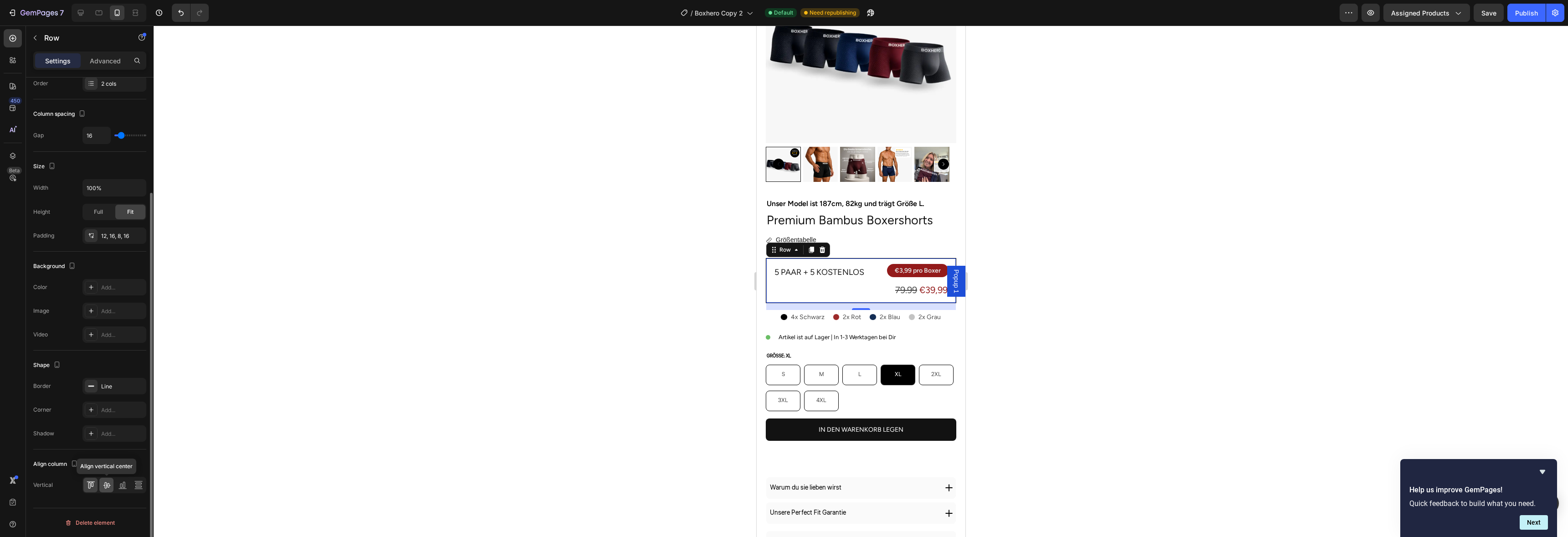
click at [102, 479] on div at bounding box center [106, 485] width 14 height 15
click at [1511, 5] on button "Publish" at bounding box center [1526, 13] width 38 height 18
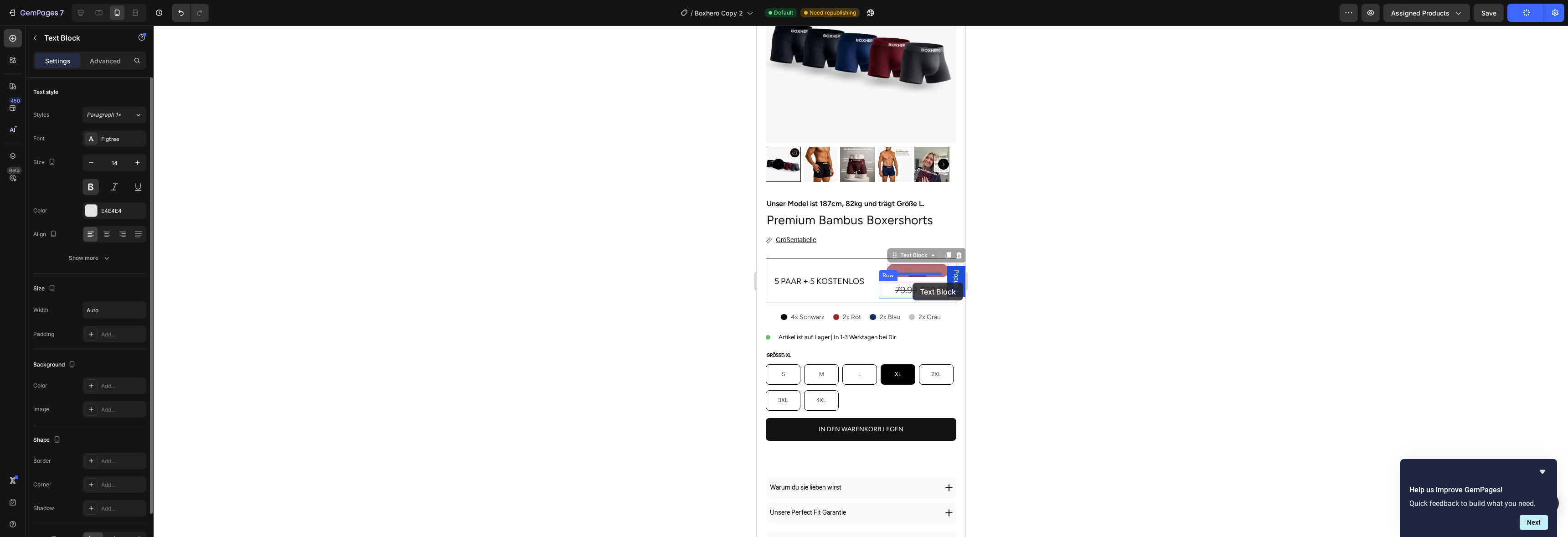
drag, startPoint x: 909, startPoint y: 261, endPoint x: 912, endPoint y: 283, distance: 22.2
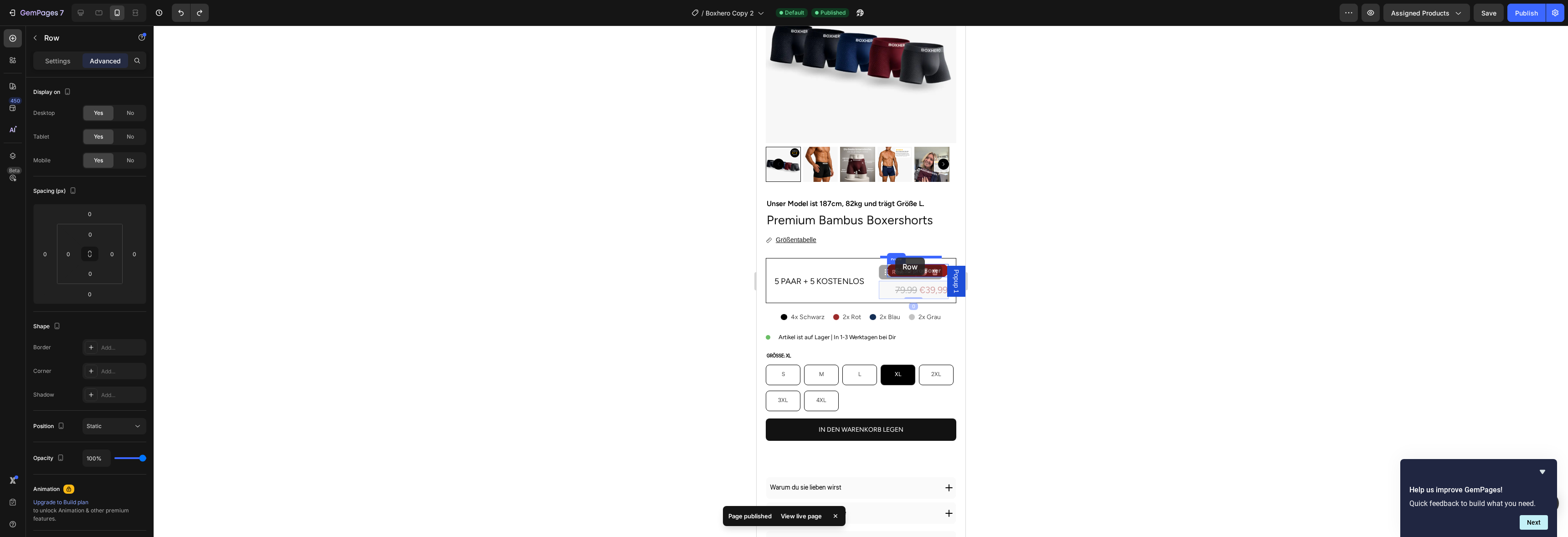
drag, startPoint x: 881, startPoint y: 284, endPoint x: 895, endPoint y: 258, distance: 29.5
click at [884, 281] on div "79.99 €39,99 Text Block Row" at bounding box center [913, 290] width 70 height 18
click at [895, 282] on p "79.99 €39,99" at bounding box center [921, 290] width 52 height 16
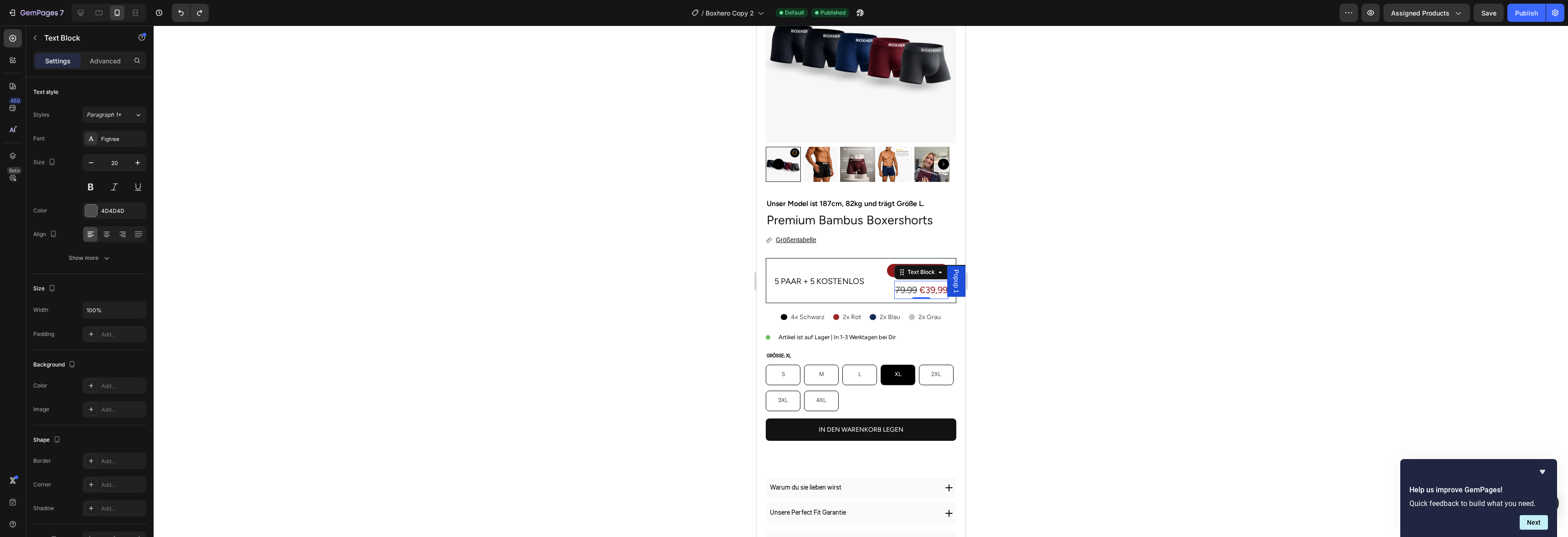
click at [895, 284] on s "79.99" at bounding box center [906, 290] width 22 height 11
click at [904, 273] on div "€ 3,99 pro Boxer Text Block Row Row 79.99 €39,99 Text Block Row" at bounding box center [913, 282] width 70 height 35
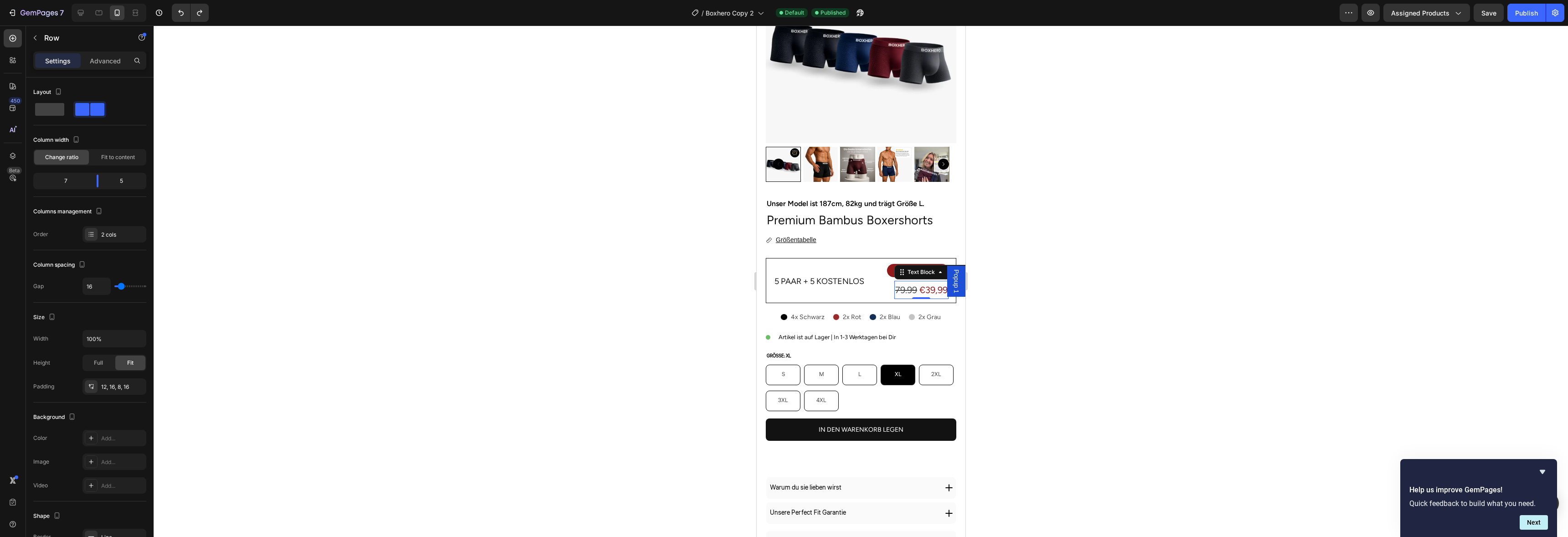
click at [895, 282] on p "79.99 €39,99" at bounding box center [921, 290] width 52 height 16
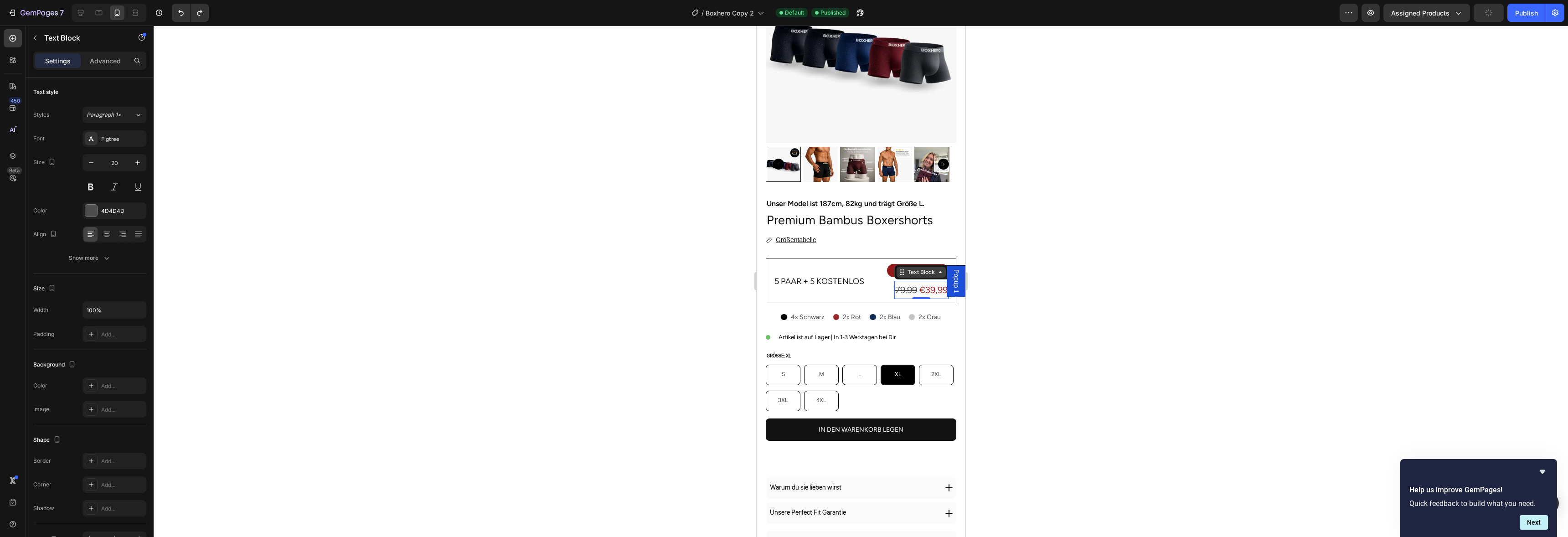
click at [902, 273] on icon at bounding box center [903, 274] width 1 height 1
click at [909, 253] on div "Row 1 col" at bounding box center [912, 256] width 28 height 5
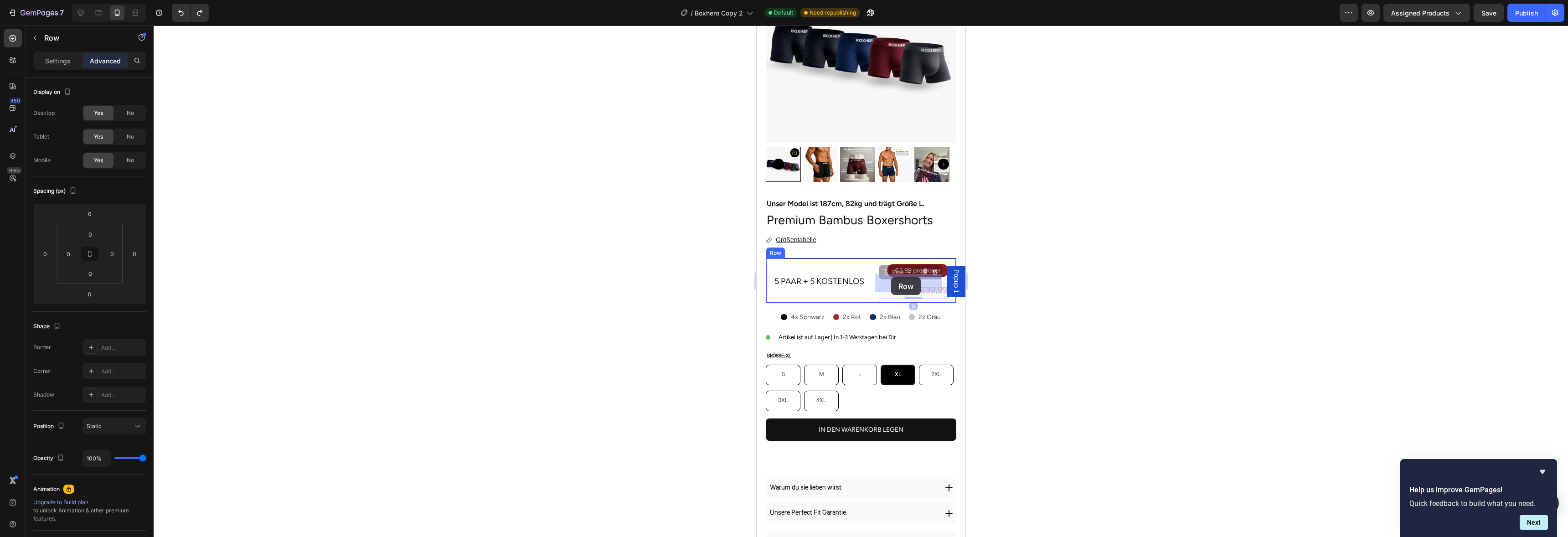
drag, startPoint x: 881, startPoint y: 268, endPoint x: 890, endPoint y: 278, distance: 13.5
click at [1008, 248] on div at bounding box center [861, 281] width 1415 height 511
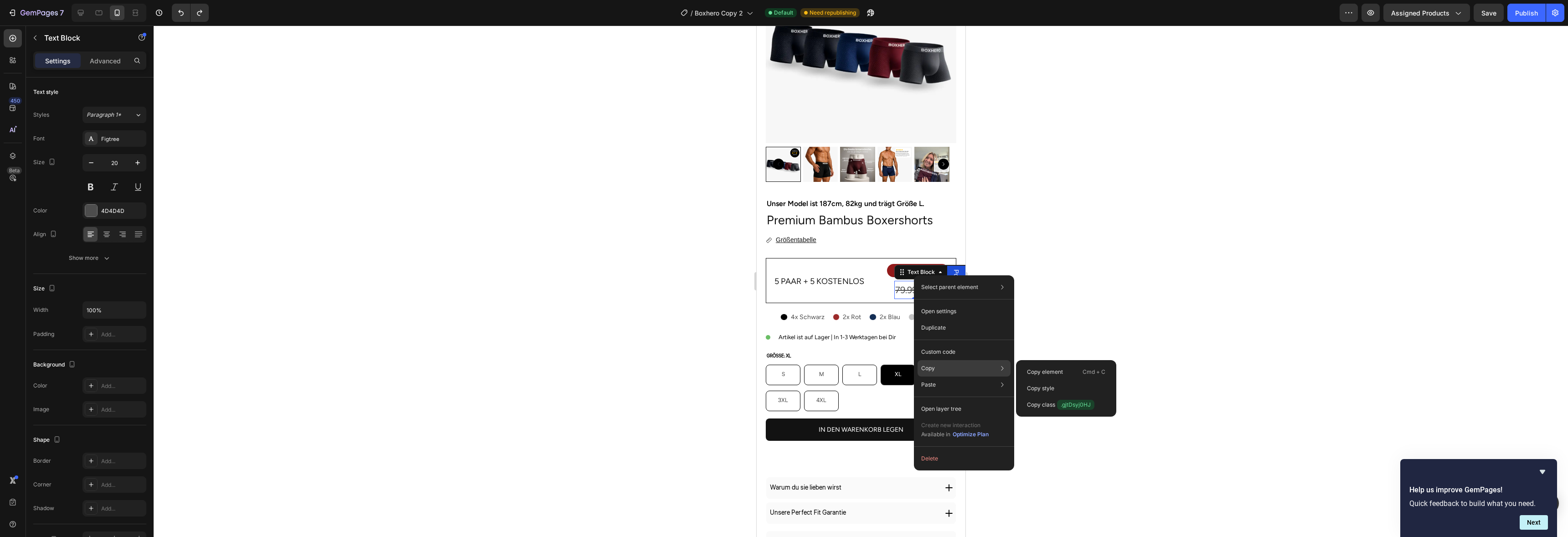
click at [942, 370] on div "Copy Copy element Cmd + C Copy style Copy class .gjtDsyj0HJ" at bounding box center [964, 368] width 93 height 16
click at [905, 268] on div "Text Block" at bounding box center [920, 272] width 31 height 8
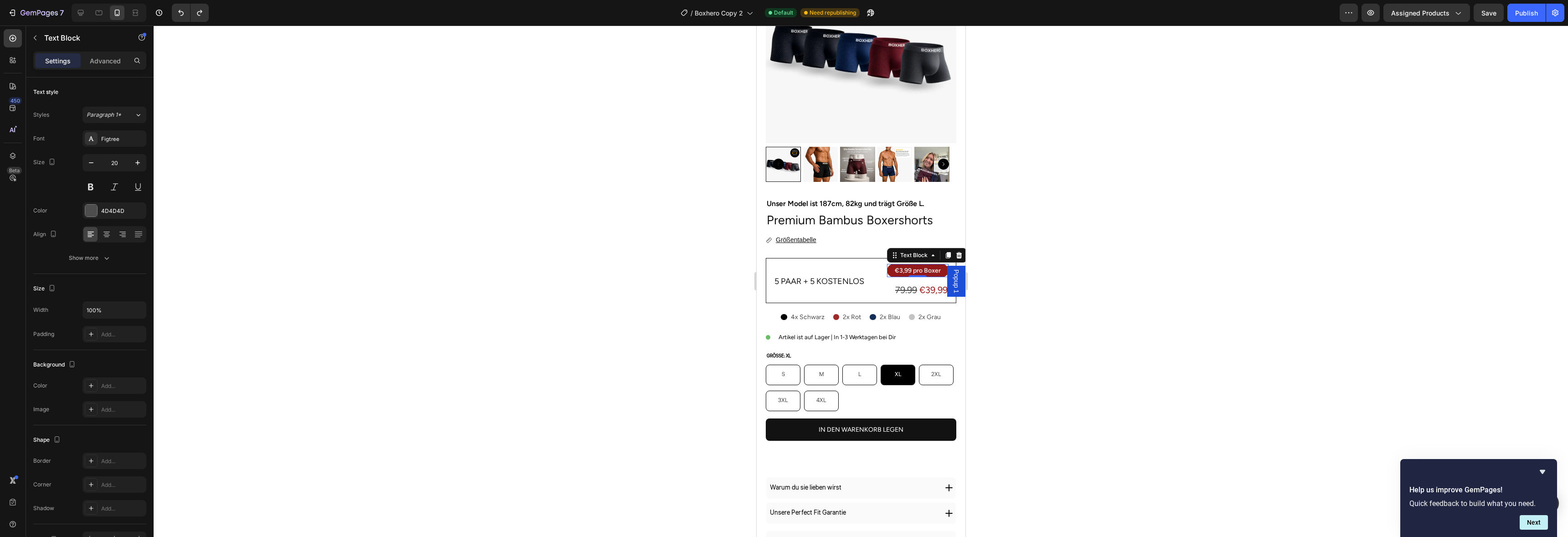
click at [894, 264] on div "€ 3,99 pro Boxer" at bounding box center [917, 271] width 48 height 13
click at [896, 254] on div "Text Block" at bounding box center [926, 255] width 80 height 15
click at [905, 251] on div "Text Block" at bounding box center [913, 255] width 31 height 8
click at [907, 236] on div "Row 1 col" at bounding box center [905, 239] width 35 height 15
click at [886, 264] on div "€ 3,99 pro Boxer Text Block 0" at bounding box center [917, 271] width 61 height 13
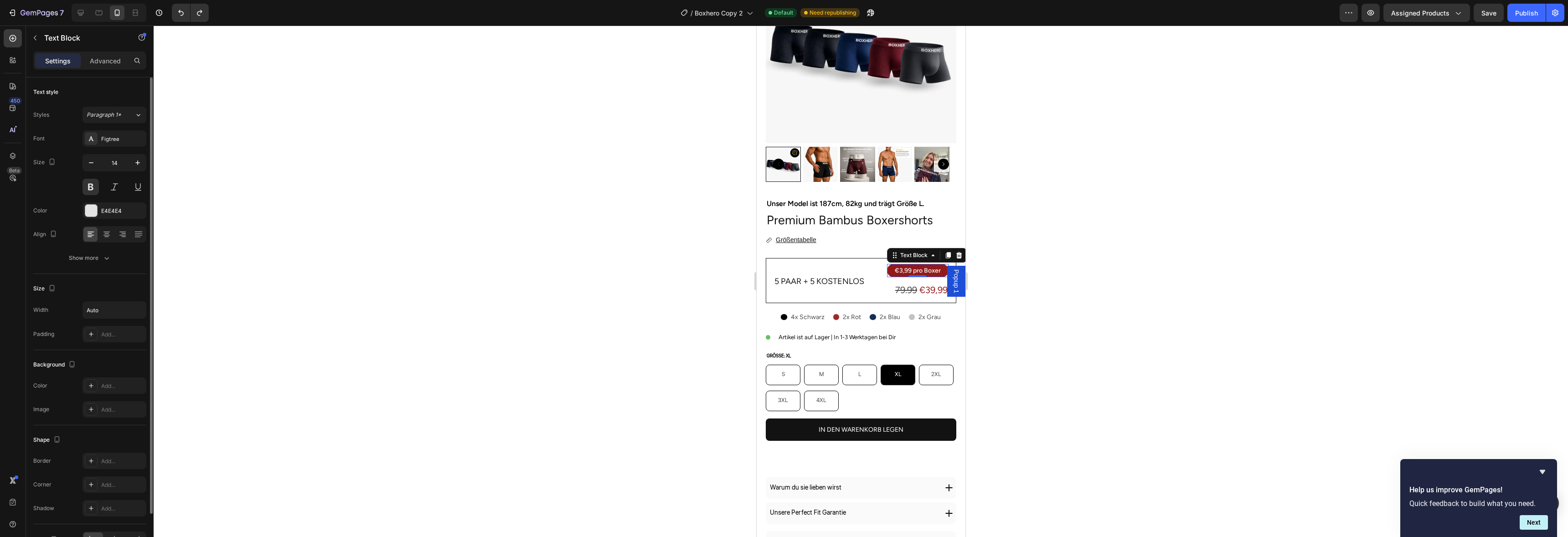
scroll to position [55, 0]
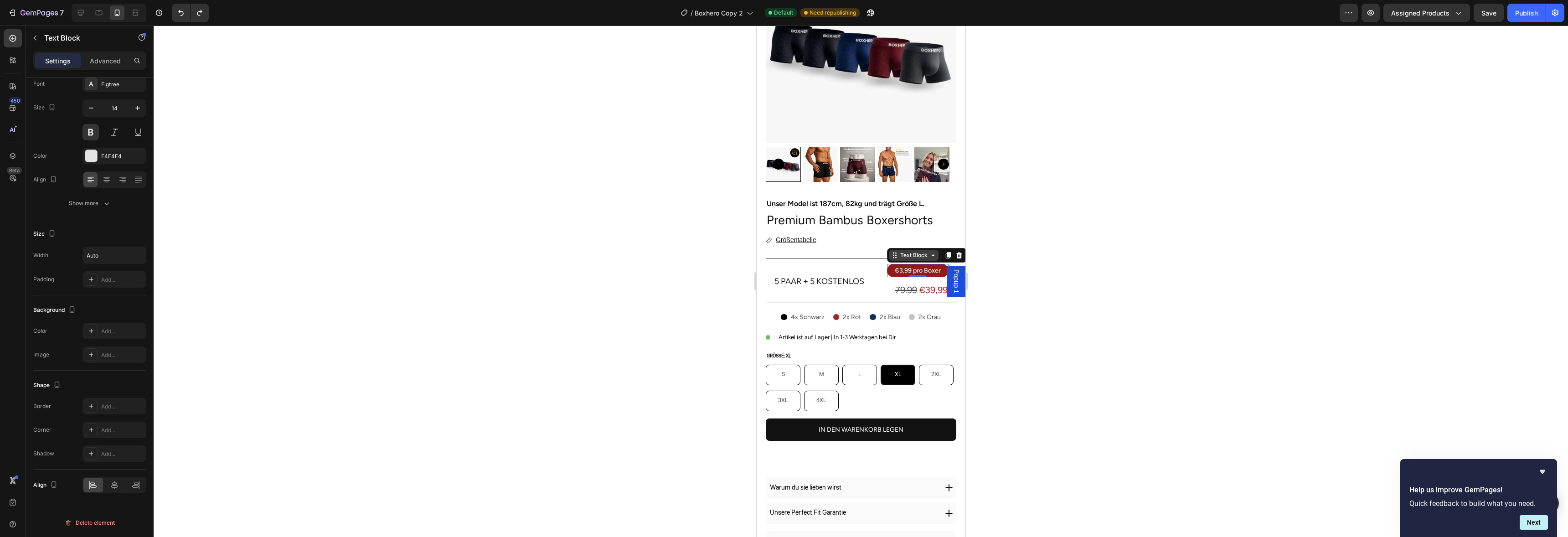
click at [919, 251] on div "Text Block" at bounding box center [913, 255] width 31 height 8
click at [903, 219] on div "Row 1 col" at bounding box center [905, 223] width 35 height 15
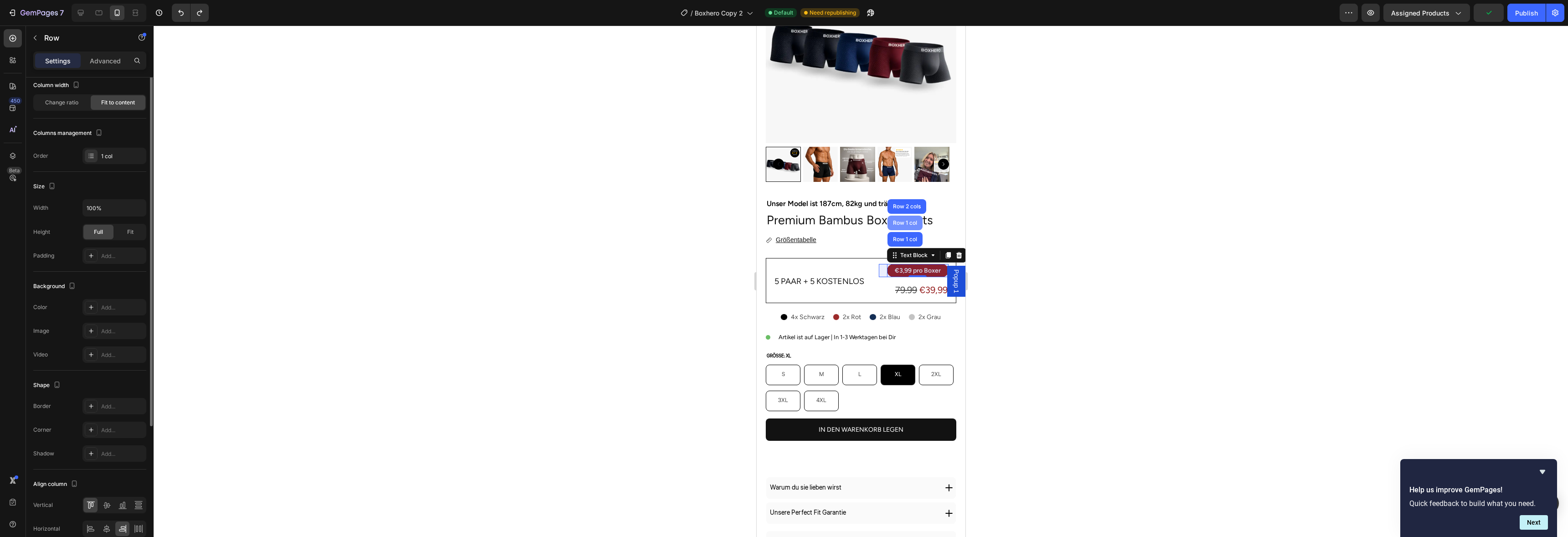
scroll to position [0, 0]
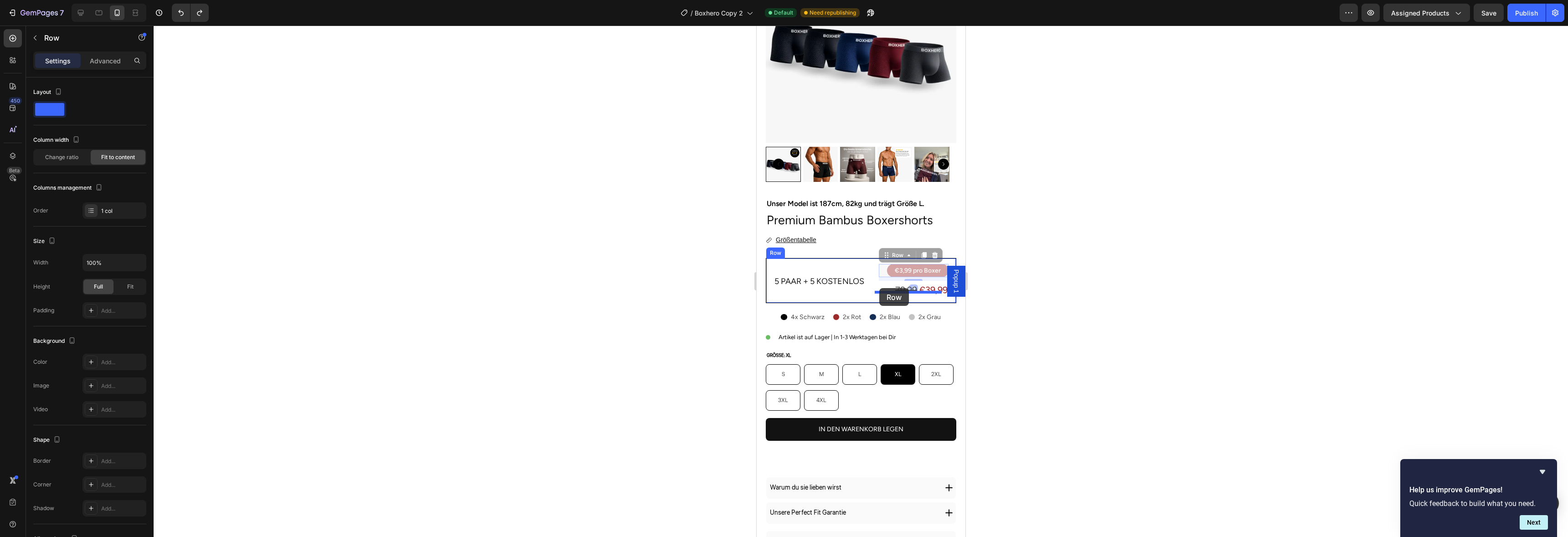
drag, startPoint x: 893, startPoint y: 246, endPoint x: 879, endPoint y: 288, distance: 44.3
click at [993, 228] on div at bounding box center [861, 281] width 1415 height 511
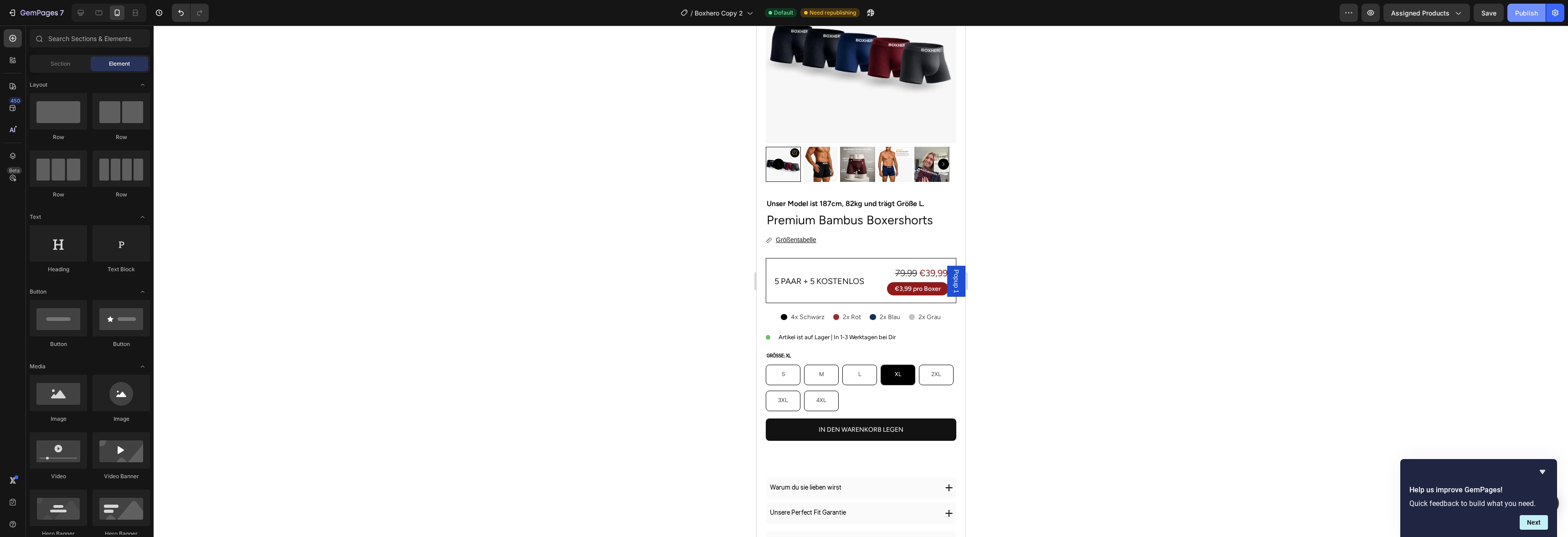
click at [1517, 10] on div "Publish" at bounding box center [1526, 13] width 23 height 10
click at [822, 274] on p "5 Paar + 5 Kostenlos" at bounding box center [822, 281] width 96 height 15
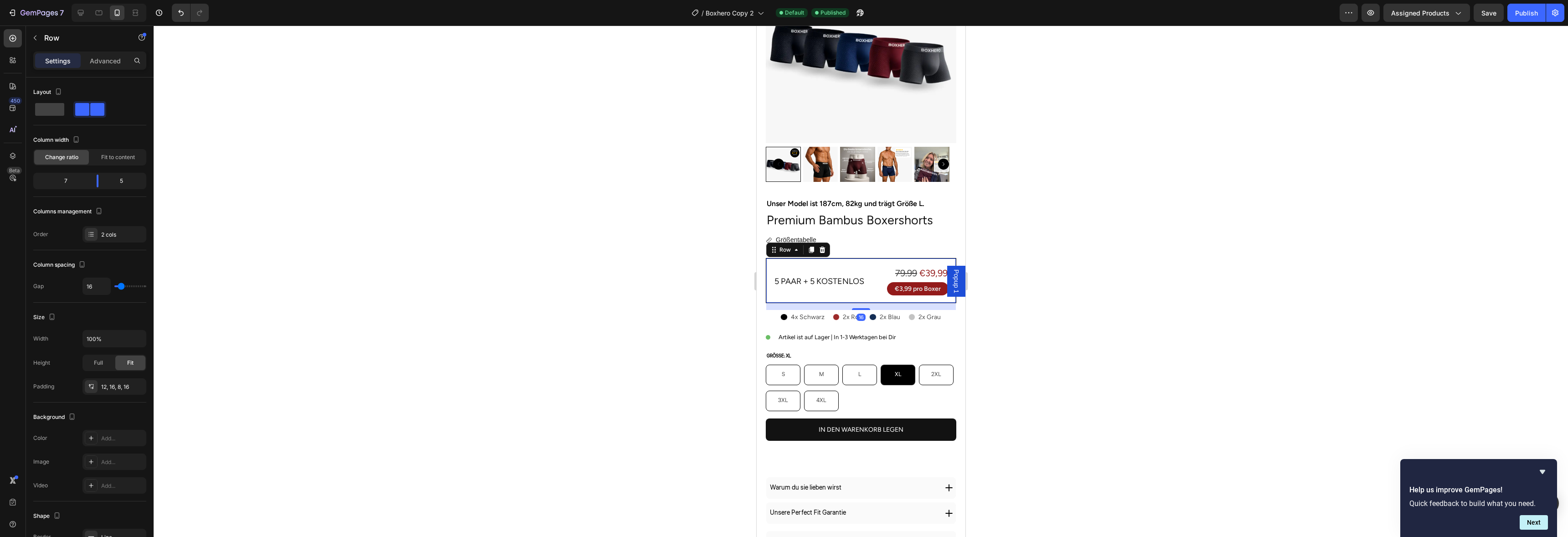
click at [867, 260] on div "5 Paar + 5 Kostenlos Text Block 79.99 €39,99 Text Block Row € 3,99 pro Boxer Te…" at bounding box center [860, 281] width 191 height 45
click at [842, 332] on p "Artikel ist auf Lager | In 1-3 Werktagen bei Dir" at bounding box center [836, 337] width 117 height 10
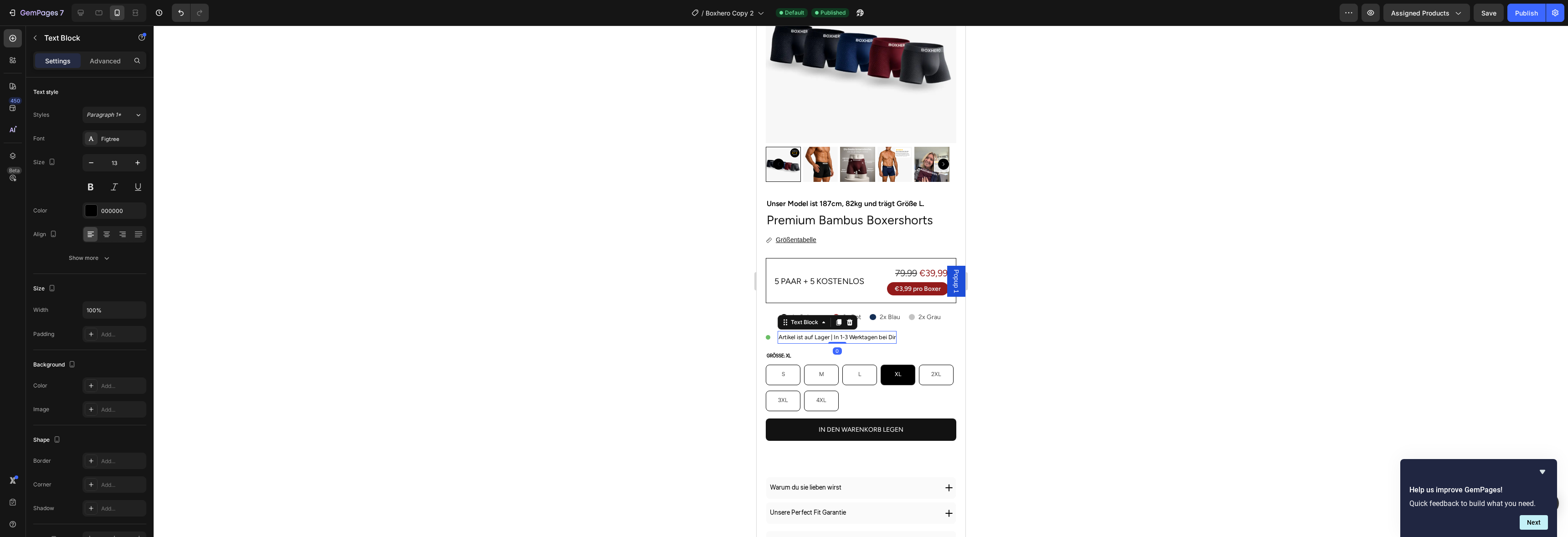
click at [842, 332] on p "Artikel ist auf Lager | In 1-3 Werktagen bei Dir" at bounding box center [836, 337] width 117 height 10
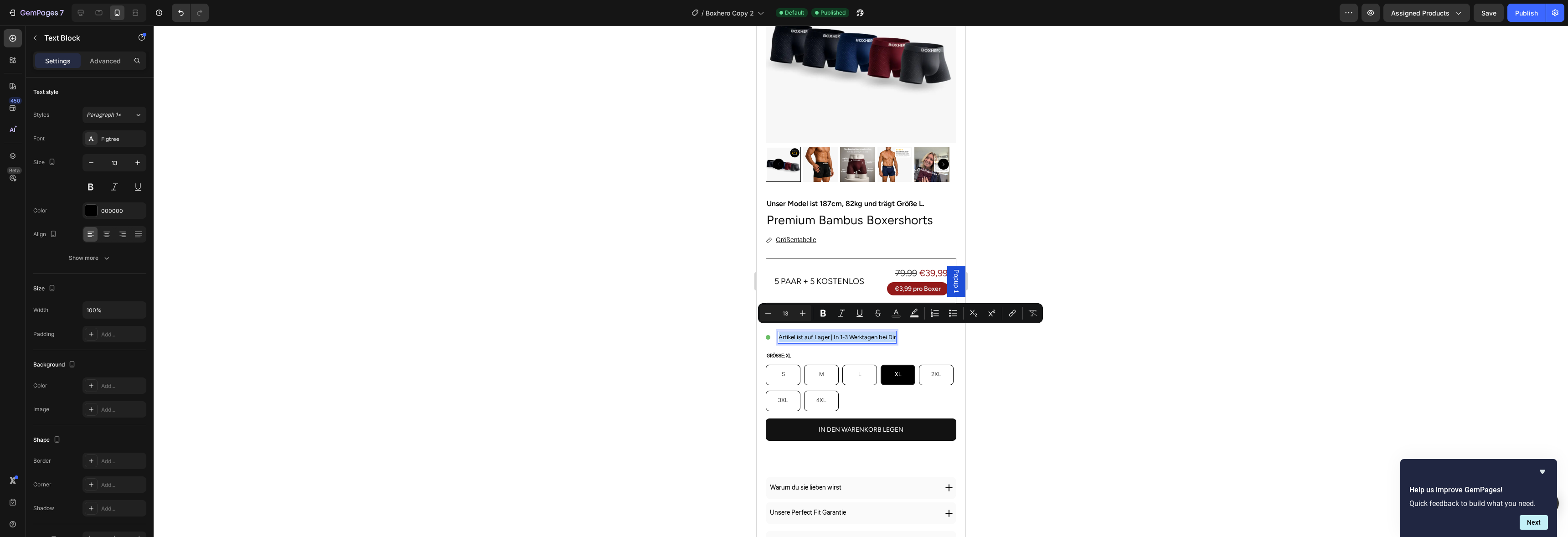
click at [846, 332] on p "Artikel ist auf Lager | In 1-3 Werktagen bei Dir" at bounding box center [836, 337] width 117 height 10
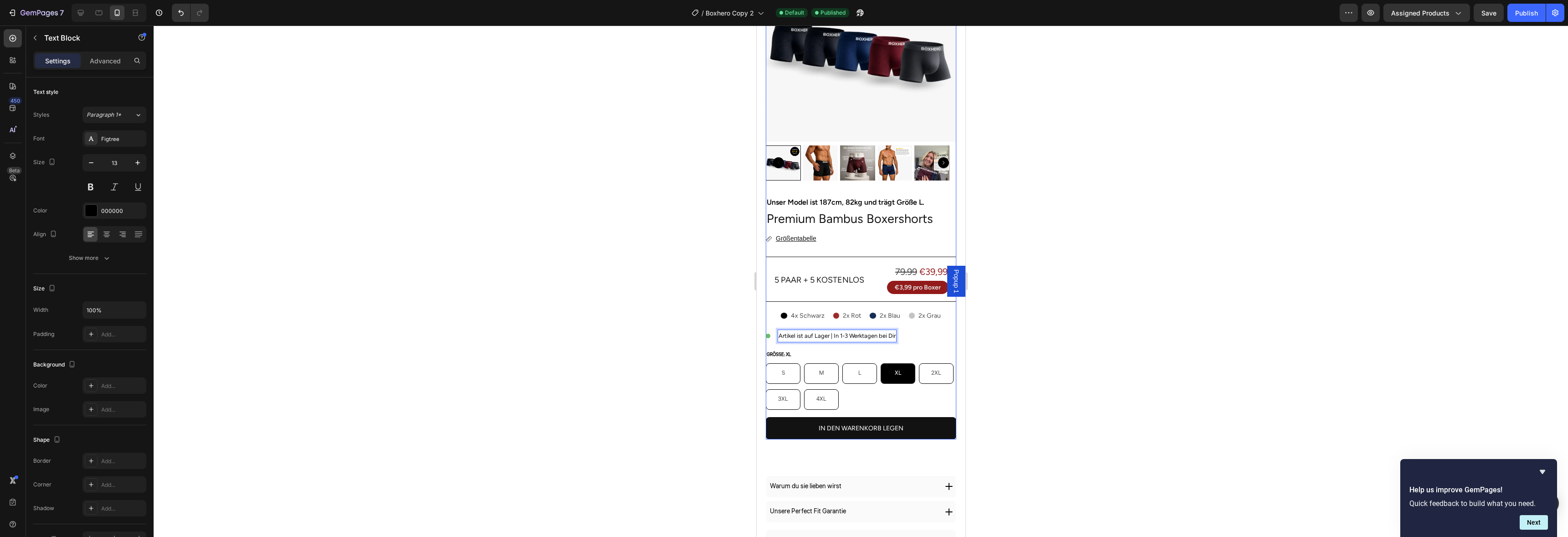
scroll to position [108, 0]
drag, startPoint x: 831, startPoint y: 329, endPoint x: 867, endPoint y: 329, distance: 36.0
click at [873, 330] on p "Artikel ist auf Lager | In 1-3 Werktagen bei Dir" at bounding box center [836, 335] width 117 height 10
click at [821, 334] on div "Unser Model ist 187cm, 82kg und trägt Größe L. Text Block Premium Bambus Boxers…" at bounding box center [860, 317] width 191 height 244
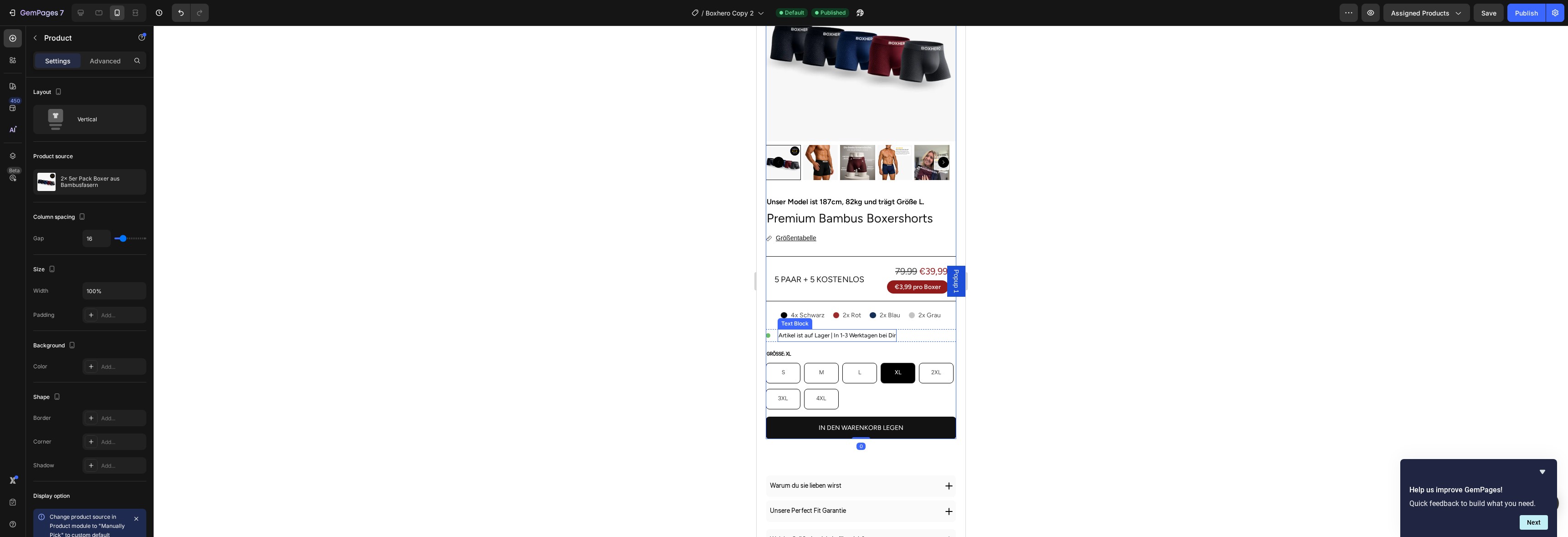
click at [830, 330] on p "Artikel ist auf Lager | In 1-3 Werktagen bei Dir" at bounding box center [836, 335] width 117 height 10
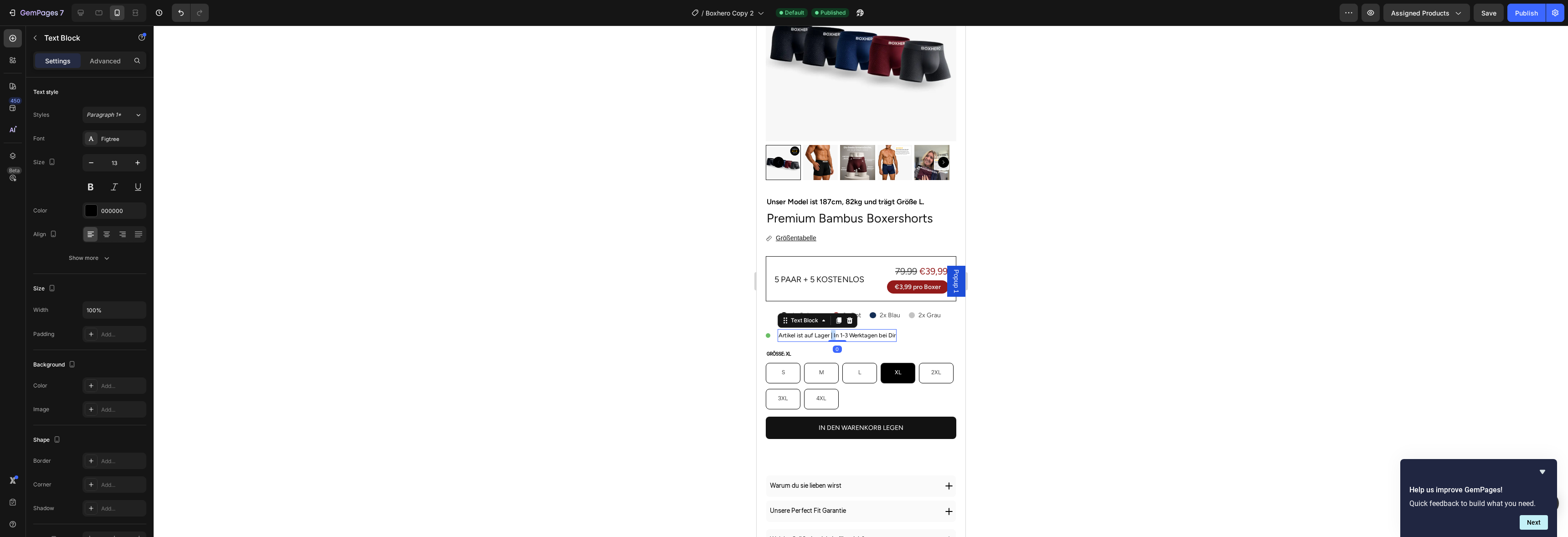
drag, startPoint x: 830, startPoint y: 328, endPoint x: 835, endPoint y: 329, distance: 5.1
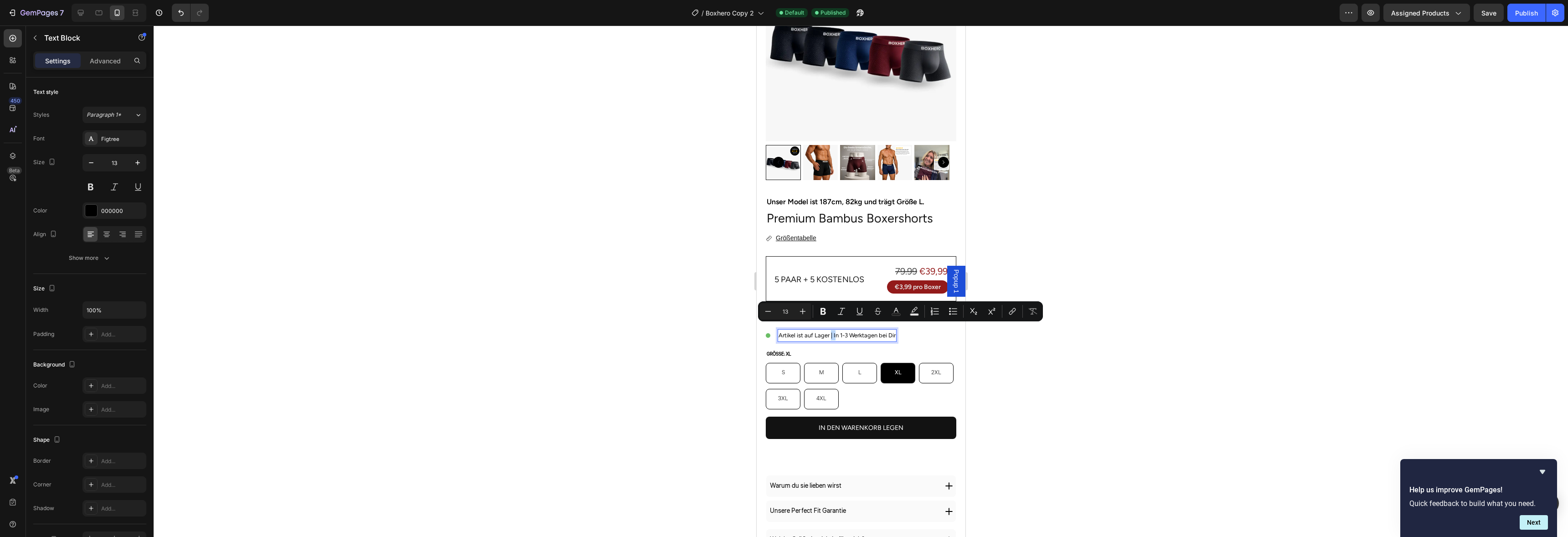
click at [833, 330] on p "Artikel ist auf Lager | In 1-3 Werktagen bei Dir" at bounding box center [836, 335] width 117 height 10
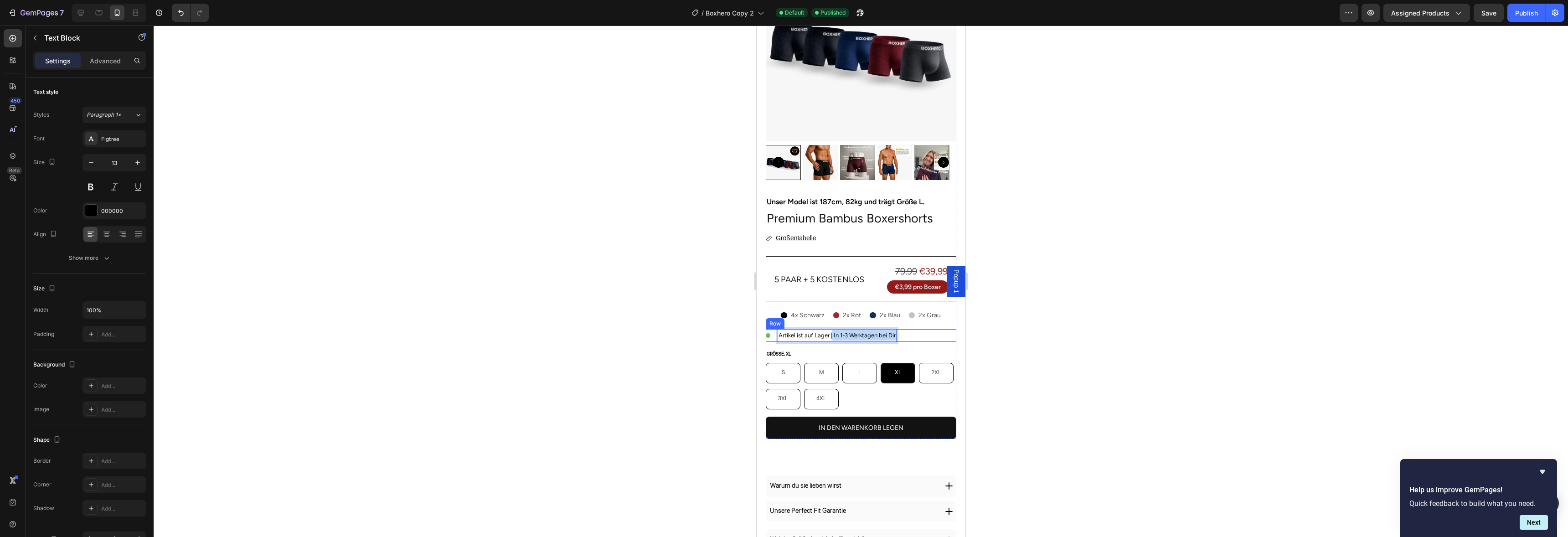
drag, startPoint x: 831, startPoint y: 330, endPoint x: 902, endPoint y: 323, distance: 71.3
click at [901, 329] on div "Image Artikel ist auf Lager | In 1-3 Werktagen bei Dir Text Block 0 Row" at bounding box center [860, 335] width 191 height 12
click at [897, 349] on div "Grösse: XL S S S M M M L L L XL XL XL 2XL 2XL 2XL 3XL 3XL 3XL 4XL 4XL 4XL" at bounding box center [860, 379] width 191 height 60
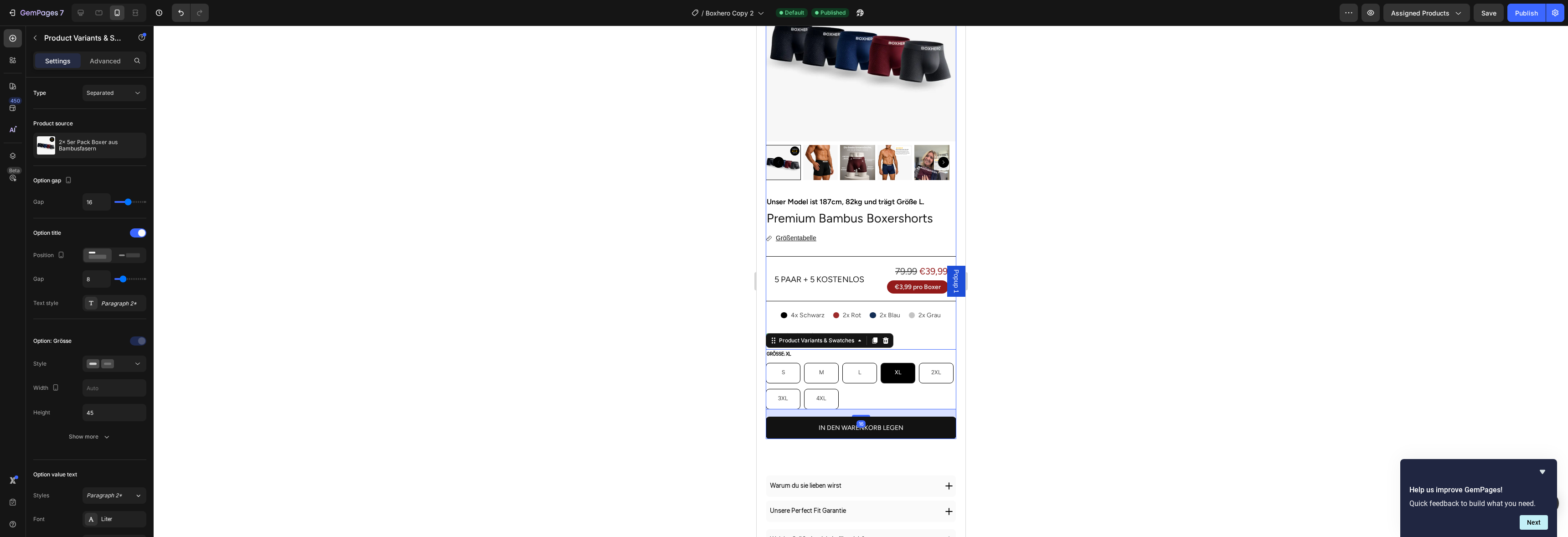
click at [897, 330] on div "Image Artikel ist auf Lager Text Block Row" at bounding box center [860, 335] width 191 height 12
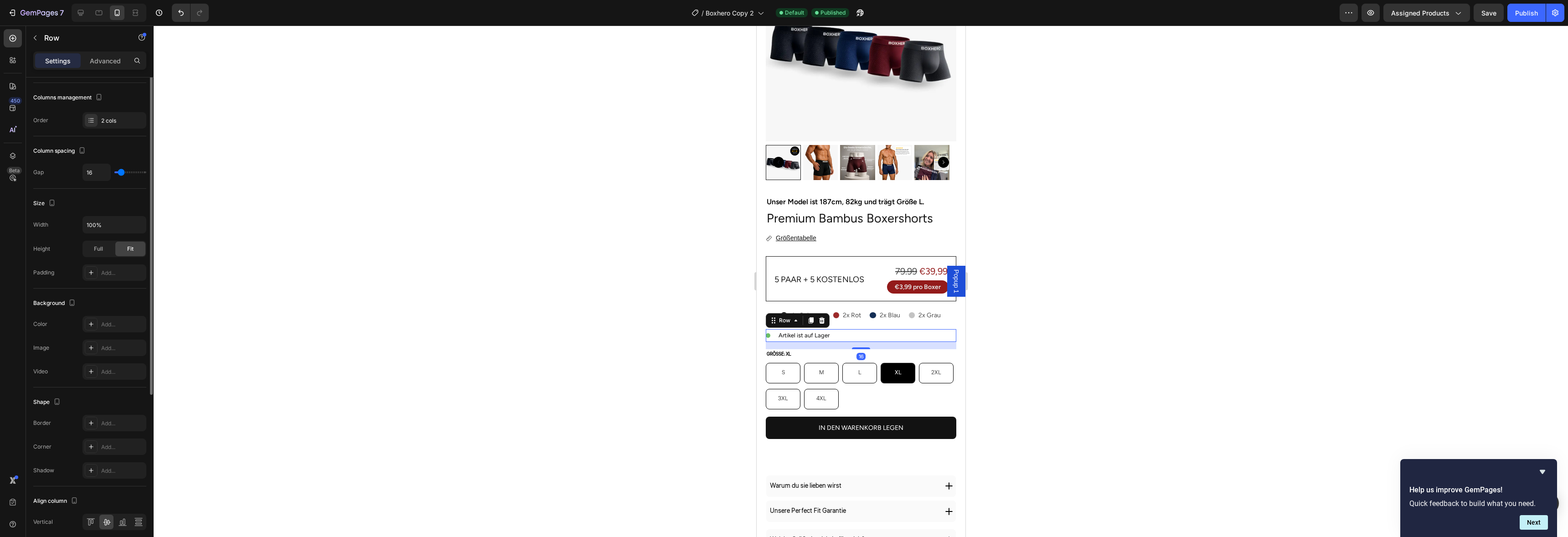
scroll to position [151, 0]
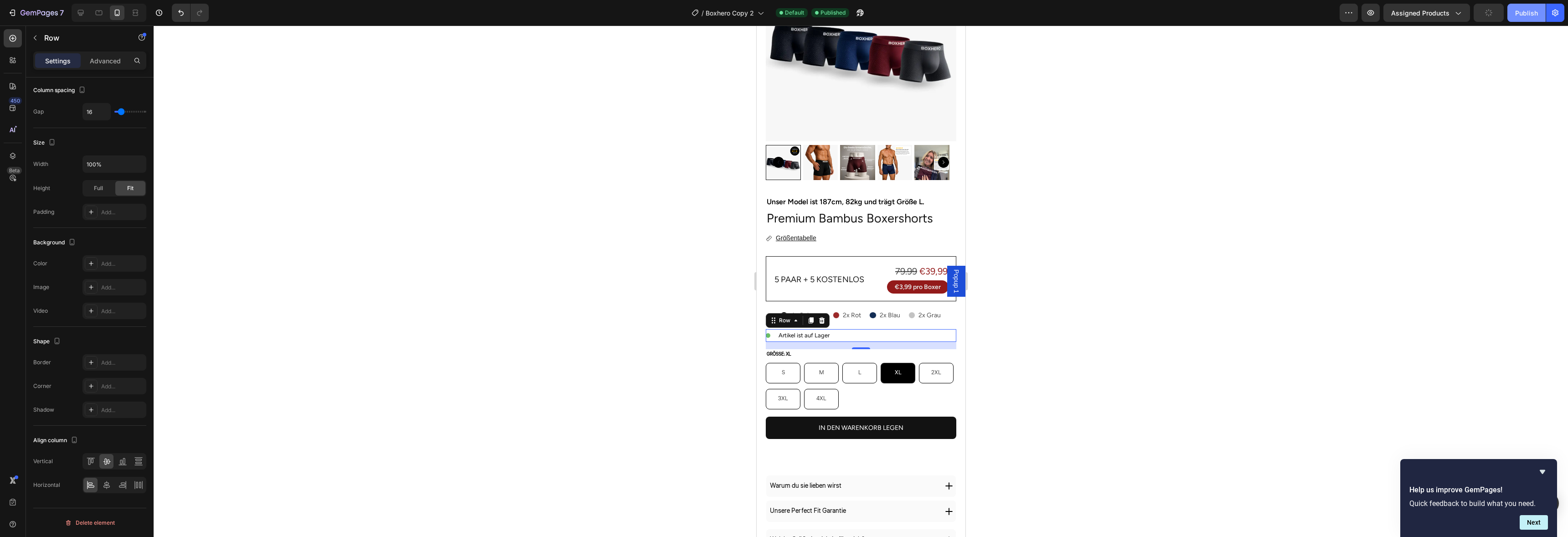
click at [1521, 16] on div "Publish" at bounding box center [1526, 13] width 23 height 10
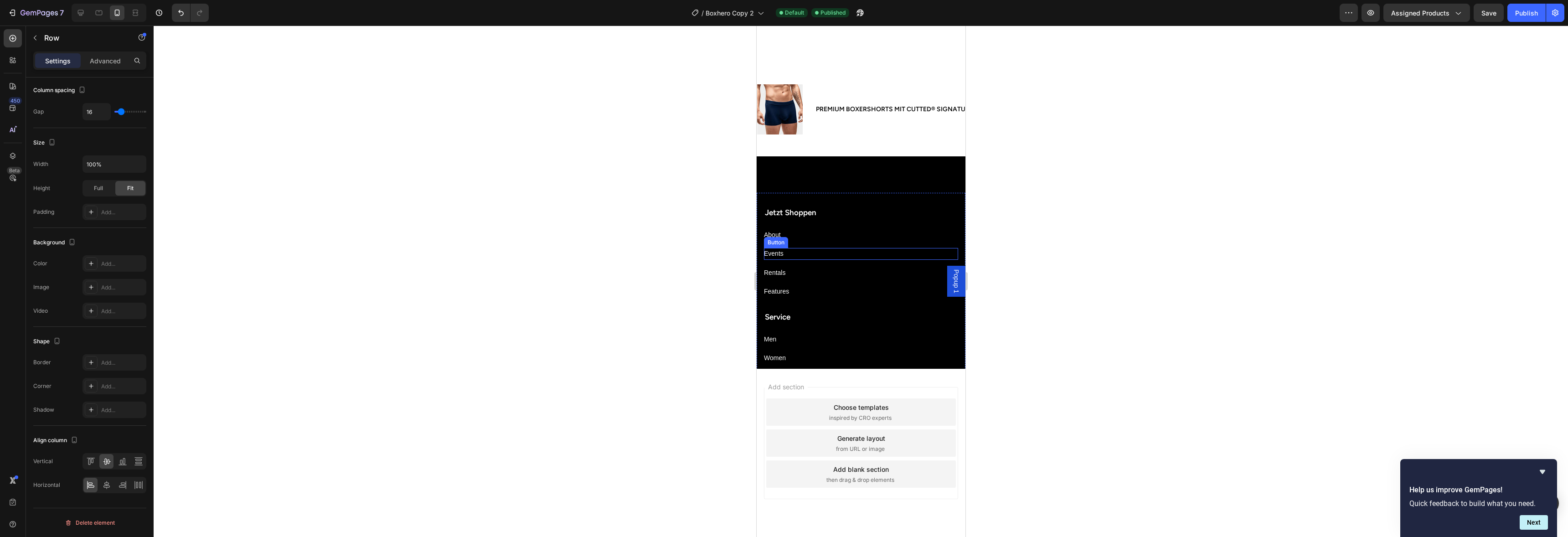
scroll to position [1595, 0]
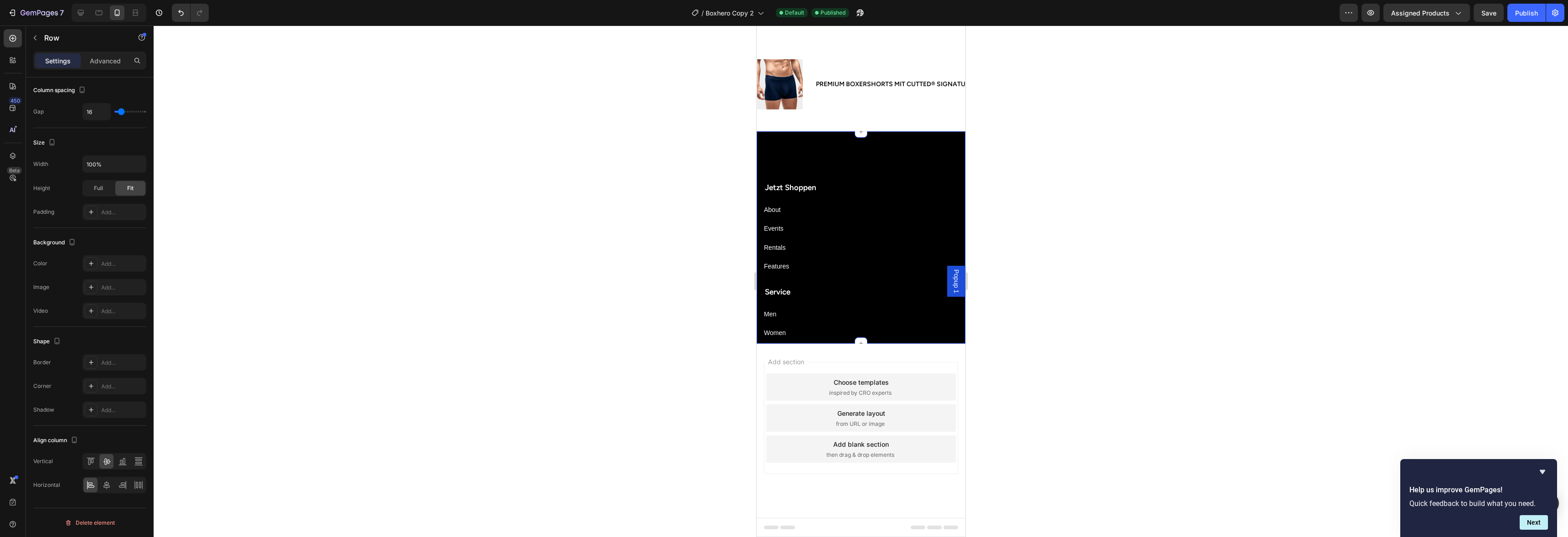
click at [832, 144] on div "Jetzt Shoppen Text block About Button Events Button Rentals Button Features But…" at bounding box center [860, 237] width 209 height 212
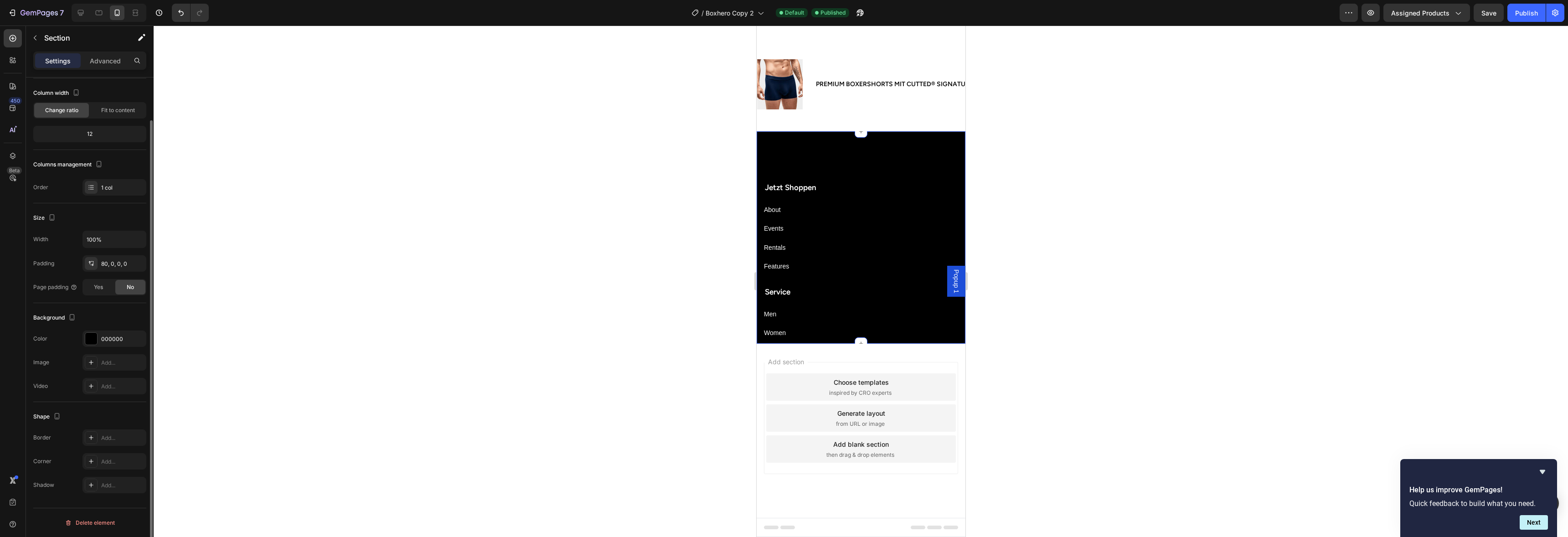
scroll to position [0, 0]
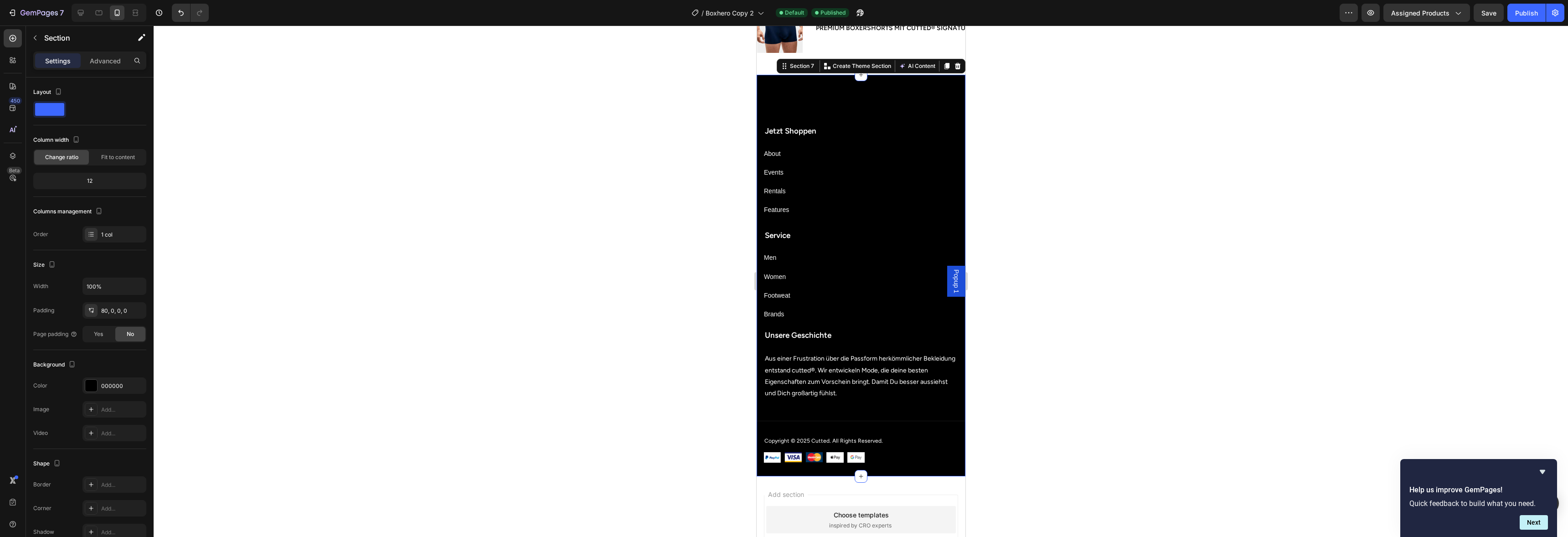
click at [954, 70] on icon at bounding box center [957, 66] width 7 height 7
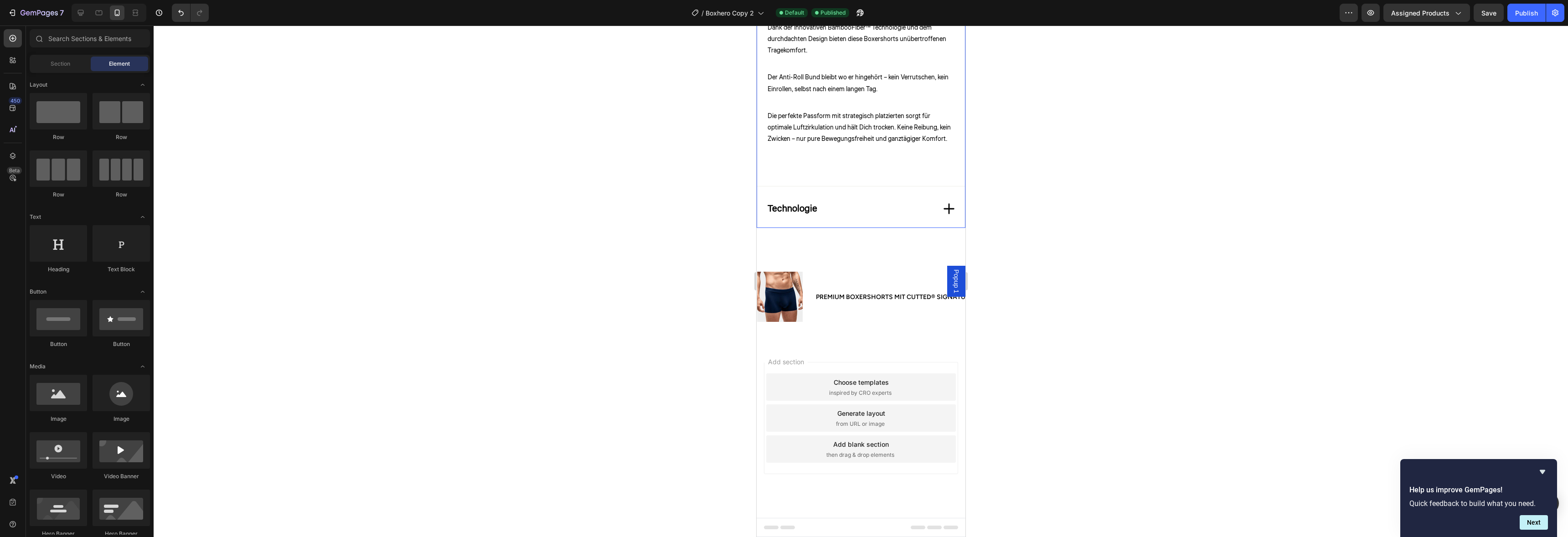
scroll to position [1433, 0]
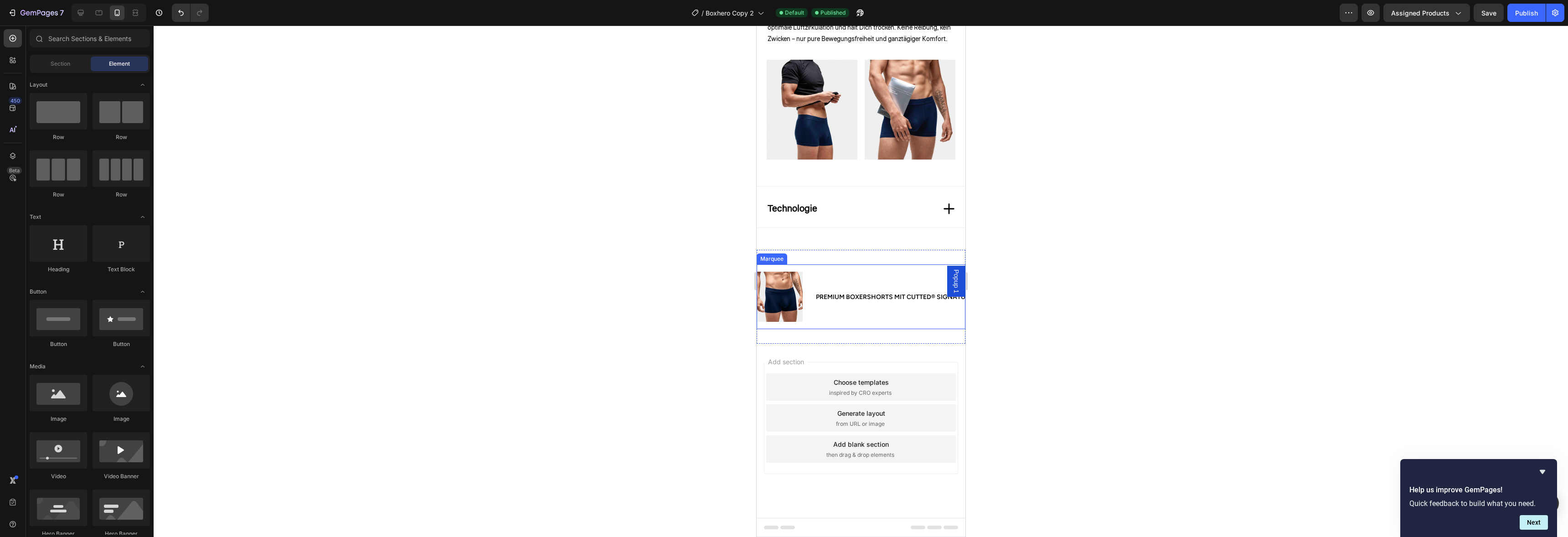
click at [875, 275] on div "Image Premium Boxershorts mit cutted® Signature Bamboo Fabric Text Block Image …" at bounding box center [998, 297] width 484 height 50
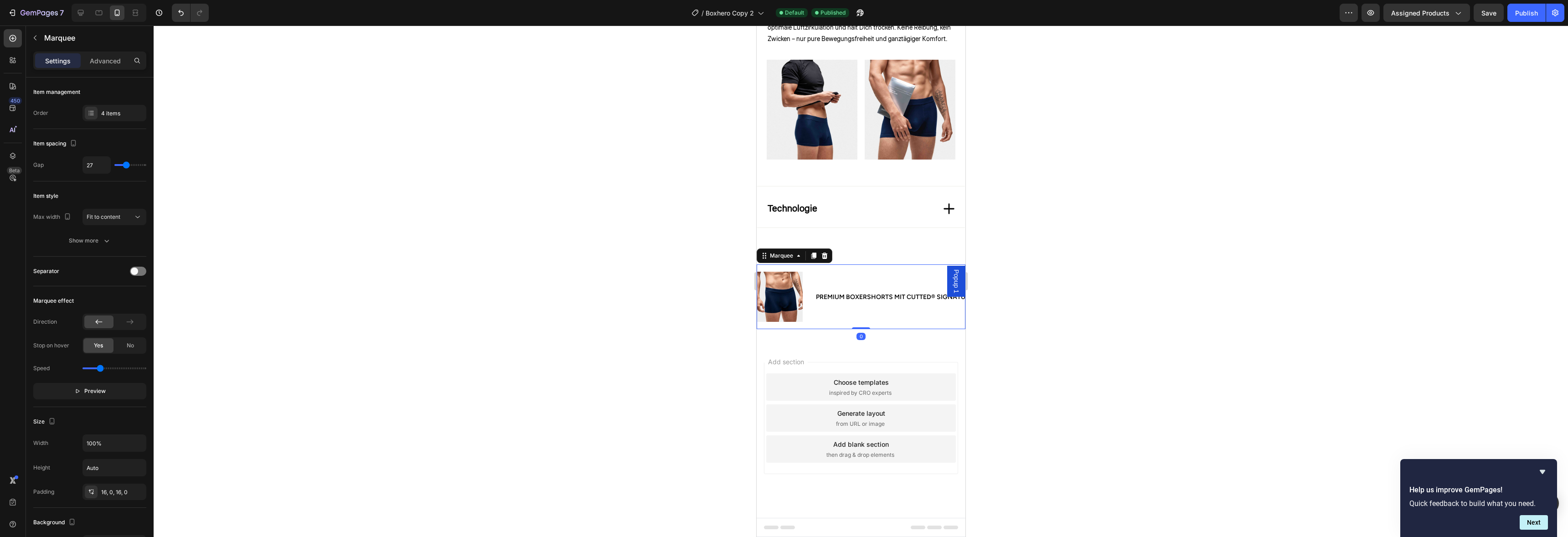
click at [878, 264] on div "Image Premium Boxershorts mit cutted® Signature Bamboo Fabric Text Block Image …" at bounding box center [860, 297] width 209 height 65
click at [876, 259] on div "Image Premium Boxershorts mit cutted® Signature Bamboo Fabric Text Block Image …" at bounding box center [860, 297] width 209 height 94
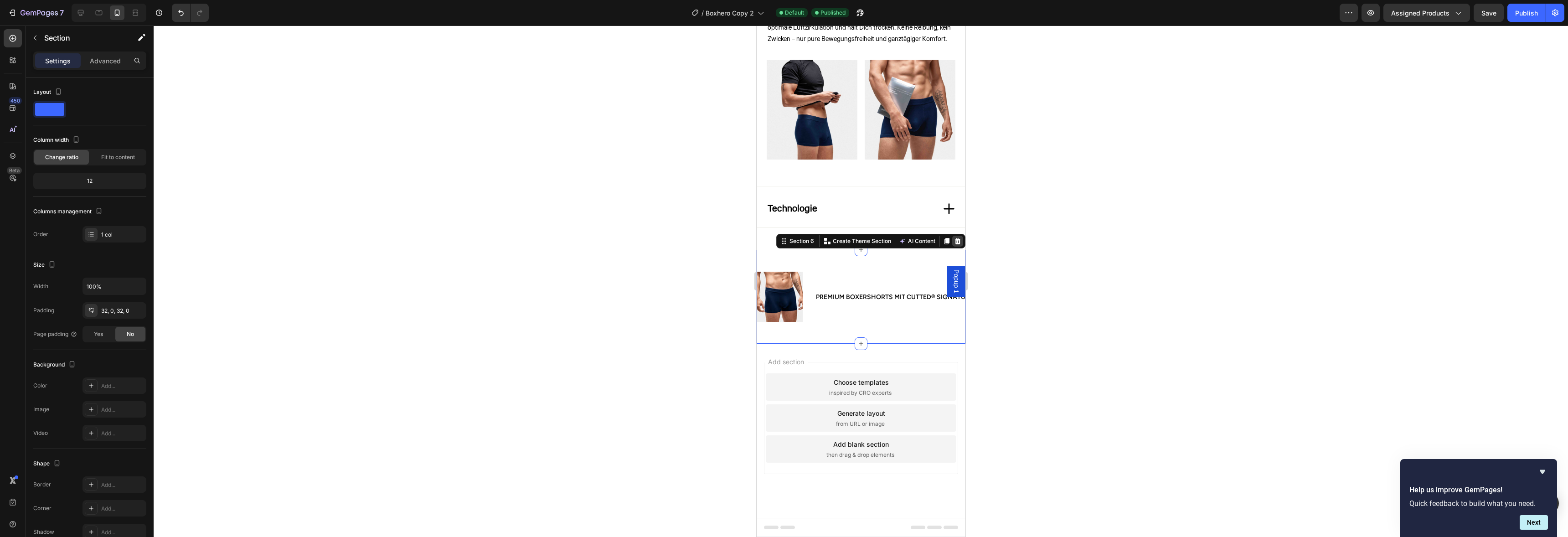
click at [954, 240] on icon at bounding box center [957, 241] width 6 height 6
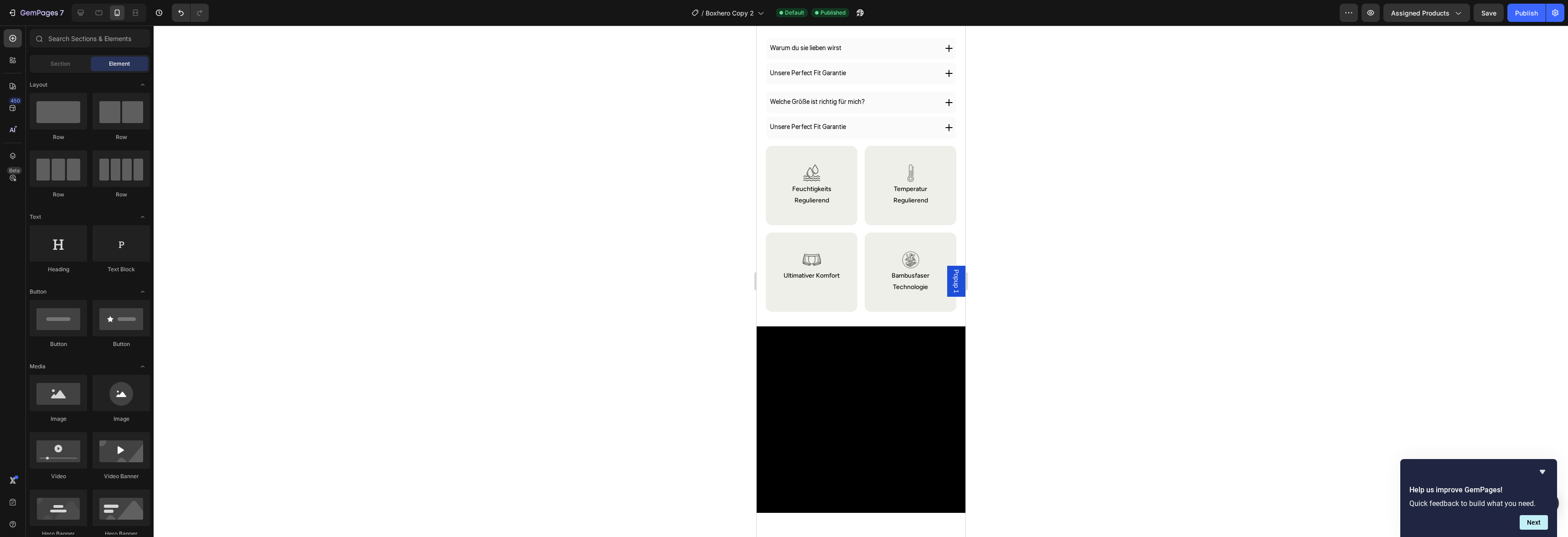
scroll to position [502, 0]
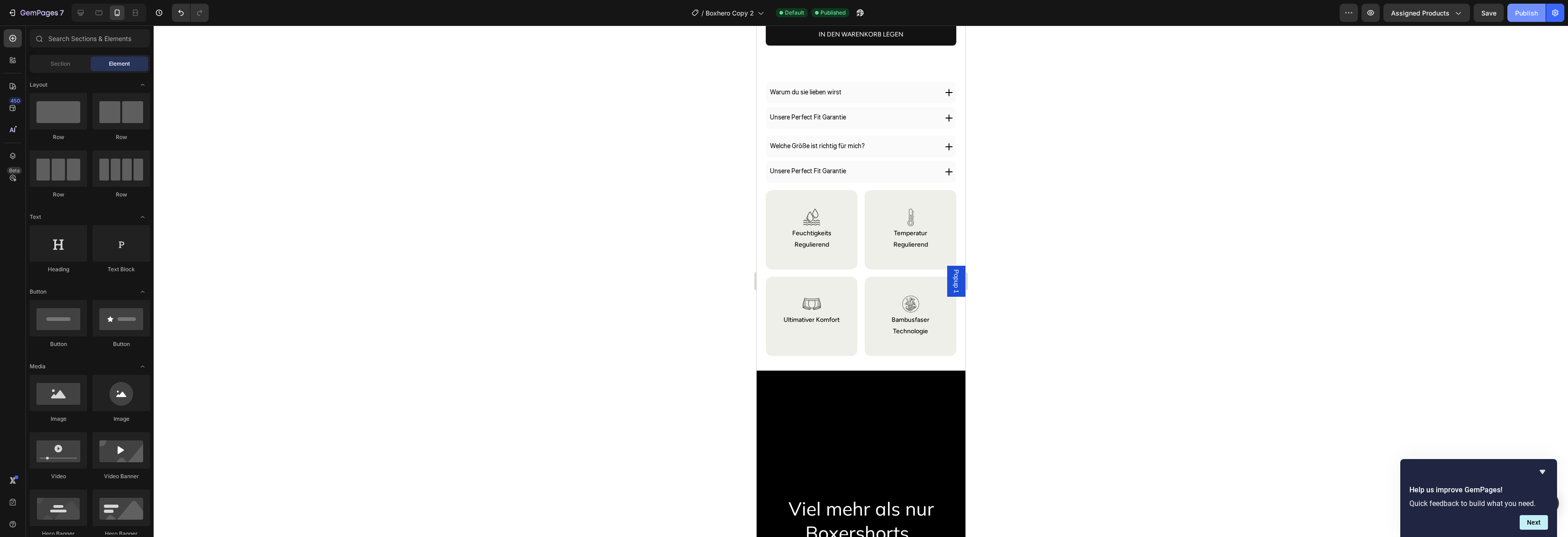
click at [1520, 5] on button "Publish" at bounding box center [1526, 13] width 38 height 18
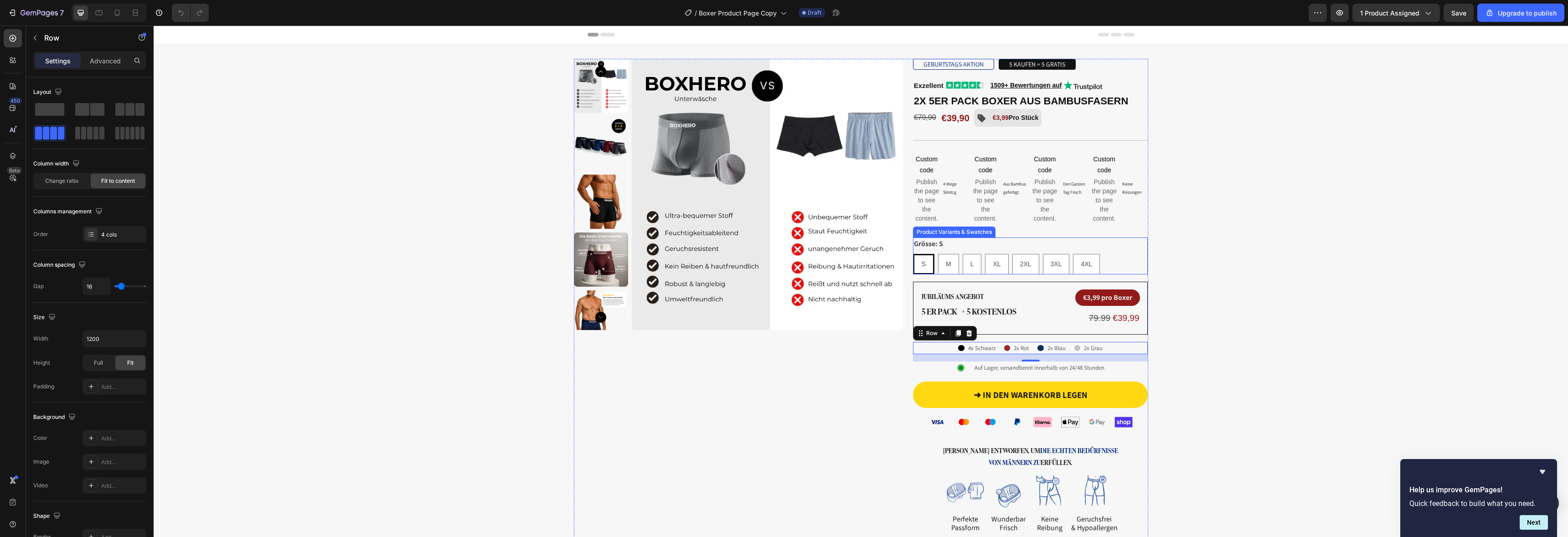
click at [968, 243] on div "Grösse: S S S S M M M L L L XL XL XL 2XL 2XL 2XL 3XL 3XL 3XL 4XL 4XL 4XL" at bounding box center [1031, 256] width 235 height 37
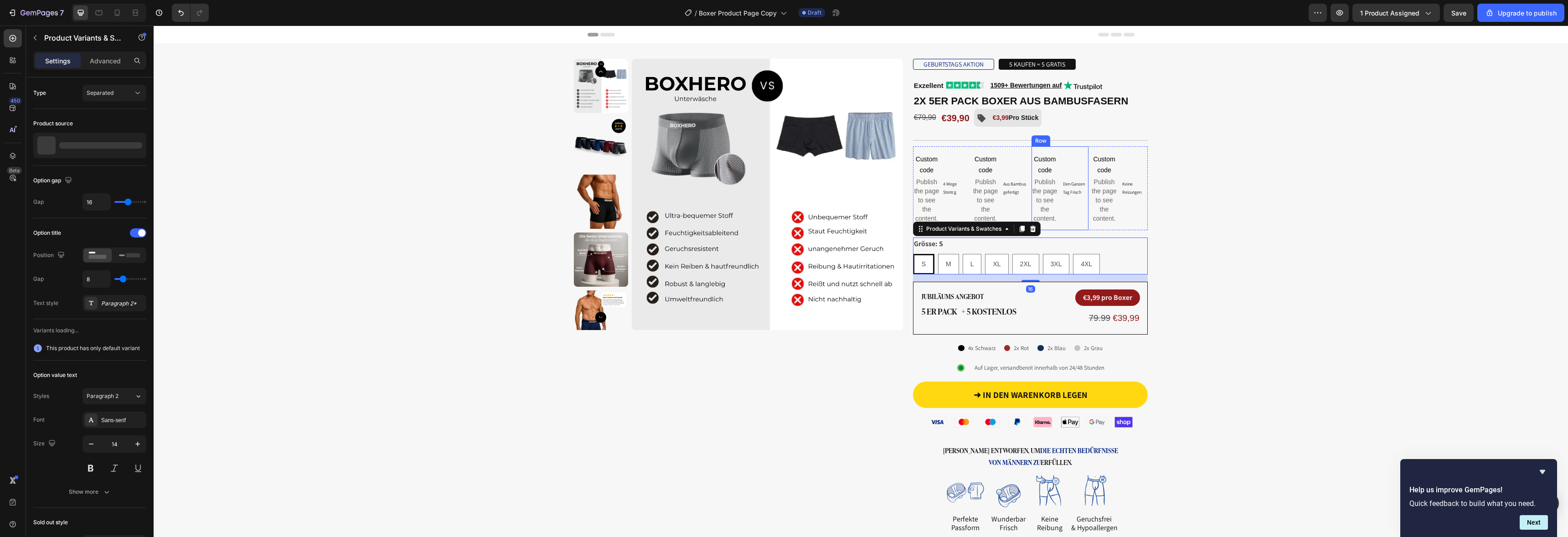
click at [1068, 224] on div "Den Ganzen Tag Frisch Text Block" at bounding box center [1076, 188] width 27 height 84
